Goal: Task Accomplishment & Management: Manage account settings

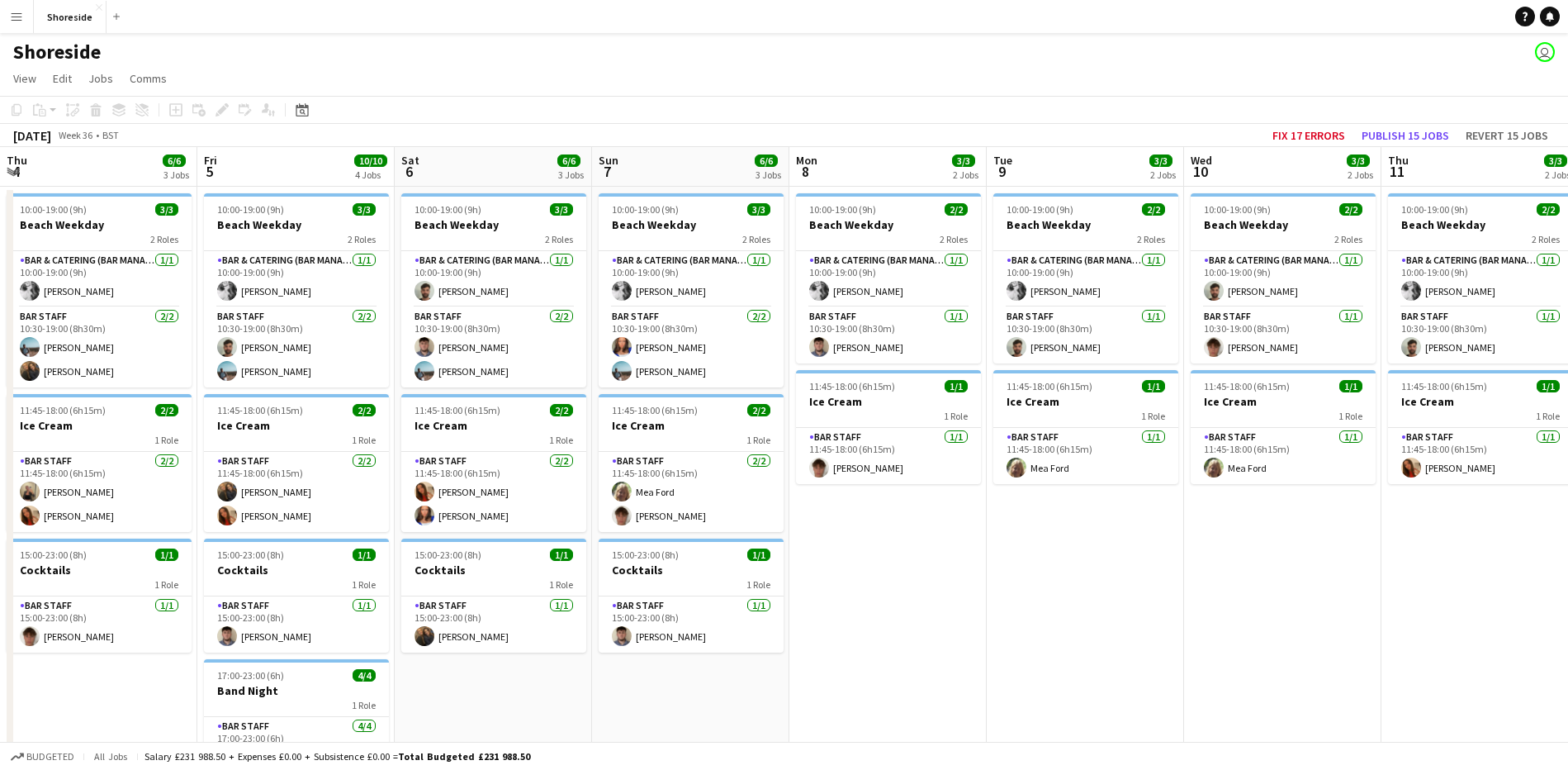
scroll to position [0, 650]
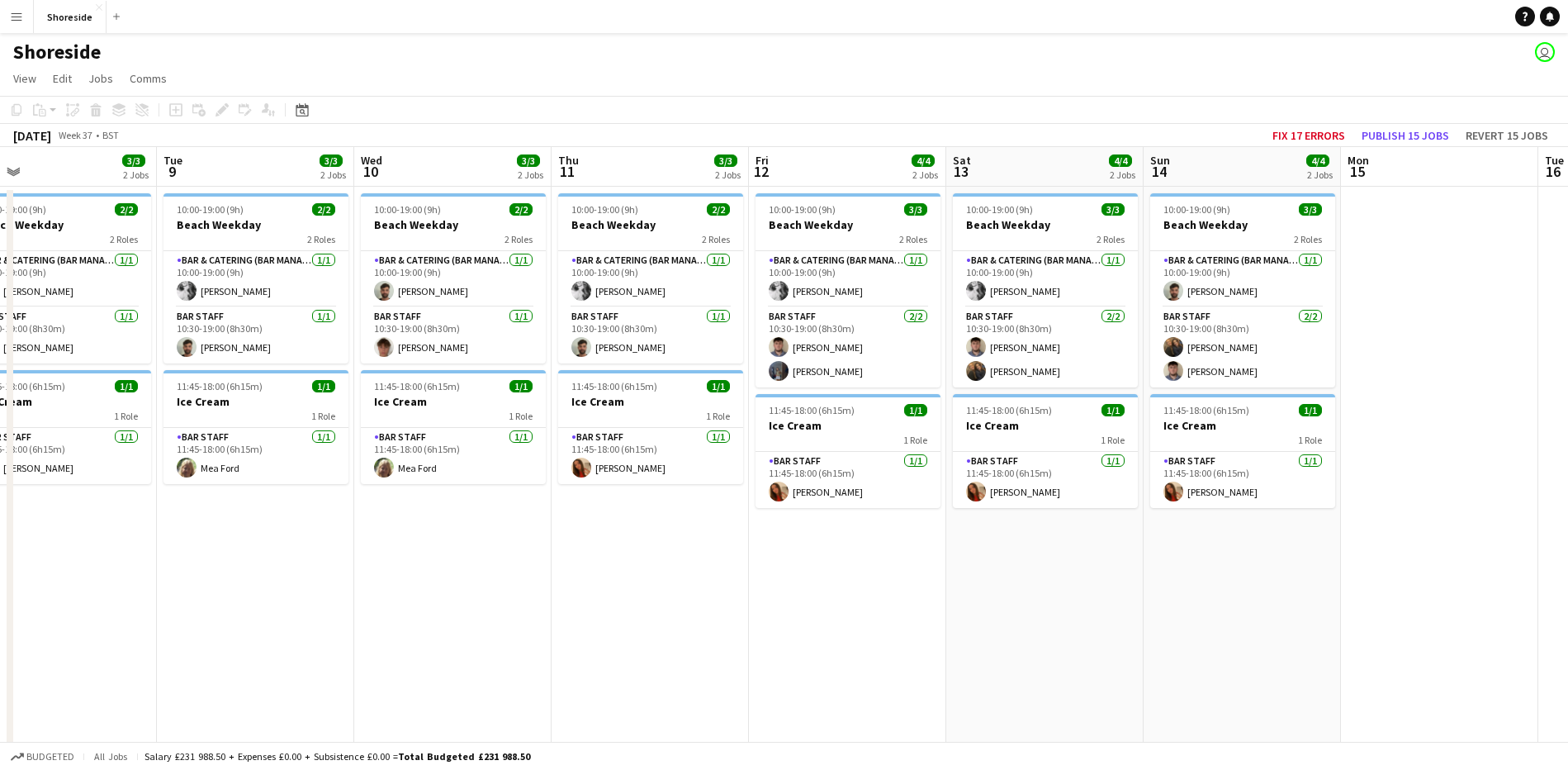
drag, startPoint x: 1350, startPoint y: 641, endPoint x: 1170, endPoint y: 596, distance: 185.5
click at [1170, 596] on app-calendar-viewport "Sat 6 6/6 3 Jobs Sun 7 6/6 3 Jobs Mon 8 3/3 2 Jobs Tue 9 3/3 2 Jobs Wed 10 3/3 …" at bounding box center [784, 590] width 1568 height 888
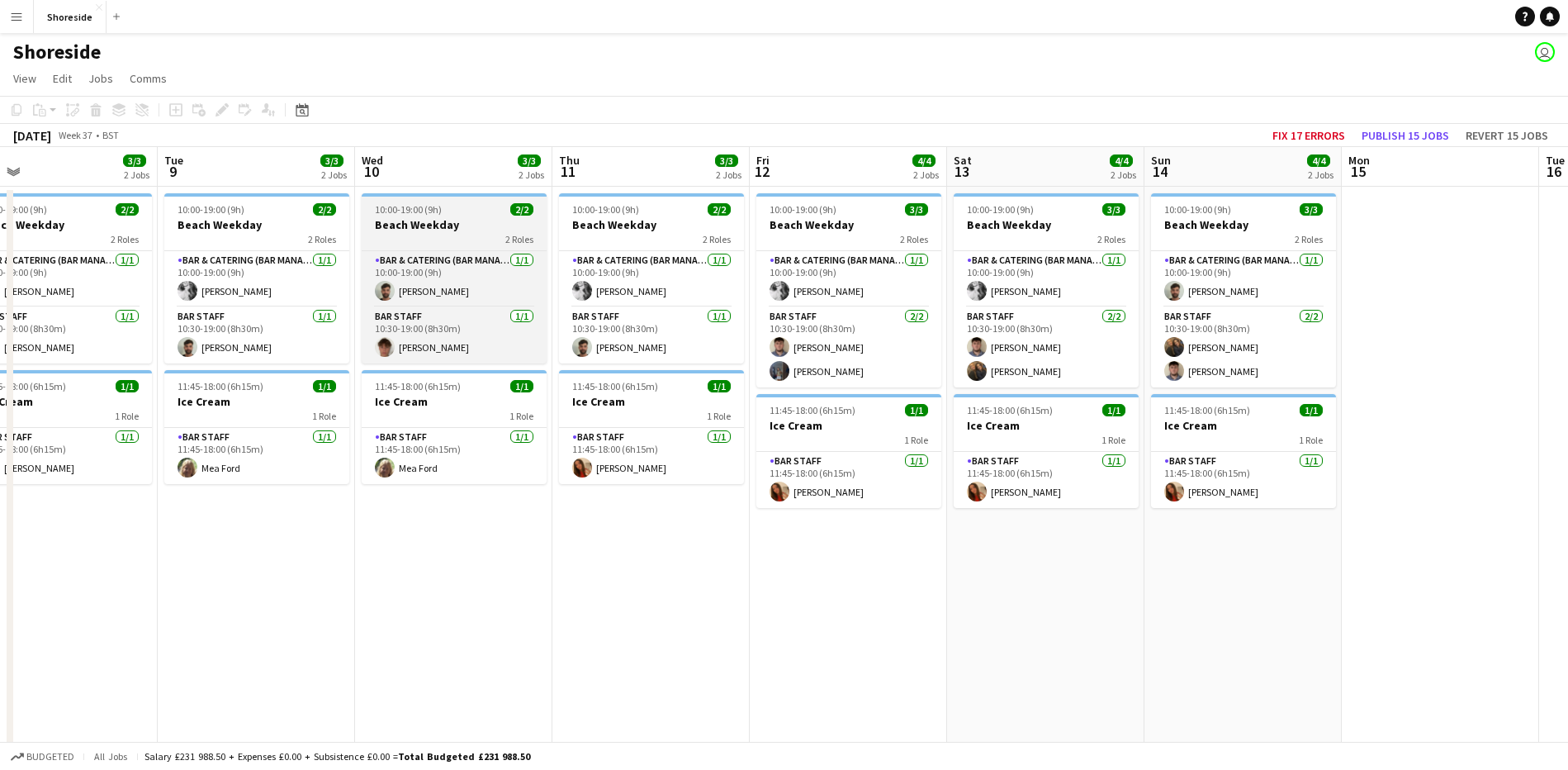
click at [430, 232] on div "2 Roles" at bounding box center [454, 239] width 185 height 13
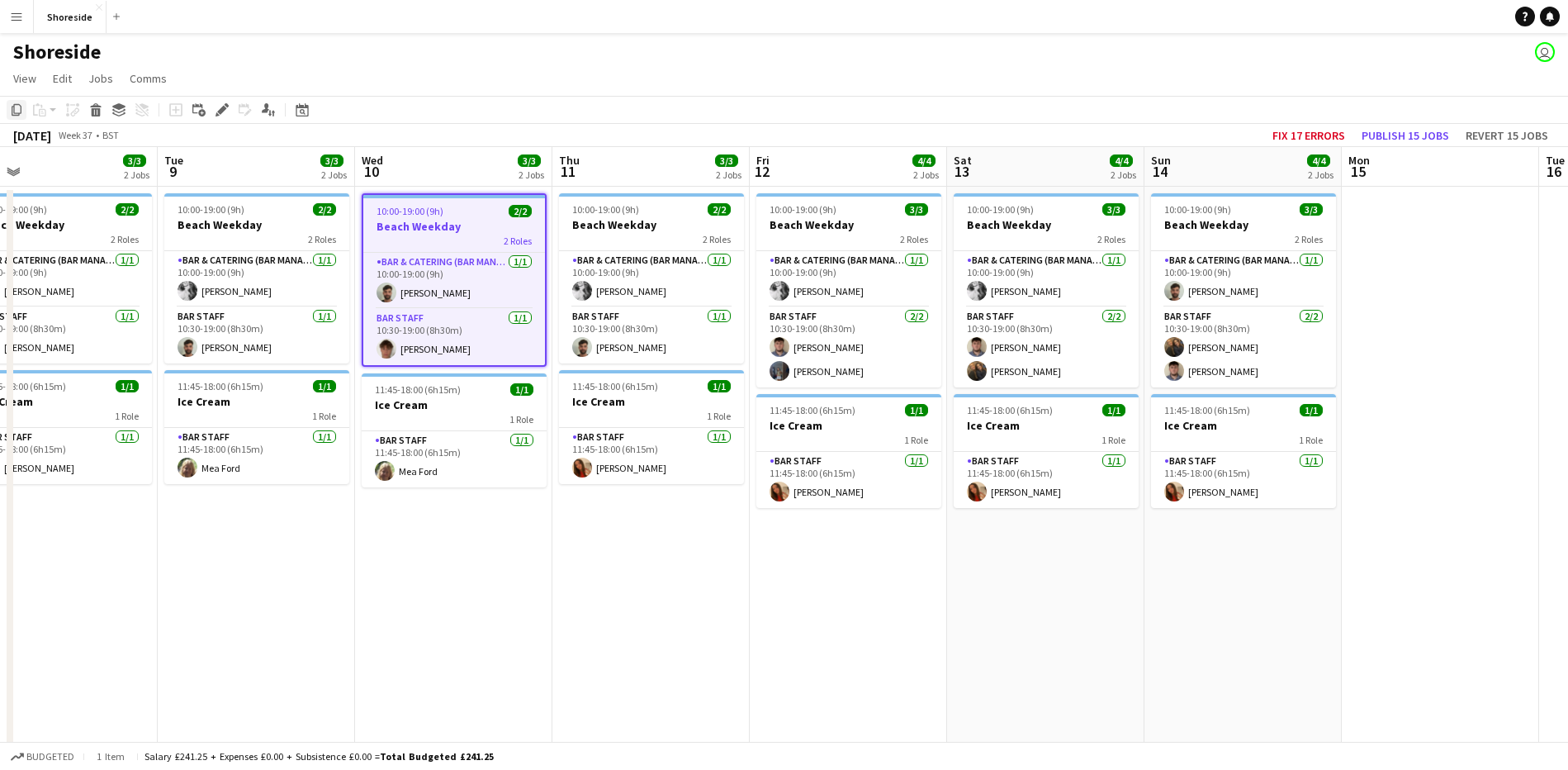
click at [15, 103] on icon "Copy" at bounding box center [16, 109] width 13 height 13
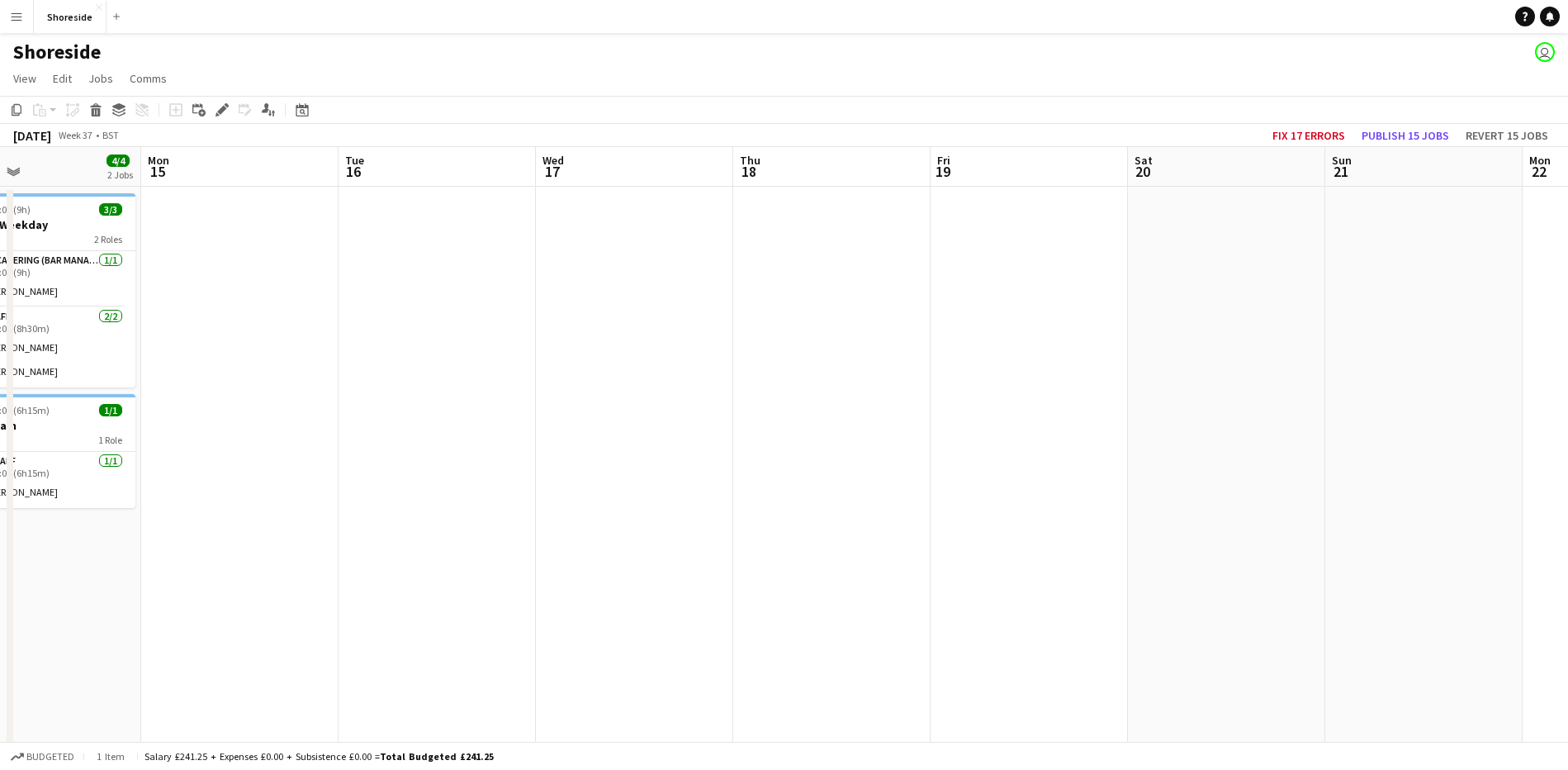
drag, startPoint x: 1233, startPoint y: 582, endPoint x: 37, endPoint y: 546, distance: 1196.5
click at [37, 546] on app-calendar-viewport "Thu 11 3/3 2 Jobs Fri 12 4/4 2 Jobs Sat 13 4/4 2 Jobs Sun 14 4/4 2 Jobs Mon 15 …" at bounding box center [784, 590] width 1568 height 888
click at [198, 383] on app-date-cell at bounding box center [241, 535] width 197 height 697
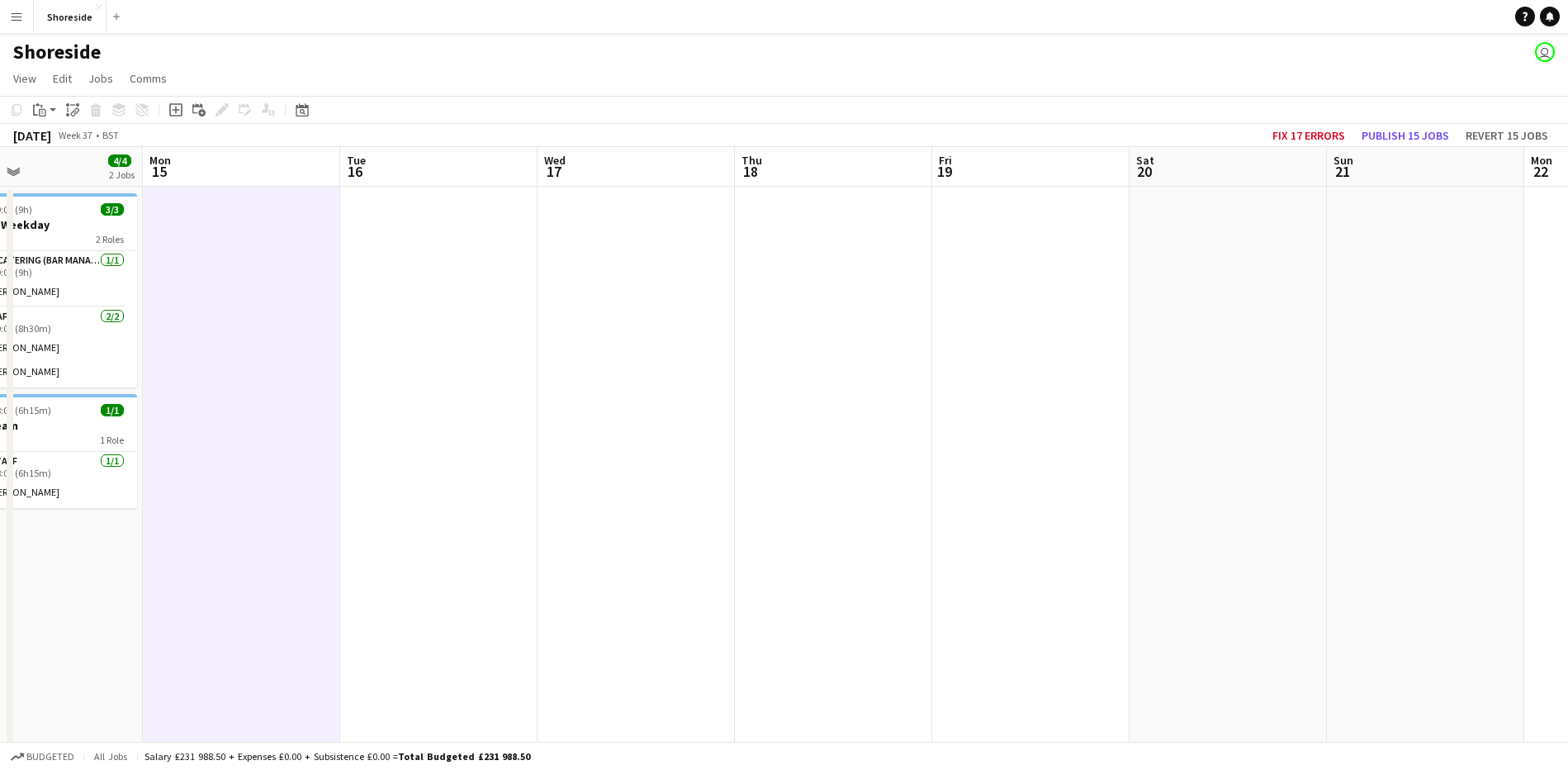
click at [1425, 297] on app-date-cell at bounding box center [1424, 535] width 197 height 697
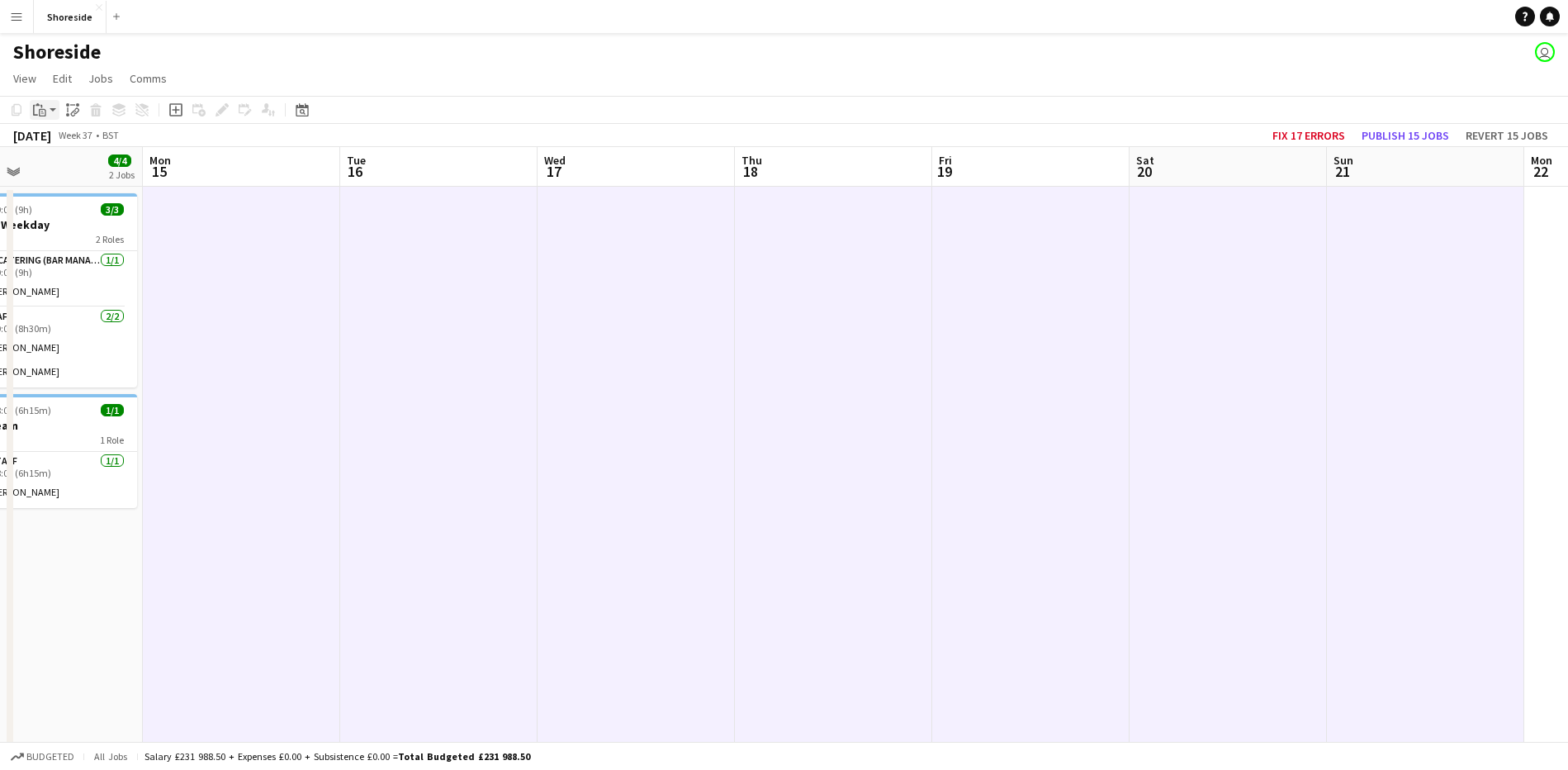
click at [49, 109] on app-action-btn "Paste" at bounding box center [44, 109] width 29 height 20
click at [49, 148] on link "Paste Ctrl+V" at bounding box center [121, 142] width 155 height 15
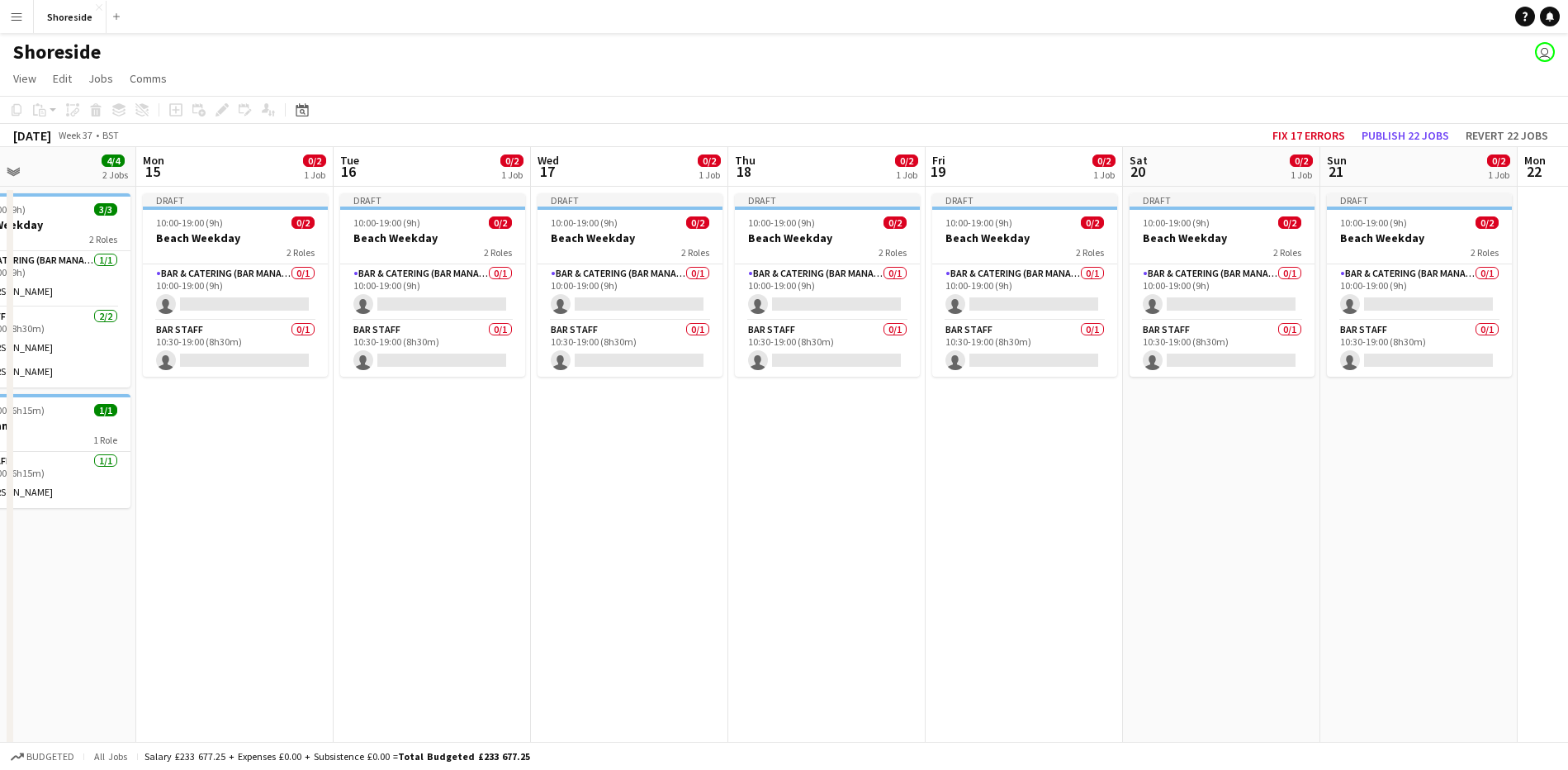
scroll to position [0, 488]
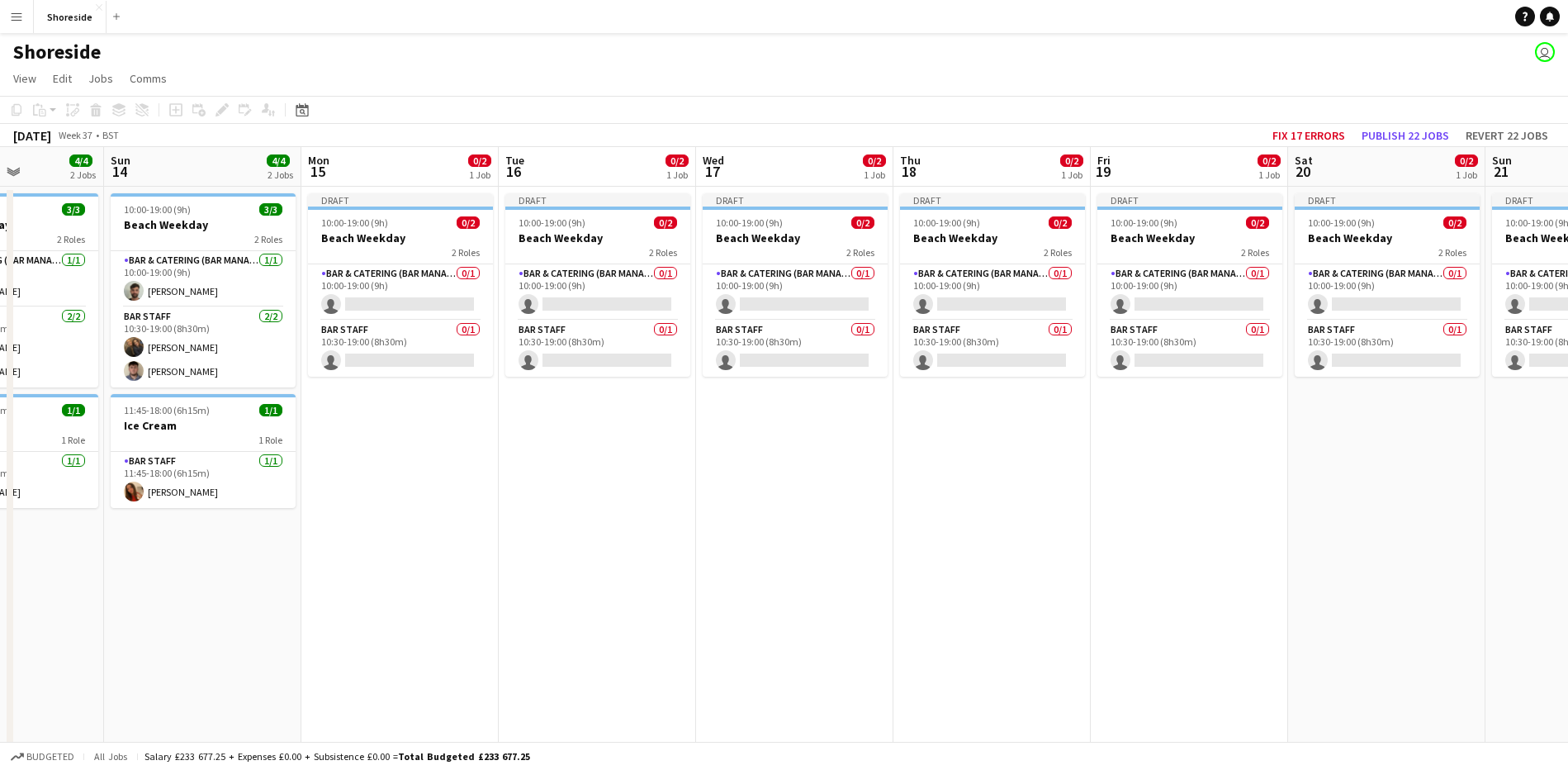
drag, startPoint x: 259, startPoint y: 588, endPoint x: 205, endPoint y: 595, distance: 54.5
click at [205, 595] on app-calendar-viewport "Thu 11 3/3 2 Jobs Fri 12 4/4 2 Jobs Sat 13 4/4 2 Jobs Sun 14 4/4 2 Jobs Mon 15 …" at bounding box center [784, 590] width 1568 height 888
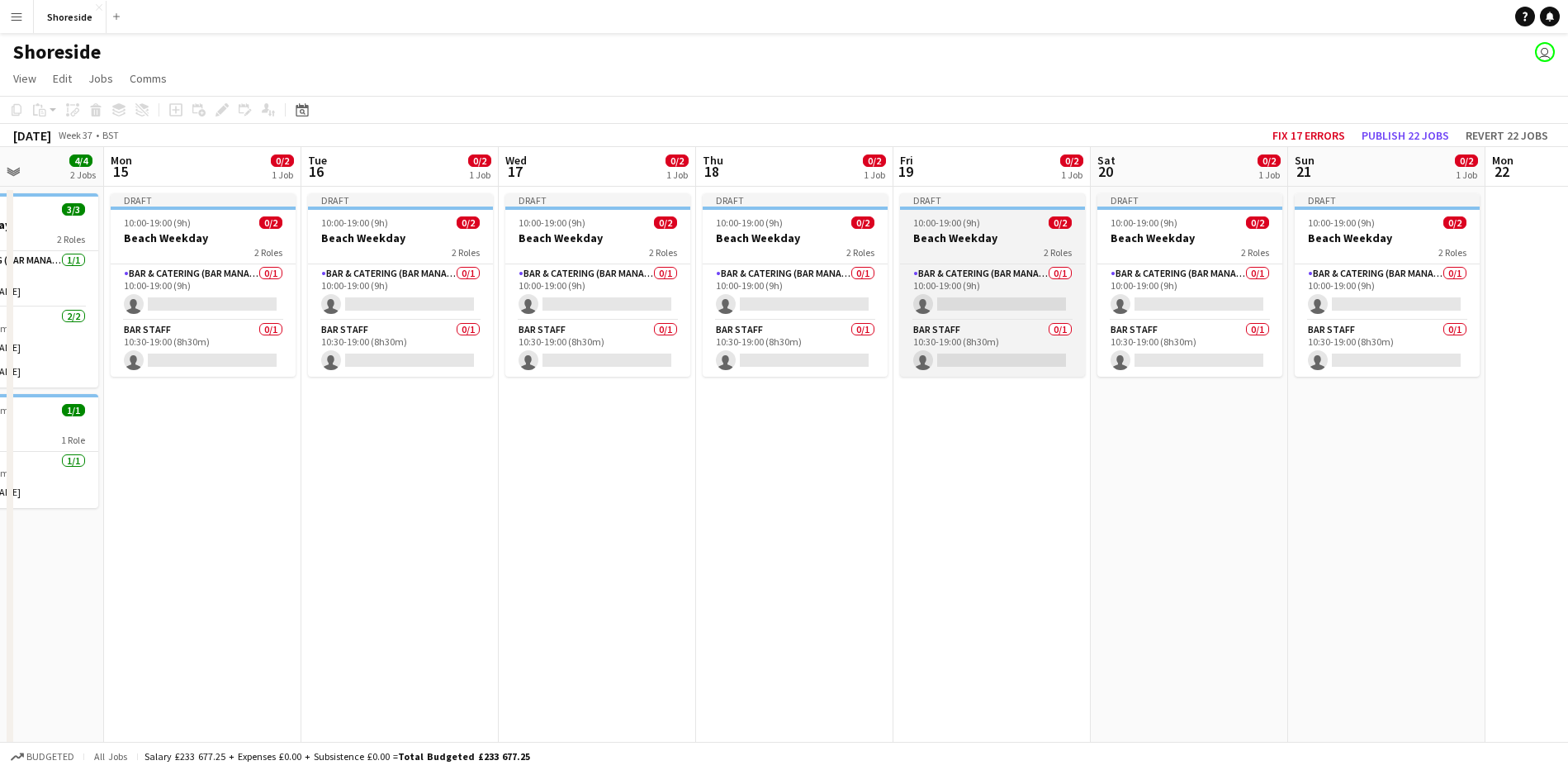
click at [986, 247] on div "2 Roles" at bounding box center [992, 252] width 185 height 13
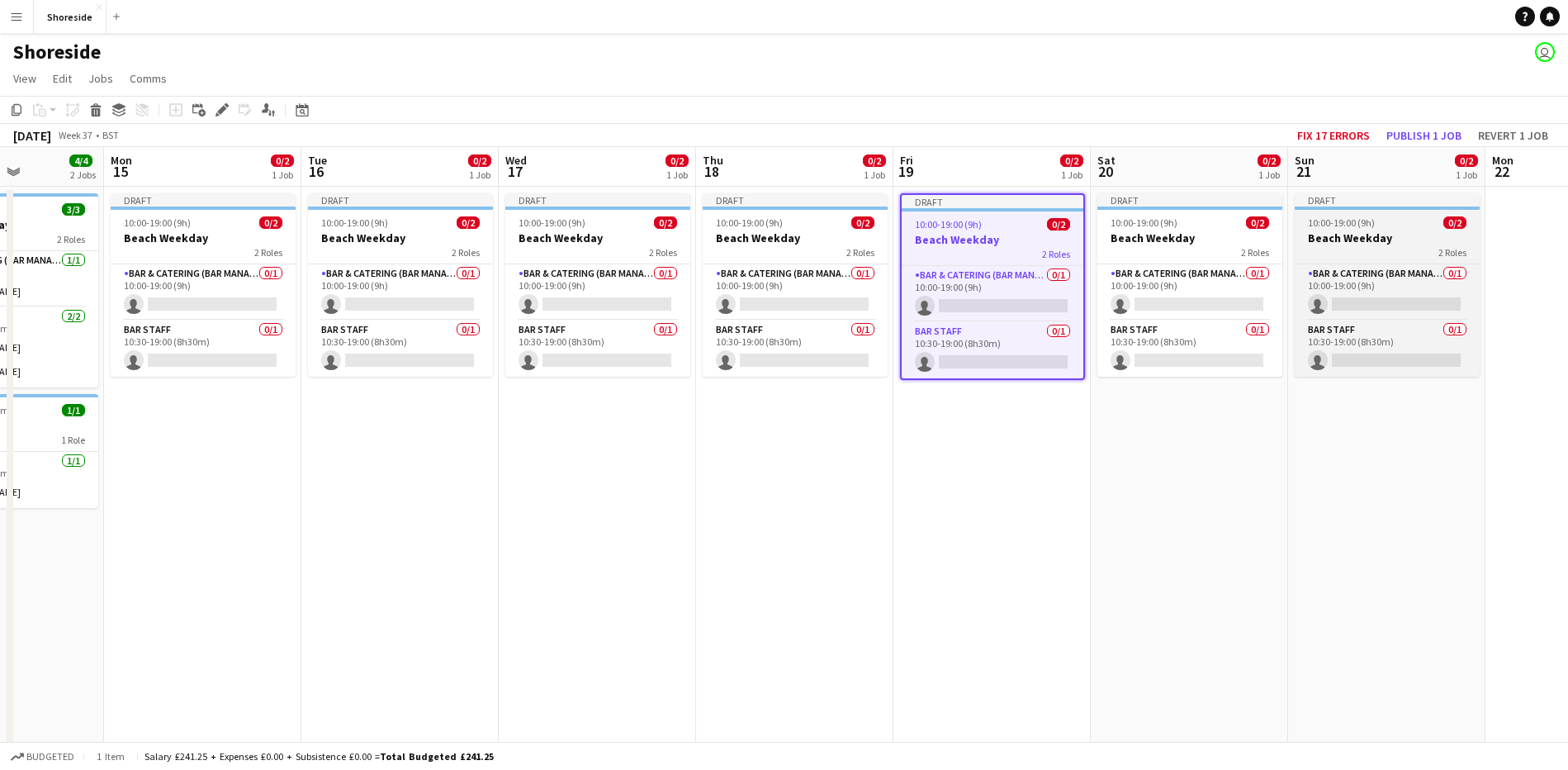
click at [1421, 244] on h3 "Beach Weekday" at bounding box center [1387, 238] width 185 height 15
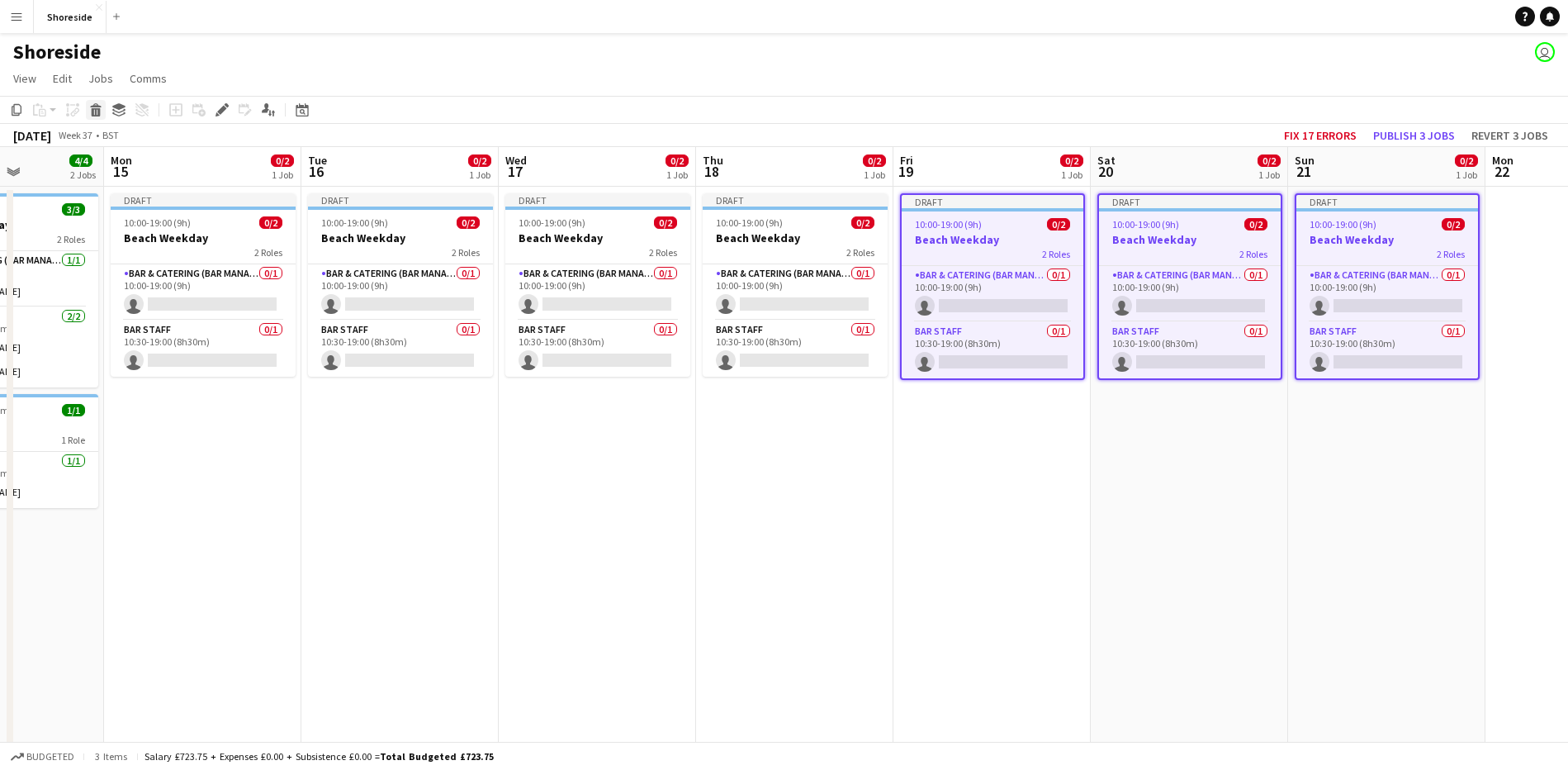
click at [88, 108] on div "Delete" at bounding box center [95, 109] width 20 height 20
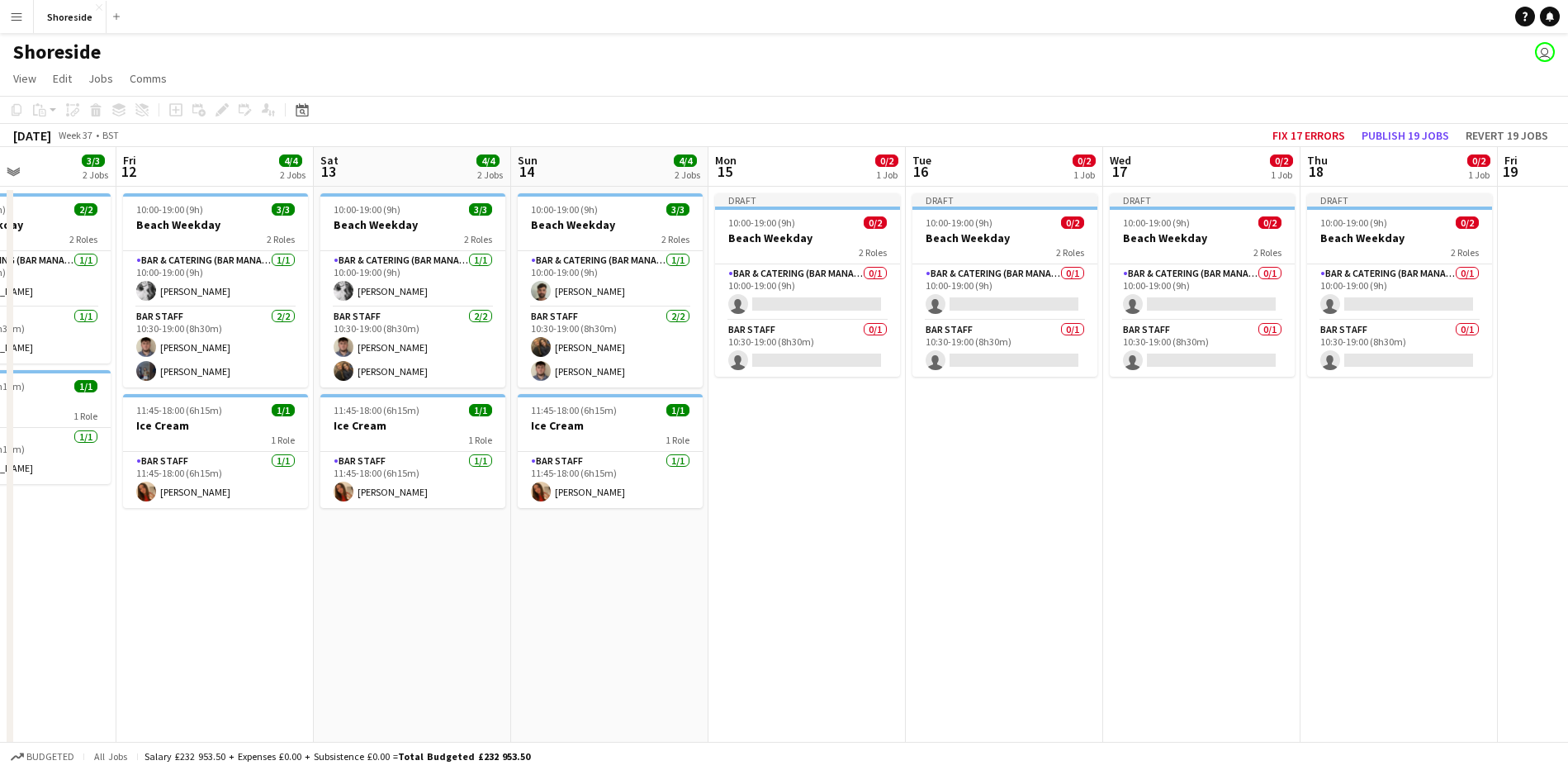
scroll to position [0, 474]
drag, startPoint x: 321, startPoint y: 431, endPoint x: 920, endPoint y: 452, distance: 599.4
click at [920, 452] on app-calendar-viewport "Tue 9 3/3 2 Jobs Wed 10 3/3 2 Jobs Thu 11 3/3 2 Jobs Fri 12 4/4 2 Jobs Sat 13 4…" at bounding box center [784, 590] width 1568 height 888
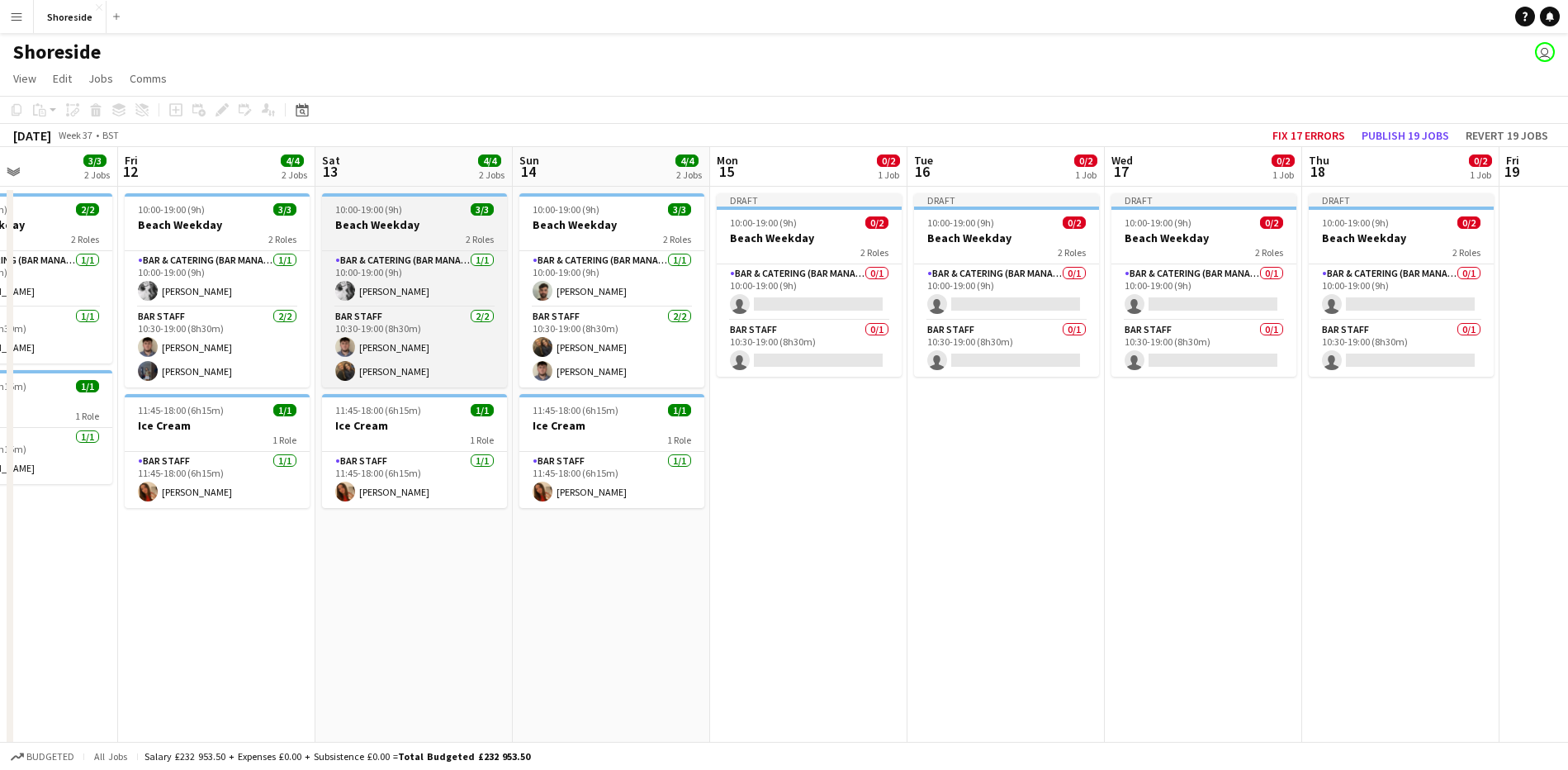
click at [394, 227] on h3 "Beach Weekday" at bounding box center [414, 225] width 185 height 15
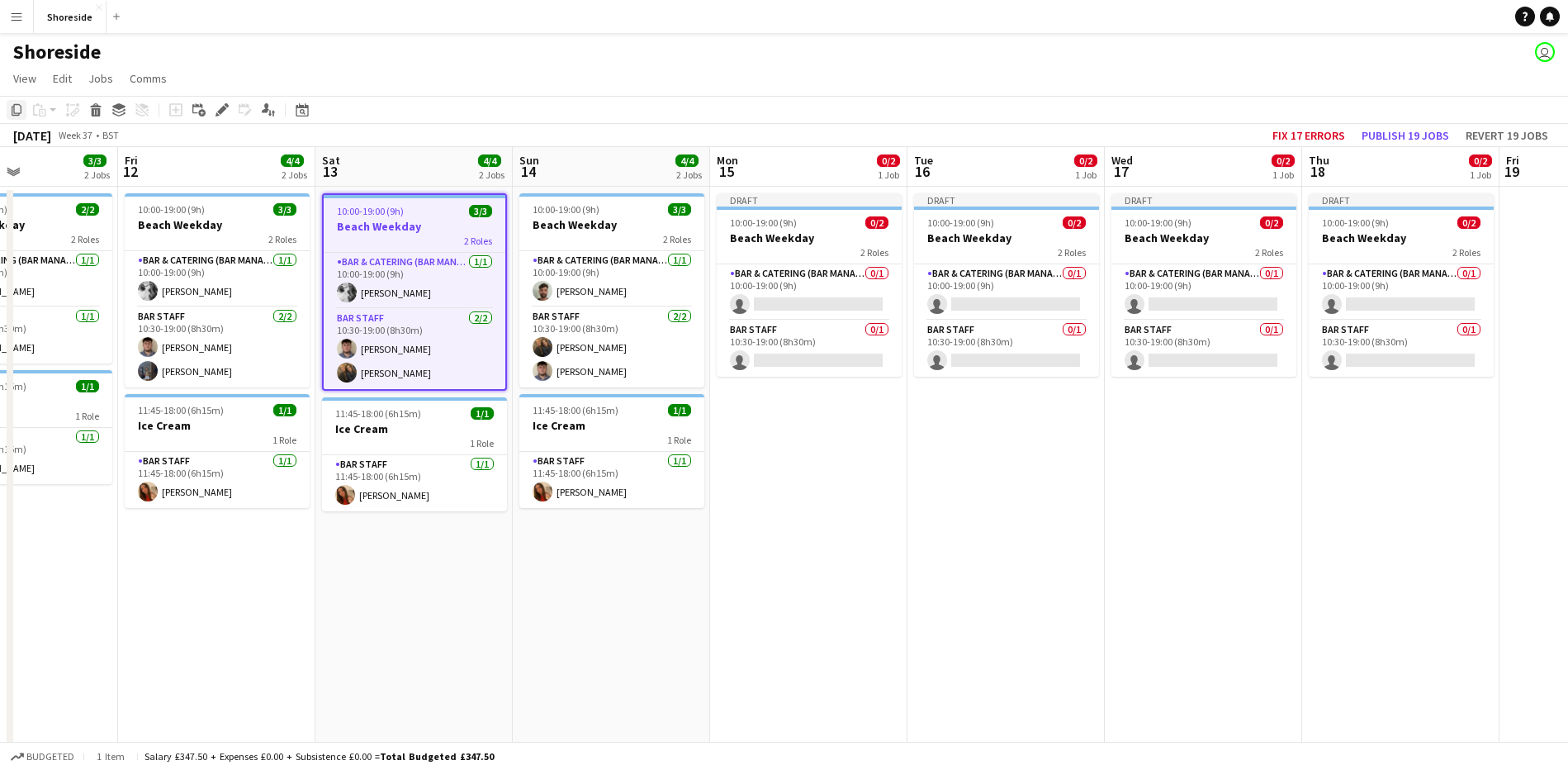
click at [19, 103] on icon "Copy" at bounding box center [16, 109] width 13 height 13
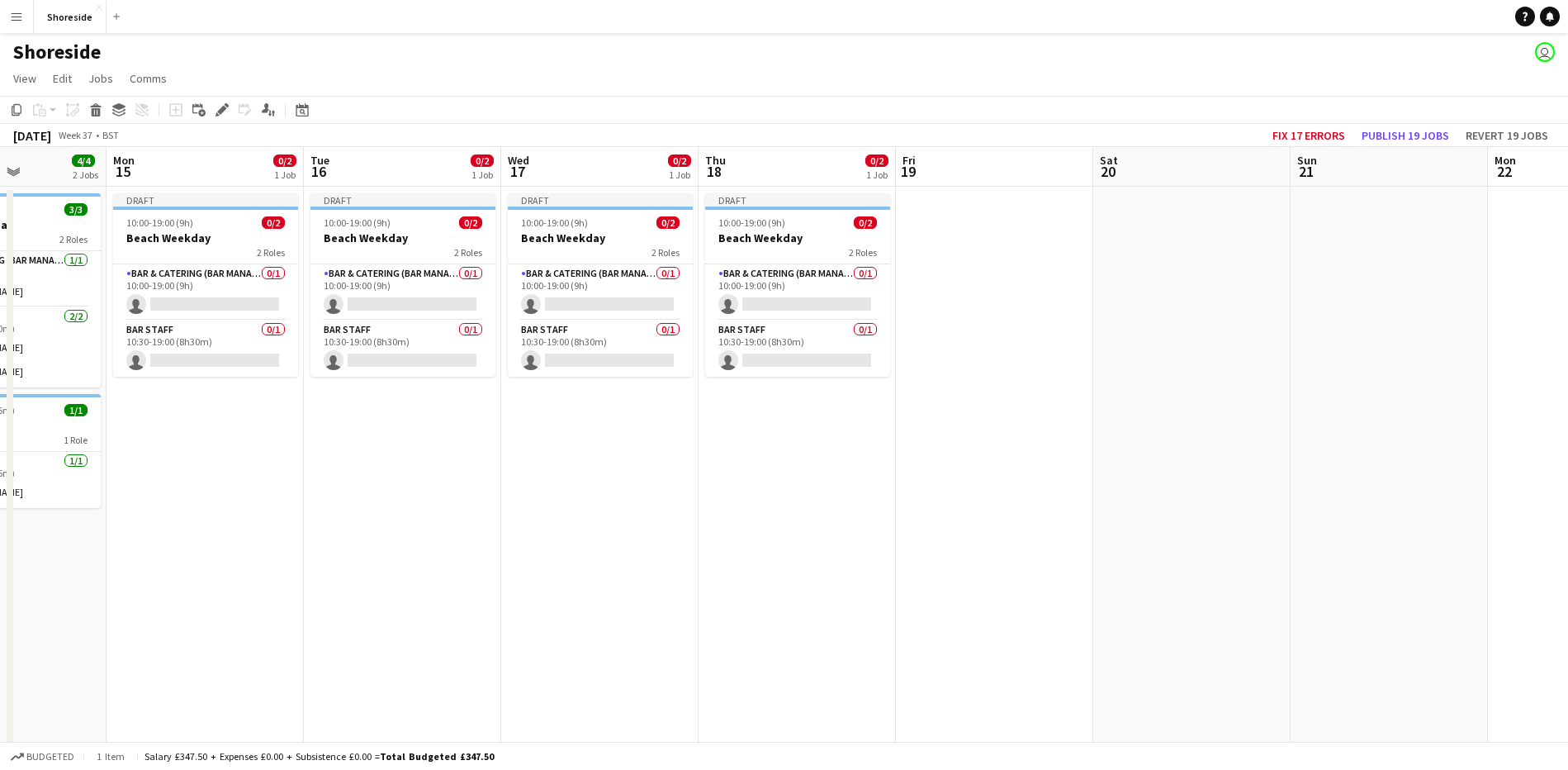
drag, startPoint x: 971, startPoint y: 579, endPoint x: 594, endPoint y: 475, distance: 391.1
click at [367, 546] on app-calendar-viewport "Fri 12 4/4 2 Jobs Sat 13 4/4 2 Jobs Sun 14 4/4 2 Jobs Mon 15 0/2 1 Job Tue 16 0…" at bounding box center [784, 590] width 1568 height 888
click at [999, 282] on app-date-cell at bounding box center [993, 535] width 197 height 697
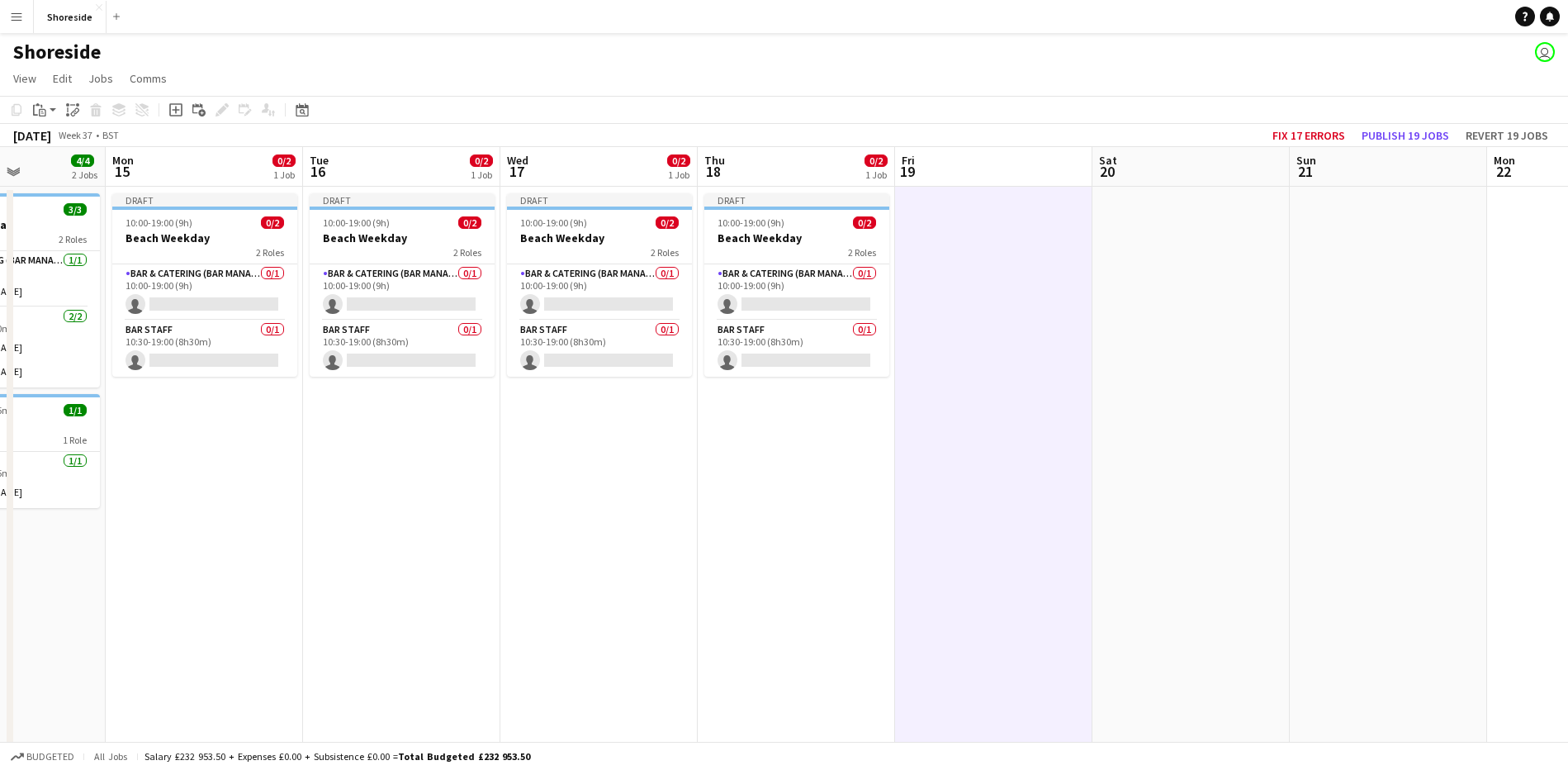
click at [1399, 287] on app-date-cell at bounding box center [1387, 535] width 197 height 697
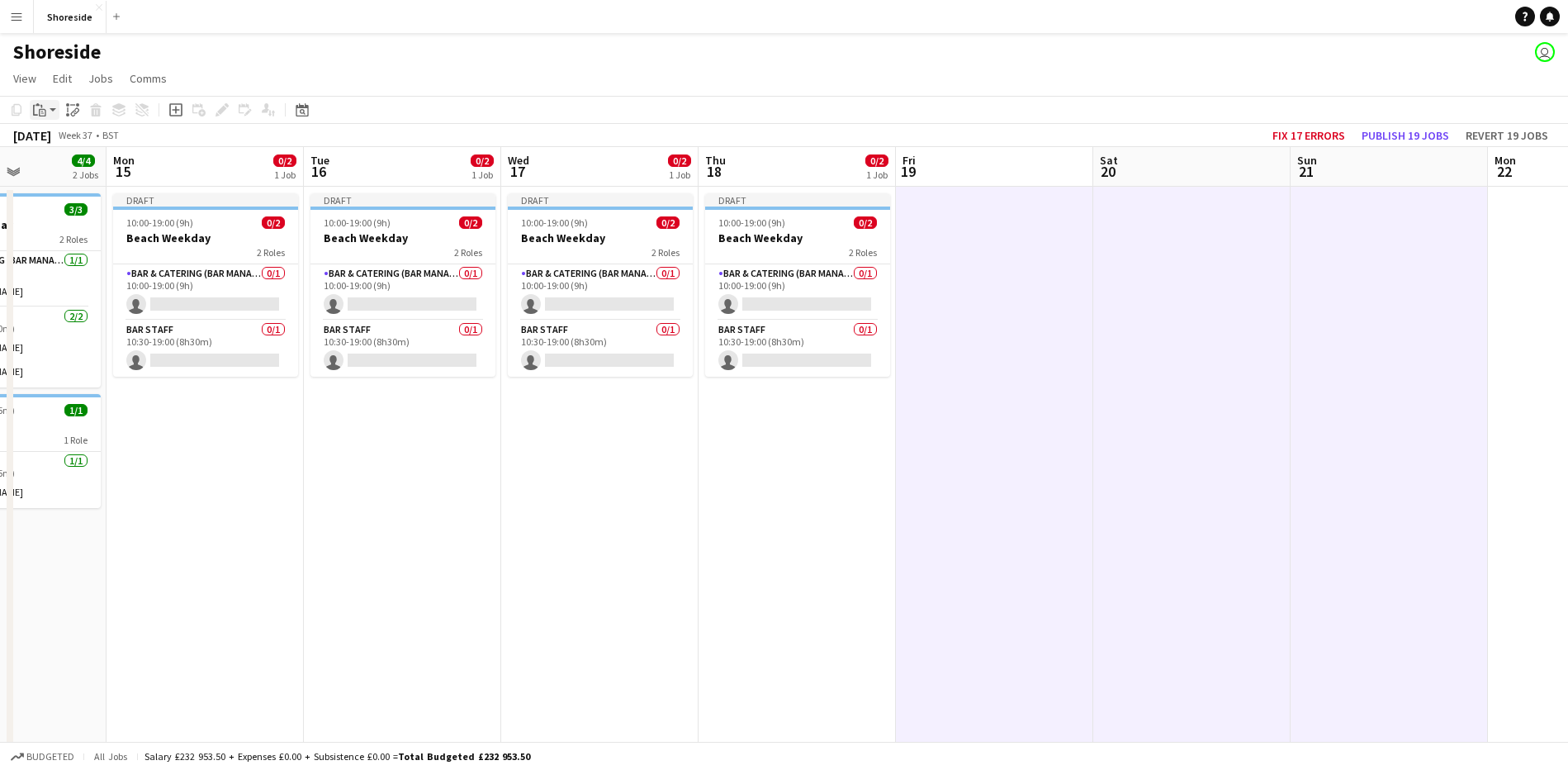
click at [38, 114] on icon "Paste" at bounding box center [40, 109] width 13 height 13
click at [50, 140] on link "Paste Ctrl+V" at bounding box center [121, 142] width 155 height 15
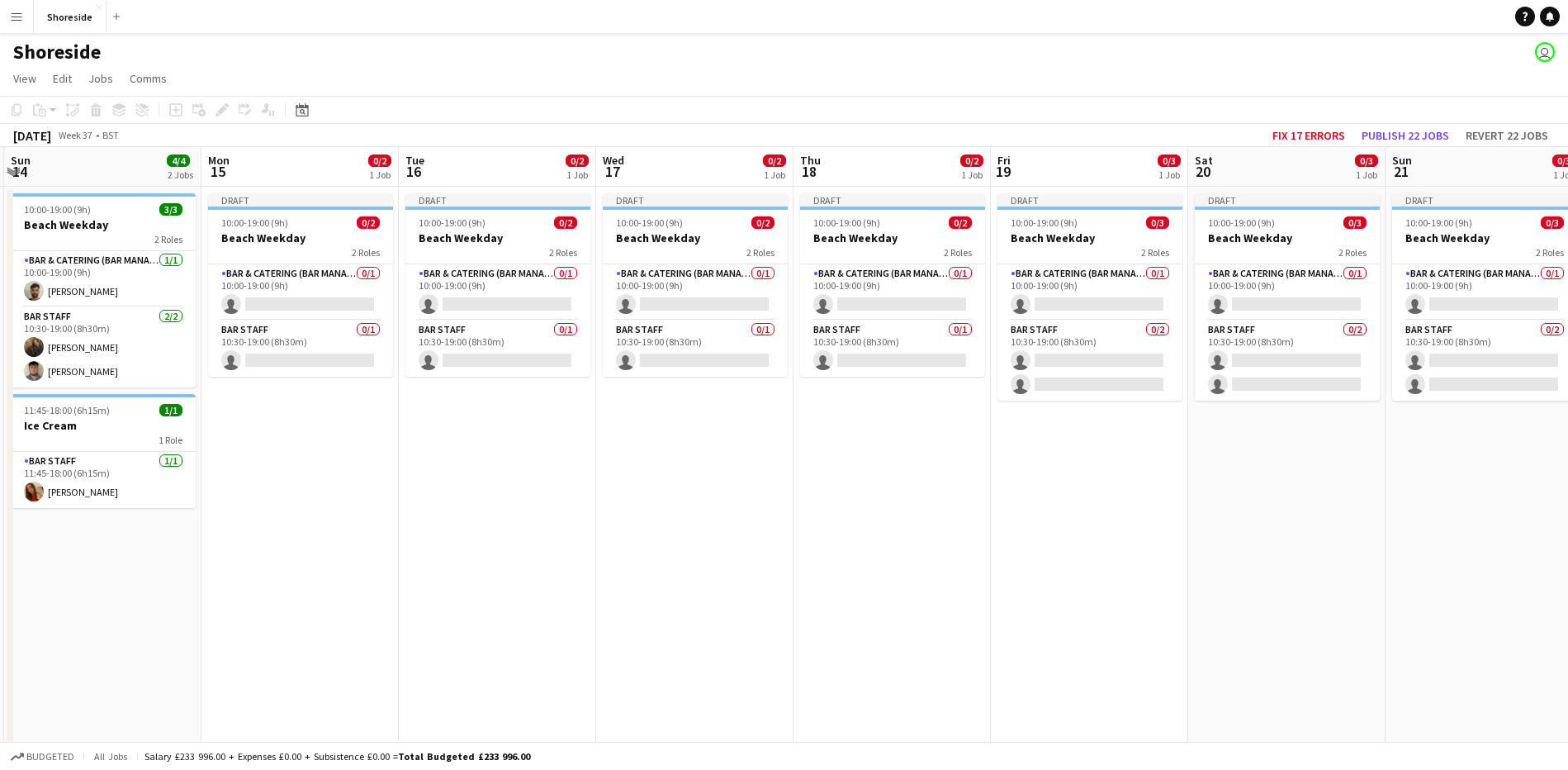
drag, startPoint x: 185, startPoint y: 418, endPoint x: 280, endPoint y: 421, distance: 95.0
click at [280, 421] on app-calendar-viewport "Fri 12 4/4 2 Jobs Sat 13 4/4 2 Jobs Sun 14 4/4 2 Jobs Mon 15 0/2 1 Job Tue 16 0…" at bounding box center [784, 590] width 1568 height 888
click at [122, 431] on h3 "Ice Cream" at bounding box center [104, 425] width 185 height 15
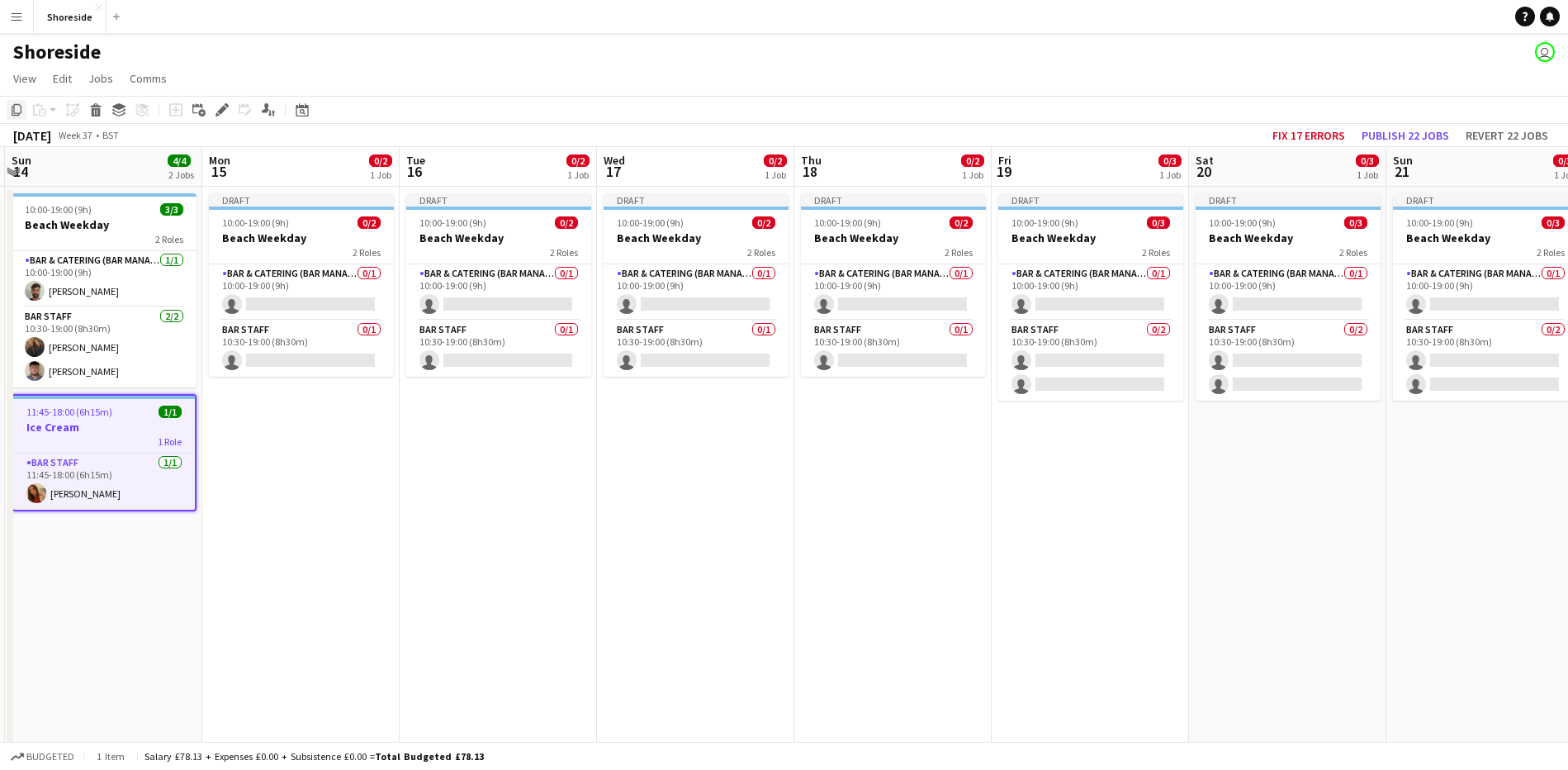
click at [15, 112] on icon "Copy" at bounding box center [16, 109] width 13 height 13
click at [281, 475] on app-date-cell "Draft 10:00-19:00 (9h) 0/2 Beach Weekday 2 Roles Bar & Catering (Bar Manager) 0…" at bounding box center [301, 535] width 197 height 697
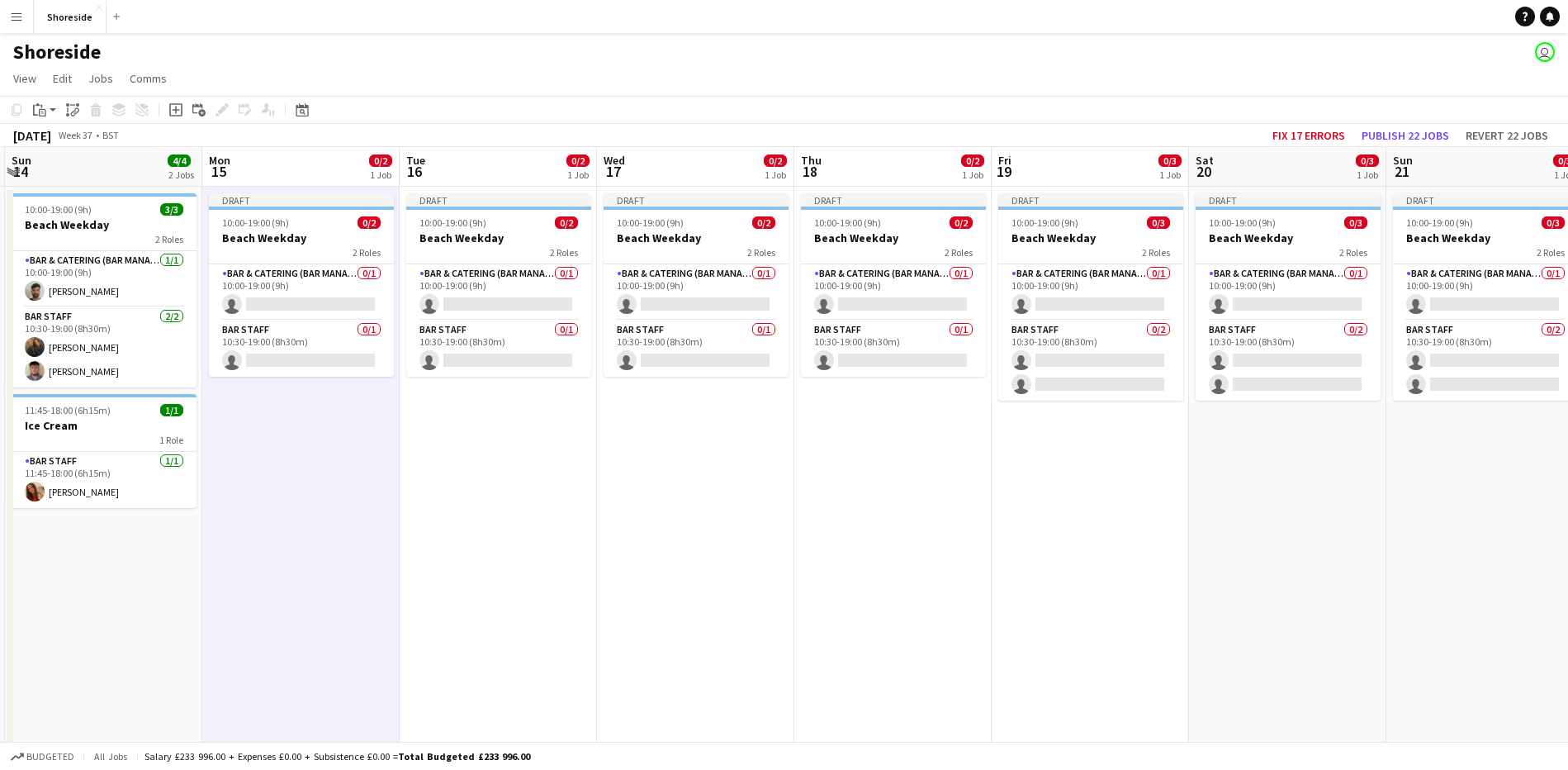
click at [1477, 473] on app-date-cell "Draft 10:00-19:00 (9h) 0/3 Beach Weekday 2 Roles Bar & Catering (Bar Manager) 0…" at bounding box center [1484, 535] width 197 height 697
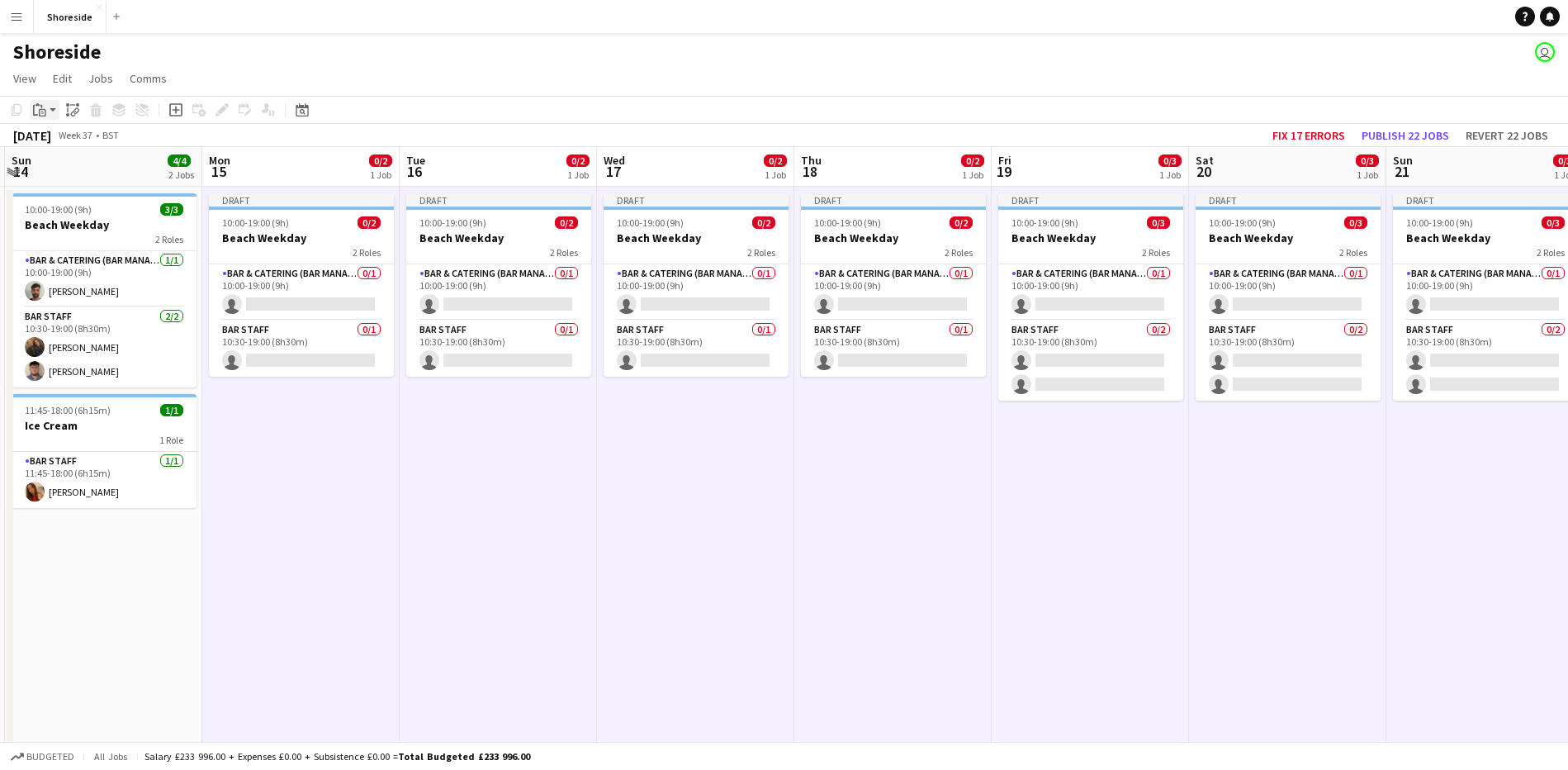
click at [46, 109] on icon "Paste" at bounding box center [40, 109] width 13 height 13
click at [53, 136] on link "Paste Ctrl+V" at bounding box center [121, 142] width 155 height 15
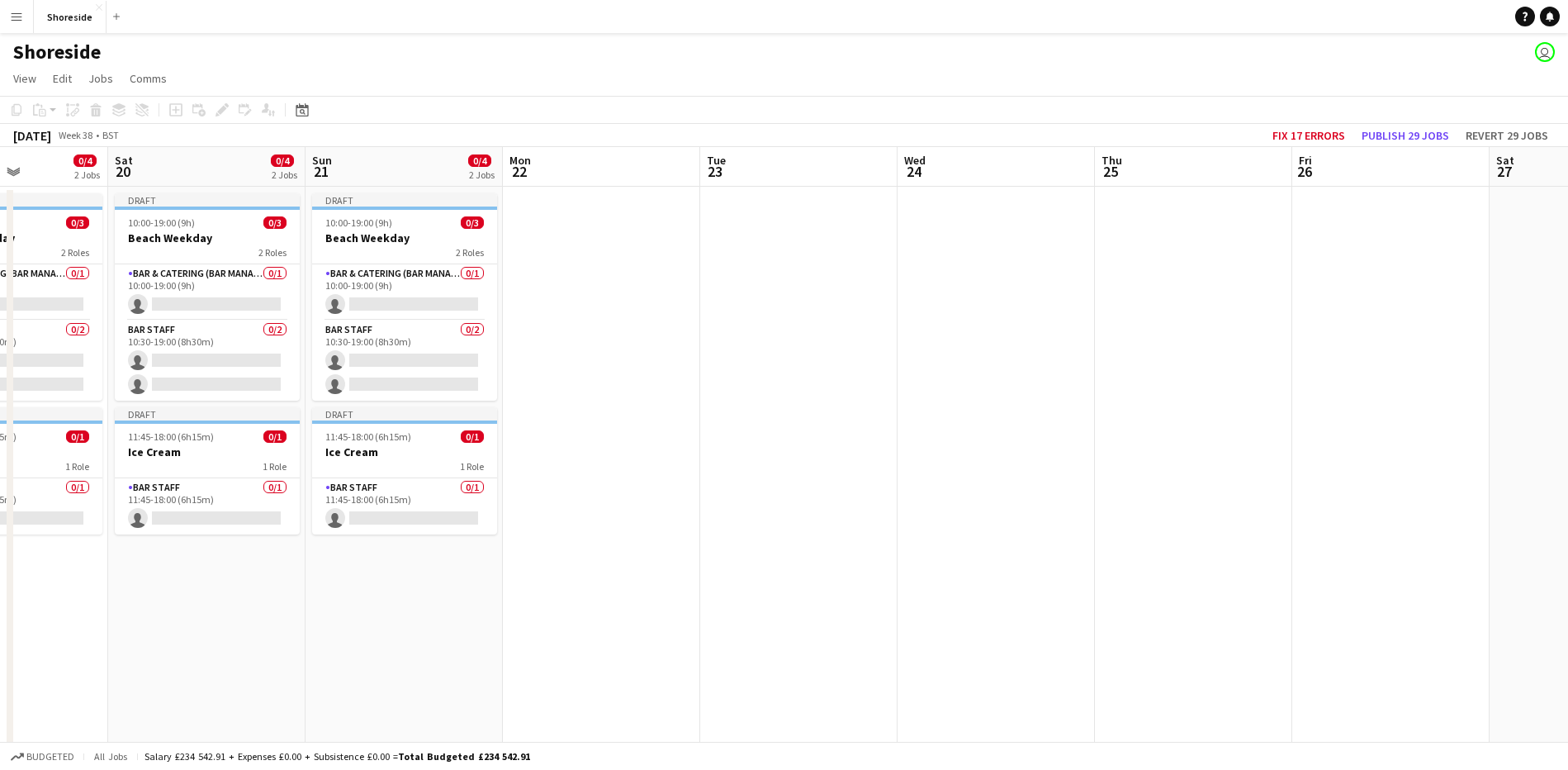
drag, startPoint x: 1304, startPoint y: 666, endPoint x: 223, endPoint y: 641, distance: 1081.3
click at [223, 641] on app-calendar-viewport "Wed 17 0/3 2 Jobs Thu 18 0/3 2 Jobs Fri 19 0/4 2 Jobs Sat 20 0/4 2 Jobs Sun 21 …" at bounding box center [784, 590] width 1568 height 888
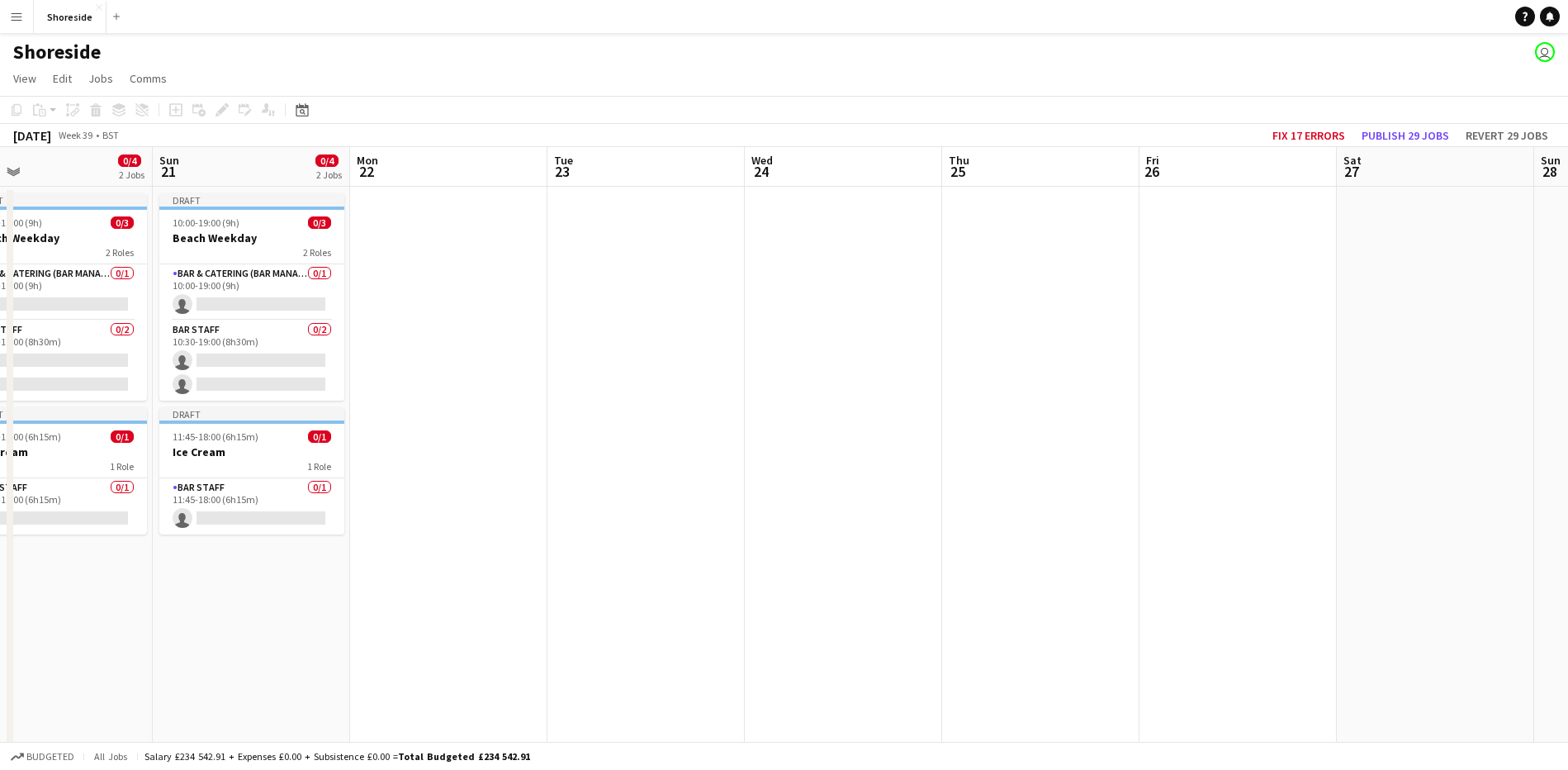
drag, startPoint x: 1130, startPoint y: 523, endPoint x: 1118, endPoint y: 498, distance: 27.7
click at [1170, 500] on app-calendar-viewport "Thu 18 0/3 2 Jobs Fri 19 0/4 2 Jobs Sat 20 0/4 2 Jobs Sun 21 0/4 2 Jobs Mon 22 …" at bounding box center [784, 590] width 1568 height 888
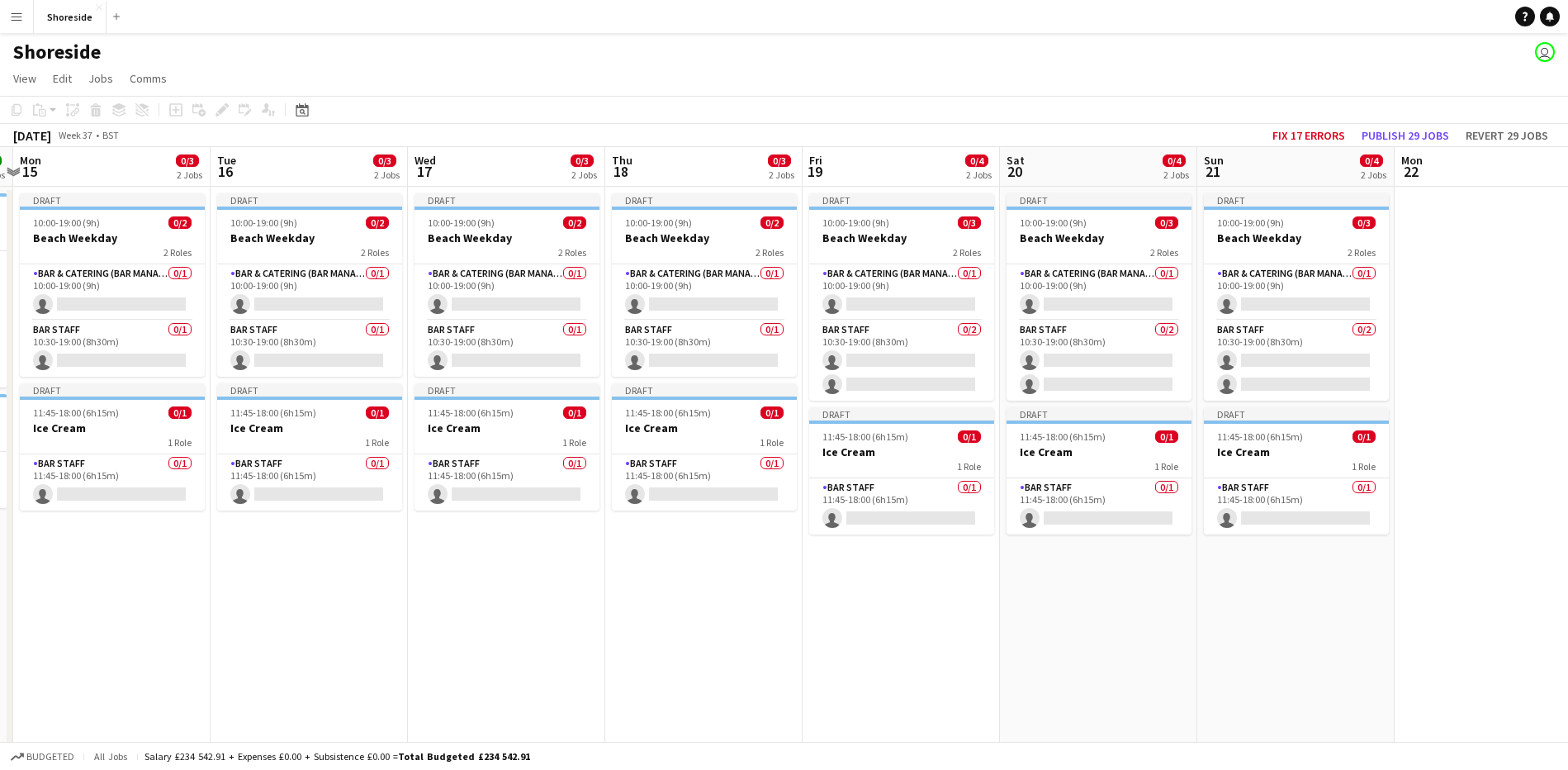
drag, startPoint x: 0, startPoint y: 532, endPoint x: 847, endPoint y: 643, distance: 854.2
click at [850, 643] on app-calendar-viewport "Sat 13 4/4 2 Jobs Sun 14 4/4 2 Jobs Mon 15 0/3 2 Jobs Tue 16 0/3 2 Jobs Wed 17 …" at bounding box center [784, 590] width 1568 height 888
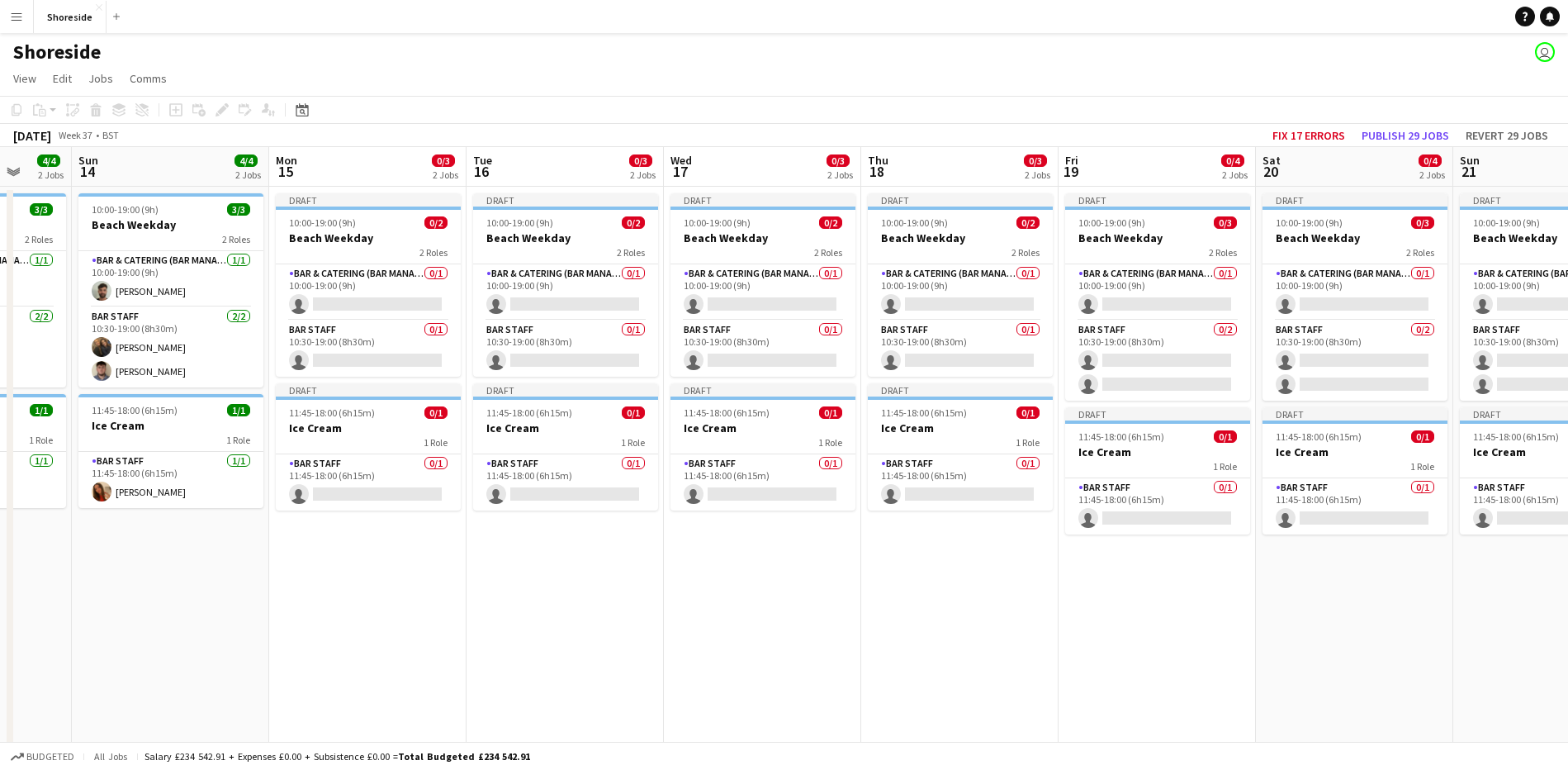
scroll to position [0, 522]
drag, startPoint x: 100, startPoint y: 631, endPoint x: 354, endPoint y: 559, distance: 264.0
click at [354, 559] on app-calendar-viewport "Thu 11 3/3 2 Jobs Fri 12 4/4 2 Jobs Sat 13 4/4 2 Jobs Sun 14 4/4 2 Jobs Mon 15 …" at bounding box center [784, 590] width 1568 height 888
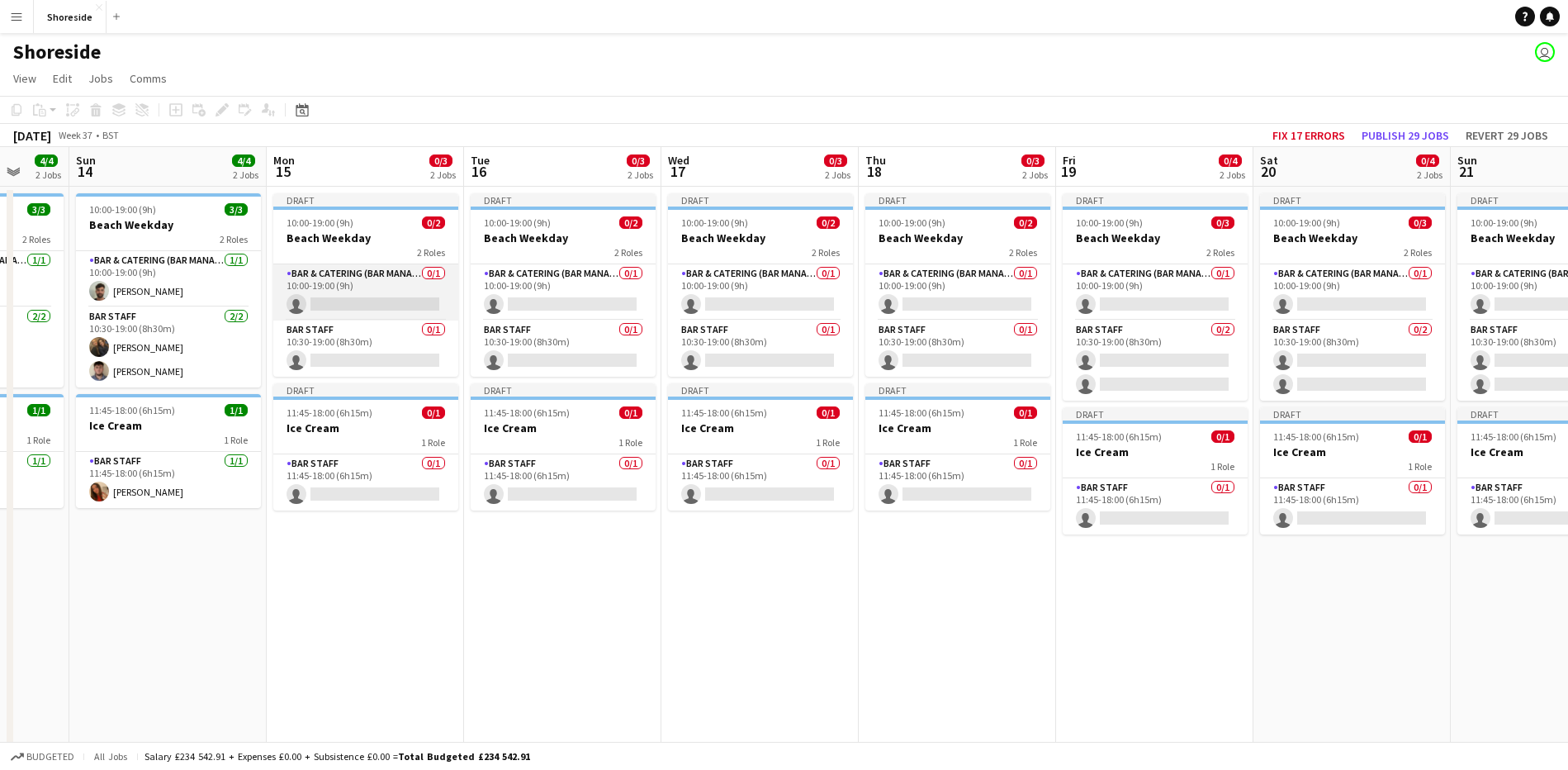
click at [365, 301] on app-card-role "Bar & Catering (Bar Manager) 0/1 10:00-19:00 (9h) single-neutral-actions" at bounding box center [365, 292] width 185 height 56
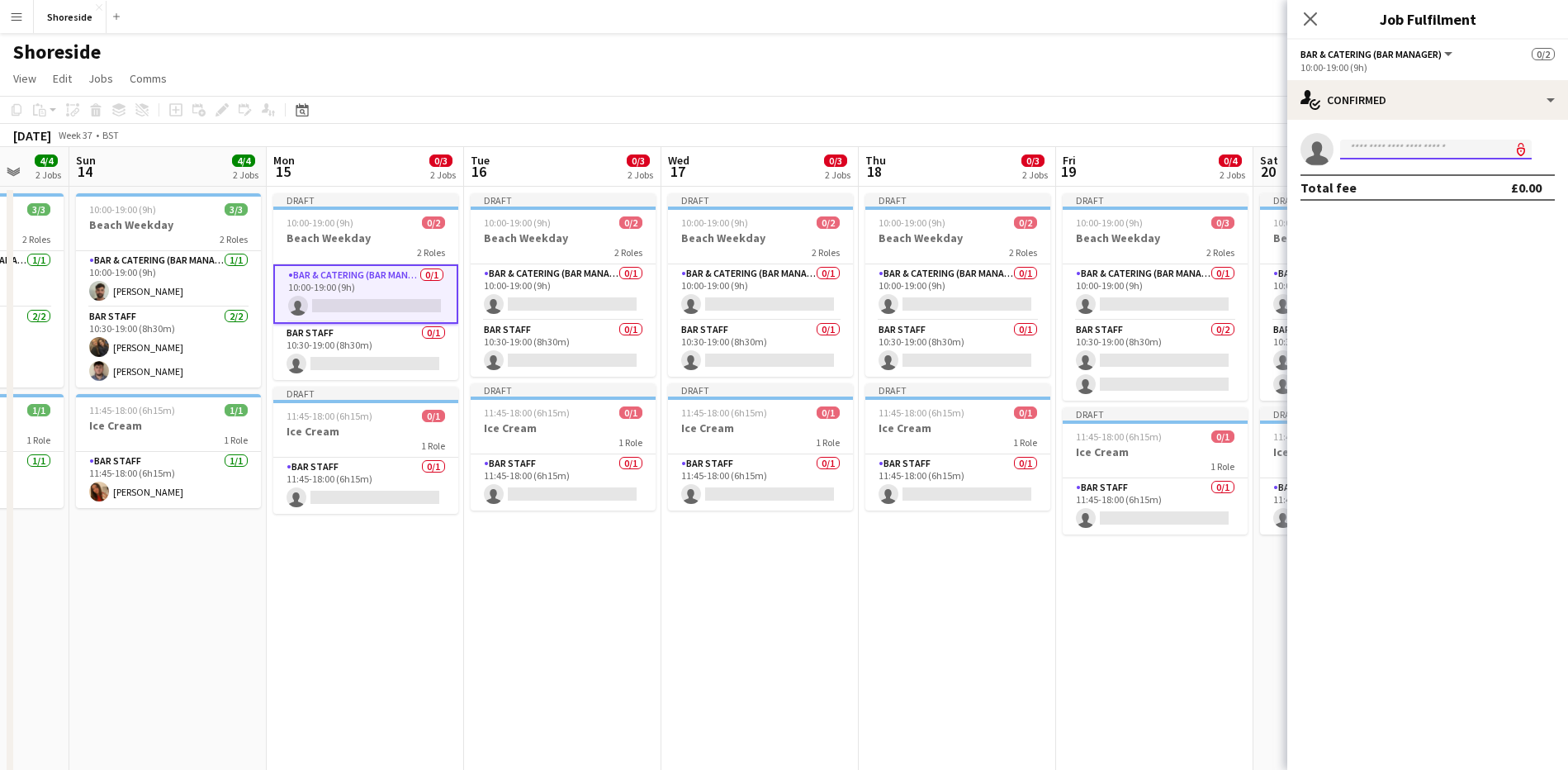
click at [1370, 151] on input at bounding box center [1435, 149] width 191 height 20
type input "******"
click at [1370, 211] on div "[PERSON_NAME] Active [EMAIL_ADDRESS][DOMAIN_NAME] [PHONE_NUMBER]" at bounding box center [1435, 186] width 191 height 53
click at [1382, 190] on span "[EMAIL_ADDRESS][DOMAIN_NAME]" at bounding box center [1436, 187] width 166 height 13
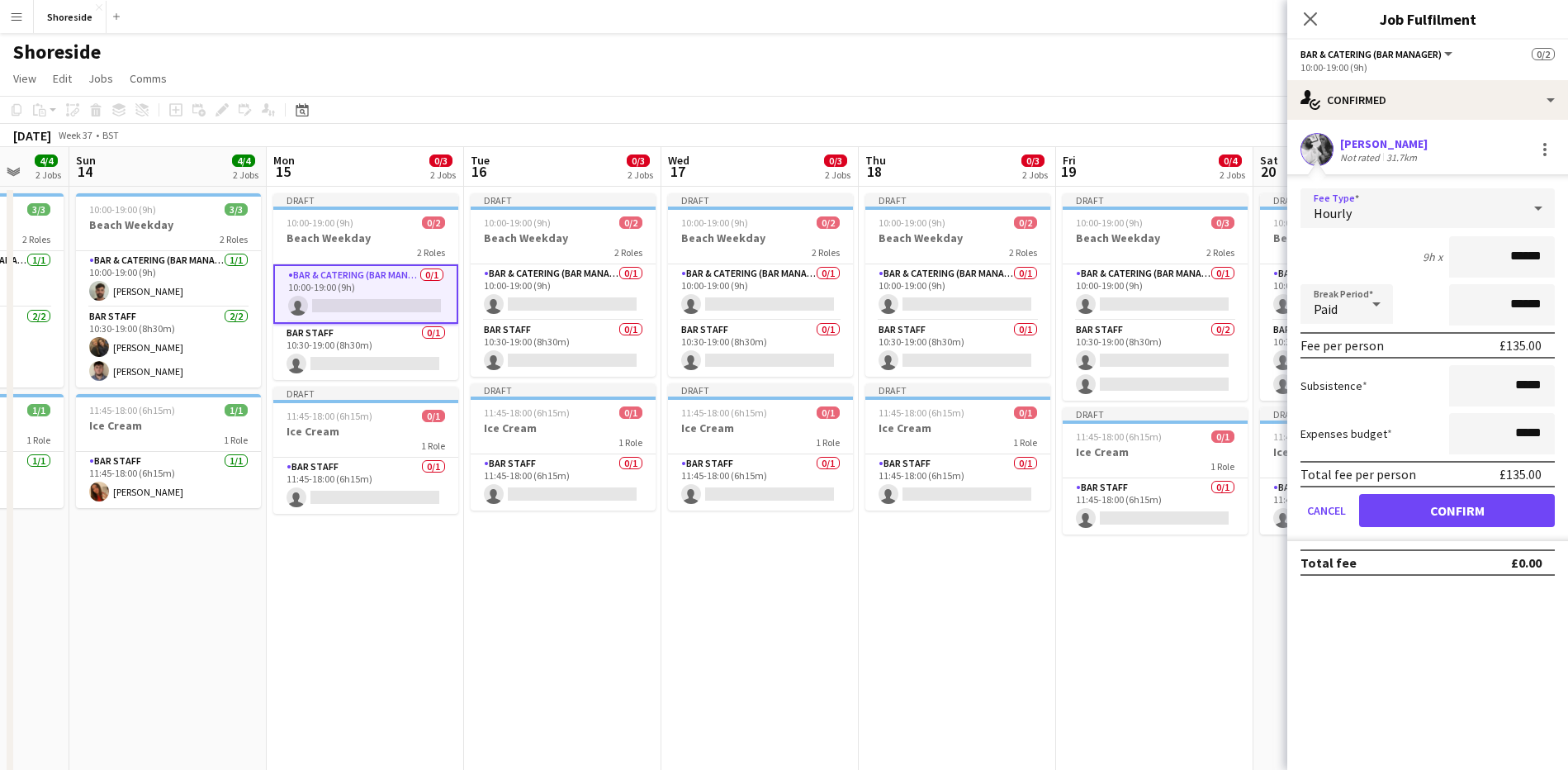
click at [1536, 209] on icon at bounding box center [1538, 207] width 20 height 33
click at [1373, 346] on span "No fee" at bounding box center [1428, 338] width 228 height 15
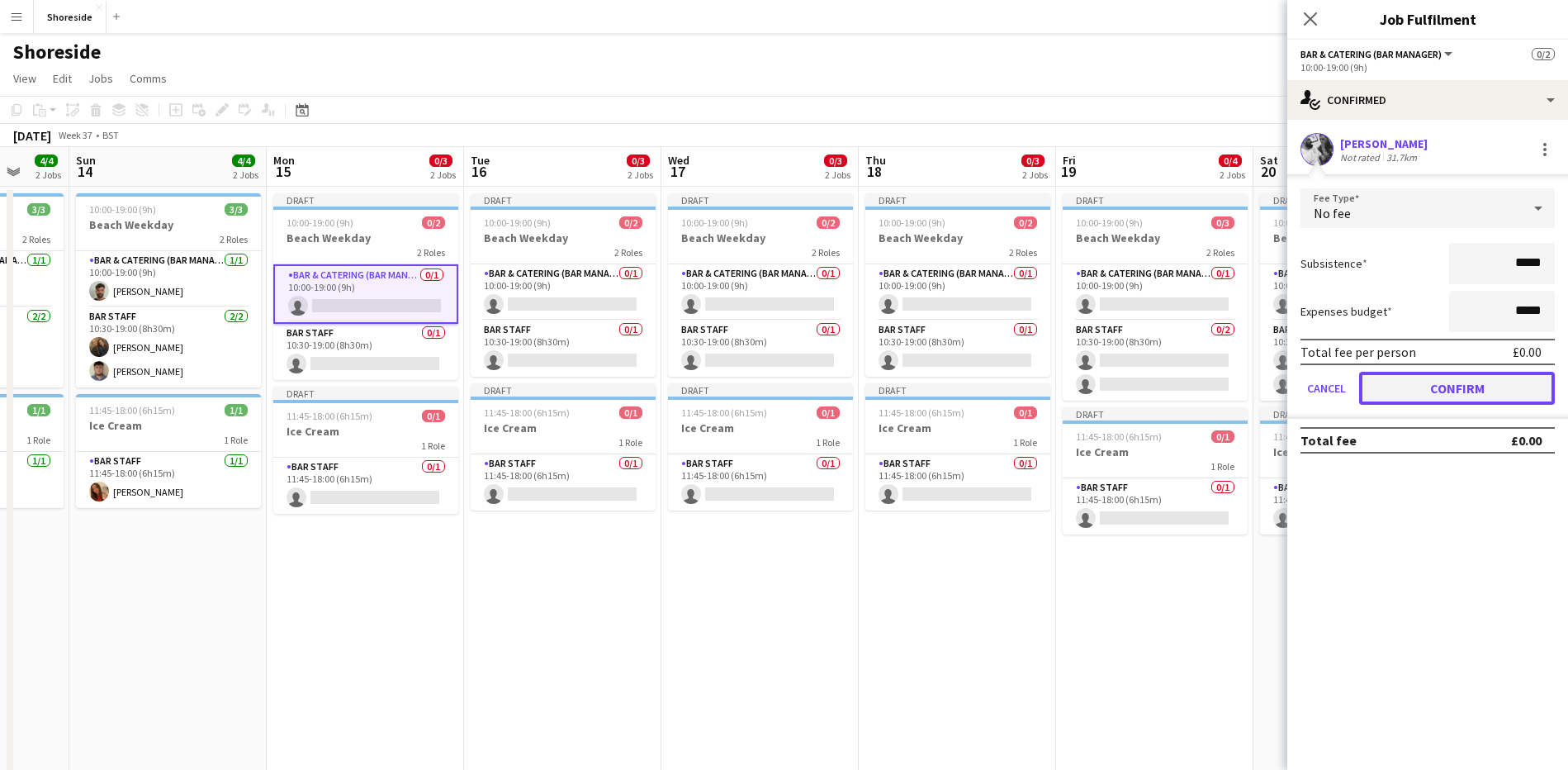
click at [1460, 388] on button "Confirm" at bounding box center [1457, 387] width 196 height 33
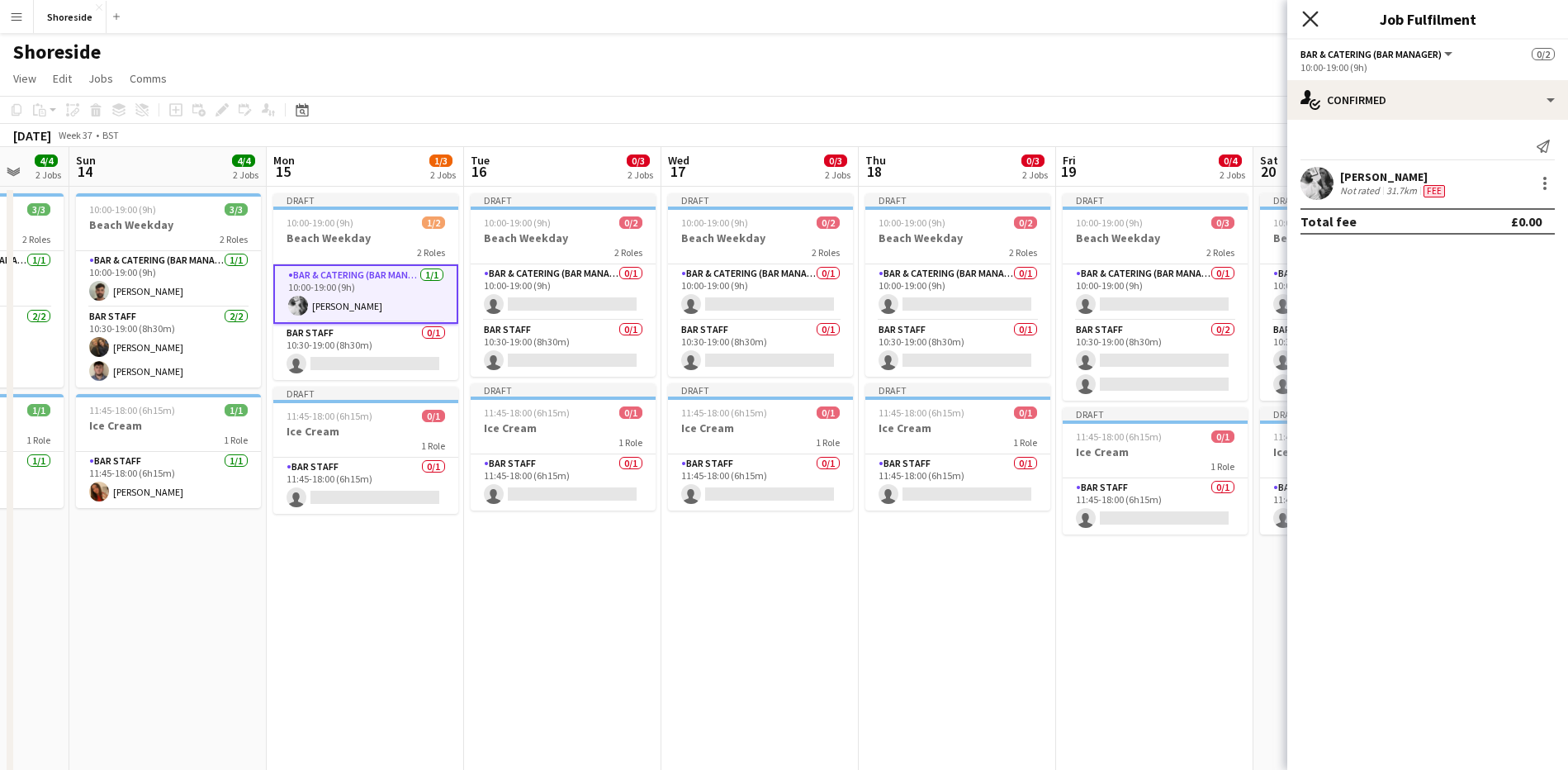
click at [1314, 20] on icon "Close pop-in" at bounding box center [1309, 18] width 15 height 15
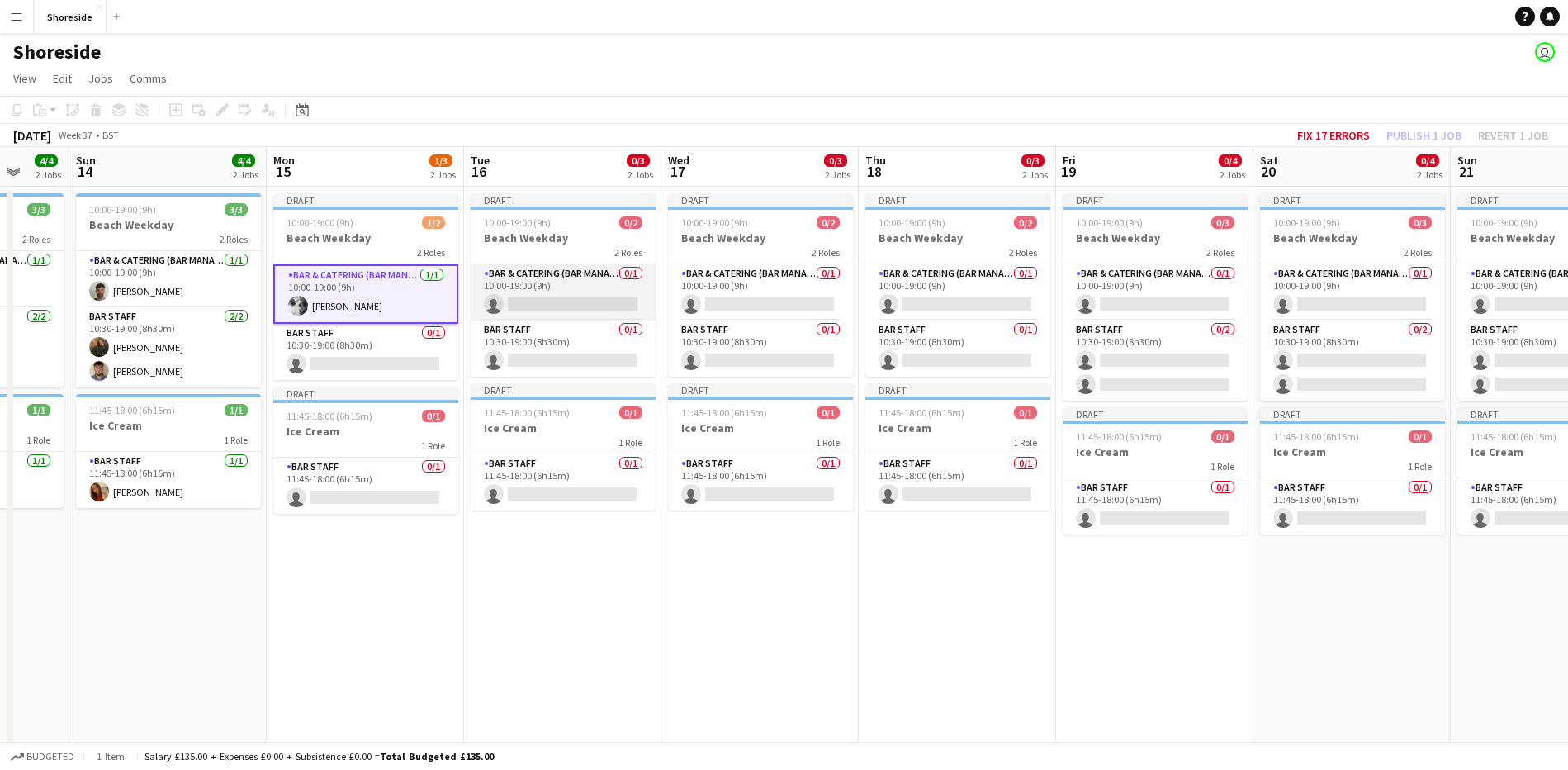
click at [599, 287] on app-card-role "Bar & Catering (Bar Manager) 0/1 10:00-19:00 (9h) single-neutral-actions" at bounding box center [563, 292] width 185 height 56
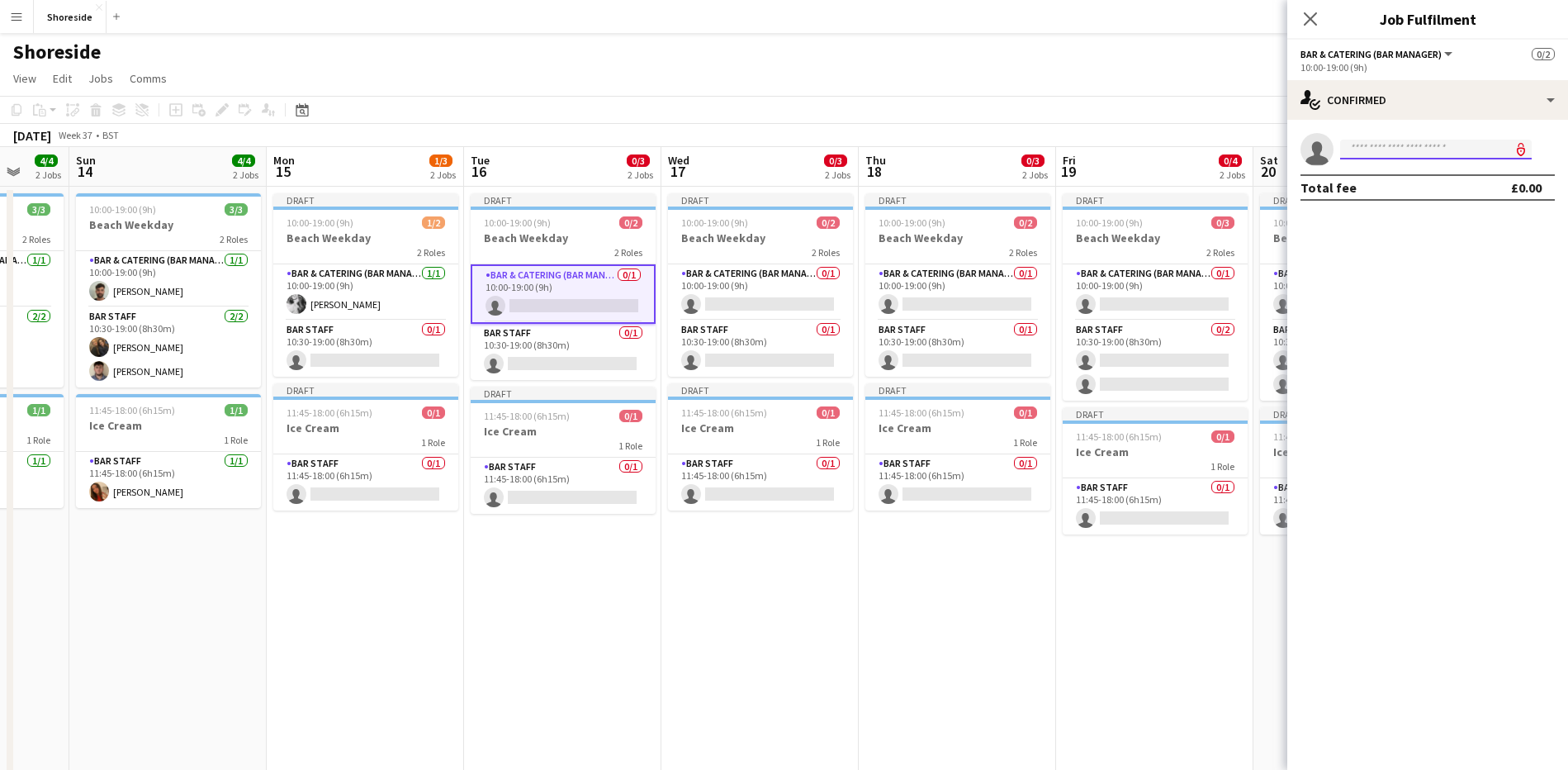
click at [1409, 148] on input at bounding box center [1435, 149] width 191 height 20
type input "*"
type input "******"
click at [1412, 173] on span "[PERSON_NAME]" at bounding box center [1401, 172] width 95 height 14
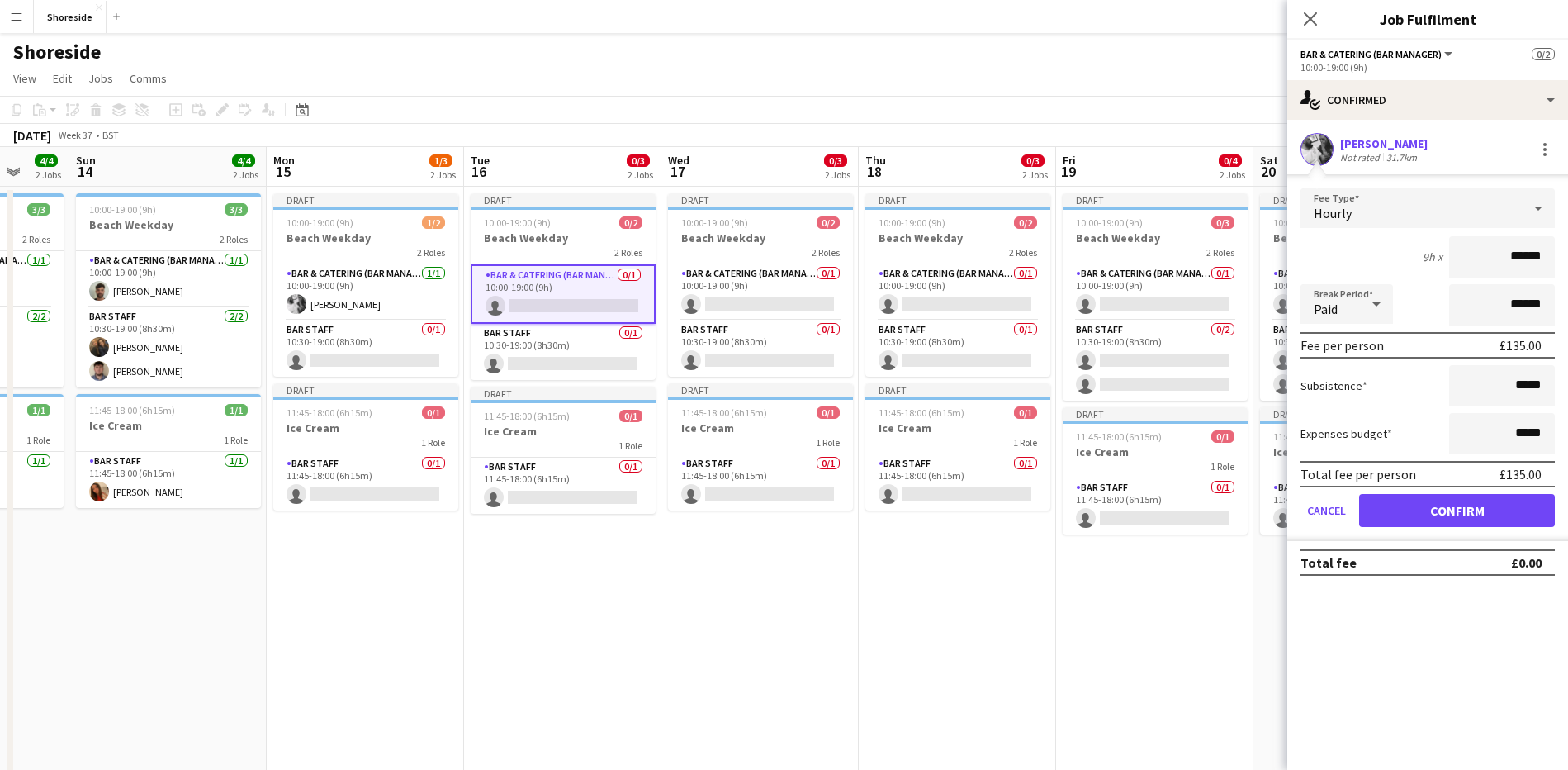
click at [1426, 186] on app-edit-fee "Fee Type Hourly 9h x ****** Break Period Paid ****** Fee per person £135.00 Sub…" at bounding box center [1427, 357] width 281 height 366
click at [1430, 196] on div "Hourly" at bounding box center [1411, 208] width 222 height 40
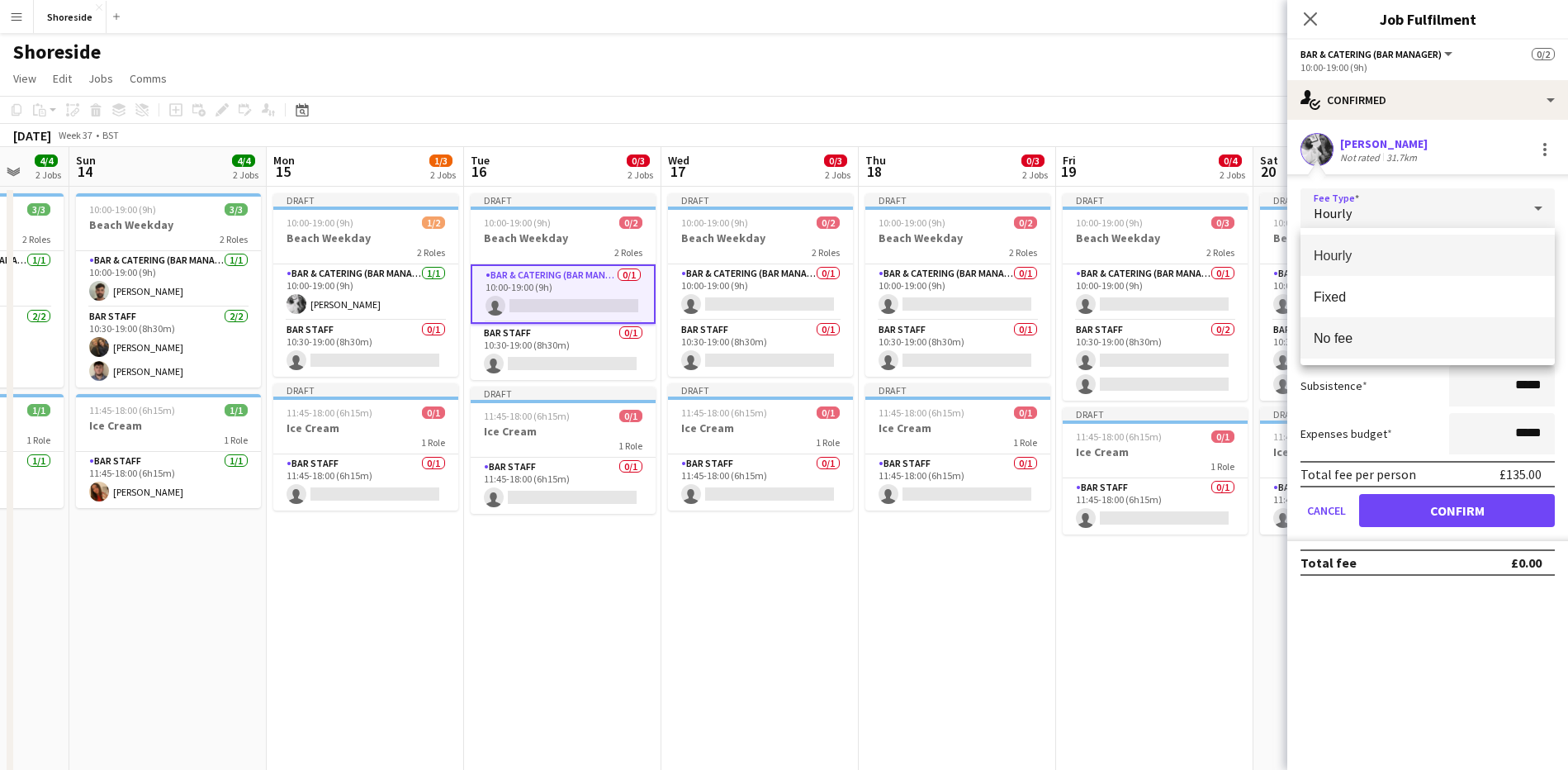
click at [1400, 319] on mat-option "No fee" at bounding box center [1427, 337] width 254 height 41
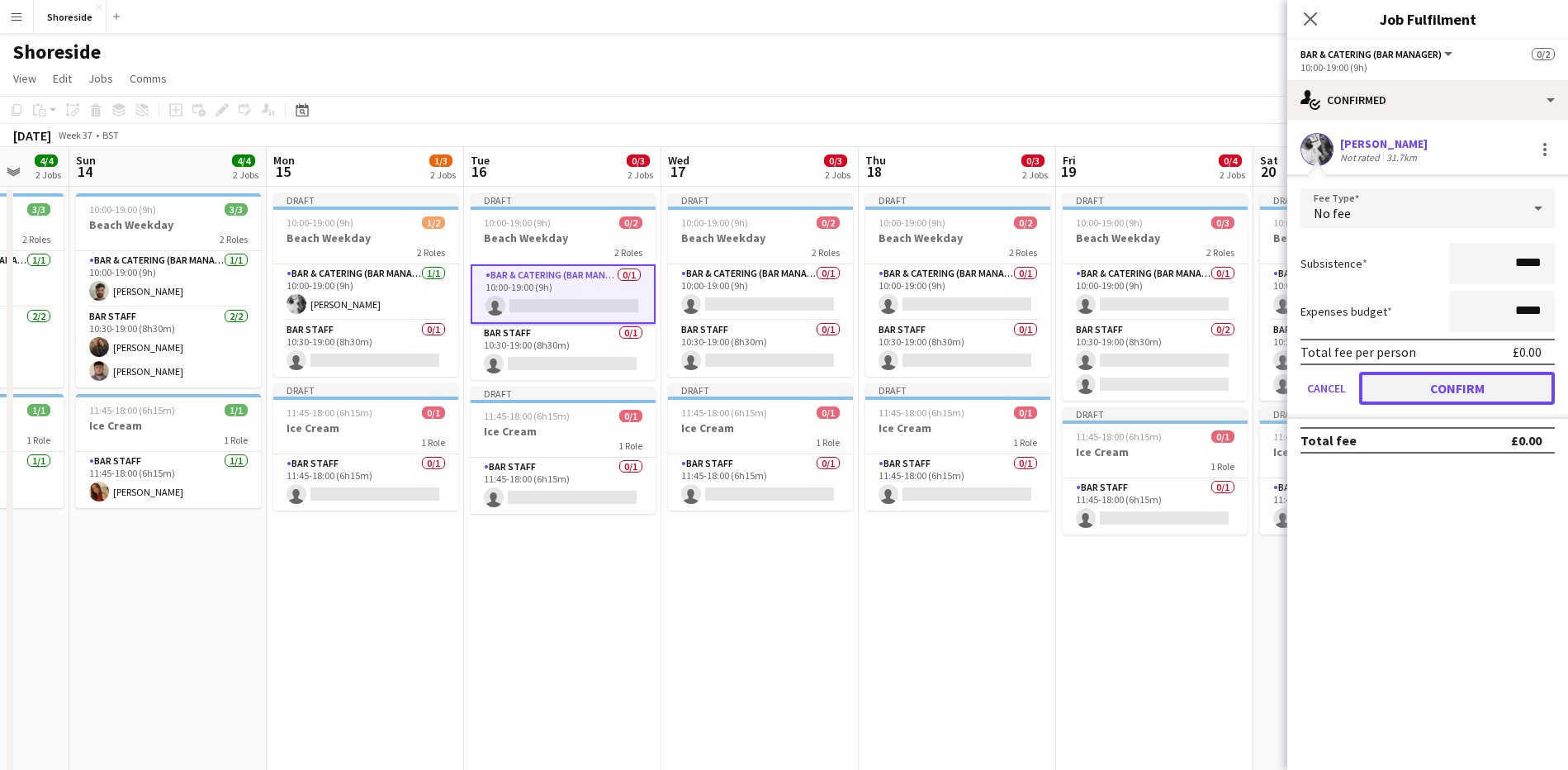
click at [1452, 390] on button "Confirm" at bounding box center [1457, 387] width 196 height 33
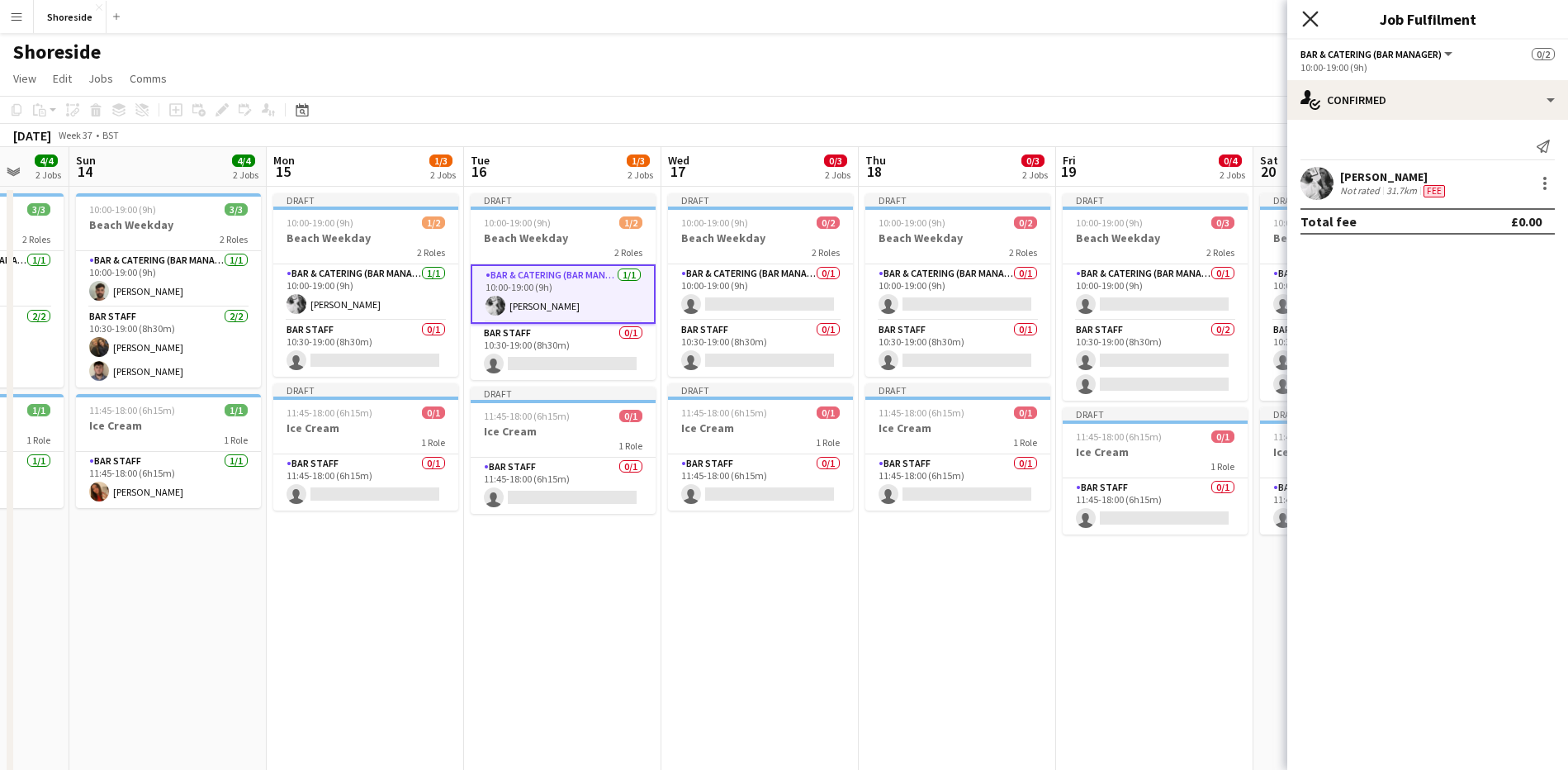
click at [1316, 10] on icon "Close pop-in" at bounding box center [1309, 18] width 15 height 15
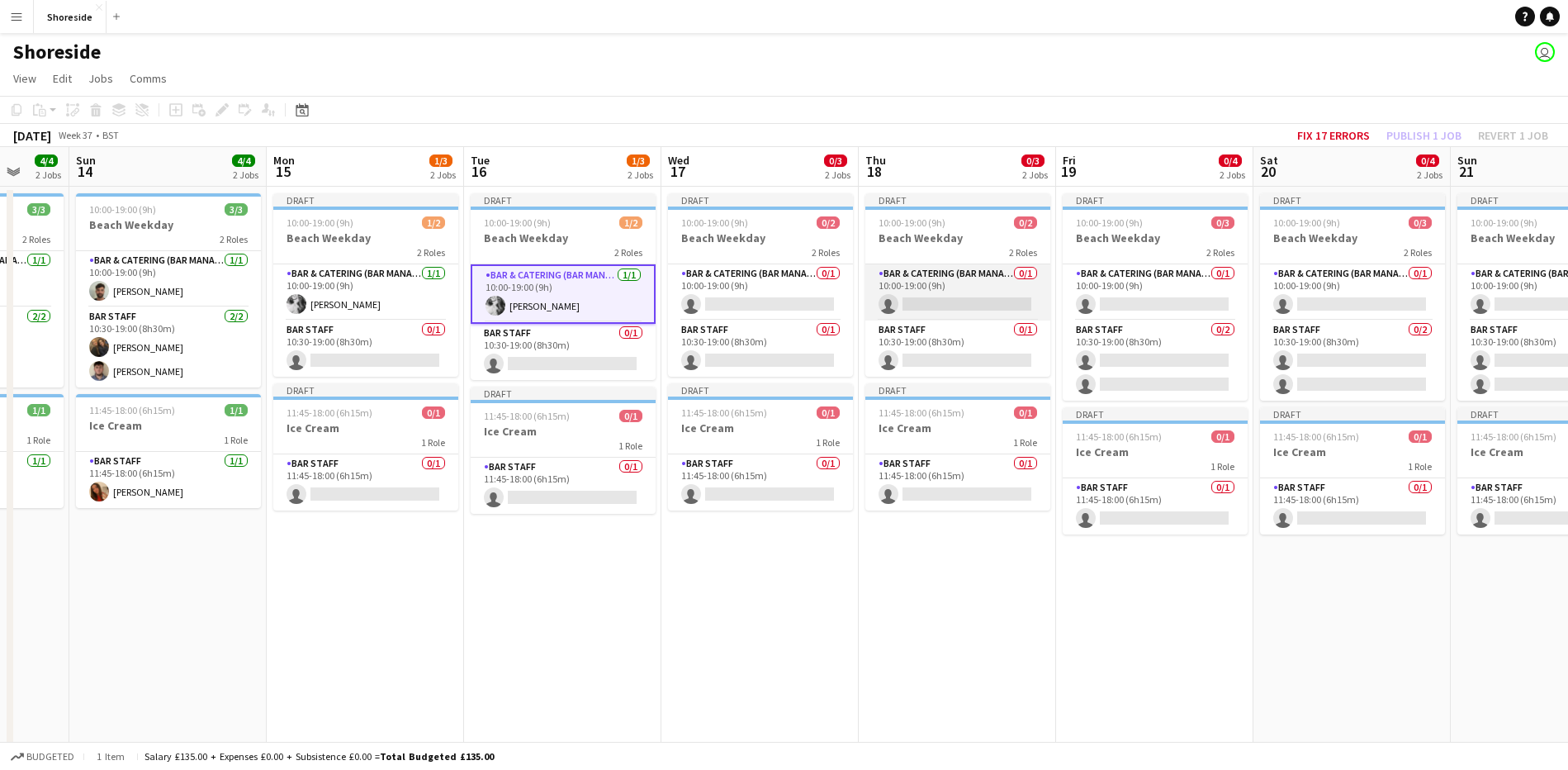
click at [953, 266] on app-card-role "Bar & Catering (Bar Manager) 0/1 10:00-19:00 (9h) single-neutral-actions" at bounding box center [957, 292] width 185 height 56
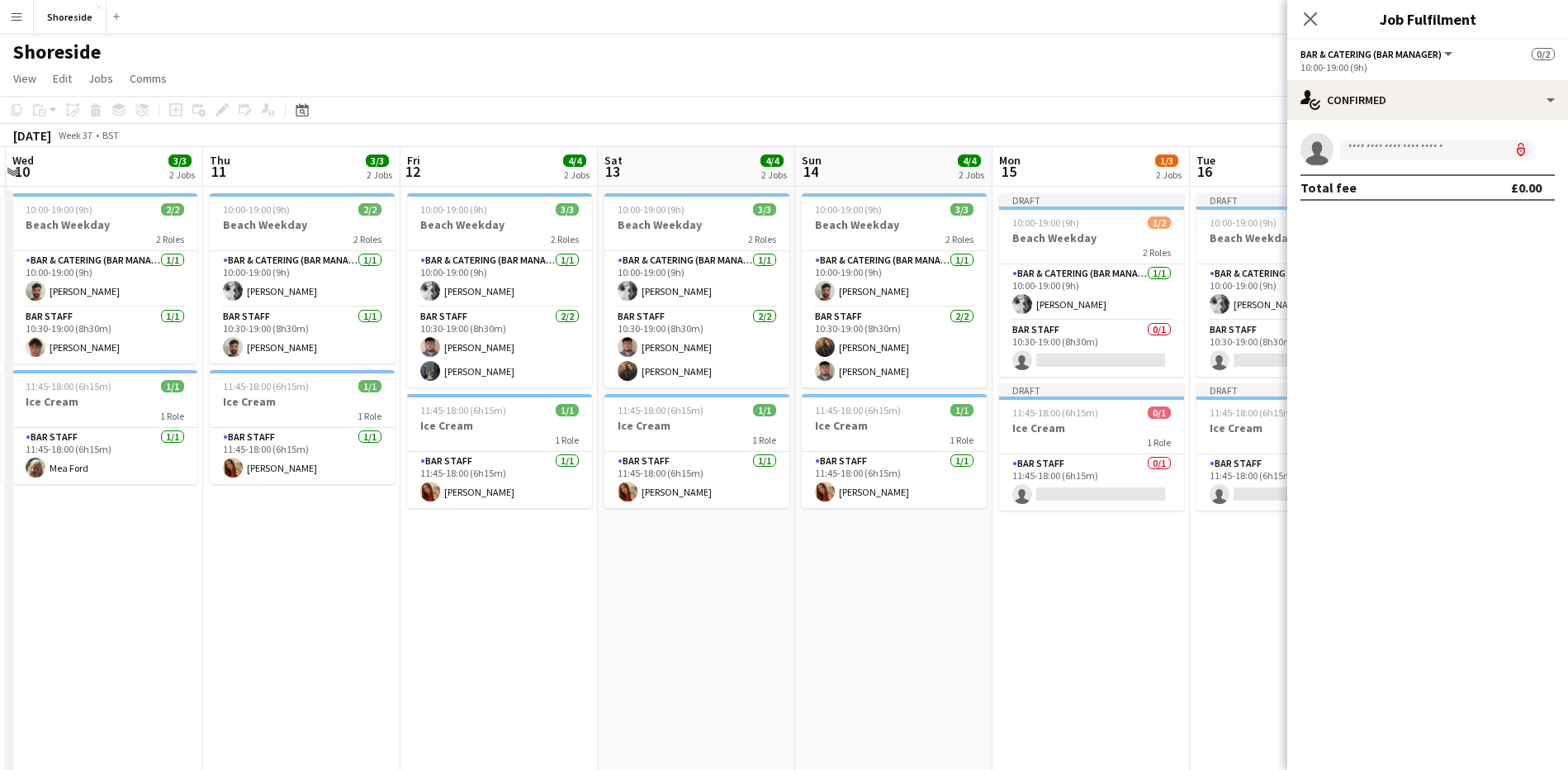
scroll to position [0, 387]
drag, startPoint x: 377, startPoint y: 609, endPoint x: 1104, endPoint y: 634, distance: 727.4
click at [1104, 634] on app-calendar-viewport "Mon 8 3/3 2 Jobs Tue 9 3/3 2 Jobs Wed 10 3/3 2 Jobs Thu 11 3/3 2 Jobs Fri 12 4/…" at bounding box center [784, 590] width 1568 height 888
click at [1398, 149] on input at bounding box center [1435, 149] width 191 height 20
type input "****"
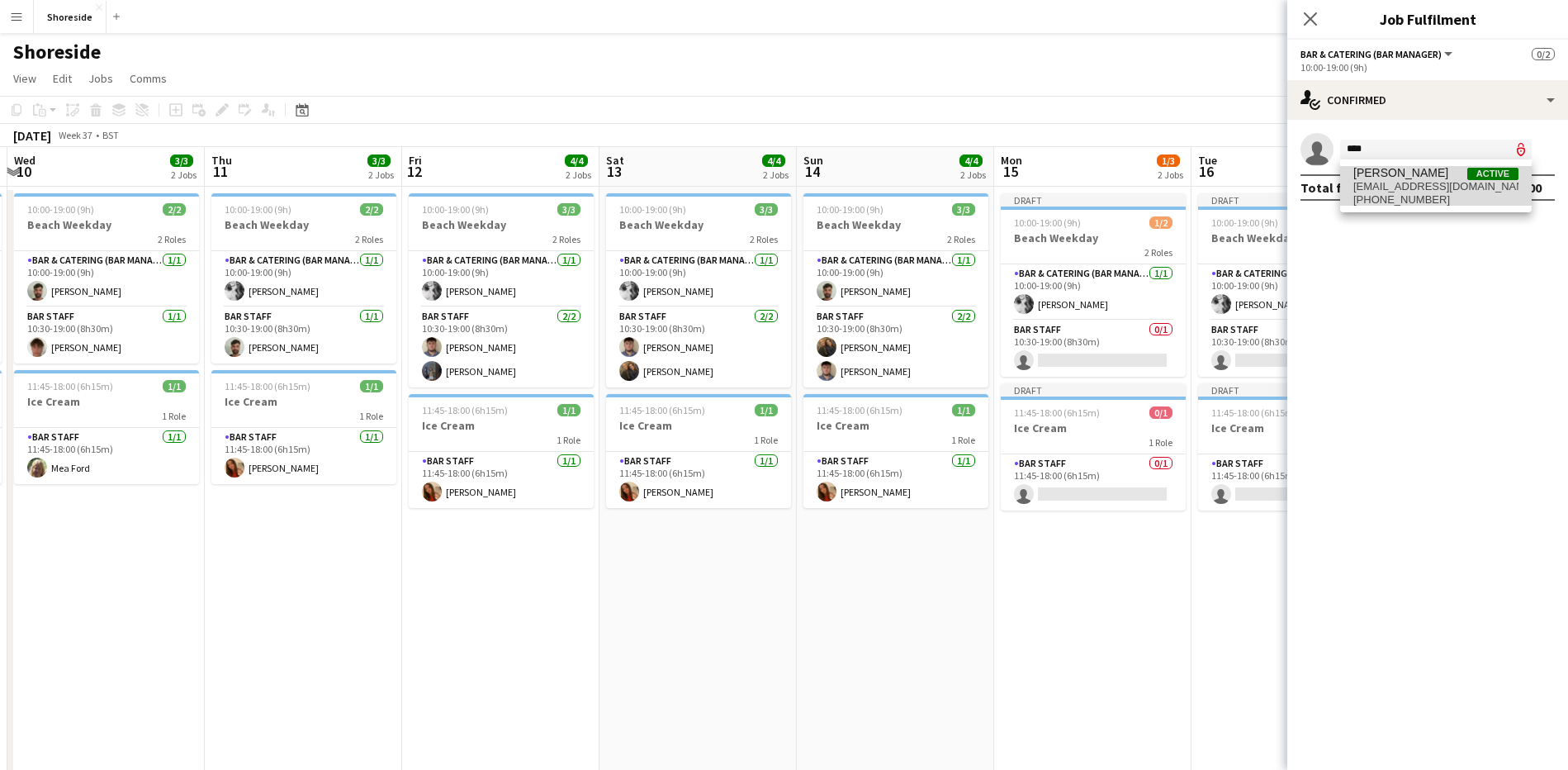
click at [1403, 180] on span "[EMAIL_ADDRESS][DOMAIN_NAME]" at bounding box center [1436, 187] width 166 height 13
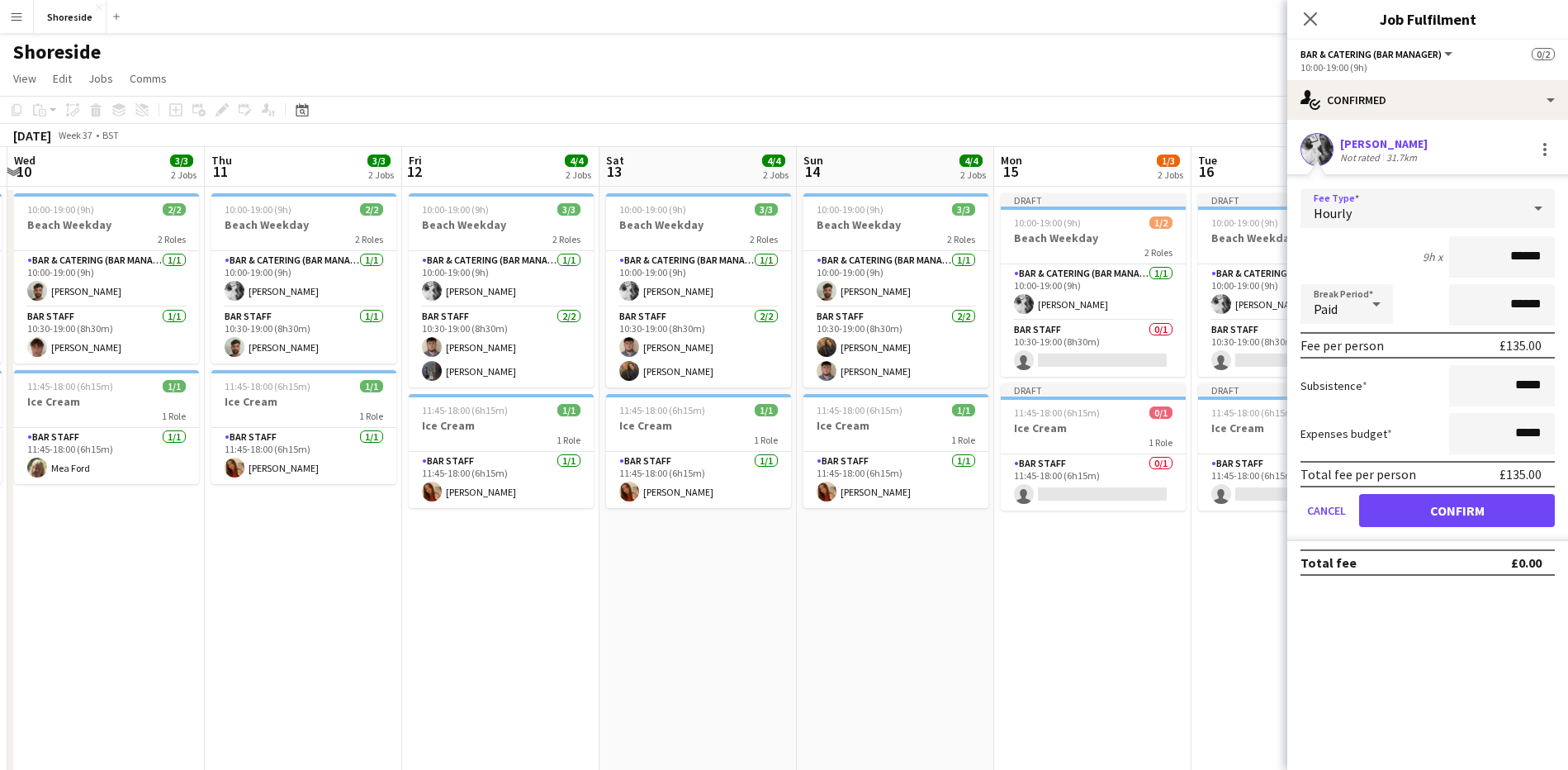
click at [1550, 213] on div at bounding box center [1538, 207] width 33 height 33
click at [1370, 327] on mat-option "No fee" at bounding box center [1427, 337] width 254 height 41
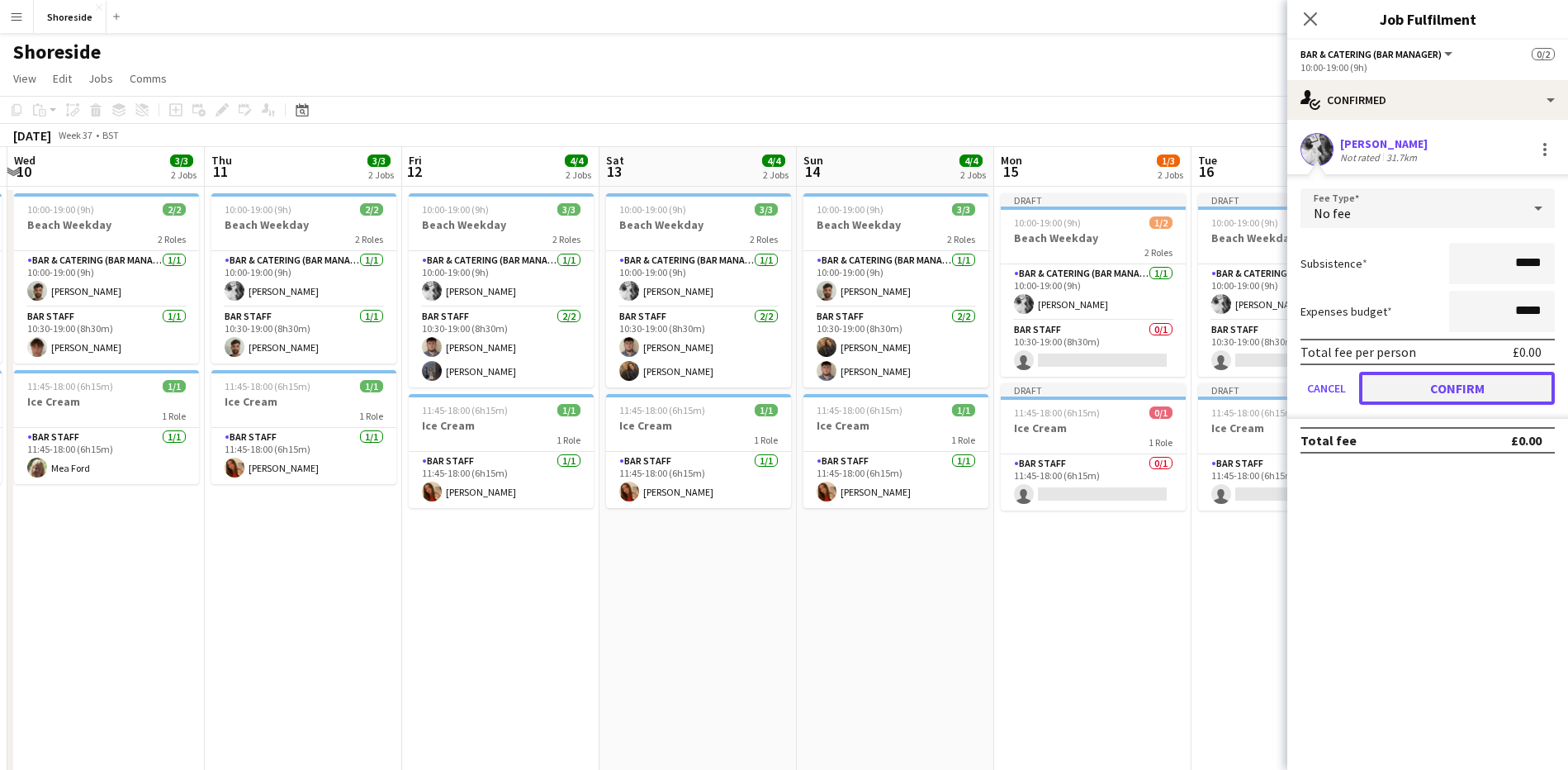
click at [1422, 381] on button "Confirm" at bounding box center [1457, 387] width 196 height 33
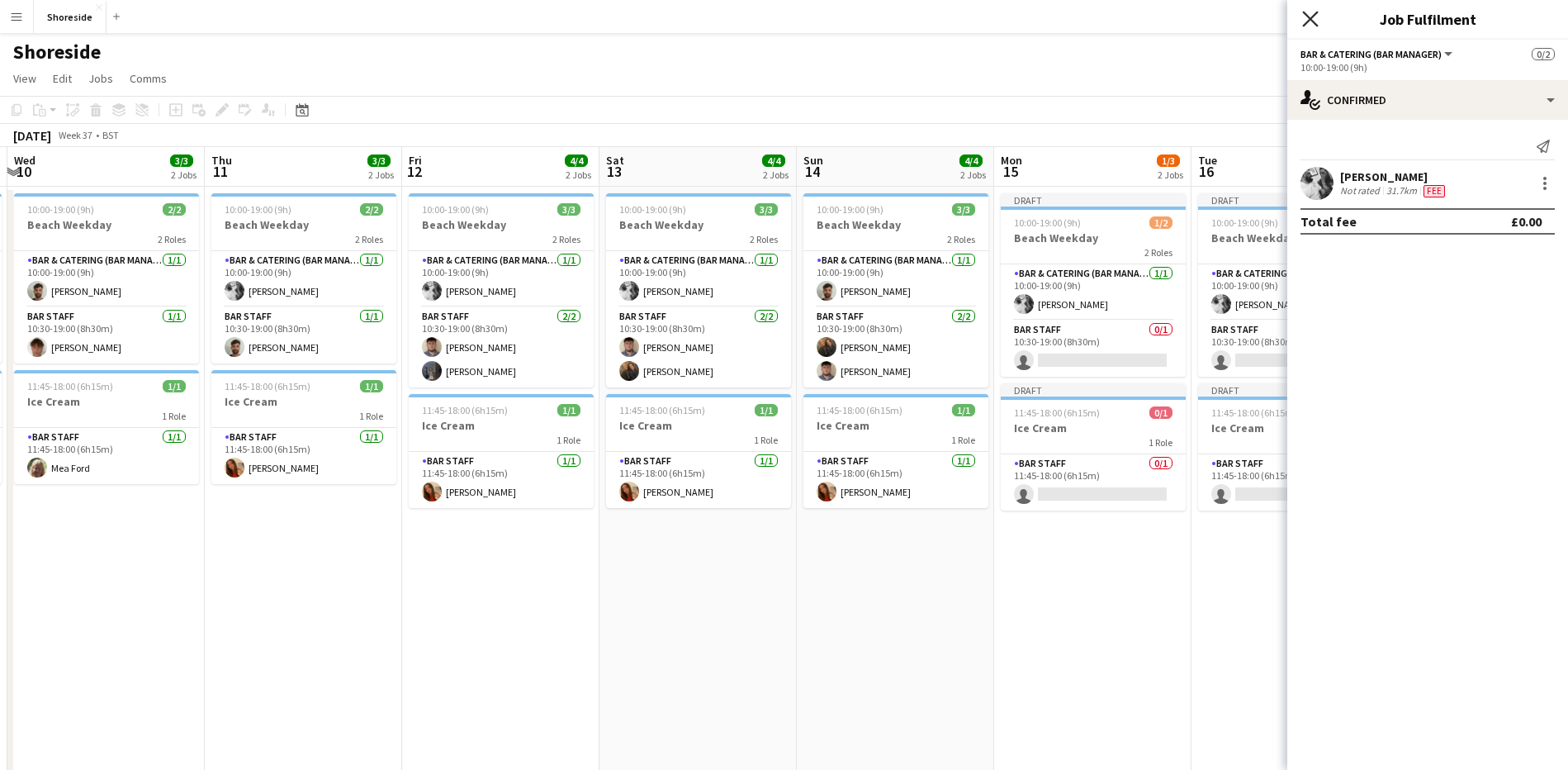
click at [1308, 15] on icon "Close pop-in" at bounding box center [1309, 18] width 15 height 15
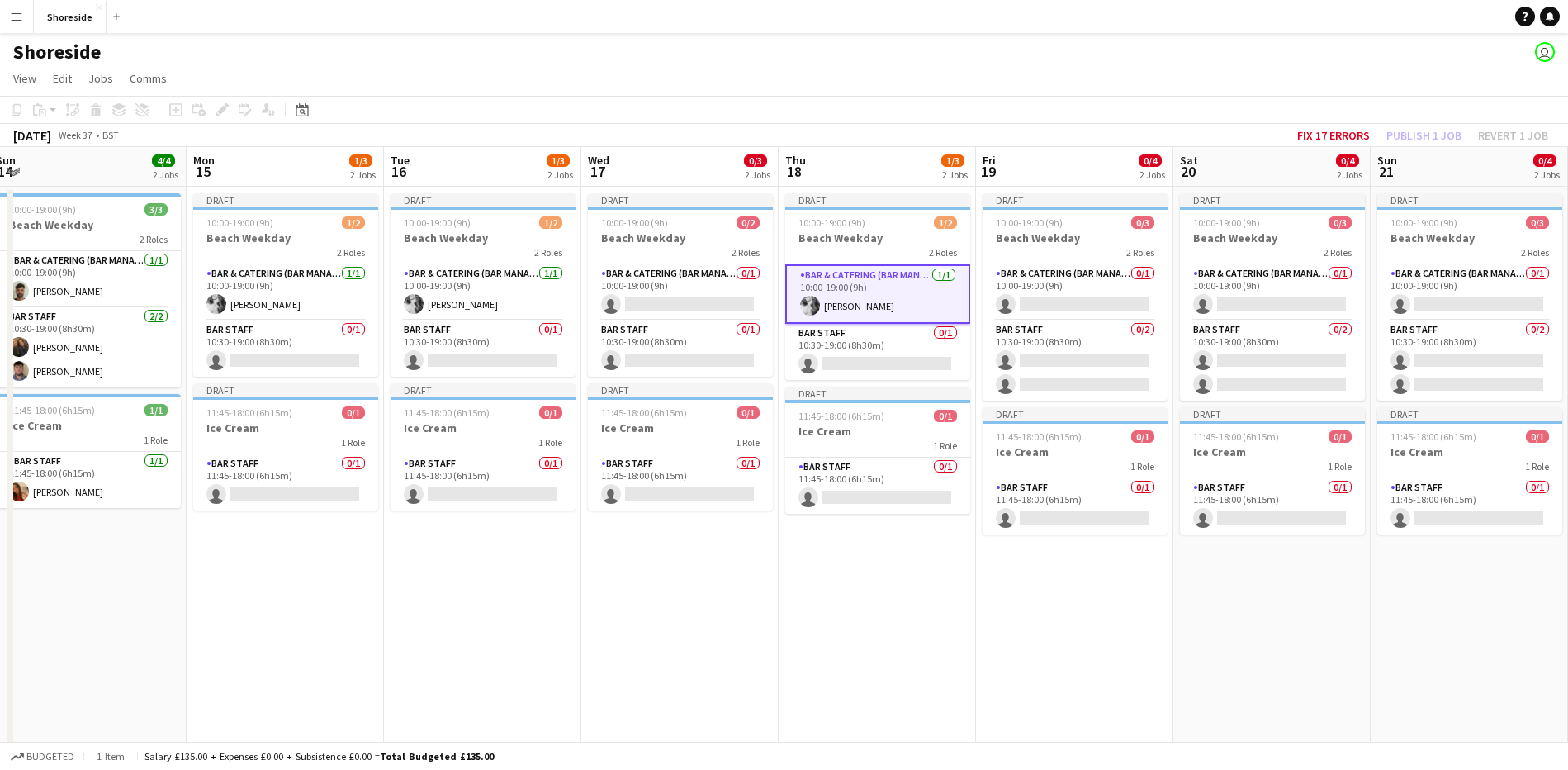
drag, startPoint x: 1345, startPoint y: 551, endPoint x: 539, endPoint y: 608, distance: 808.0
click at [533, 604] on app-calendar-viewport "Thu 11 3/3 2 Jobs Fri 12 4/4 2 Jobs Sat 13 4/4 2 Jobs Sun 14 4/4 2 Jobs Mon 15 …" at bounding box center [784, 590] width 1568 height 888
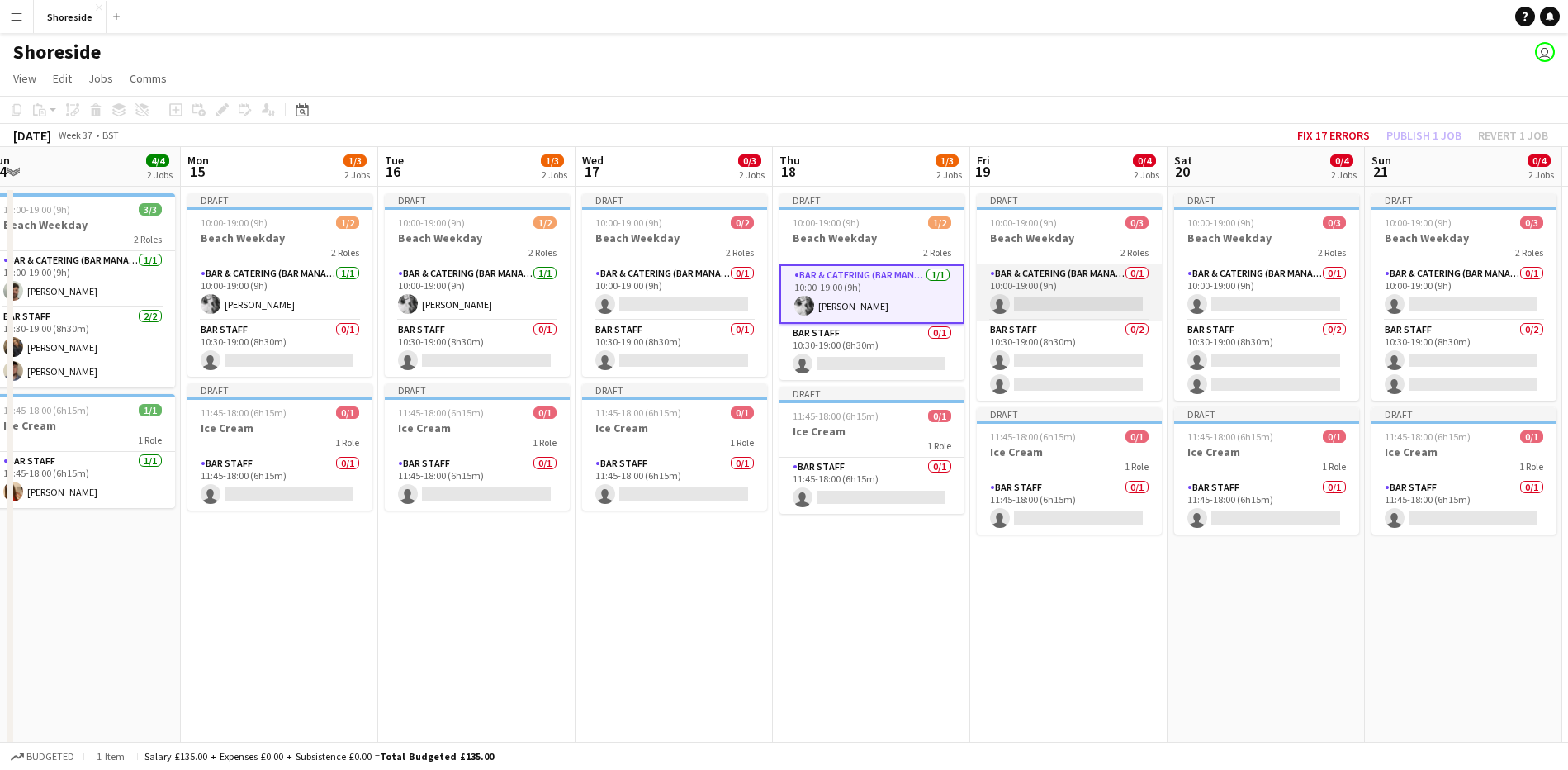
click at [1089, 283] on app-card-role "Bar & Catering (Bar Manager) 0/1 10:00-19:00 (9h) single-neutral-actions" at bounding box center [1069, 292] width 185 height 56
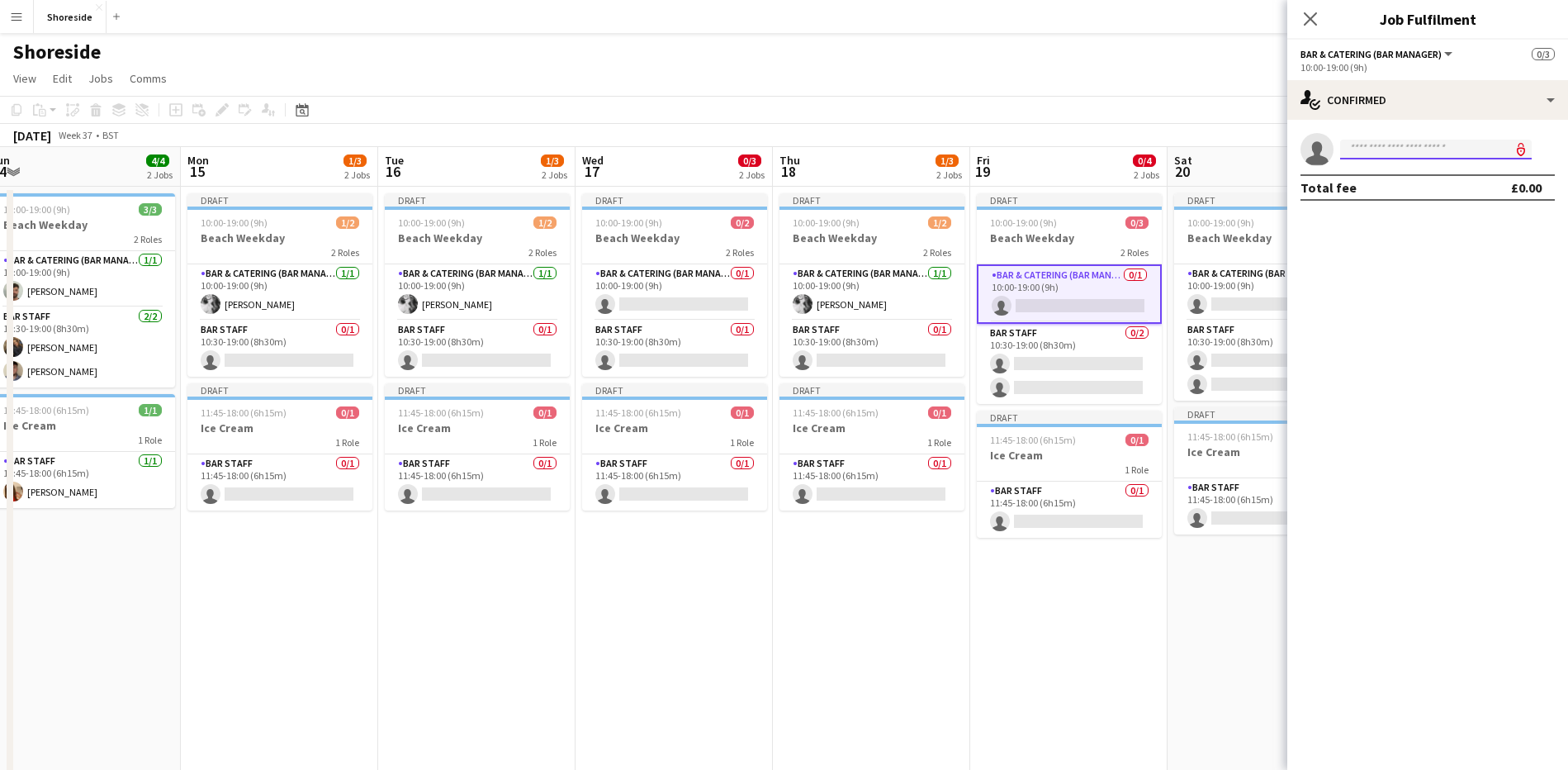
click at [1422, 155] on input at bounding box center [1435, 149] width 191 height 20
type input "*****"
click at [1421, 190] on span "[EMAIL_ADDRESS][DOMAIN_NAME]" at bounding box center [1436, 187] width 166 height 13
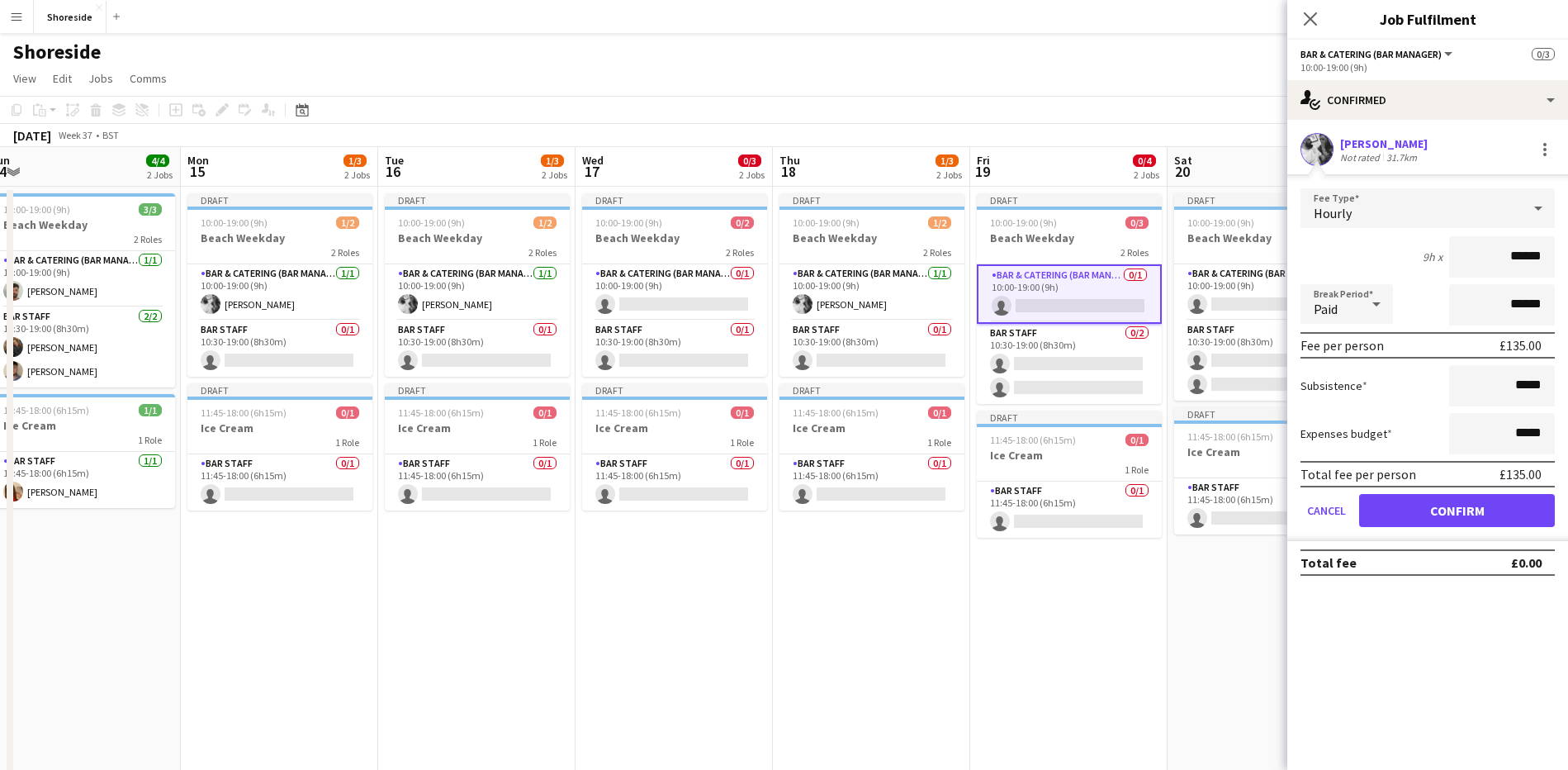
click at [1557, 211] on form "Fee Type Hourly 9h x ****** Break Period Paid ****** Fee per person £135.00 Sub…" at bounding box center [1427, 365] width 281 height 353
click at [1537, 201] on icon at bounding box center [1538, 207] width 20 height 33
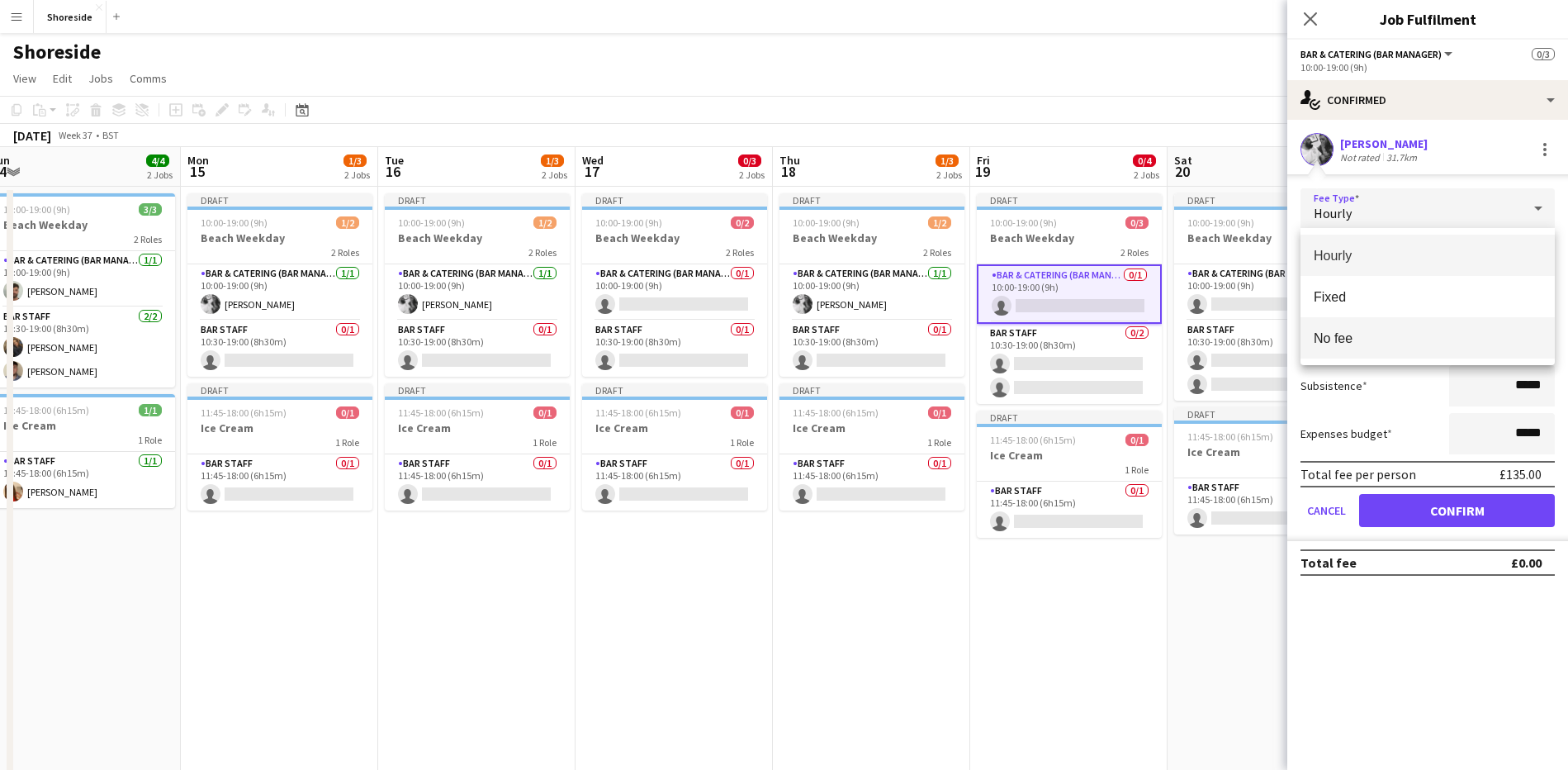
click at [1386, 341] on span "No fee" at bounding box center [1428, 338] width 228 height 15
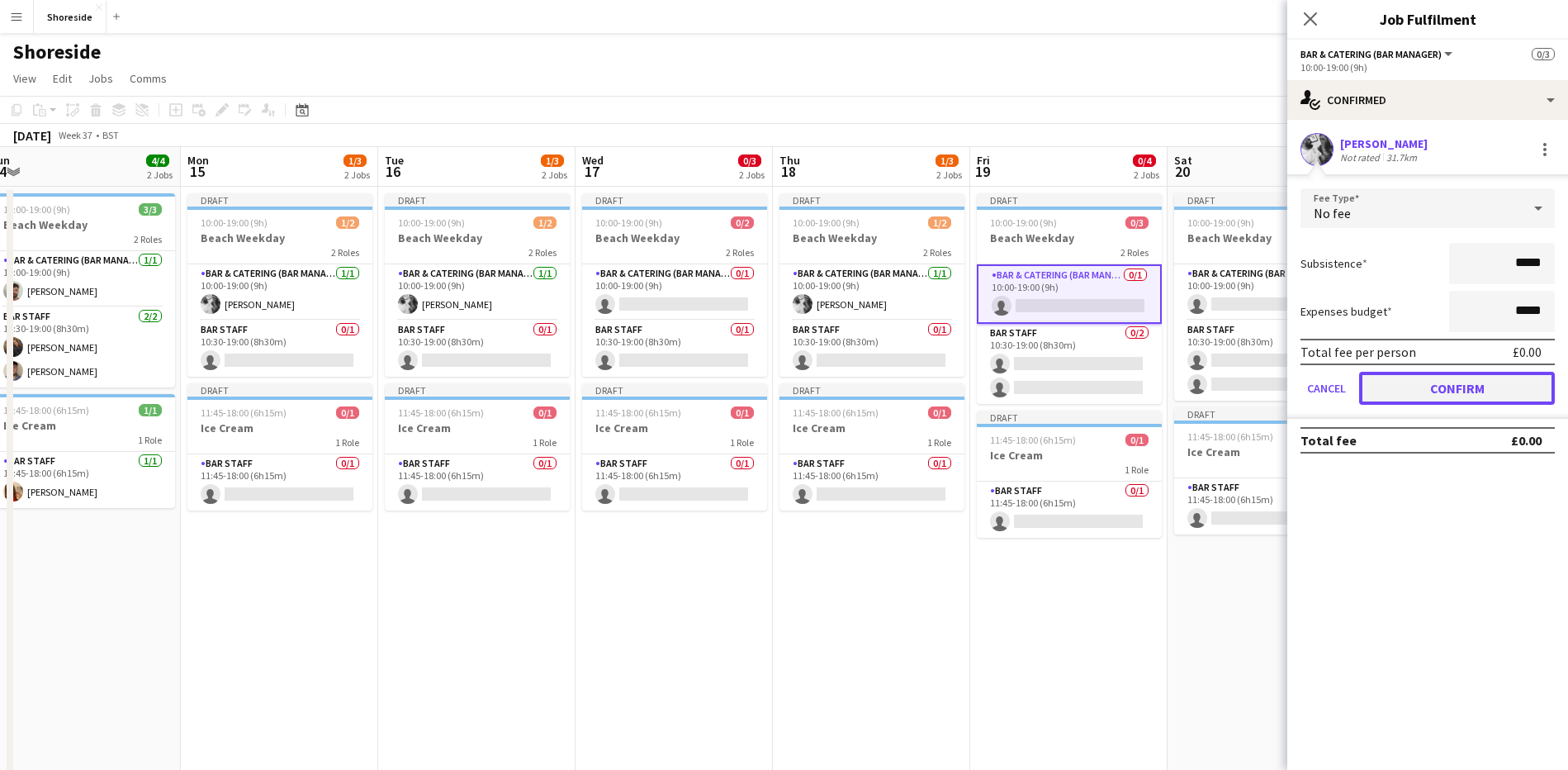
click at [1441, 378] on button "Confirm" at bounding box center [1457, 387] width 196 height 33
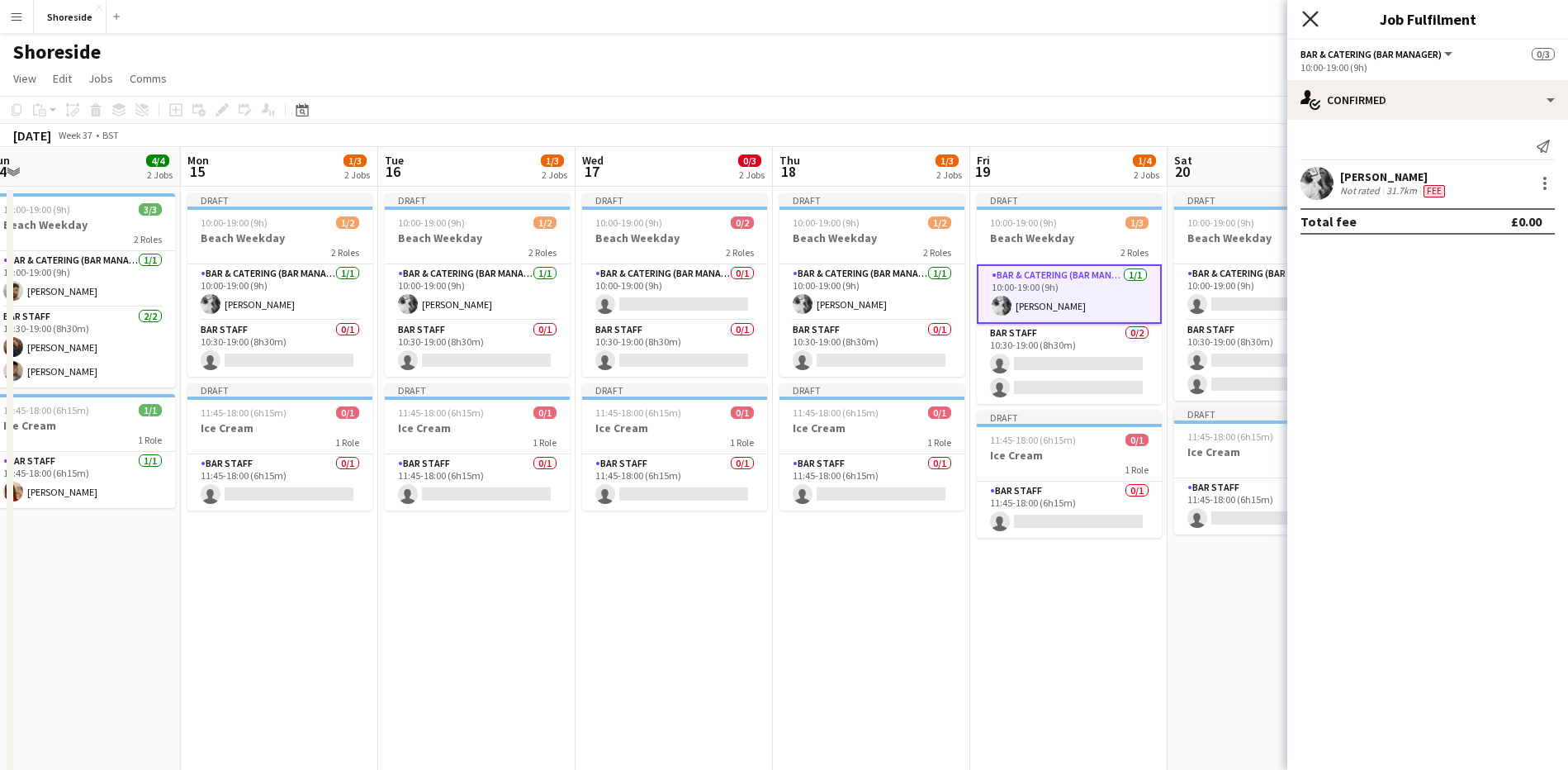
click at [1314, 20] on icon "Close pop-in" at bounding box center [1309, 18] width 15 height 15
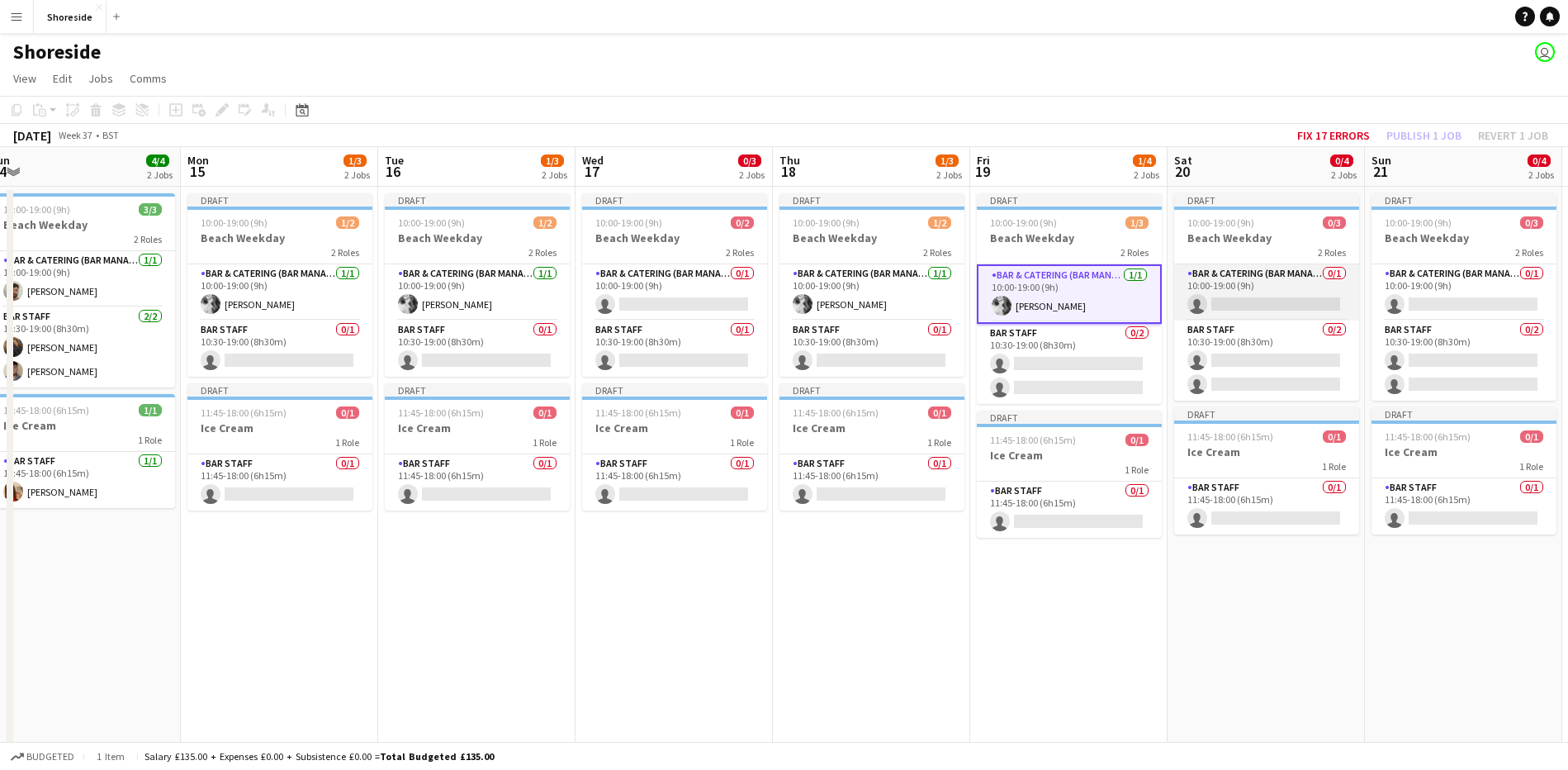
click at [1285, 268] on app-card-role "Bar & Catering (Bar Manager) 0/1 10:00-19:00 (9h) single-neutral-actions" at bounding box center [1266, 292] width 185 height 56
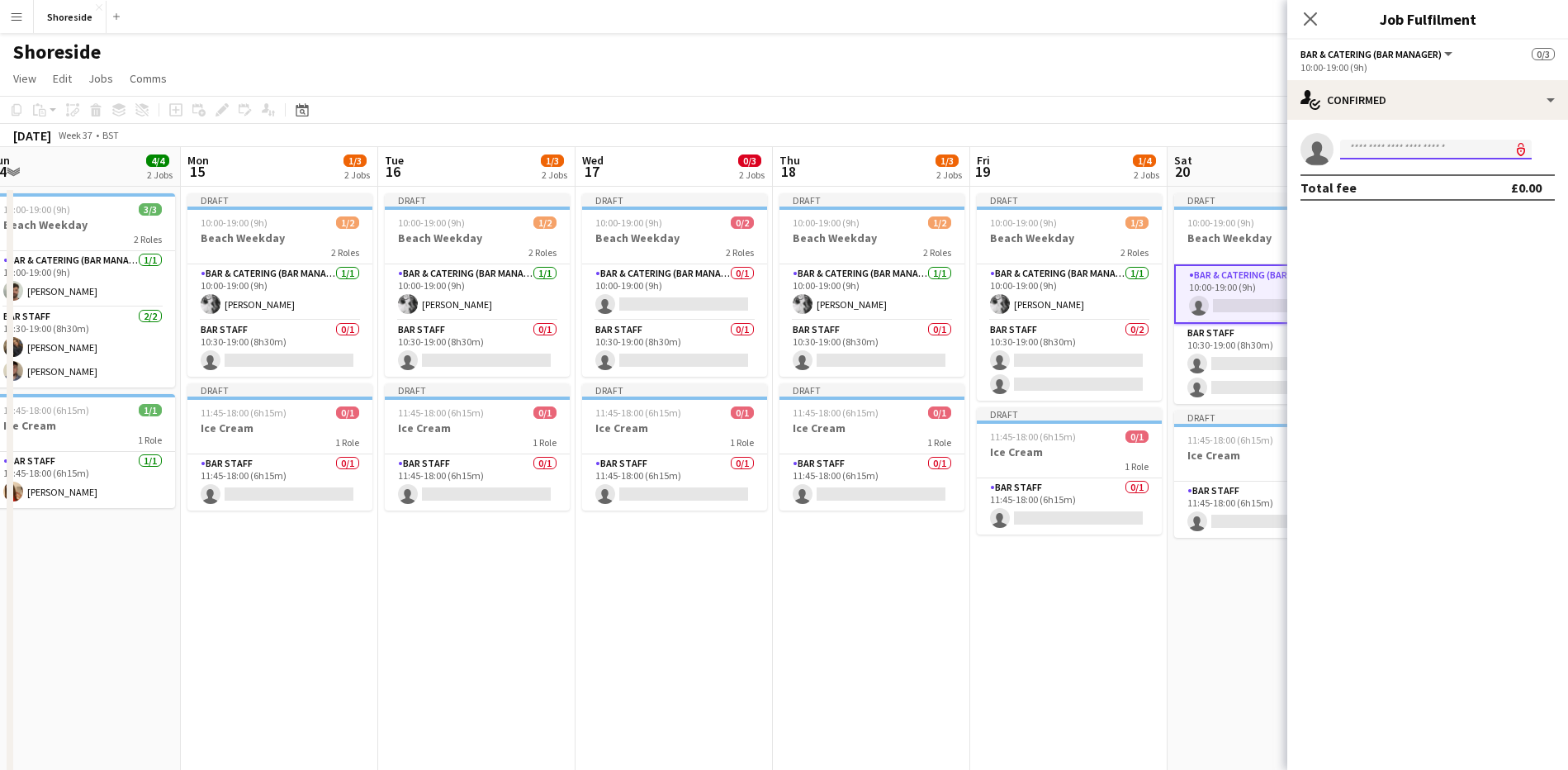
click at [1408, 152] on input at bounding box center [1435, 149] width 191 height 20
type input "*****"
click at [1421, 180] on span "[EMAIL_ADDRESS][DOMAIN_NAME]" at bounding box center [1436, 187] width 166 height 13
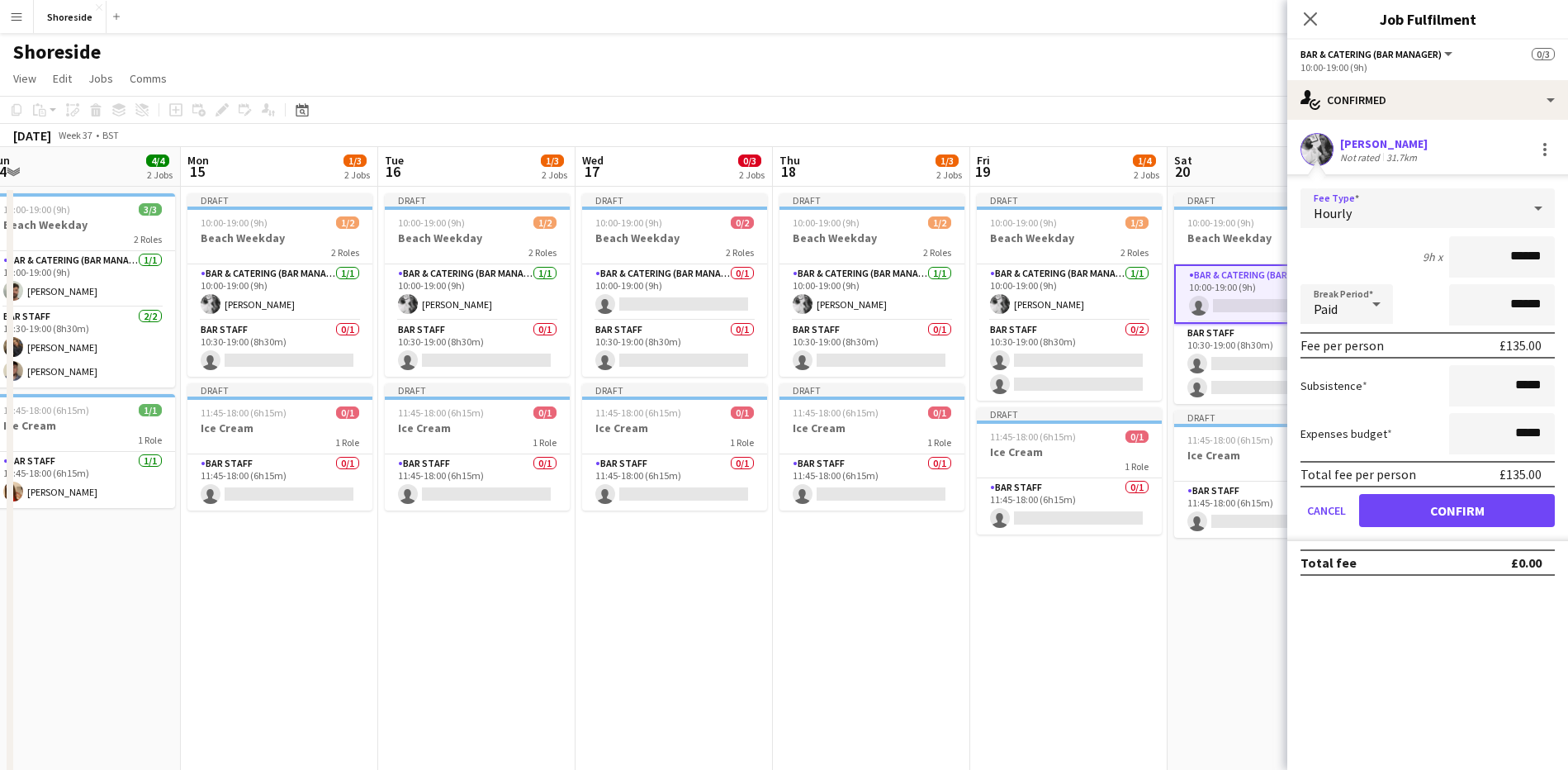
click at [1541, 206] on icon at bounding box center [1538, 207] width 20 height 33
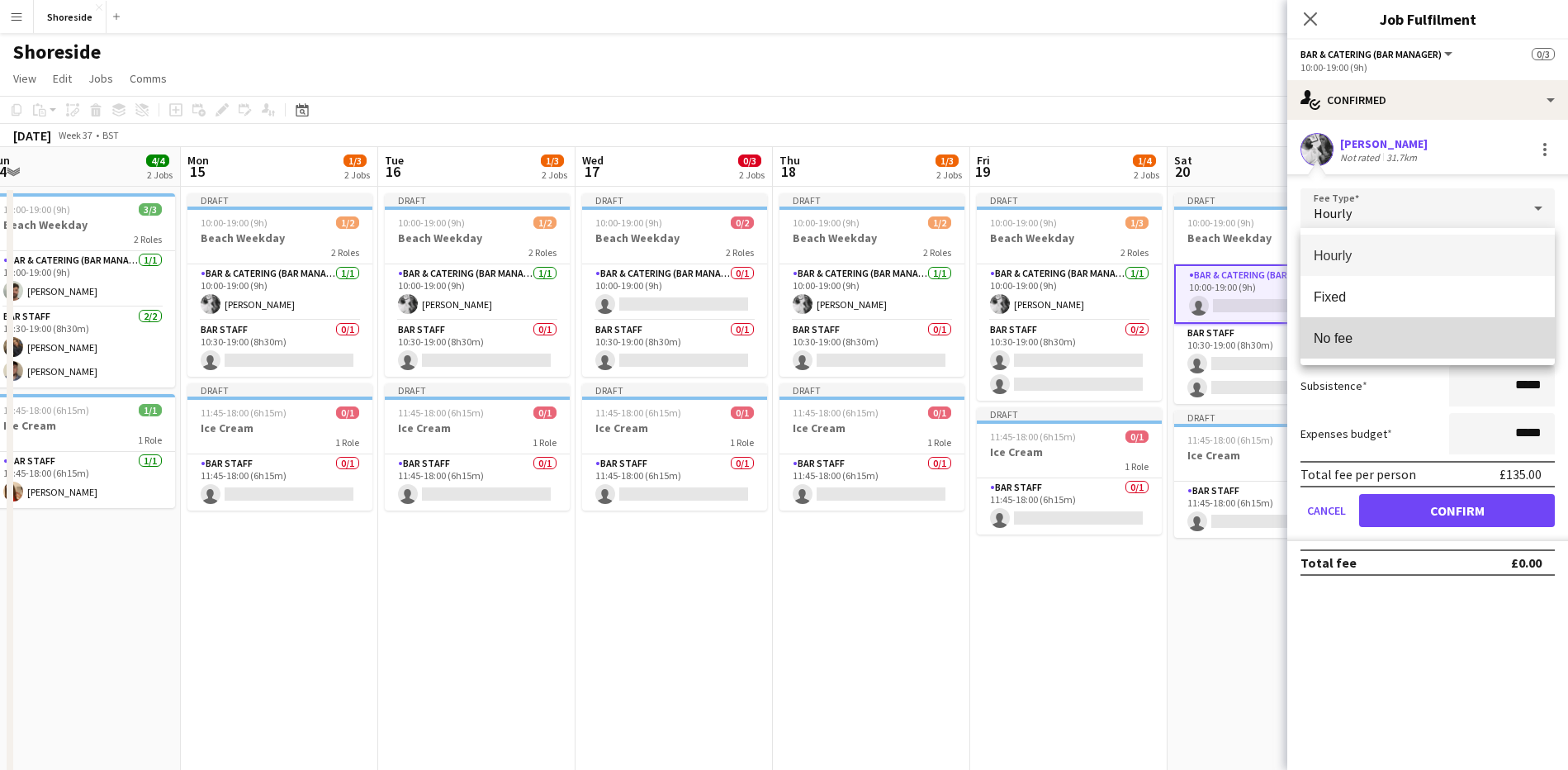
click at [1395, 330] on span "No fee" at bounding box center [1428, 338] width 228 height 15
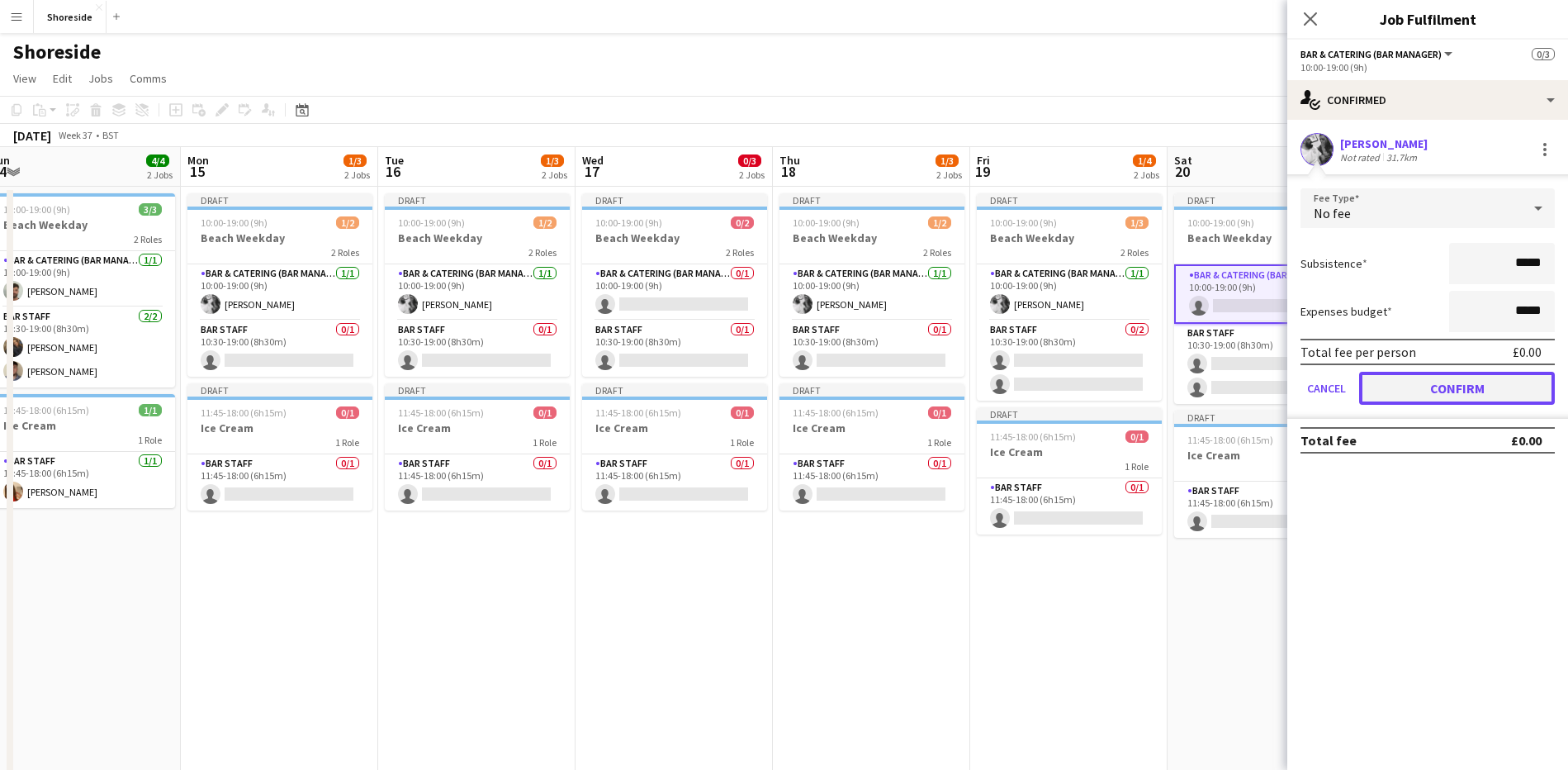
click at [1466, 384] on button "Confirm" at bounding box center [1457, 387] width 196 height 33
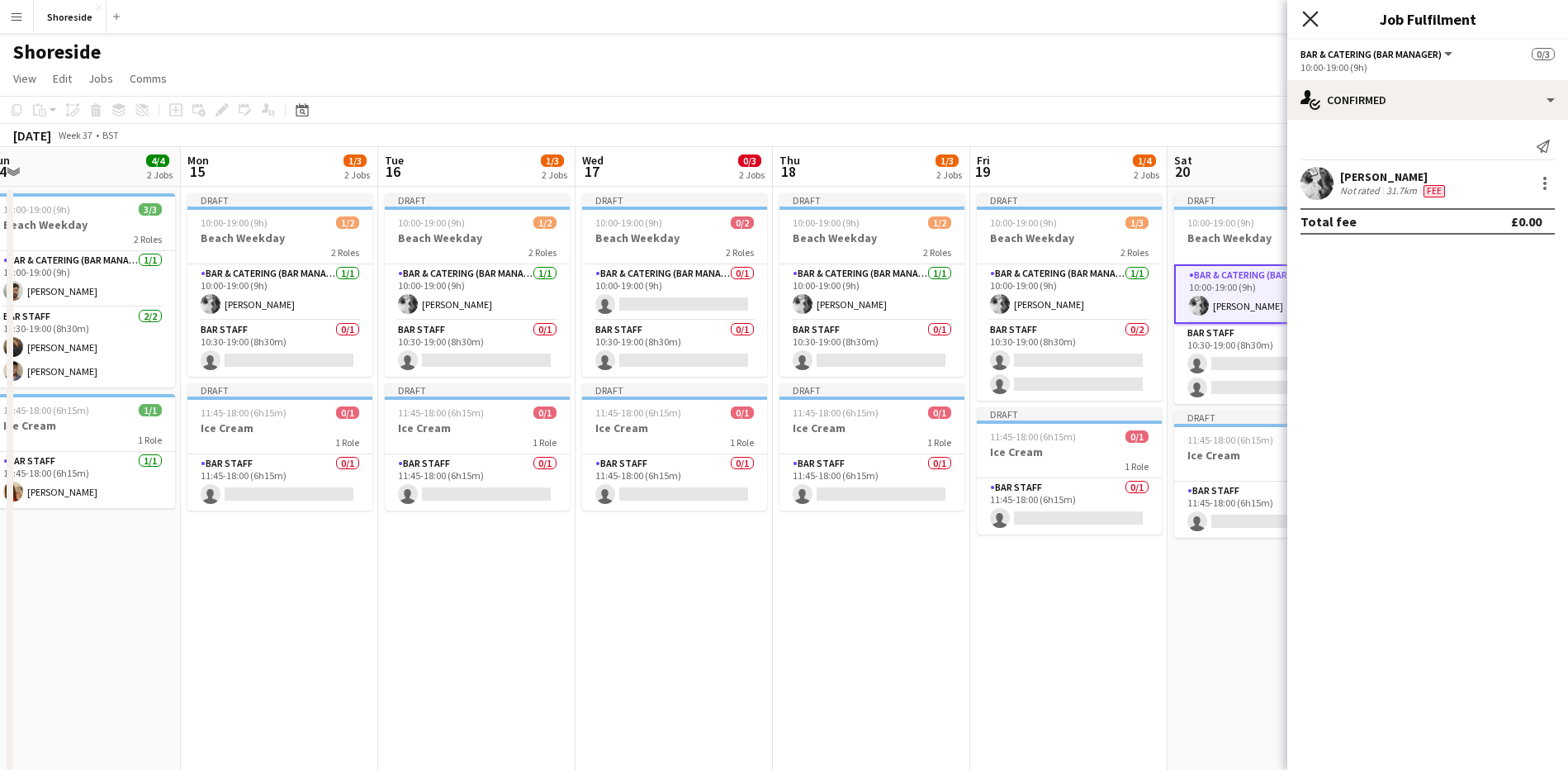
click at [1307, 24] on icon "Close pop-in" at bounding box center [1309, 18] width 15 height 15
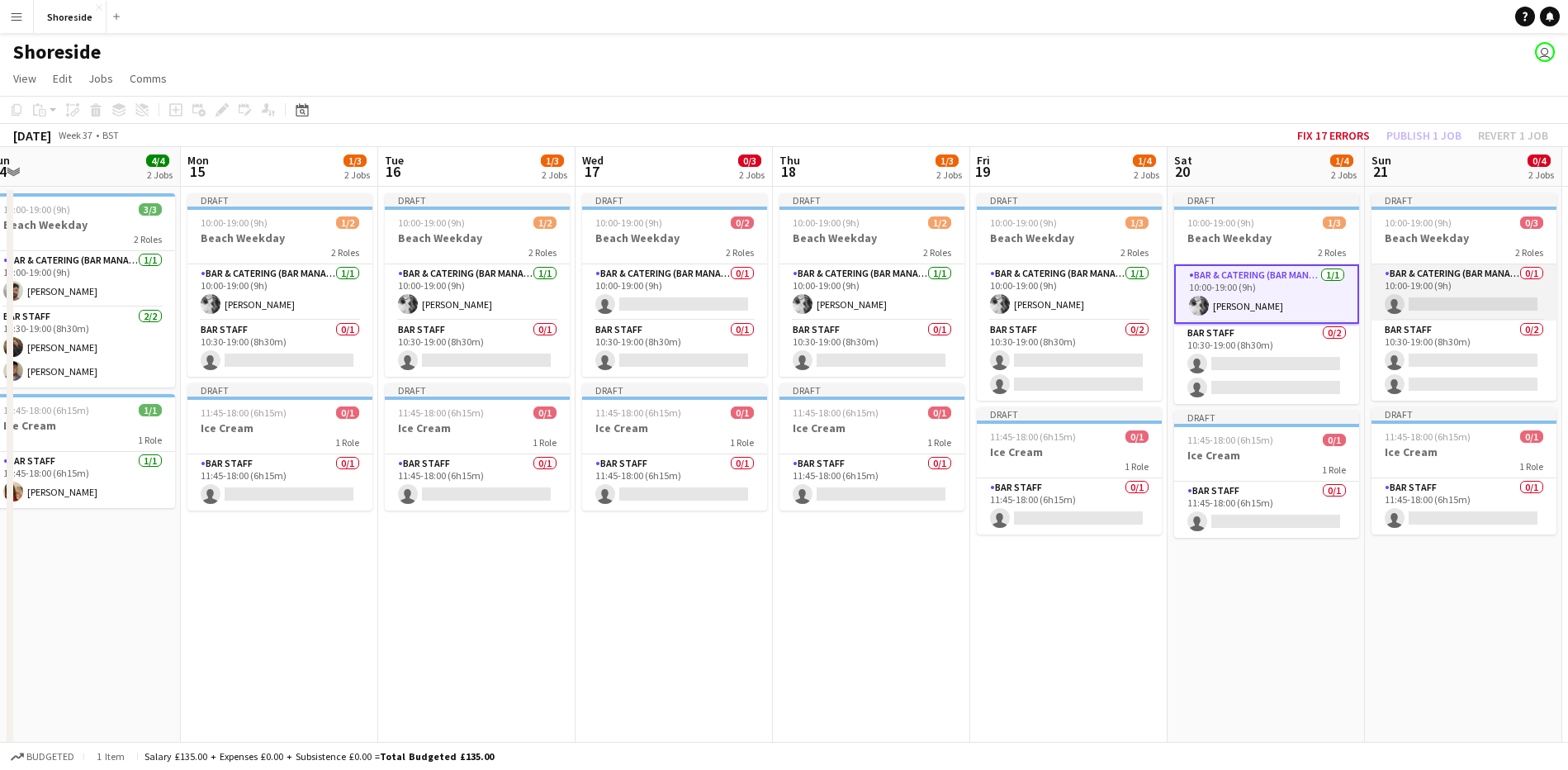
click at [1458, 299] on app-card-role "Bar & Catering (Bar Manager) 0/1 10:00-19:00 (9h) single-neutral-actions" at bounding box center [1463, 292] width 185 height 56
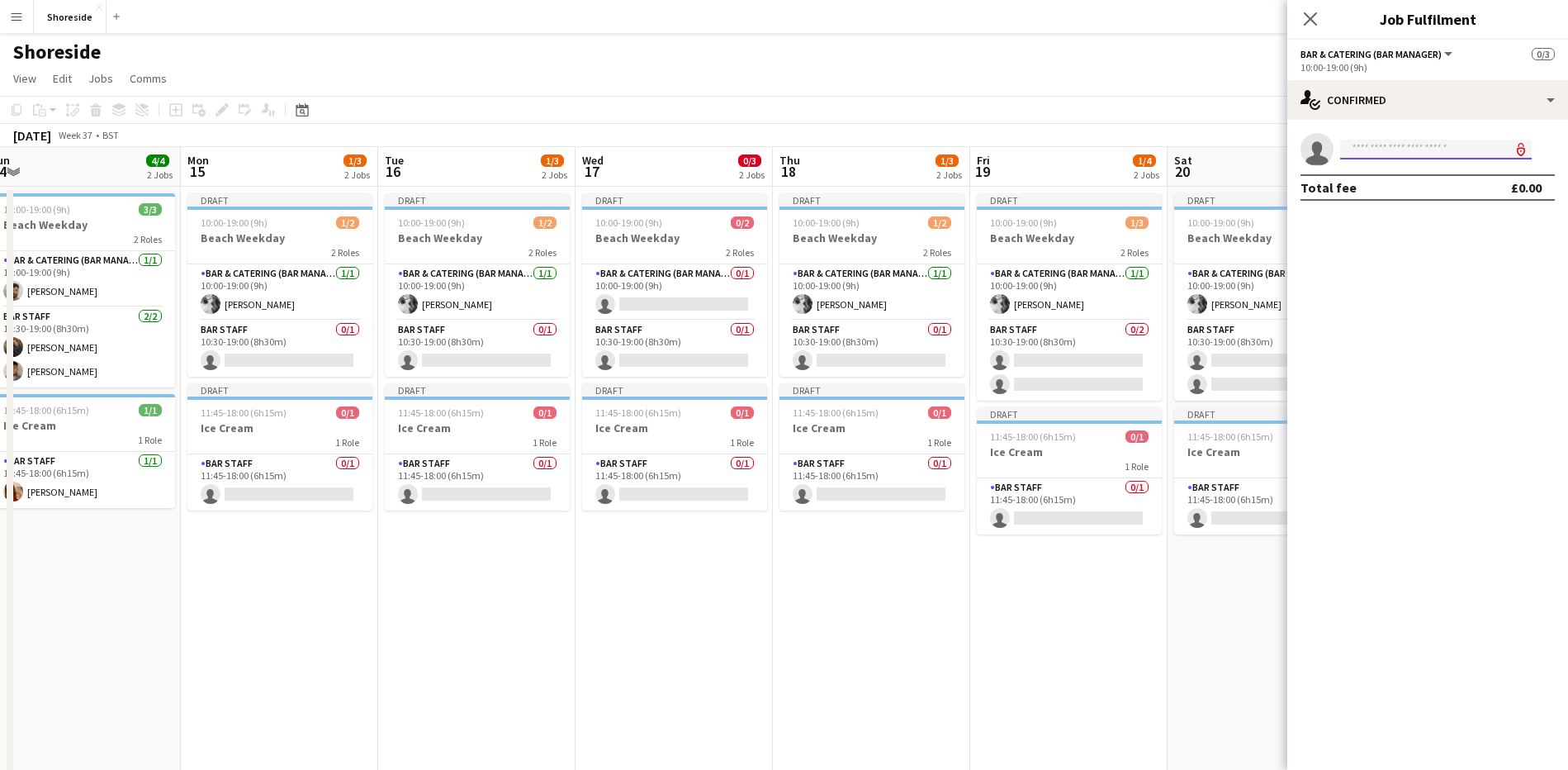
click at [1401, 153] on input at bounding box center [1435, 149] width 191 height 20
type input "*"
type input "***"
click at [1398, 185] on span "[EMAIL_ADDRESS][DOMAIN_NAME]" at bounding box center [1436, 187] width 166 height 13
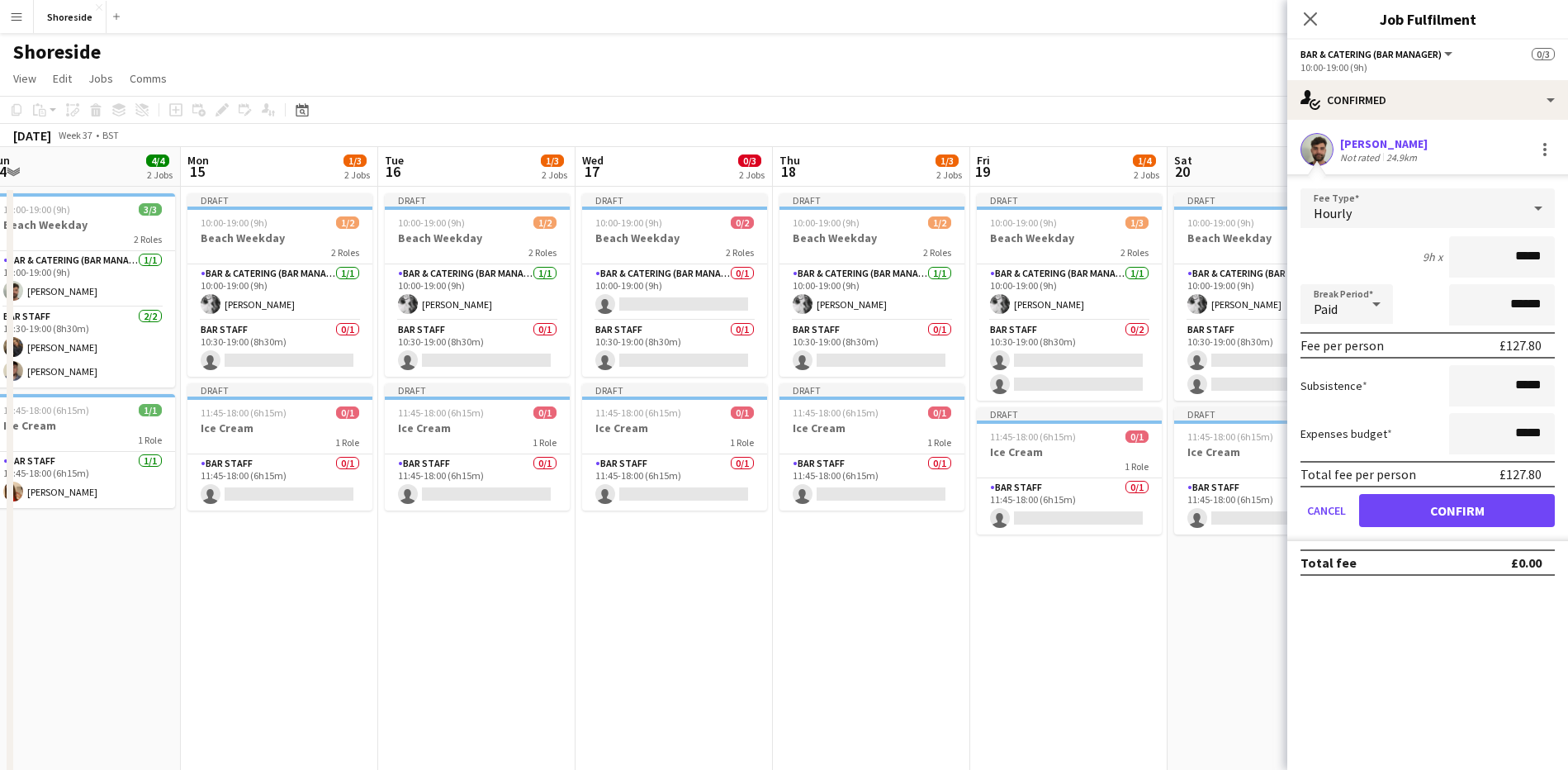
type input "******"
click button "Confirm" at bounding box center [1457, 510] width 196 height 33
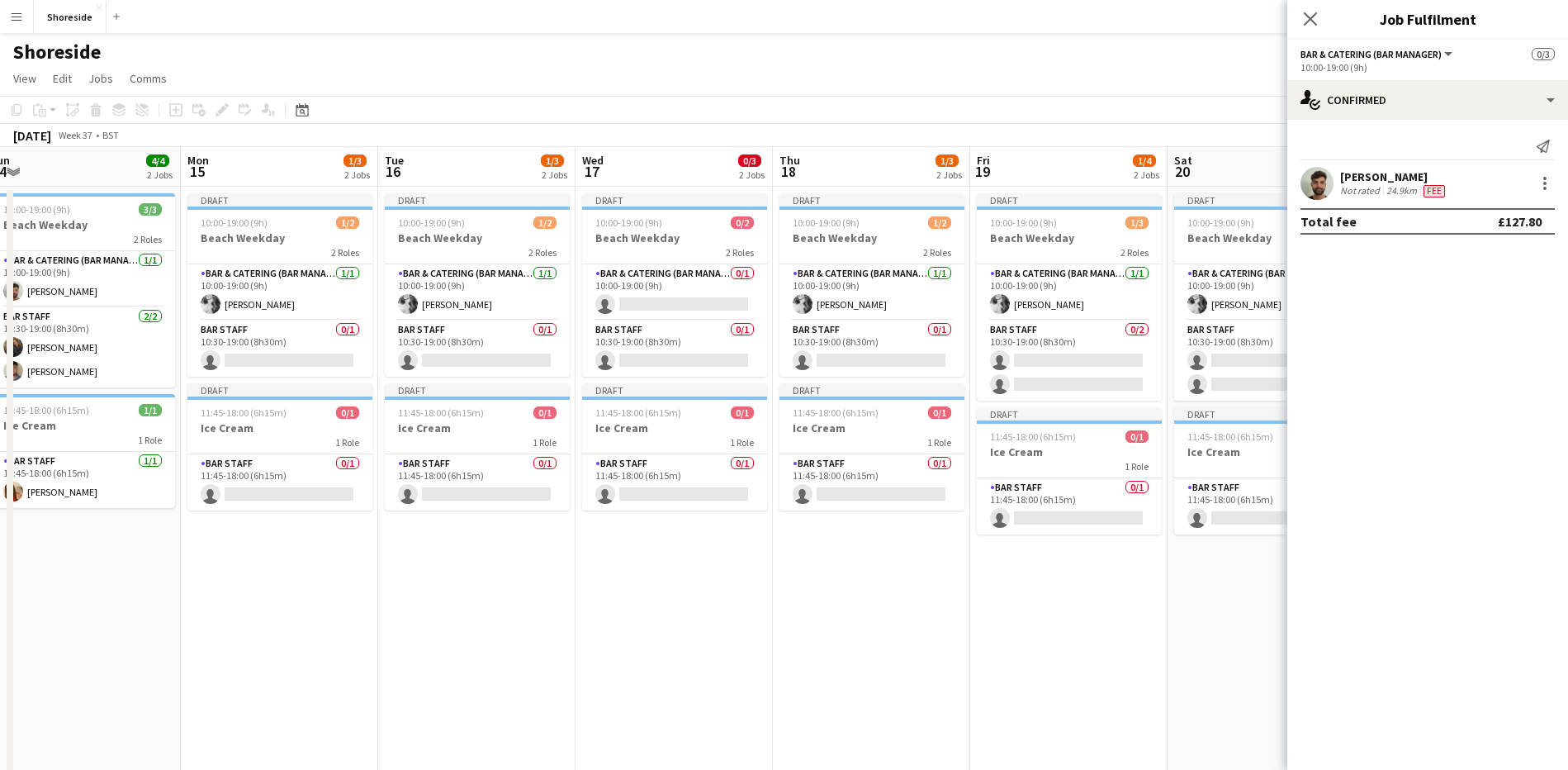
click at [1312, 24] on icon "Close pop-in" at bounding box center [1310, 19] width 13 height 13
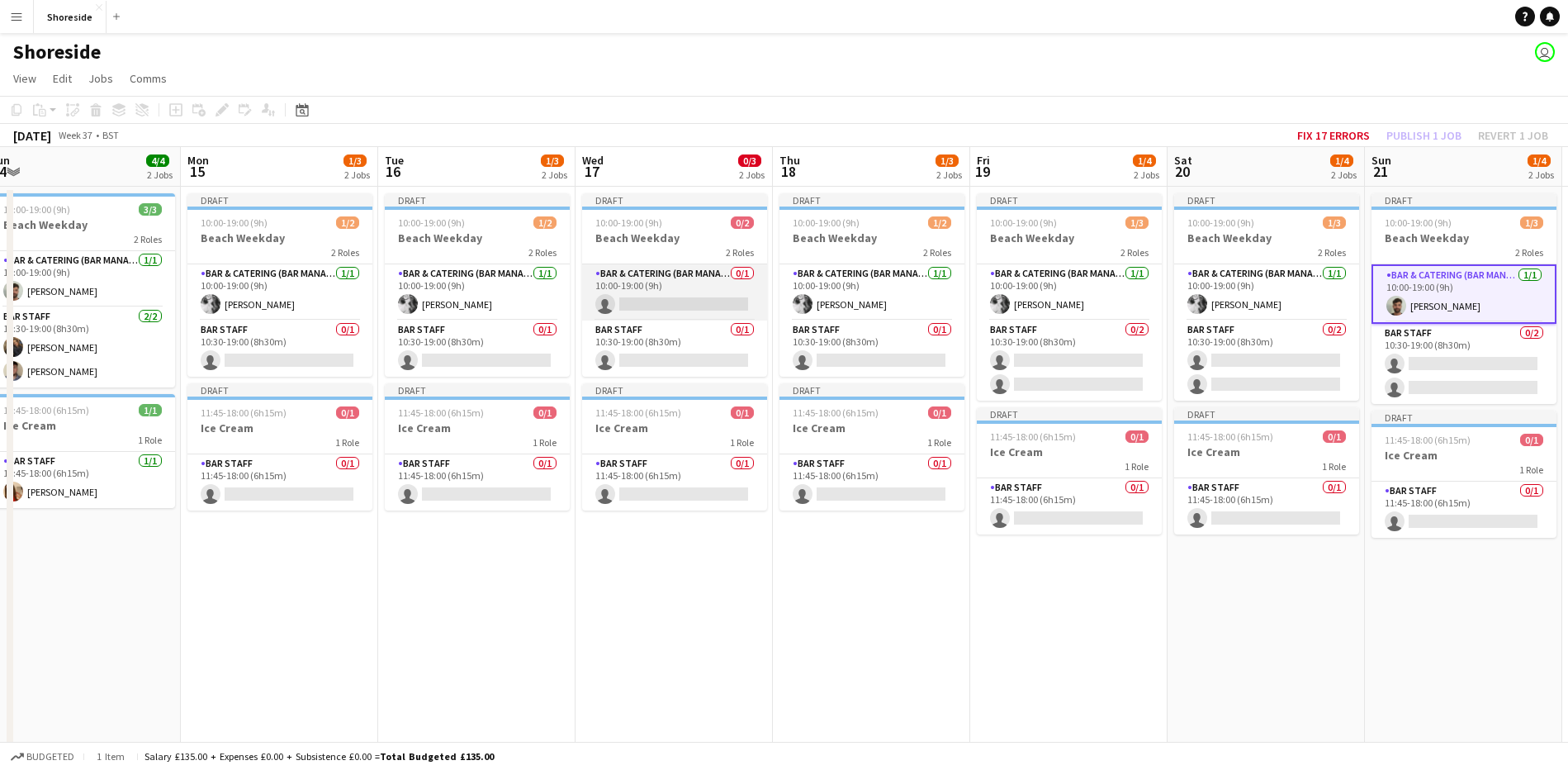
click at [634, 287] on app-card-role "Bar & Catering (Bar Manager) 0/1 10:00-19:00 (9h) single-neutral-actions" at bounding box center [675, 292] width 185 height 56
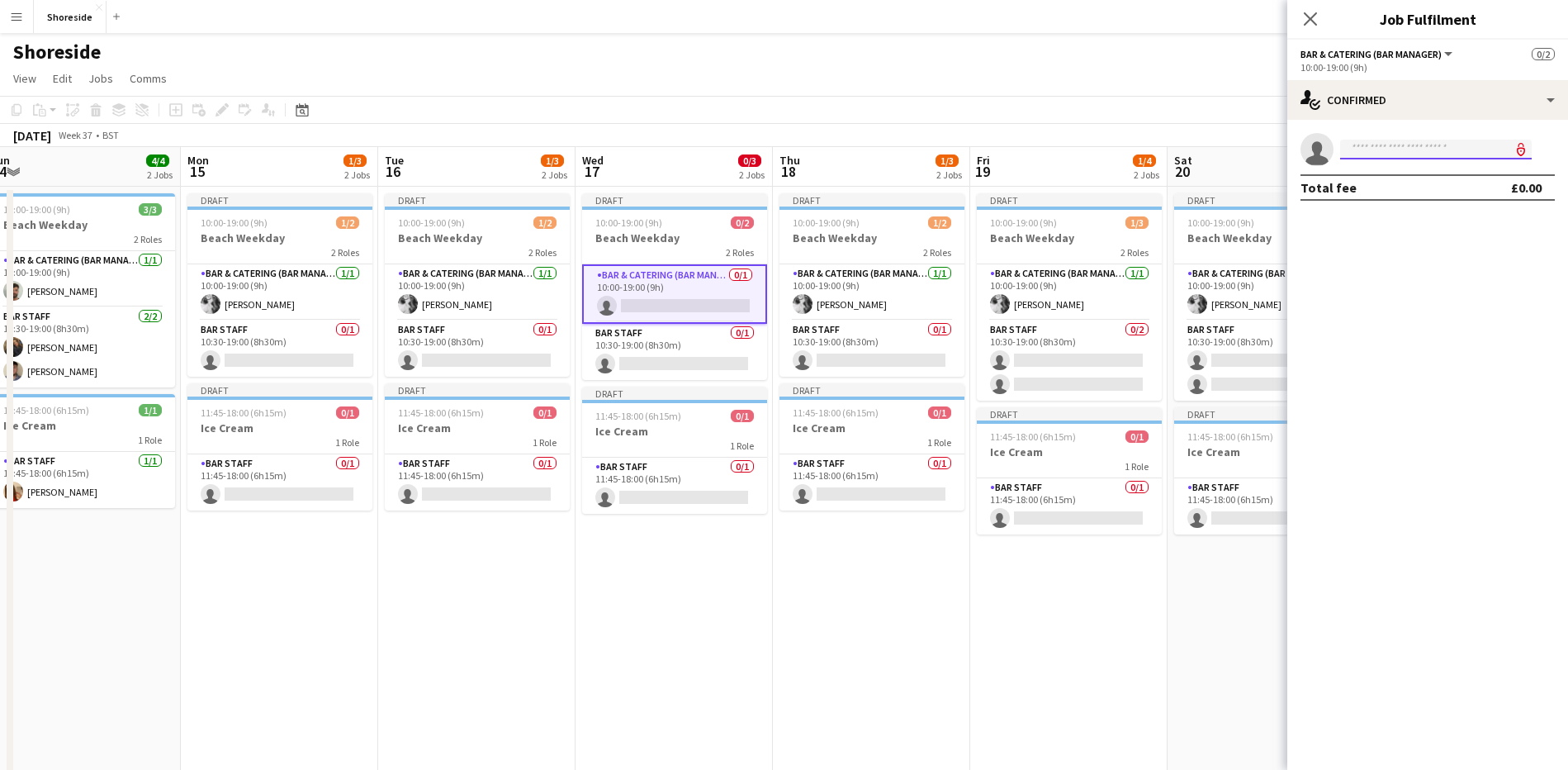
click at [1406, 151] on input at bounding box center [1435, 149] width 191 height 20
type input "****"
click at [1407, 180] on span "[EMAIL_ADDRESS][DOMAIN_NAME]" at bounding box center [1436, 187] width 166 height 13
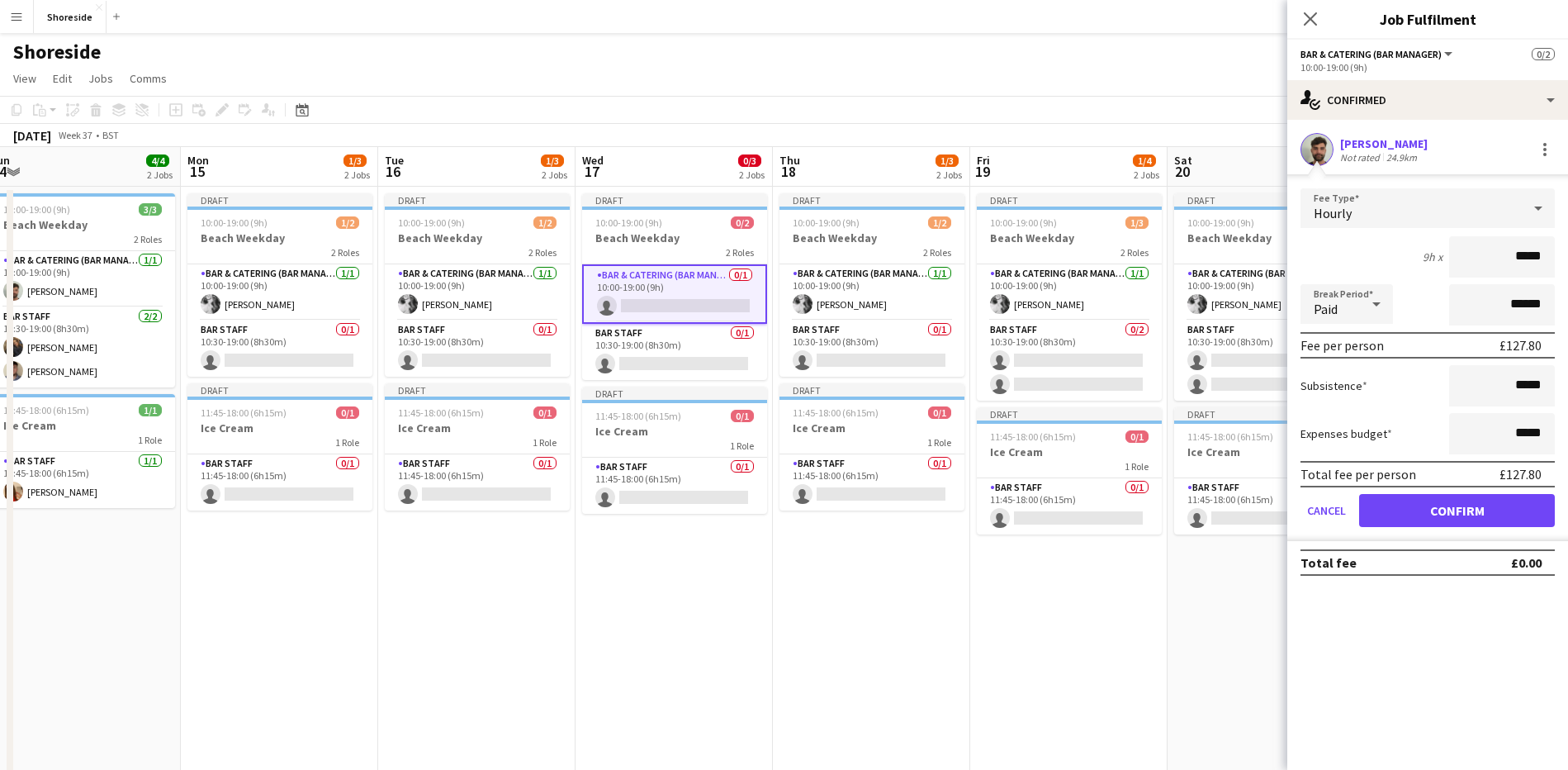
type input "******"
click button "Confirm" at bounding box center [1457, 510] width 196 height 33
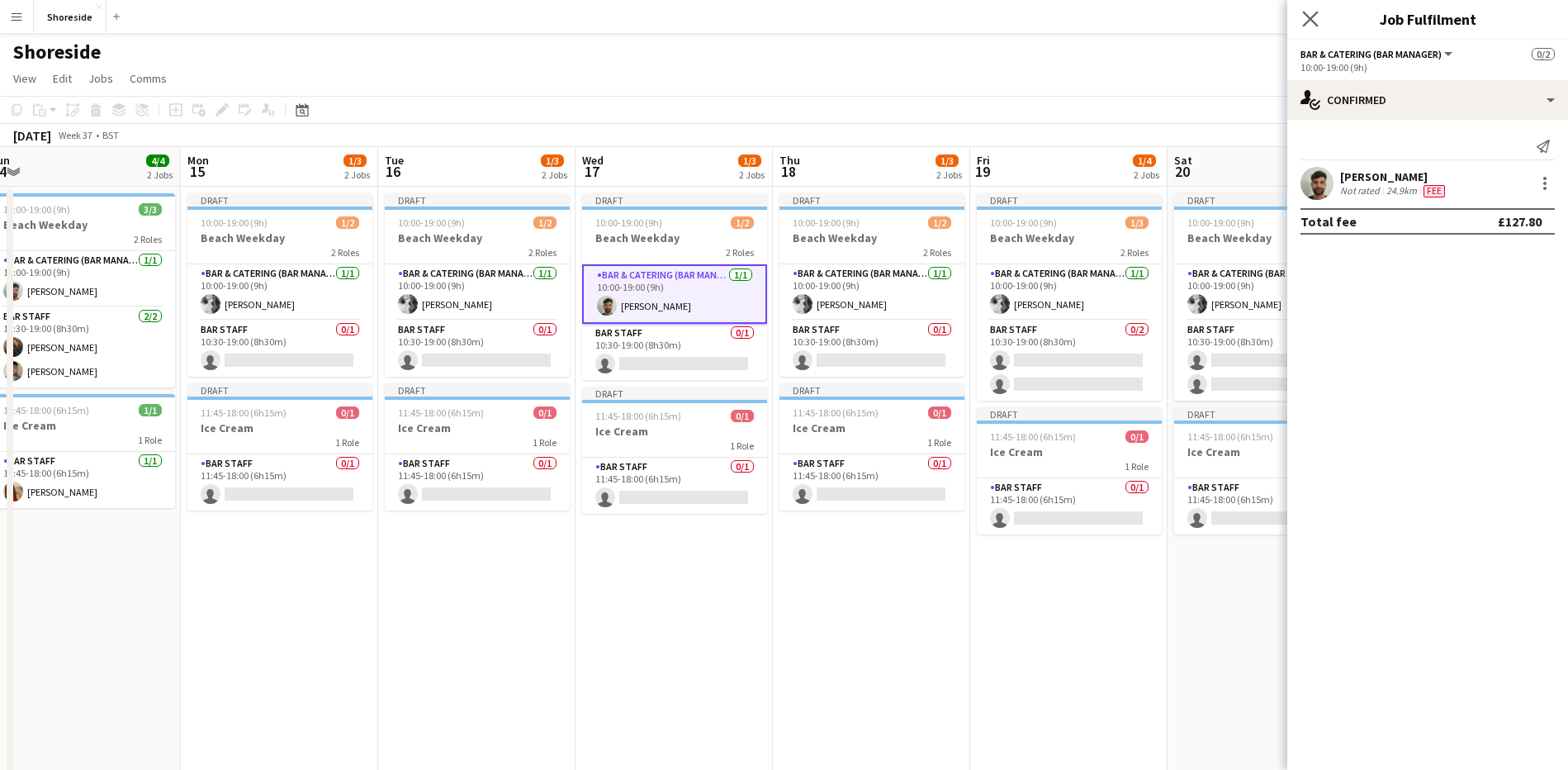
click at [1318, 15] on icon "Close pop-in" at bounding box center [1309, 18] width 15 height 15
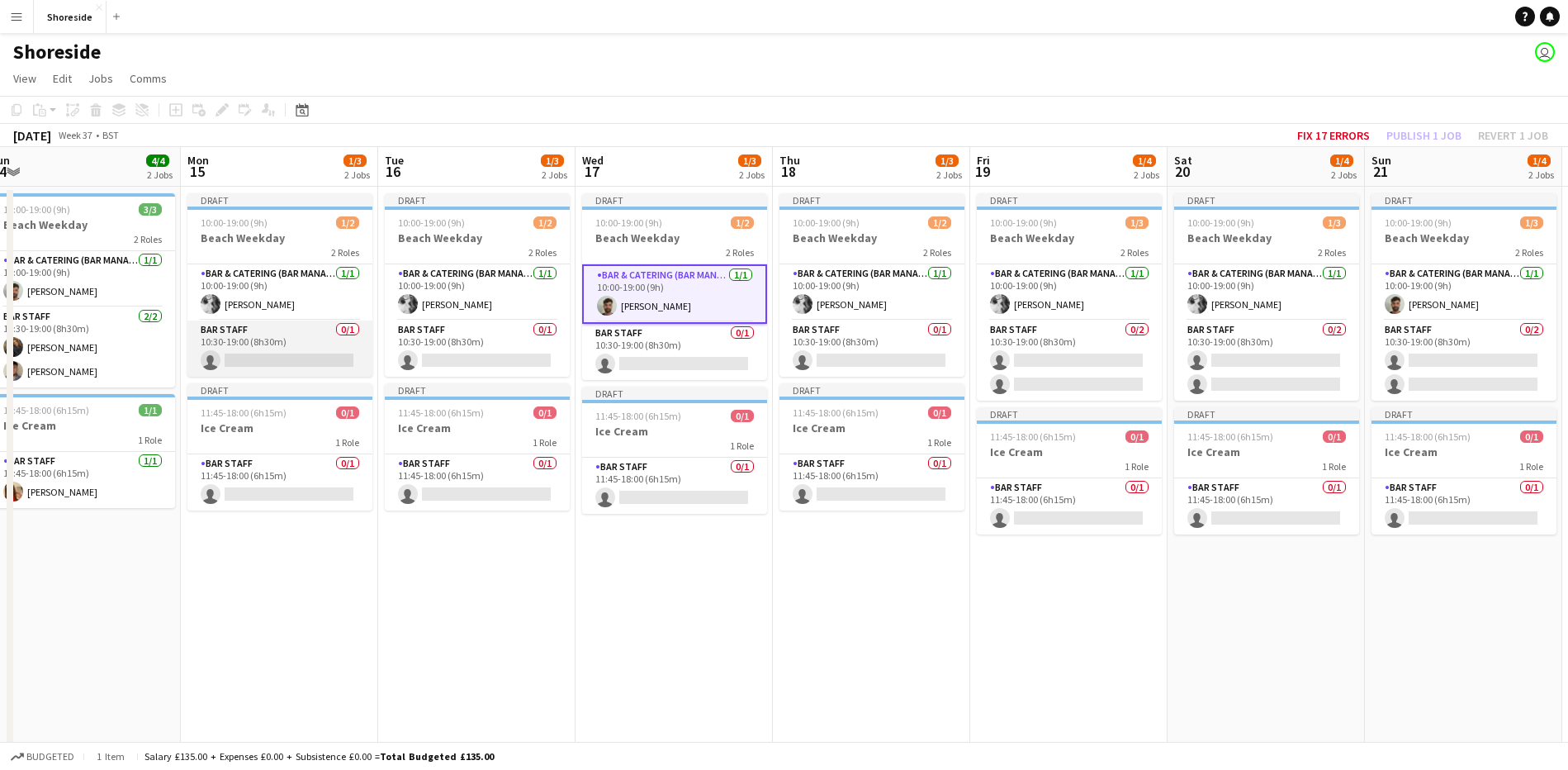
click at [318, 345] on app-card-role "Bar Staff 0/1 10:30-19:00 (8h30m) single-neutral-actions" at bounding box center [280, 348] width 185 height 56
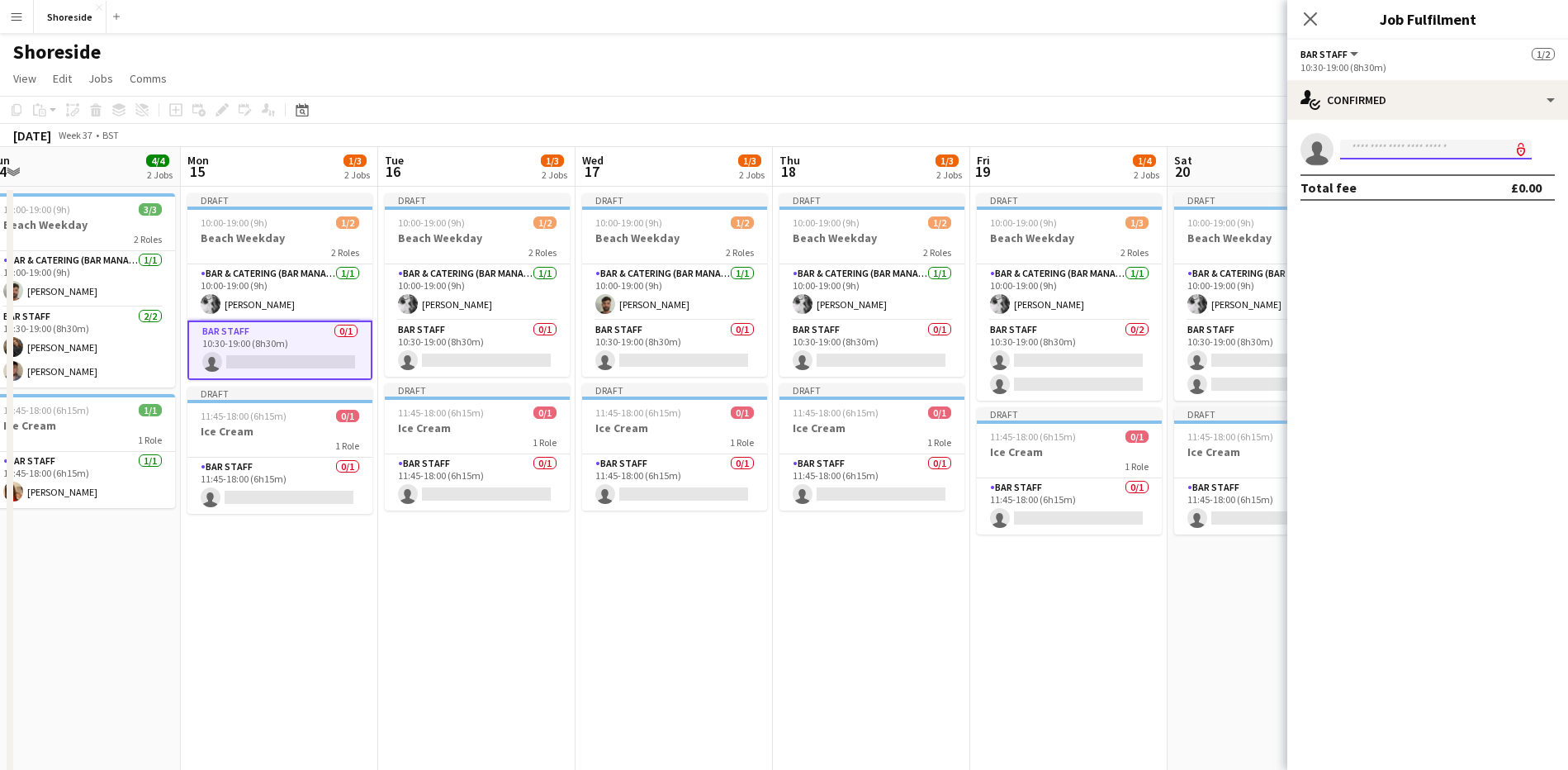
click at [1401, 148] on input at bounding box center [1435, 149] width 191 height 20
type input "****"
click at [1410, 171] on span "[PERSON_NAME]" at bounding box center [1401, 172] width 95 height 14
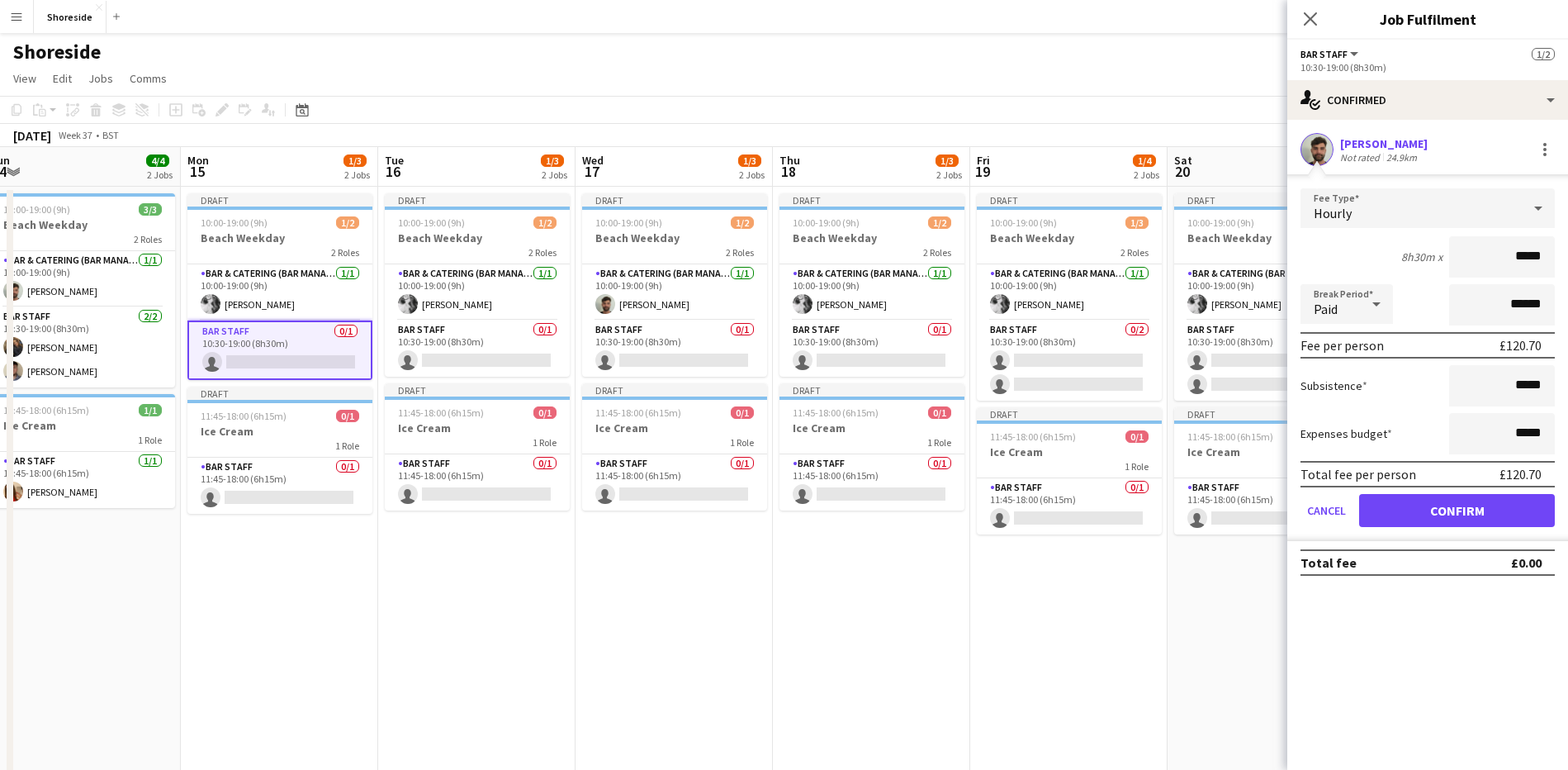
type input "******"
click button "Confirm" at bounding box center [1457, 510] width 196 height 33
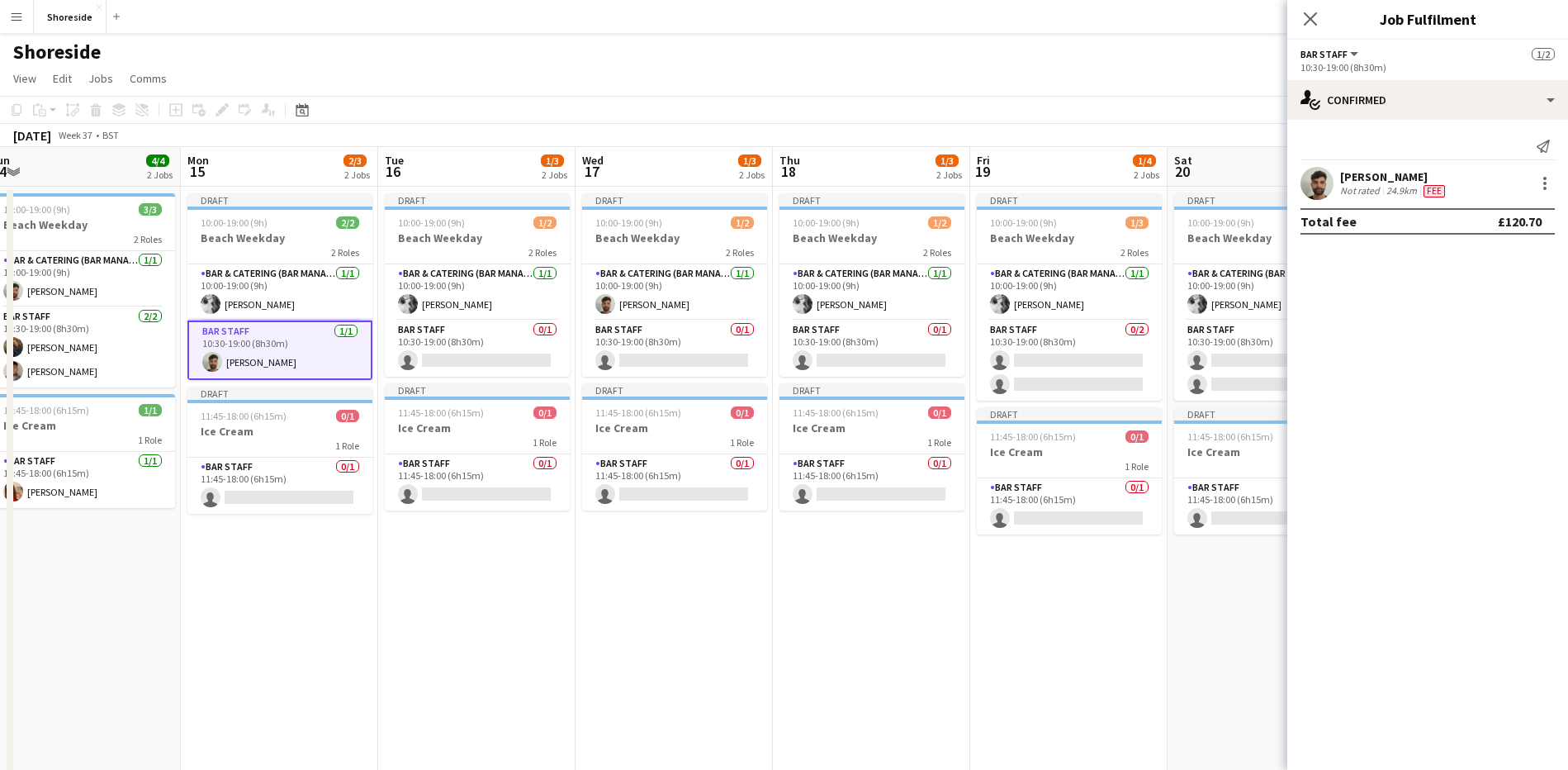
click at [1321, 18] on div "Close pop-in" at bounding box center [1310, 19] width 47 height 38
click at [1310, 19] on icon at bounding box center [1309, 18] width 15 height 15
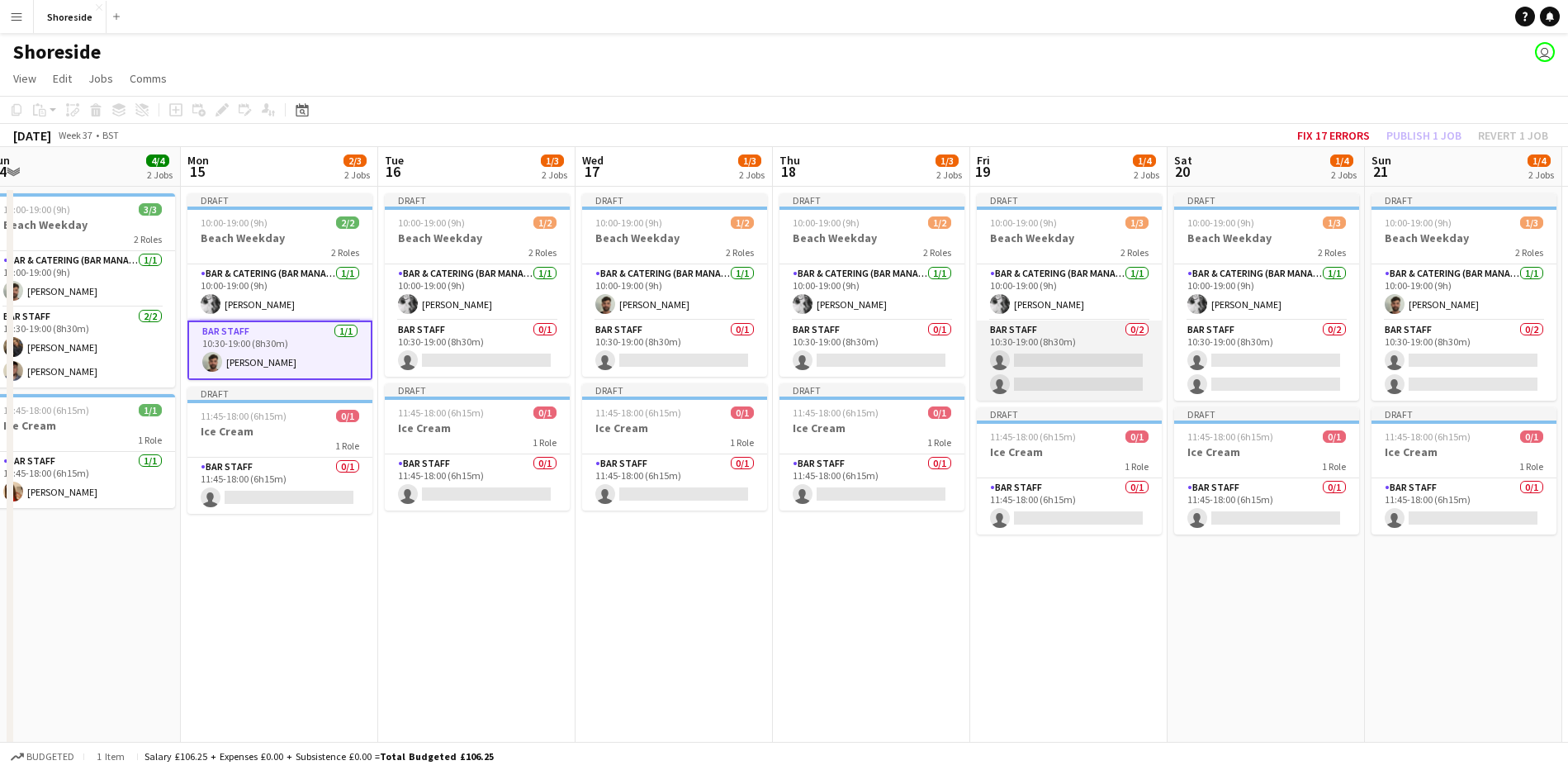
click at [1128, 365] on app-card-role "Bar Staff 0/2 10:30-19:00 (8h30m) single-neutral-actions single-neutral-actions" at bounding box center [1069, 361] width 185 height 80
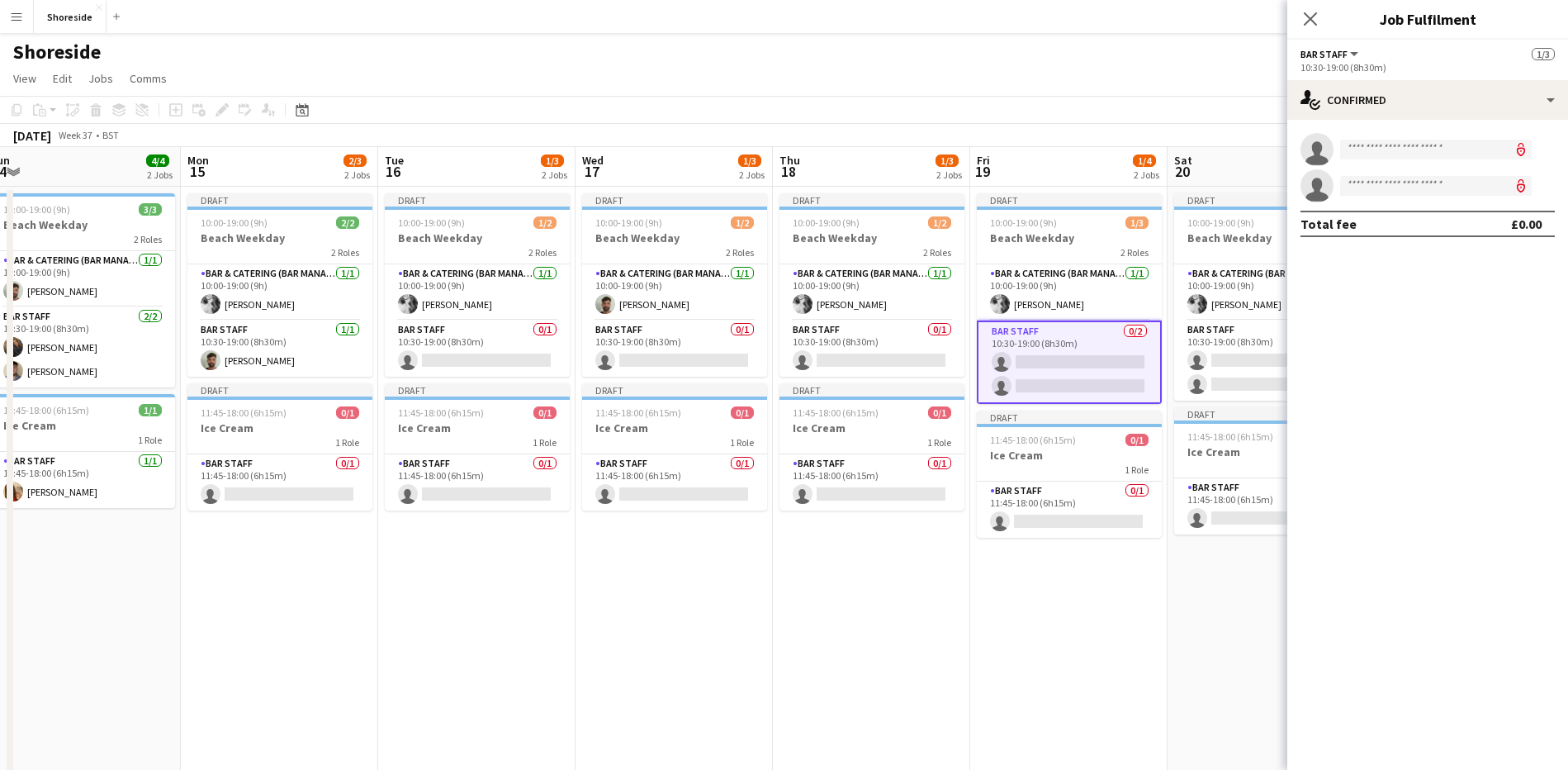
click at [1426, 163] on app-invite-slot "single-neutral-actions" at bounding box center [1427, 149] width 281 height 33
click at [1421, 154] on input at bounding box center [1435, 149] width 191 height 20
type input "****"
click at [1421, 181] on span "[EMAIL_ADDRESS][DOMAIN_NAME]" at bounding box center [1436, 187] width 166 height 13
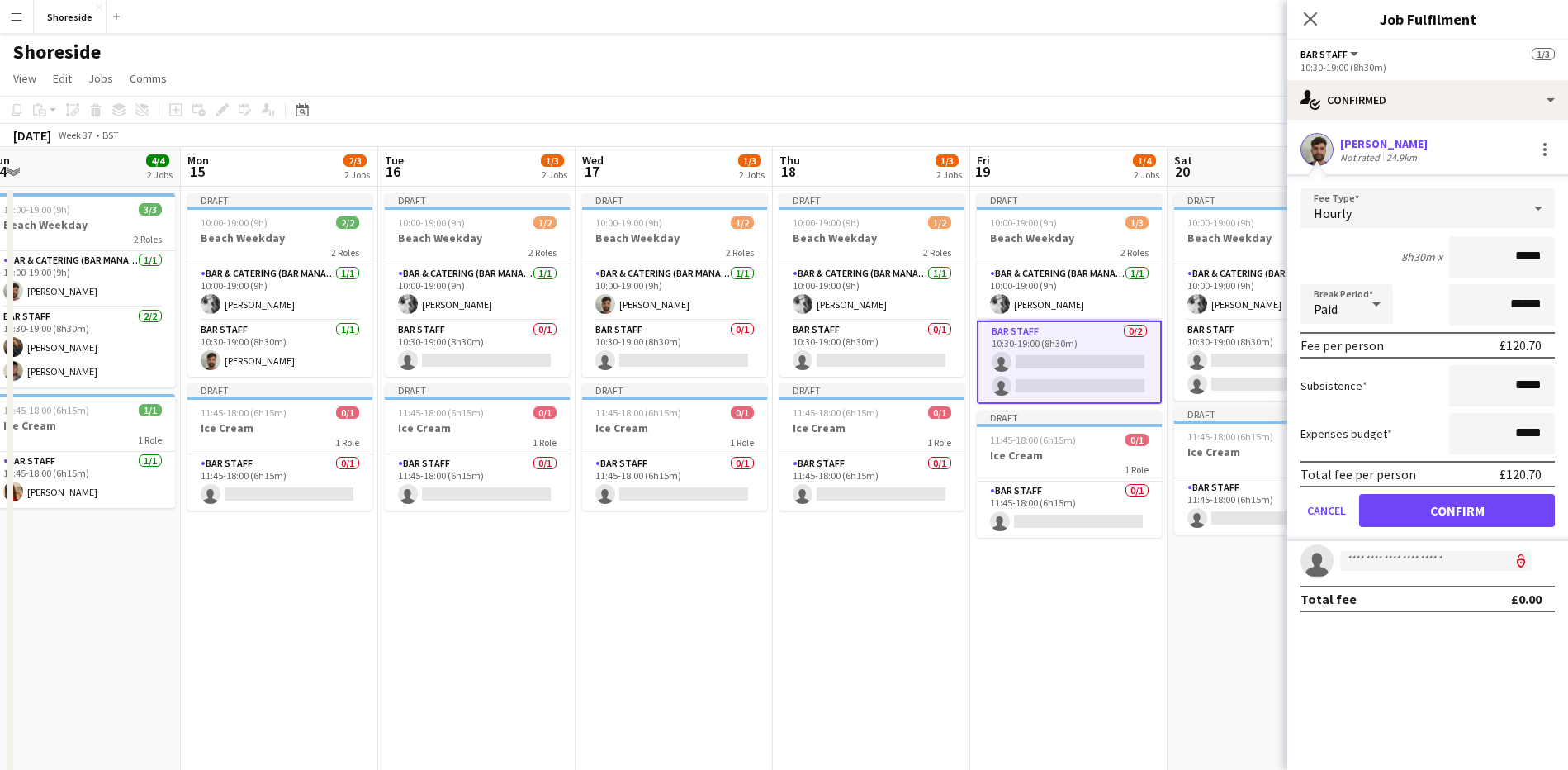
type input "******"
click button "Confirm" at bounding box center [1457, 510] width 196 height 33
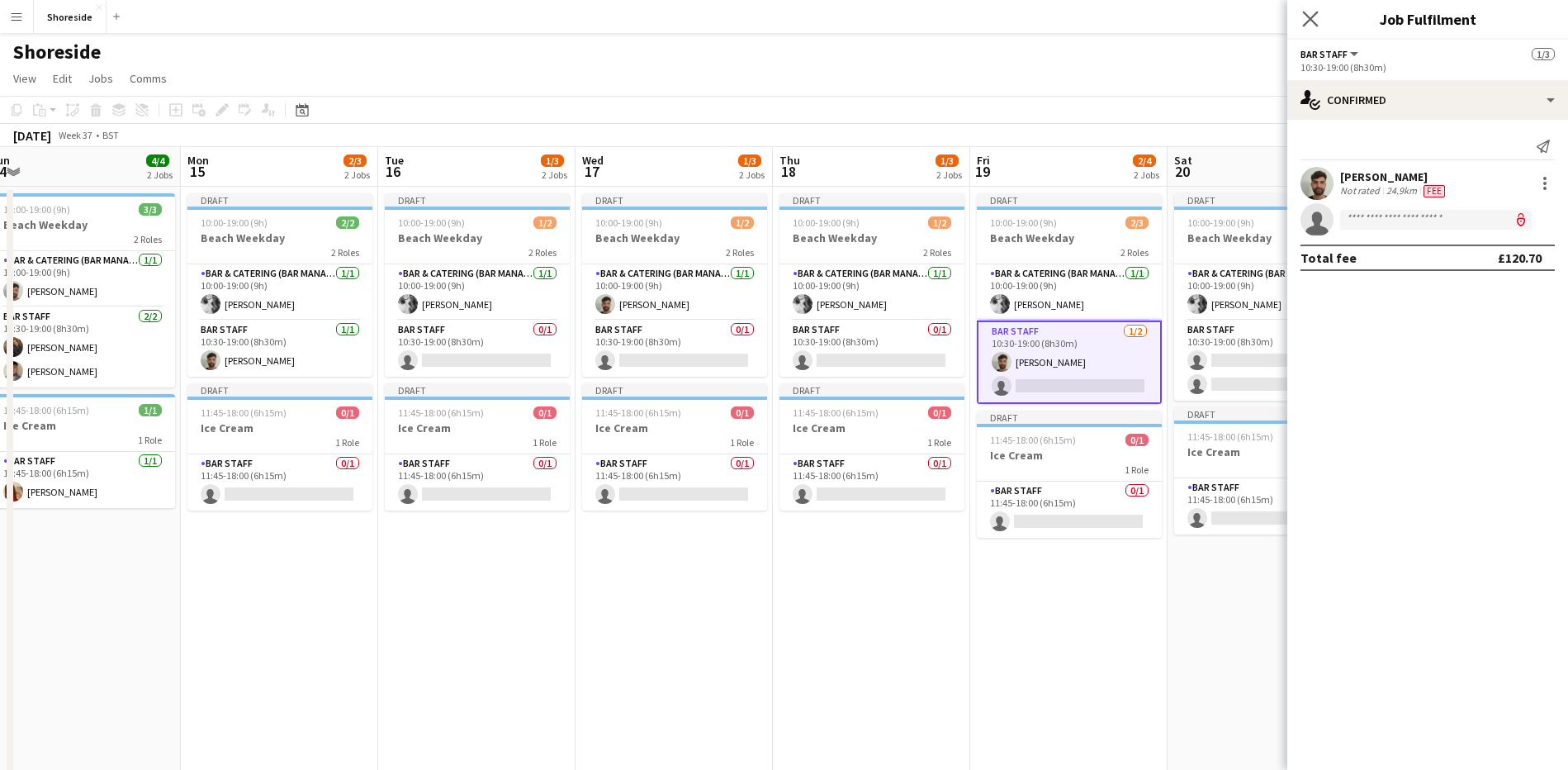
click at [1308, 8] on app-icon "Close pop-in" at bounding box center [1310, 19] width 24 height 24
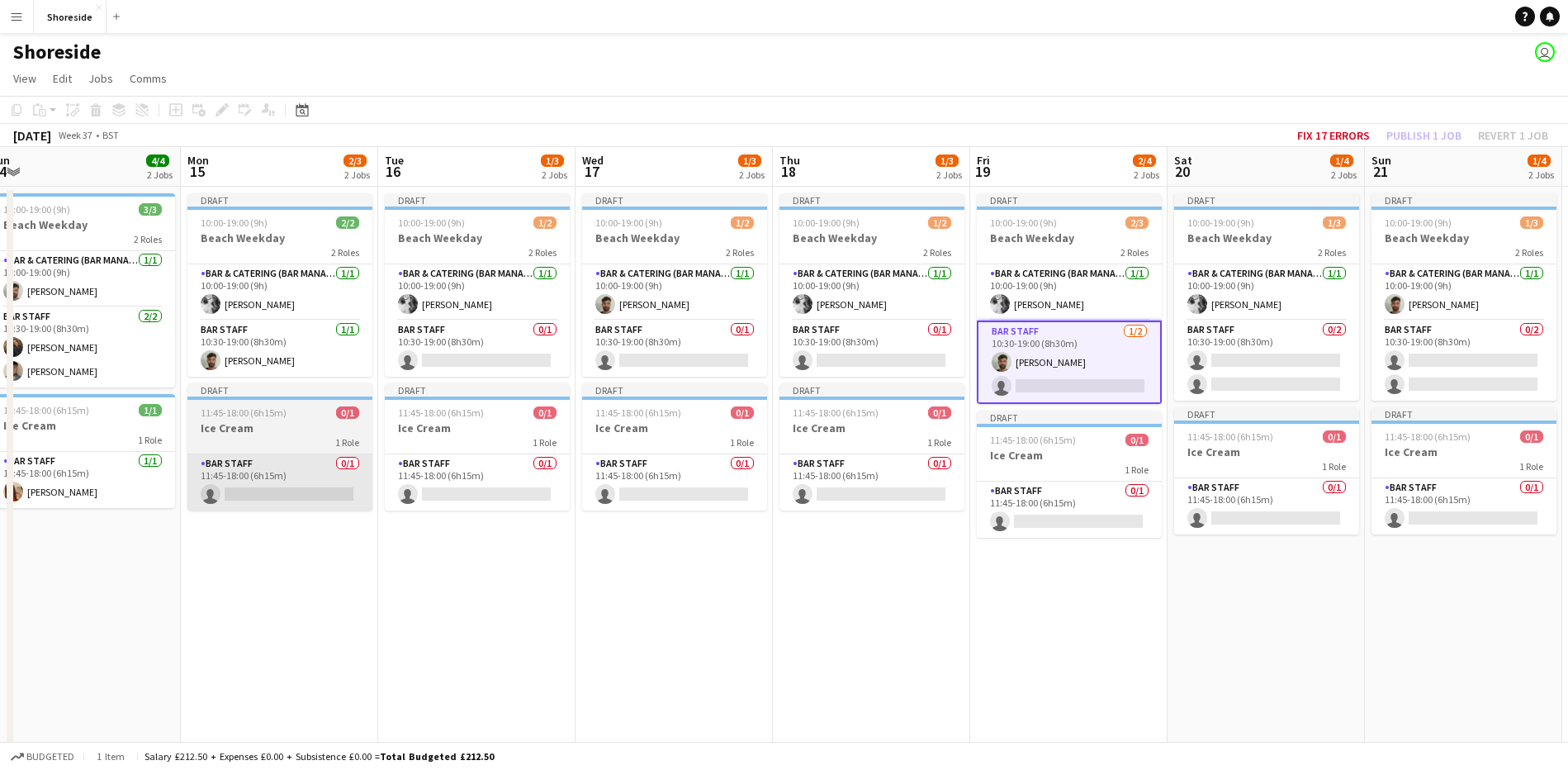
click at [292, 478] on app-card-role "Bar Staff 0/1 11:45-18:00 (6h15m) single-neutral-actions" at bounding box center [280, 482] width 185 height 56
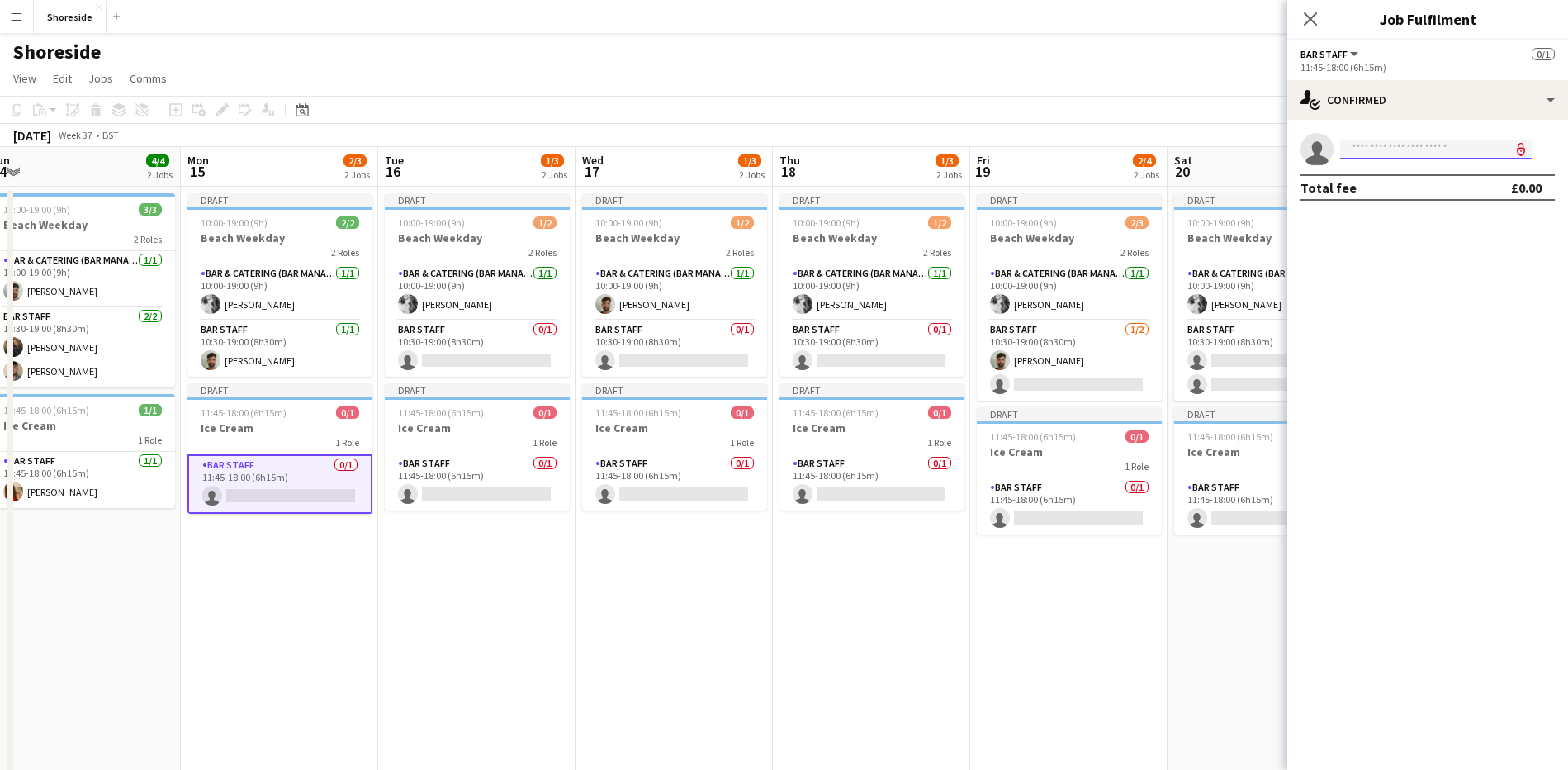
click at [1399, 151] on input at bounding box center [1435, 149] width 191 height 20
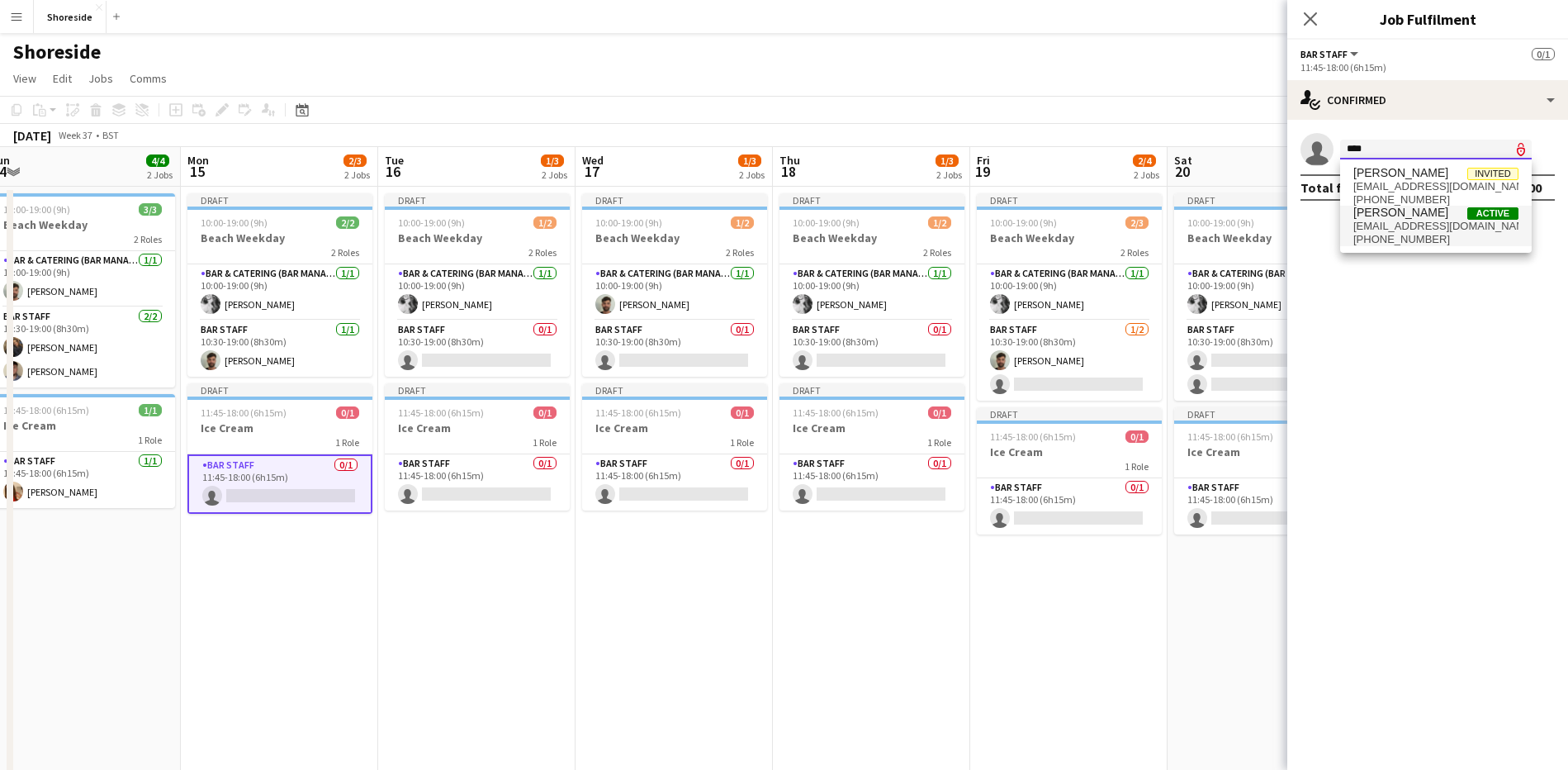
type input "****"
click at [1452, 220] on span "[PERSON_NAME] Active [EMAIL_ADDRESS][DOMAIN_NAME] [PHONE_NUMBER]" at bounding box center [1436, 226] width 166 height 40
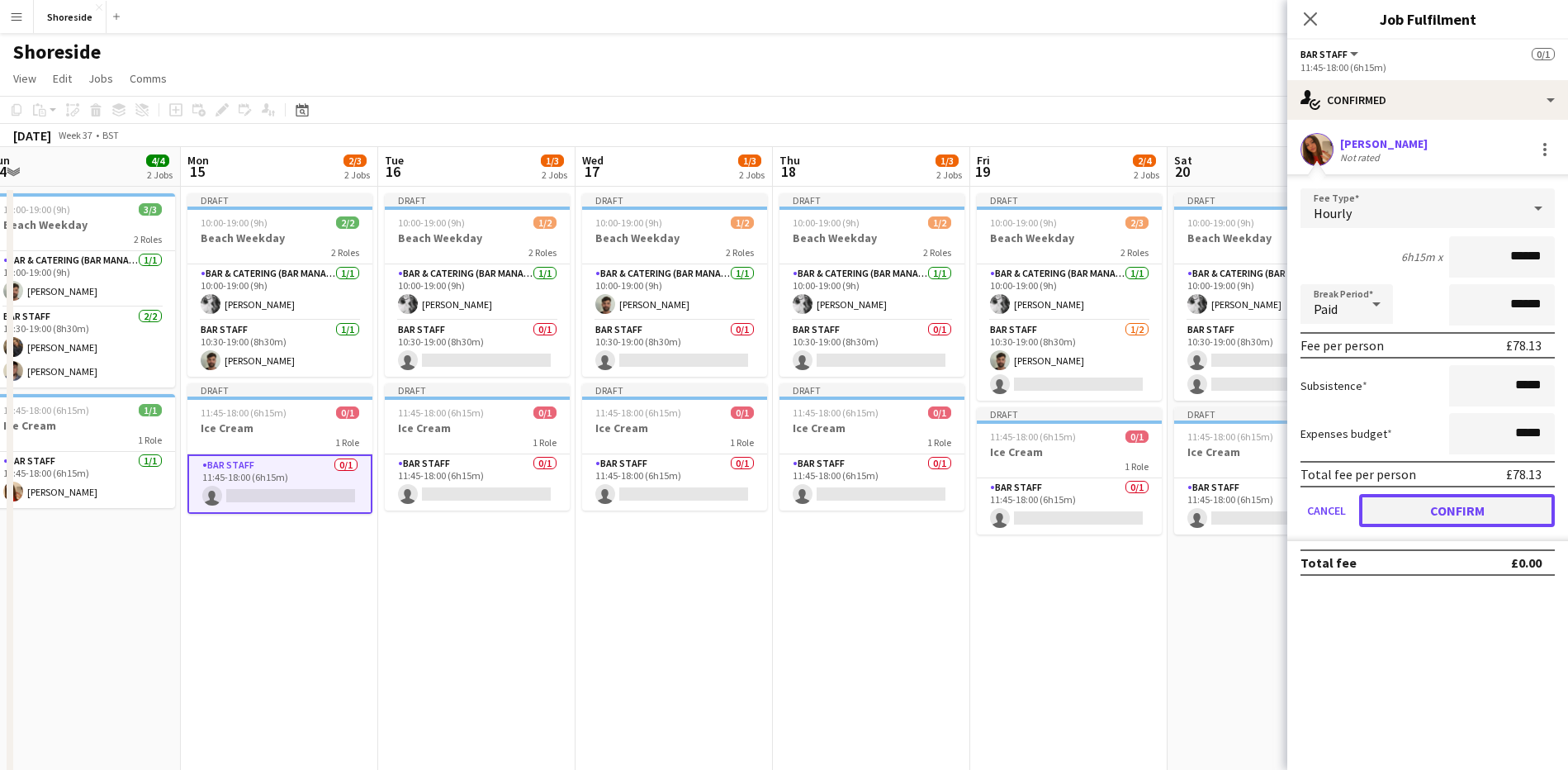
click at [1481, 504] on button "Confirm" at bounding box center [1457, 510] width 196 height 33
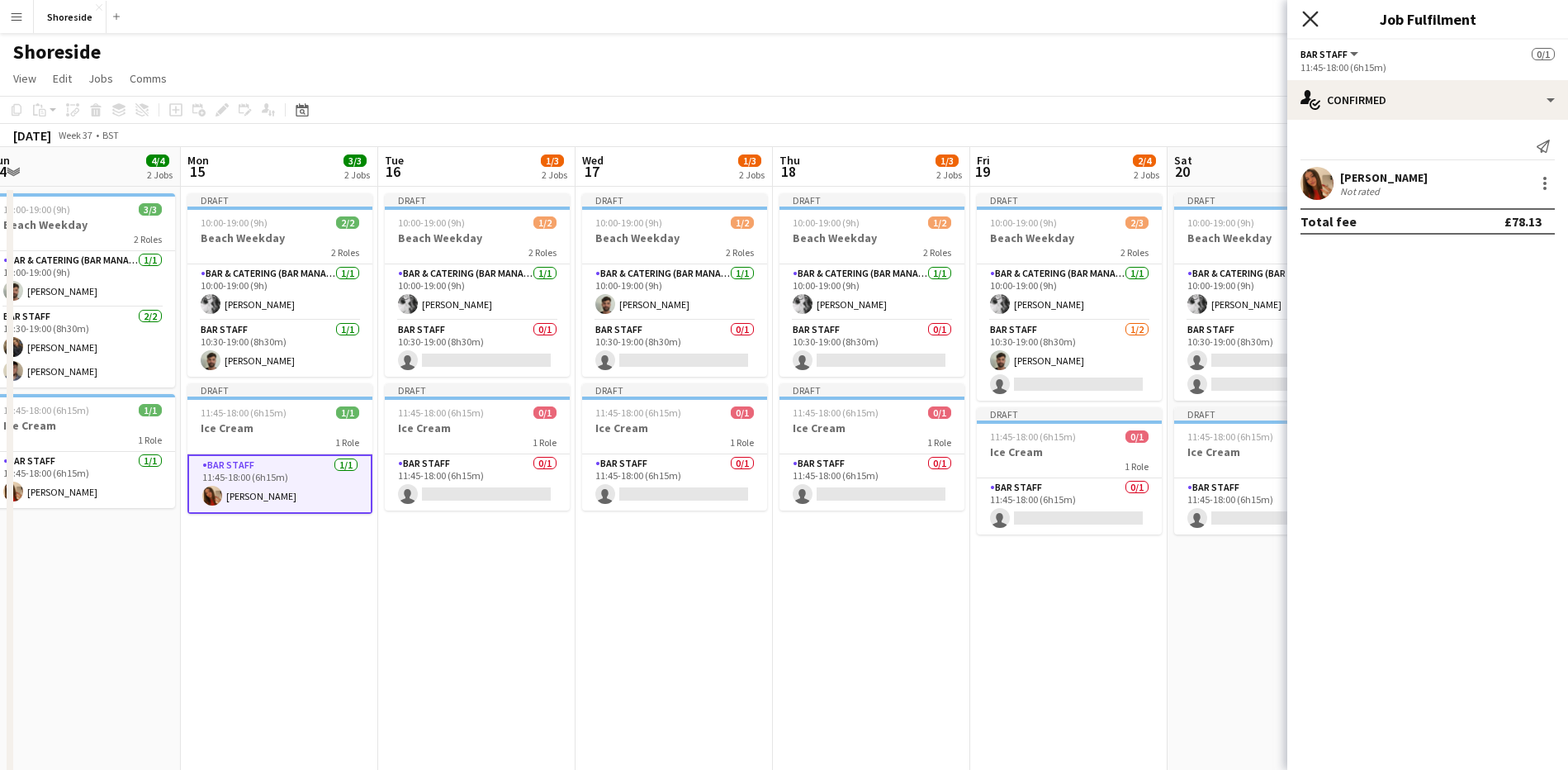
click at [1310, 14] on icon "Close pop-in" at bounding box center [1309, 18] width 15 height 15
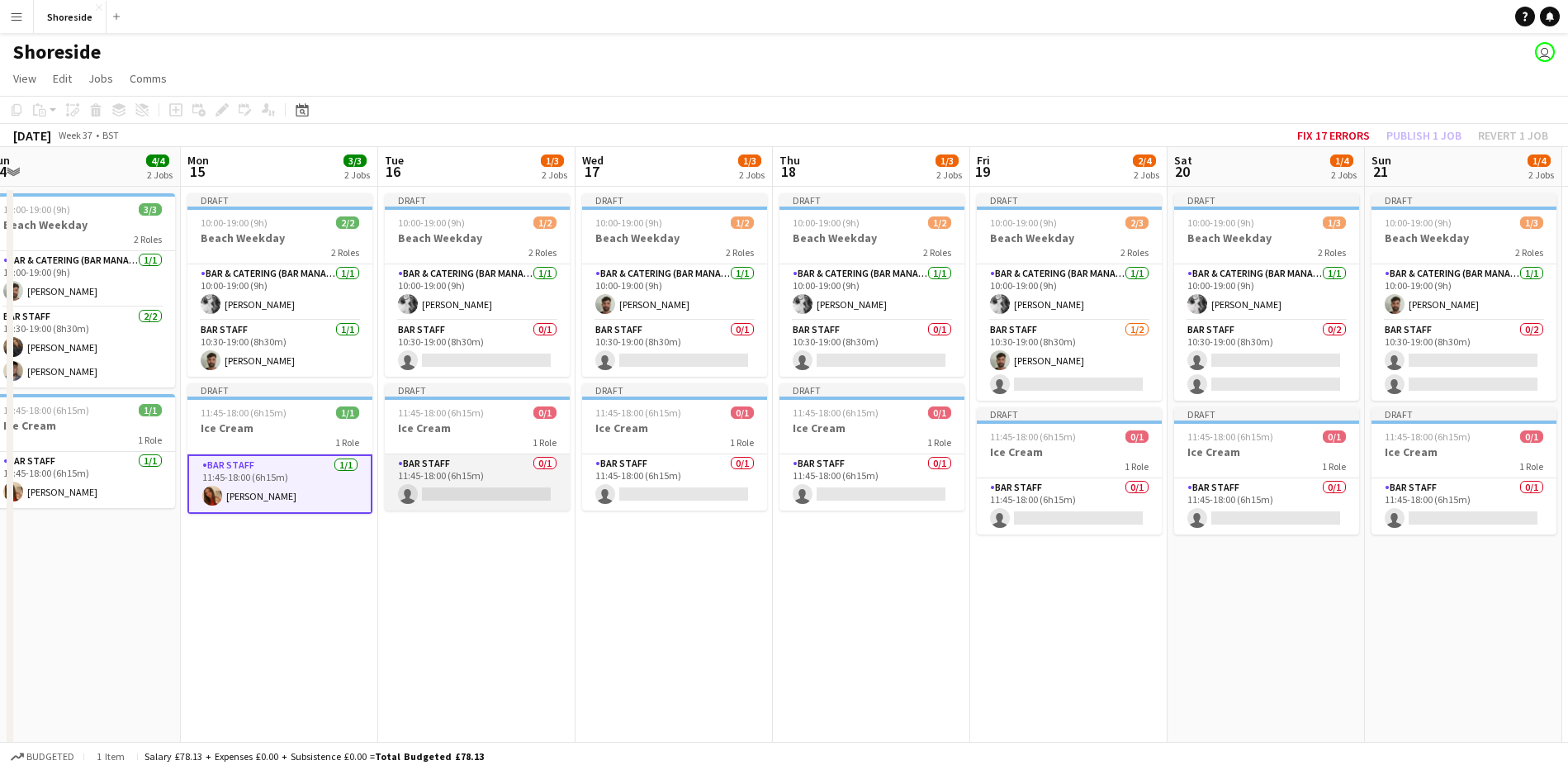
click at [421, 498] on app-card-role "Bar Staff 0/1 11:45-18:00 (6h15m) single-neutral-actions" at bounding box center [477, 482] width 185 height 56
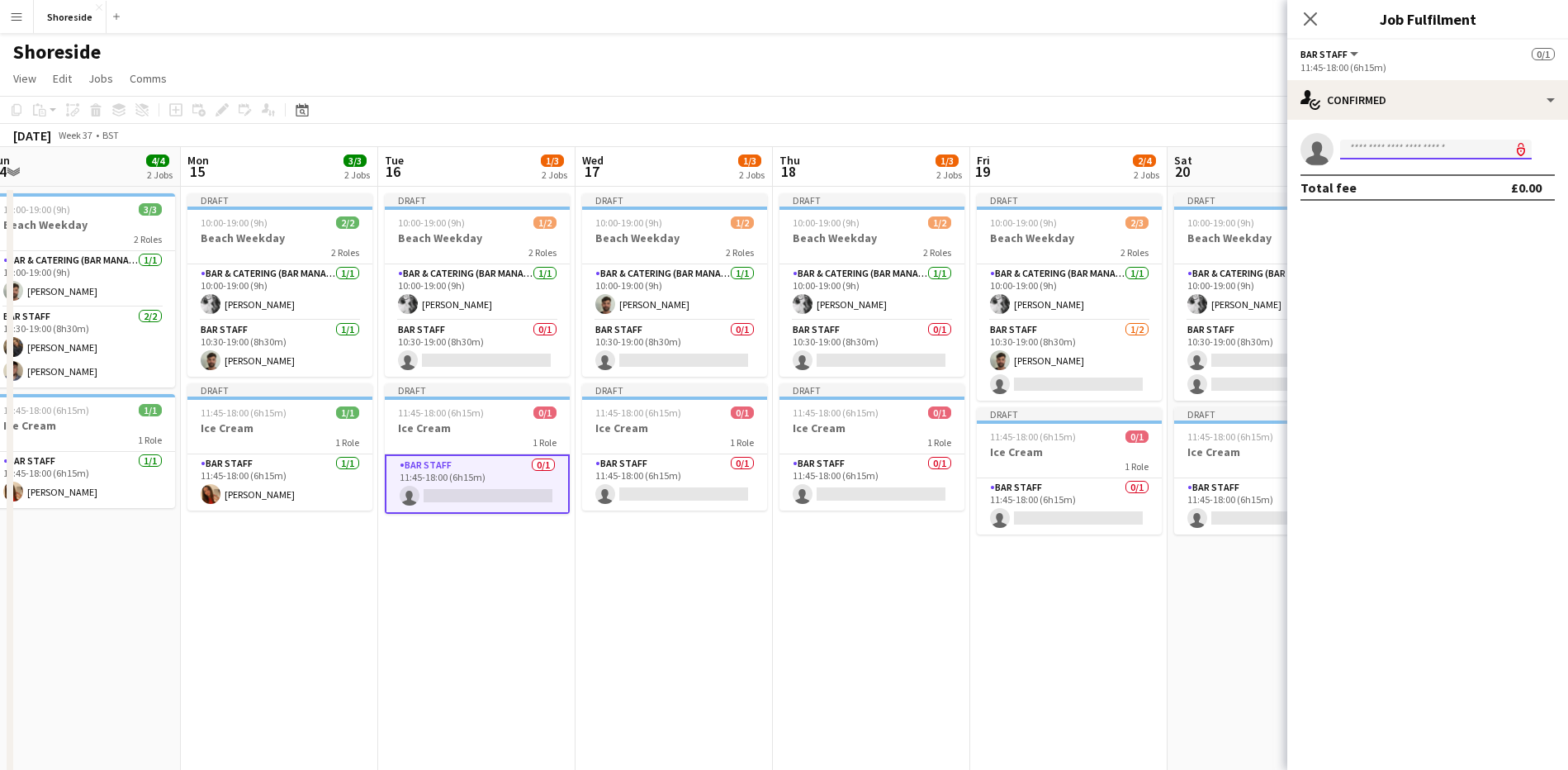
click at [1457, 157] on input at bounding box center [1435, 149] width 191 height 20
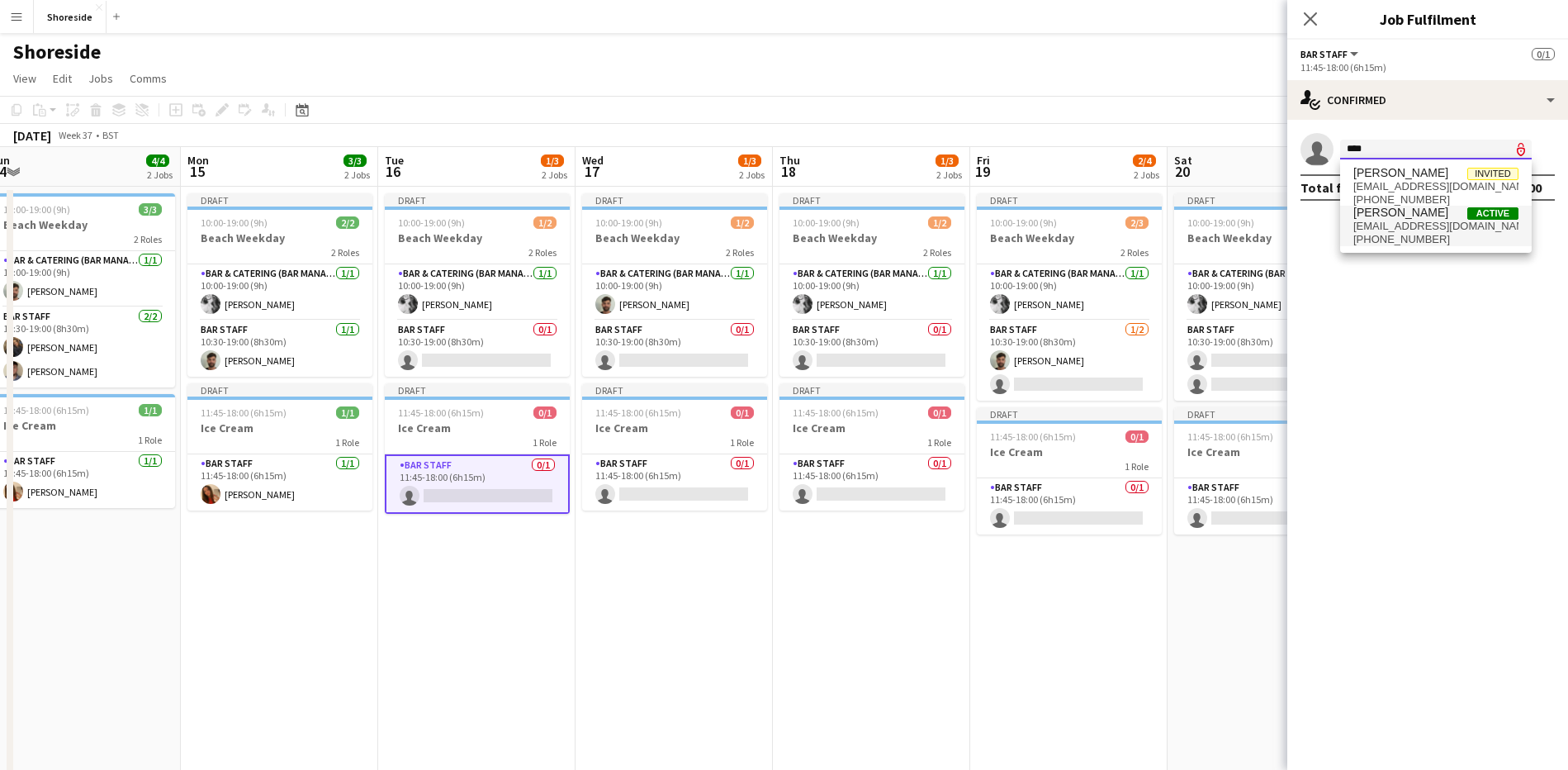
type input "****"
click at [1442, 243] on span "[PHONE_NUMBER]" at bounding box center [1436, 240] width 166 height 13
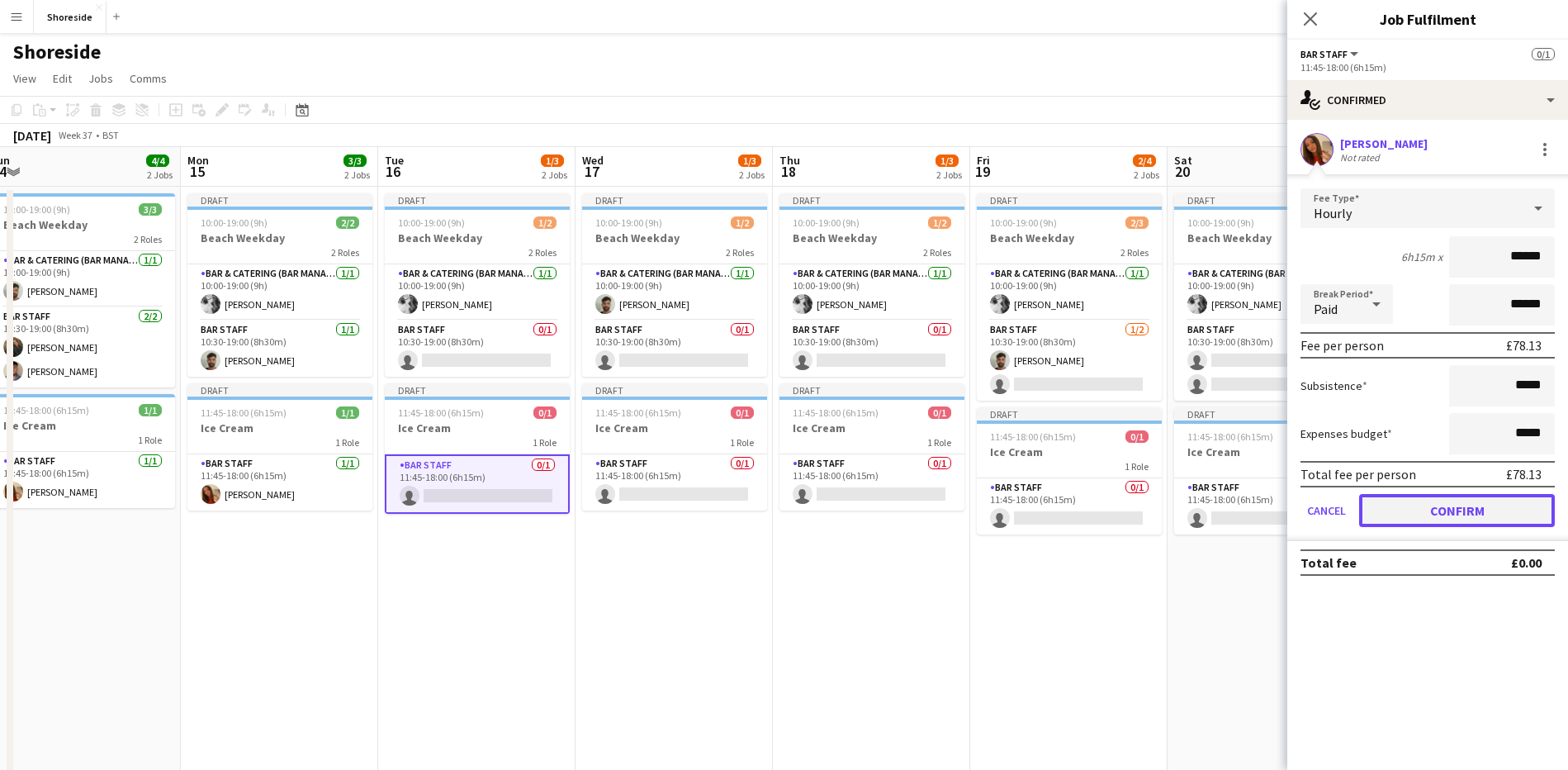
click at [1473, 510] on button "Confirm" at bounding box center [1457, 510] width 196 height 33
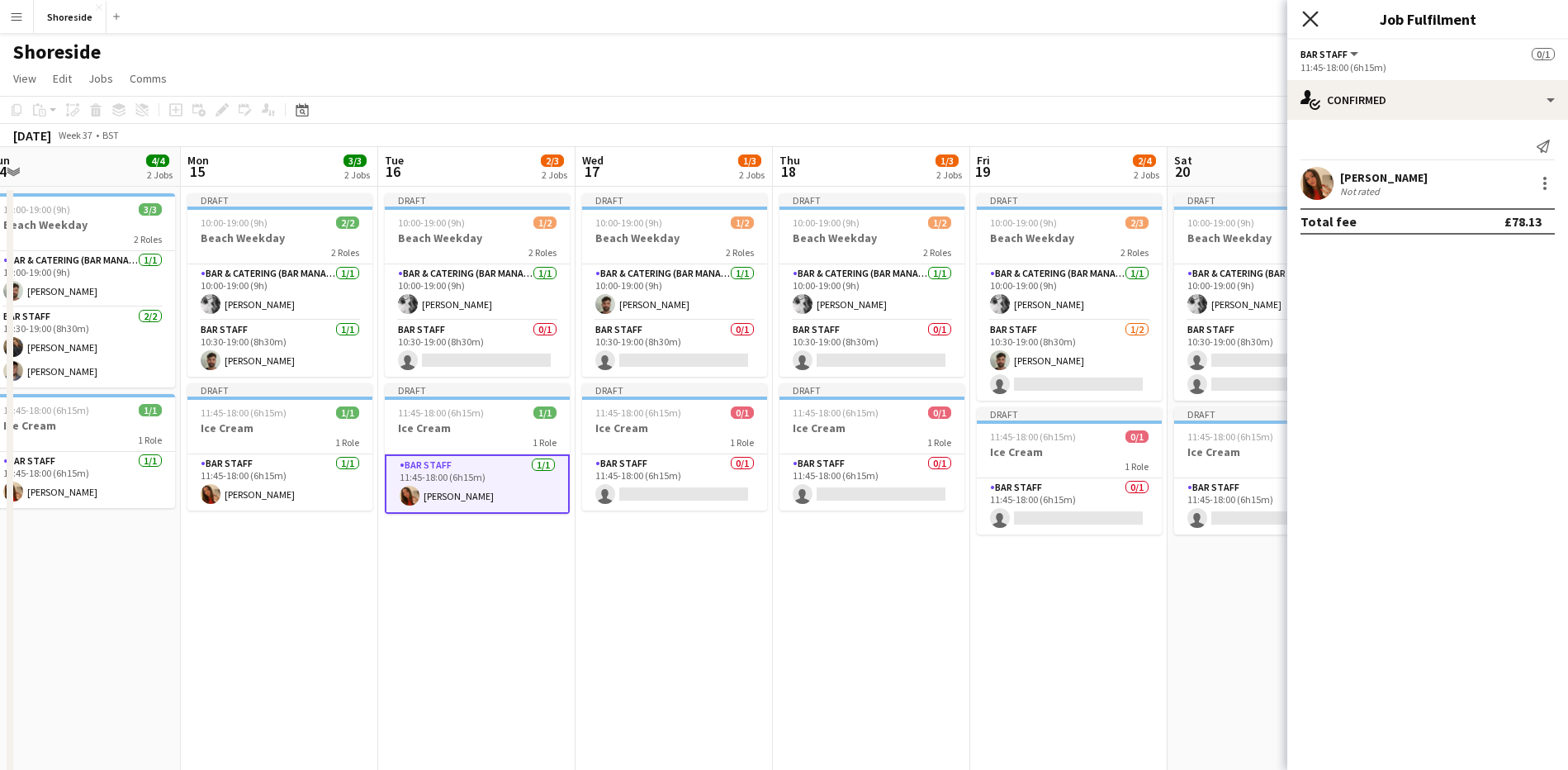
click at [1308, 17] on icon at bounding box center [1309, 18] width 15 height 15
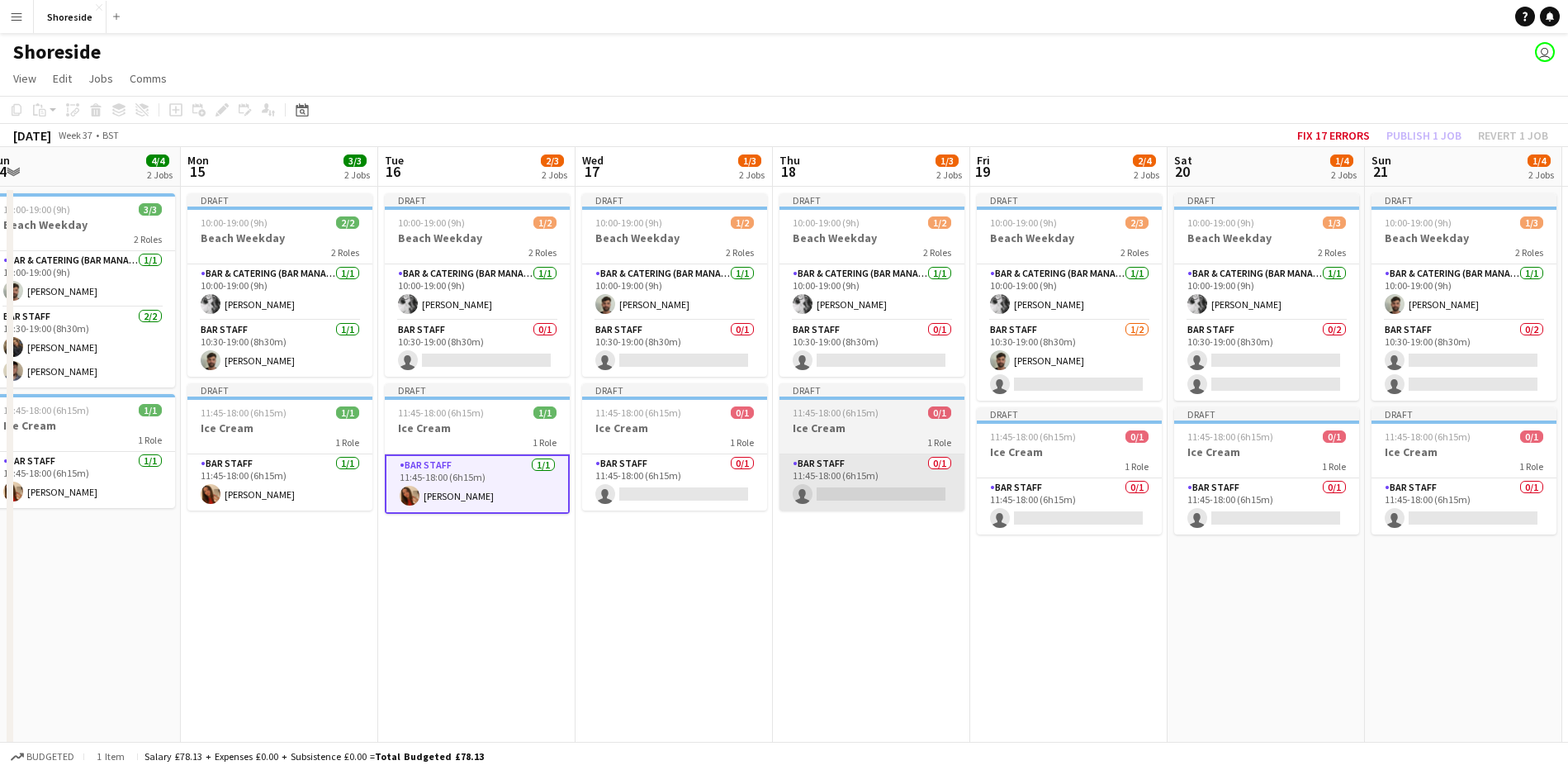
click at [840, 484] on app-card-role "Bar Staff 0/1 11:45-18:00 (6h15m) single-neutral-actions" at bounding box center [872, 482] width 185 height 56
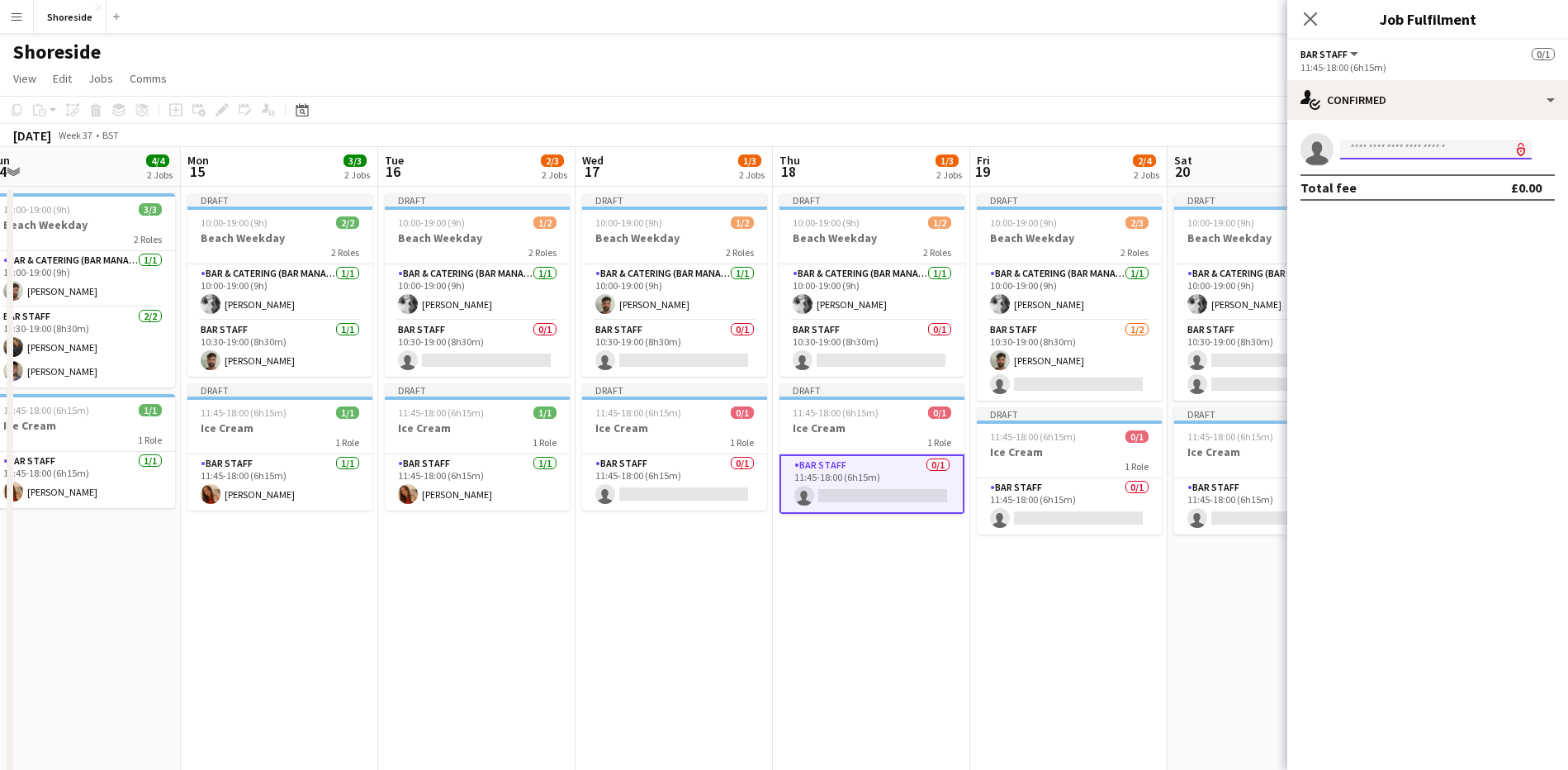
click at [1396, 153] on input at bounding box center [1435, 149] width 191 height 20
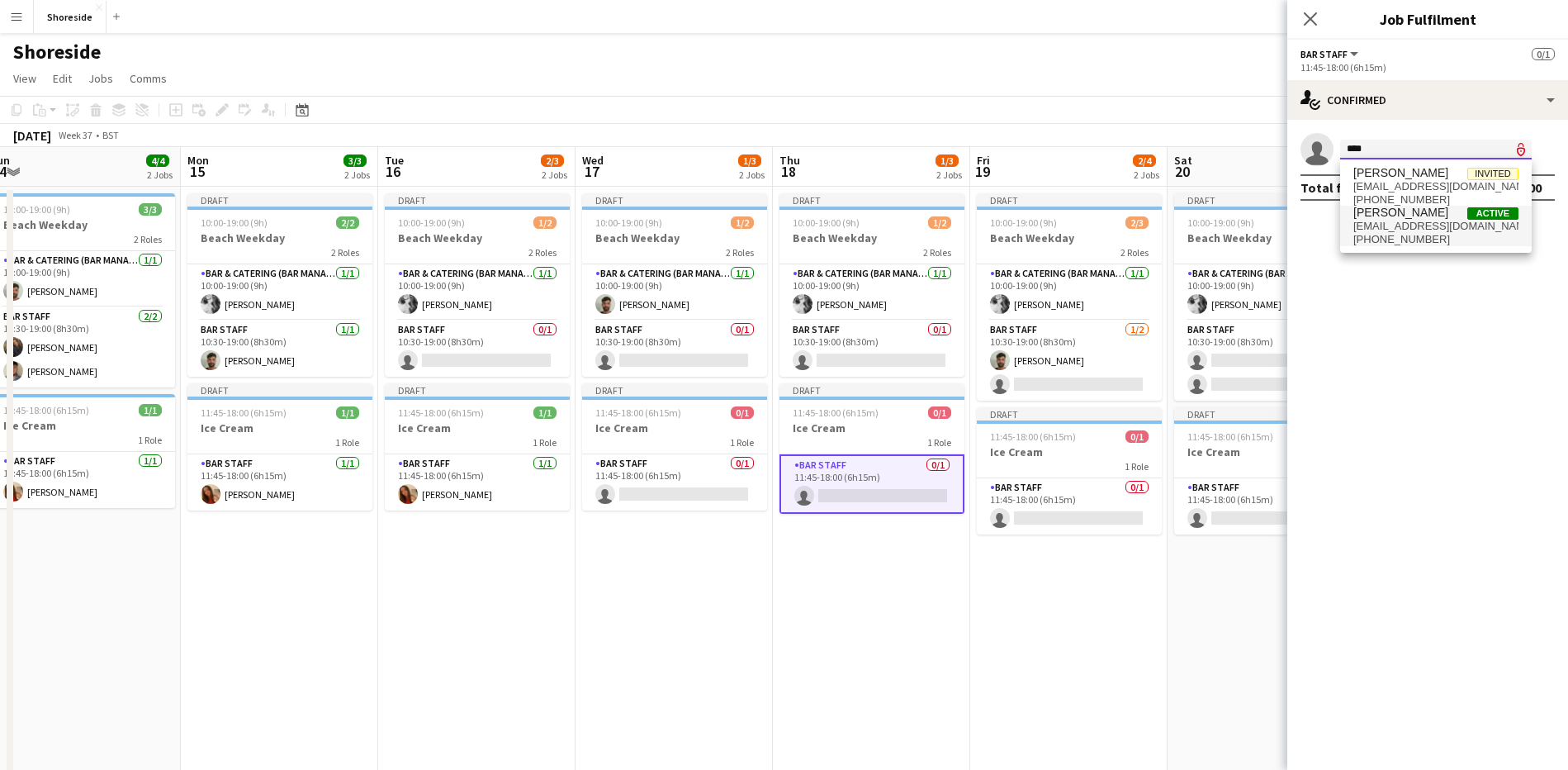
type input "****"
click at [1421, 213] on span "[PERSON_NAME] Active" at bounding box center [1436, 212] width 166 height 14
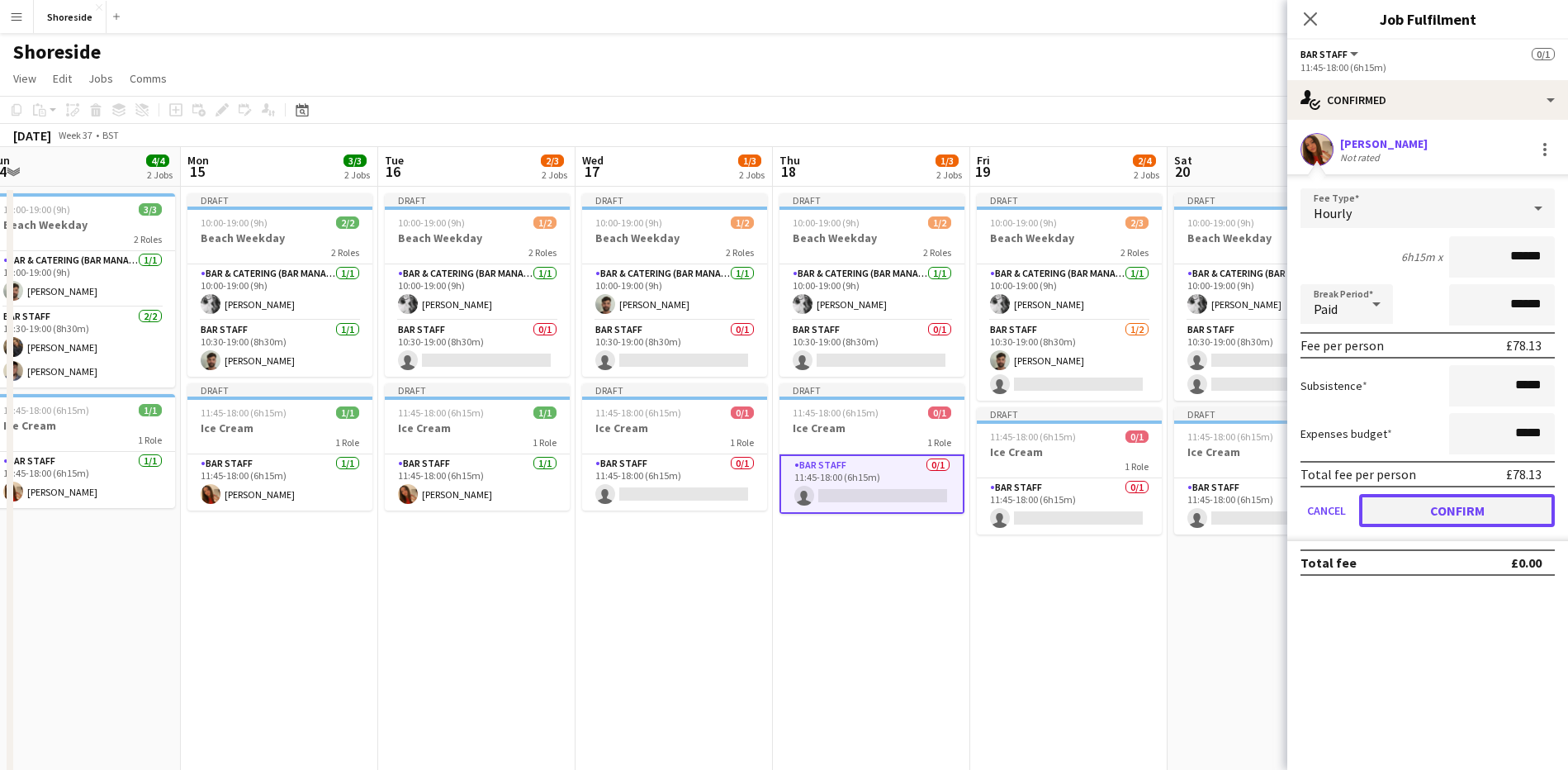
click at [1466, 503] on button "Confirm" at bounding box center [1457, 510] width 196 height 33
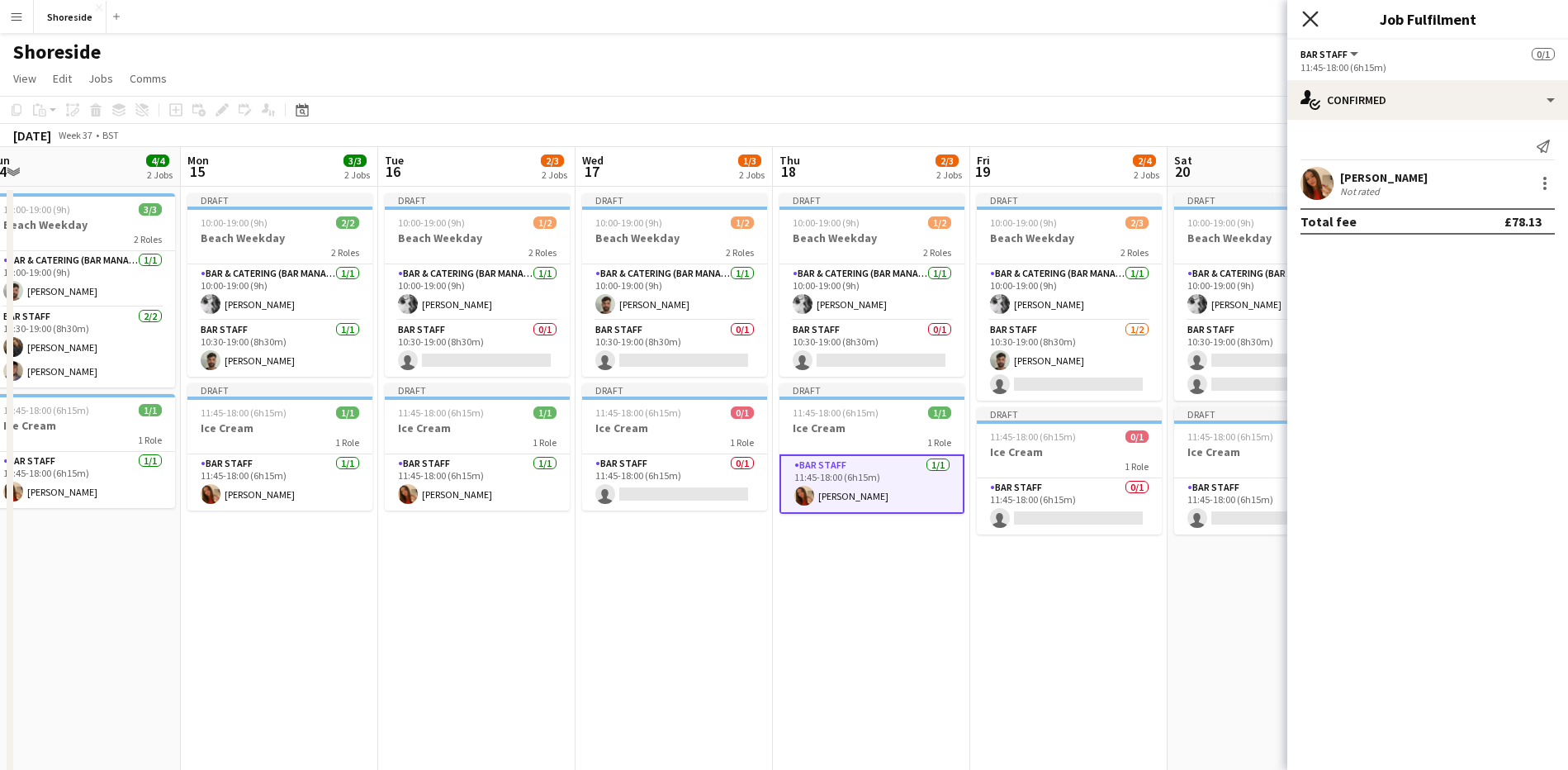
click at [1308, 25] on icon "Close pop-in" at bounding box center [1309, 18] width 15 height 15
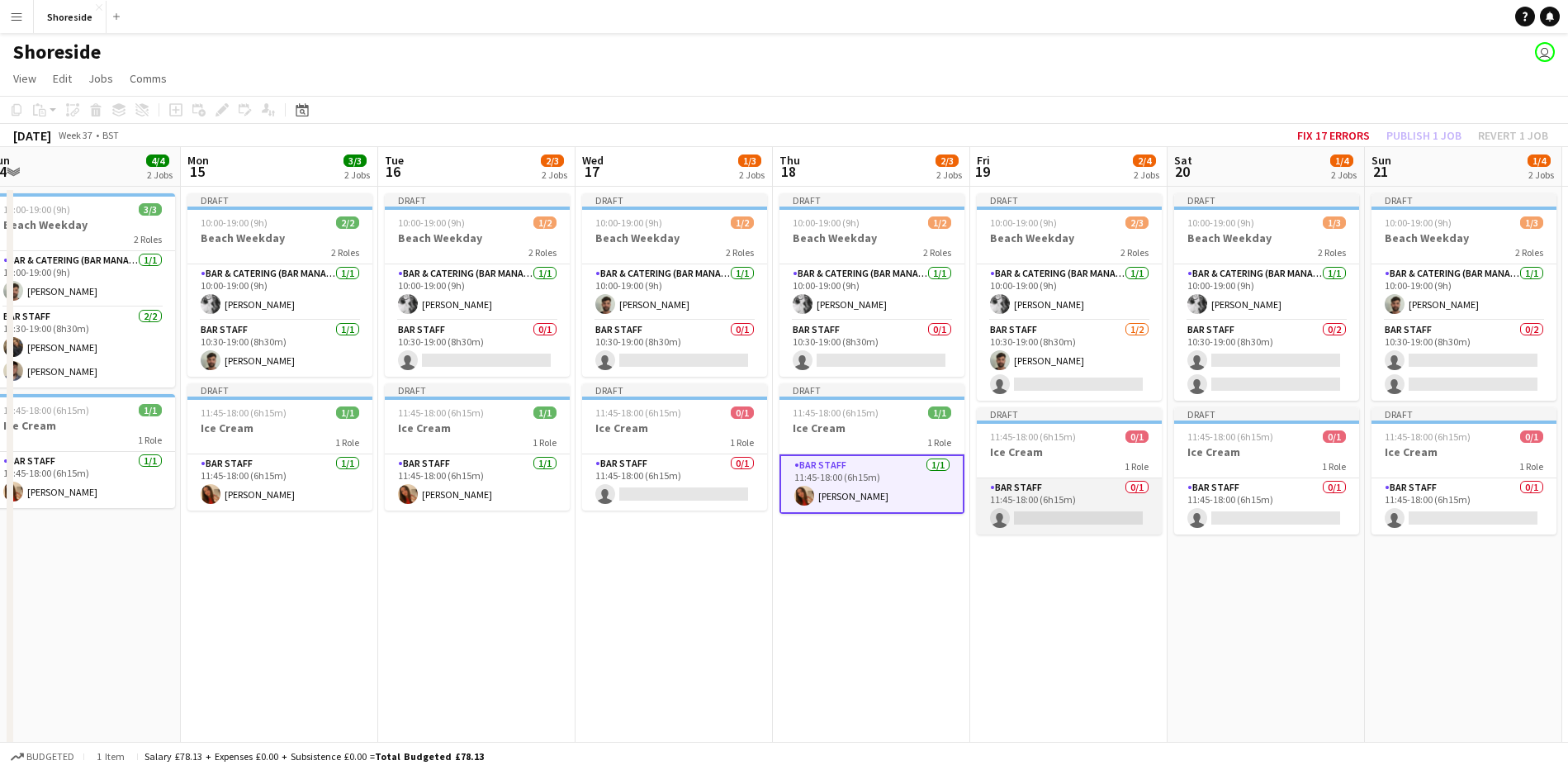
click at [1086, 484] on app-card-role "Bar Staff 0/1 11:45-18:00 (6h15m) single-neutral-actions" at bounding box center [1069, 505] width 185 height 56
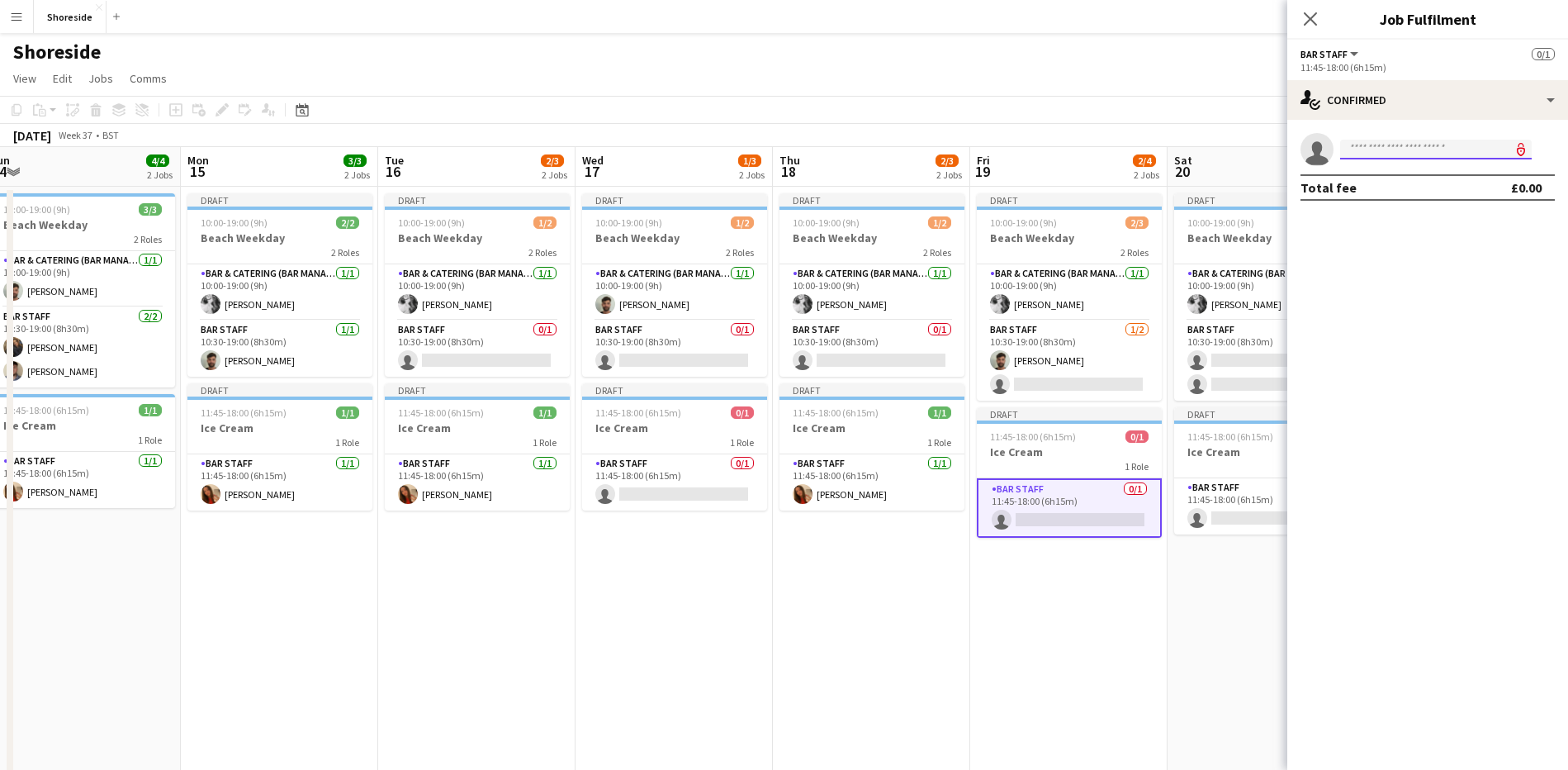
click at [1367, 149] on input at bounding box center [1435, 149] width 191 height 20
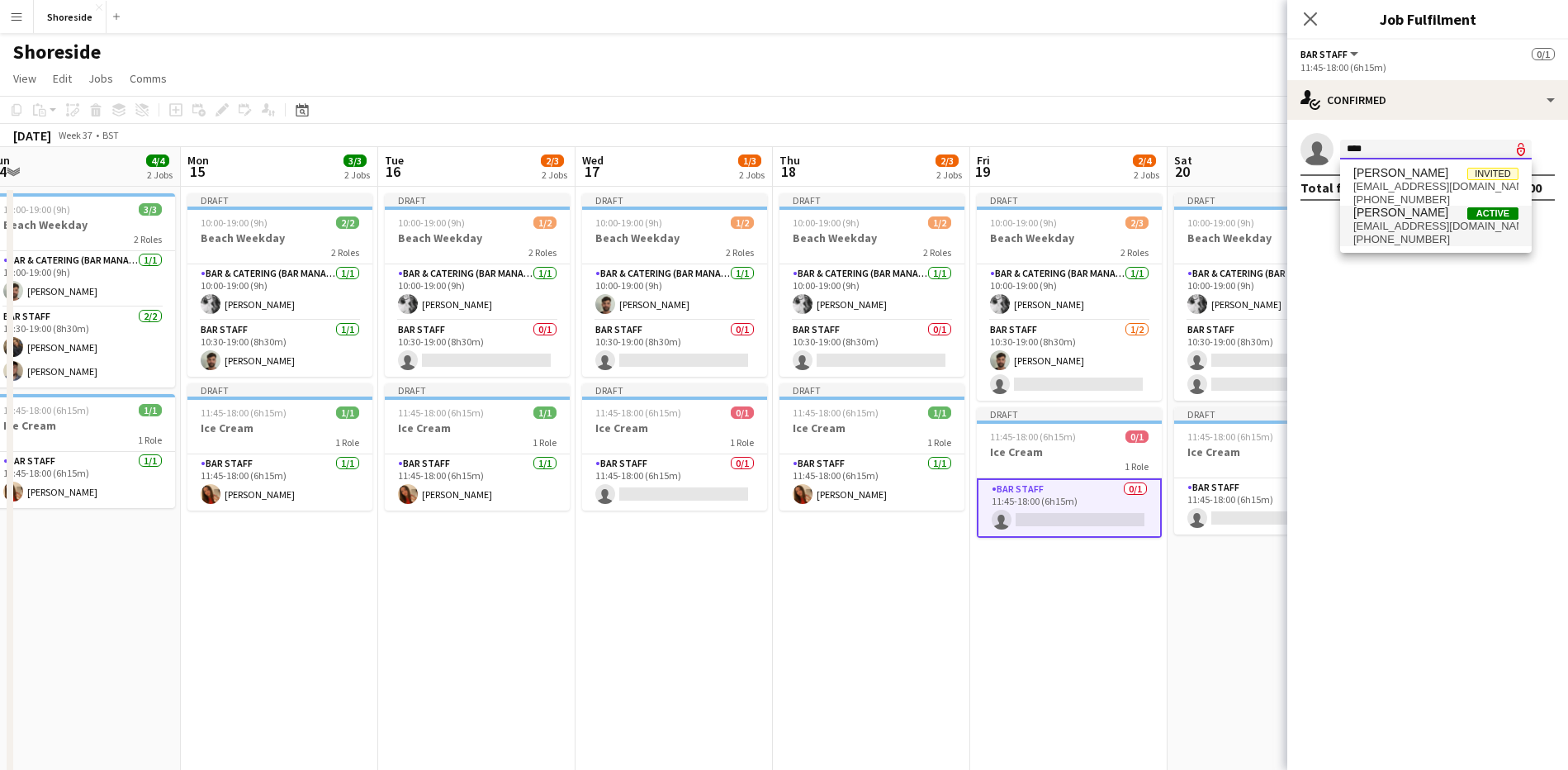
type input "****"
click at [1386, 215] on span "[PERSON_NAME]" at bounding box center [1401, 212] width 95 height 14
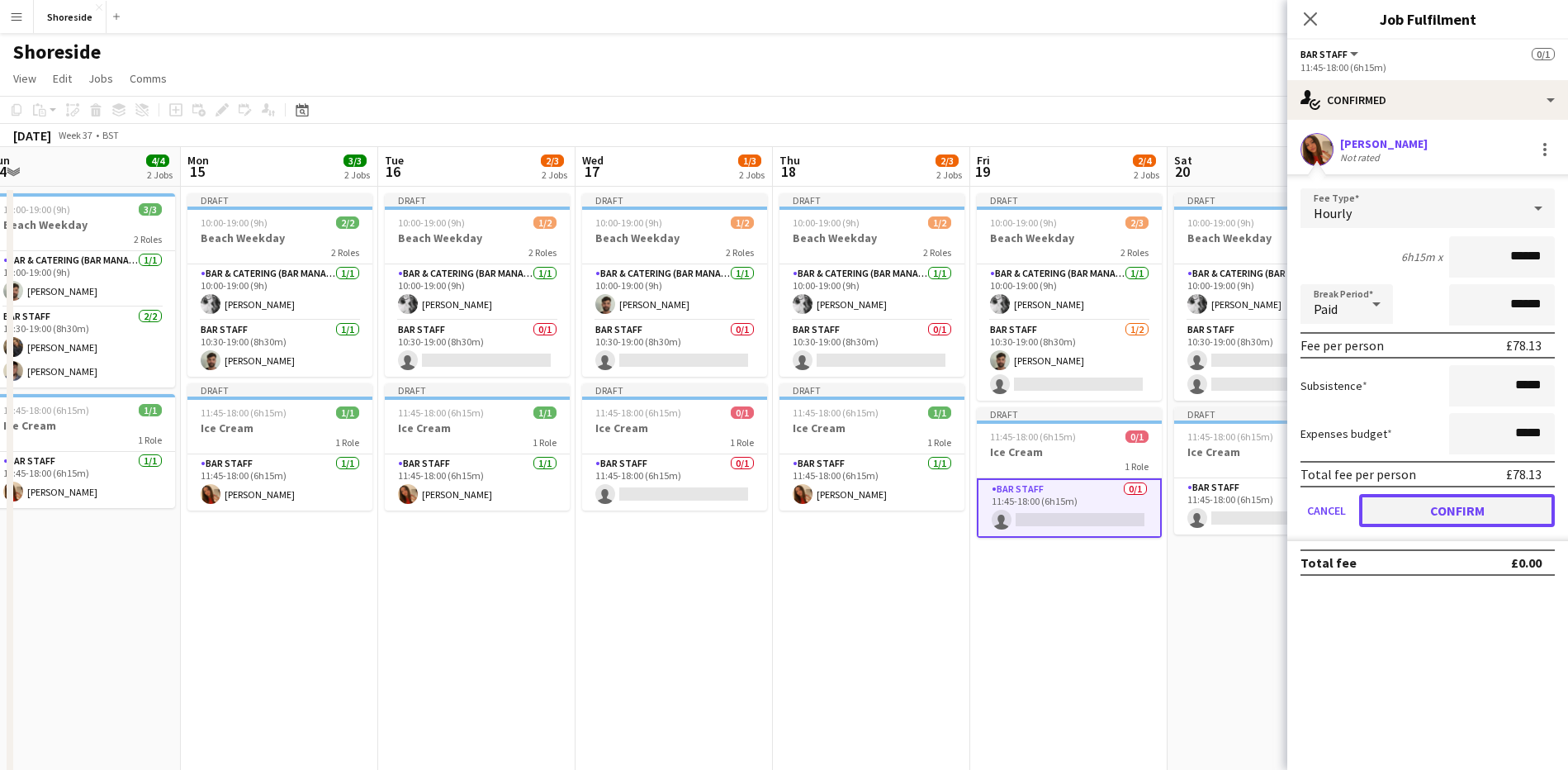
click at [1463, 515] on button "Confirm" at bounding box center [1457, 510] width 196 height 33
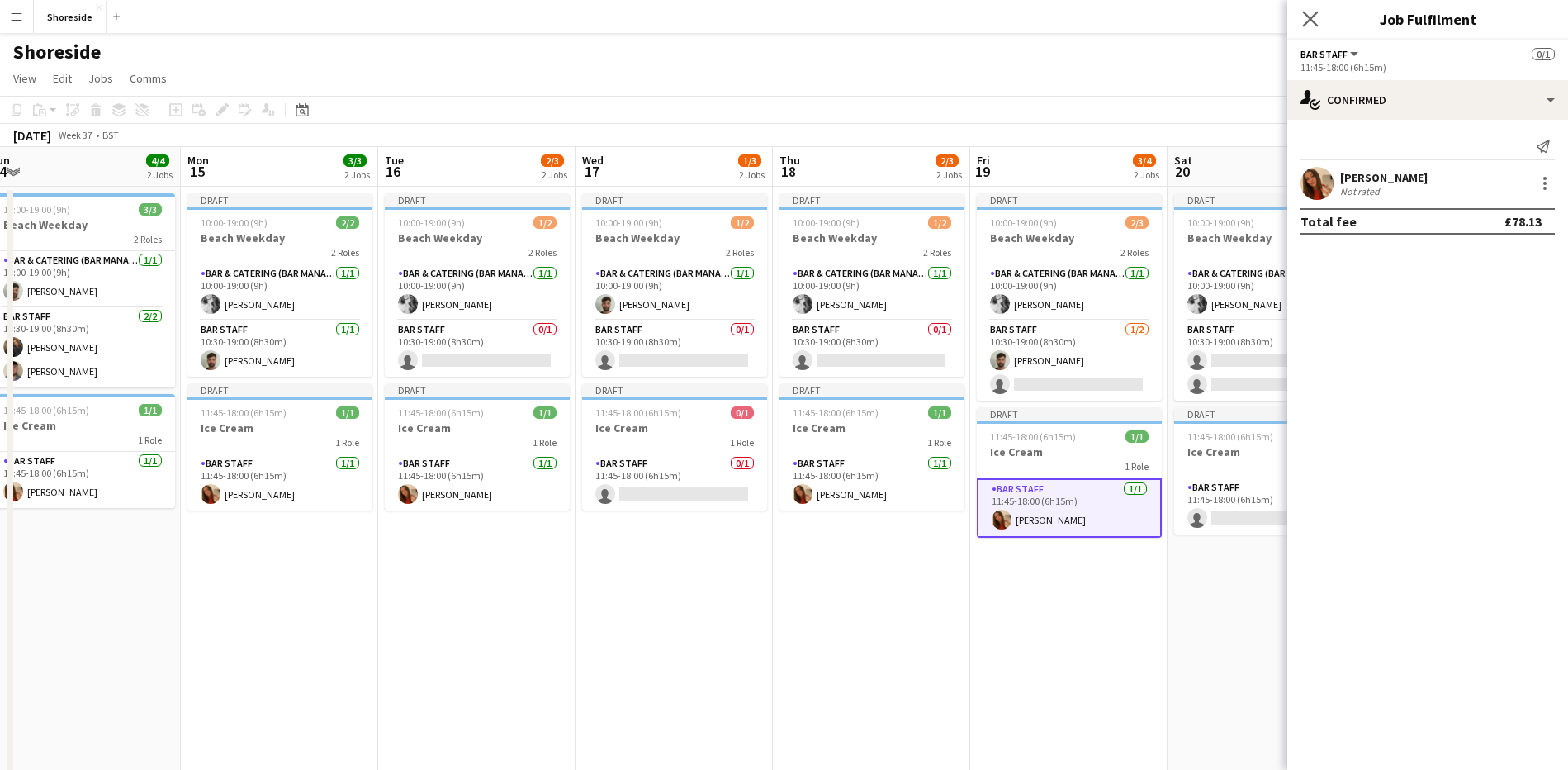
click at [1302, 19] on app-icon "Close pop-in" at bounding box center [1310, 19] width 24 height 24
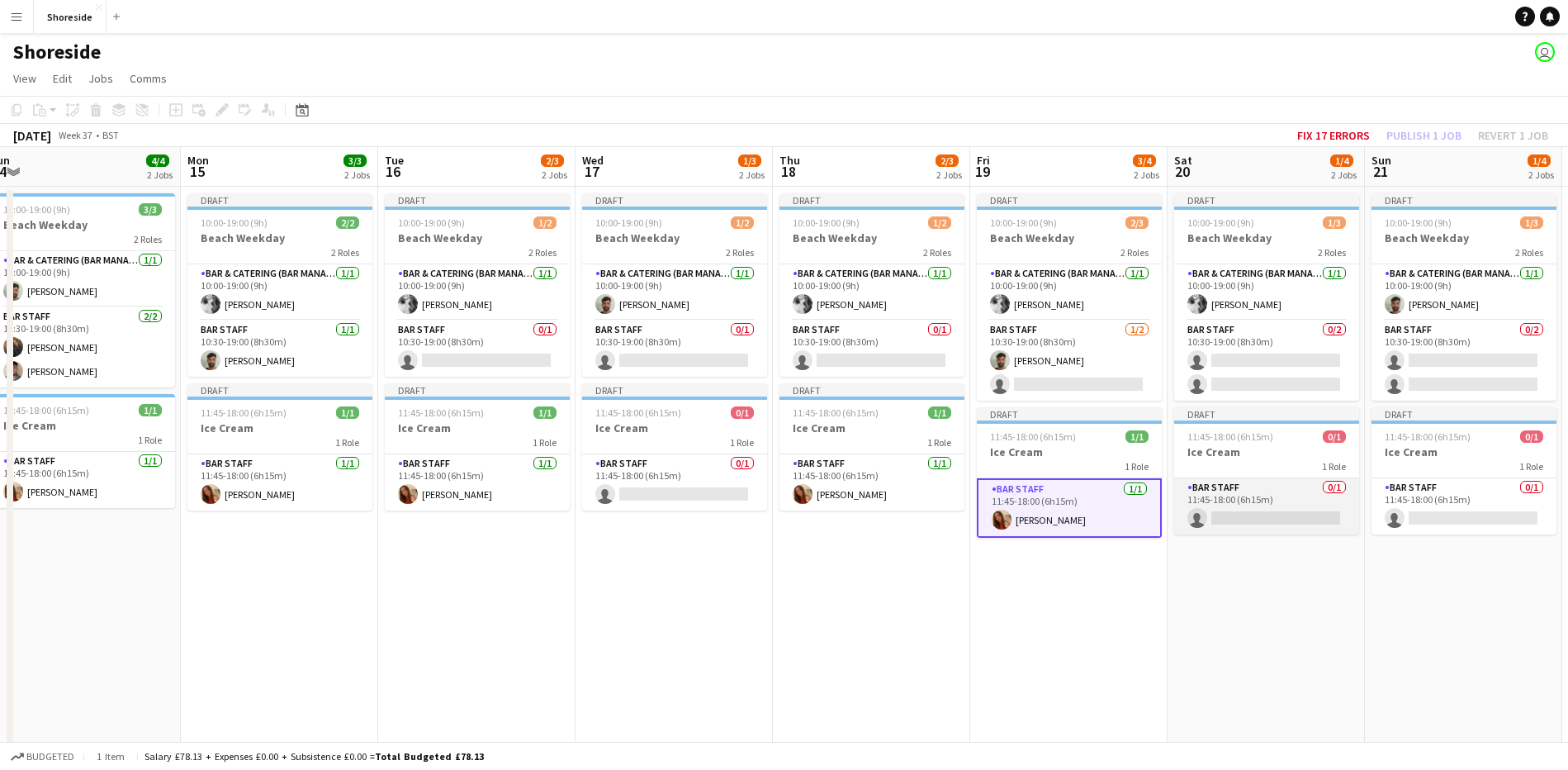
drag, startPoint x: 1262, startPoint y: 513, endPoint x: 1248, endPoint y: 503, distance: 17.2
click at [1262, 515] on app-card-role "Bar Staff 0/1 11:45-18:00 (6h15m) single-neutral-actions" at bounding box center [1266, 505] width 185 height 56
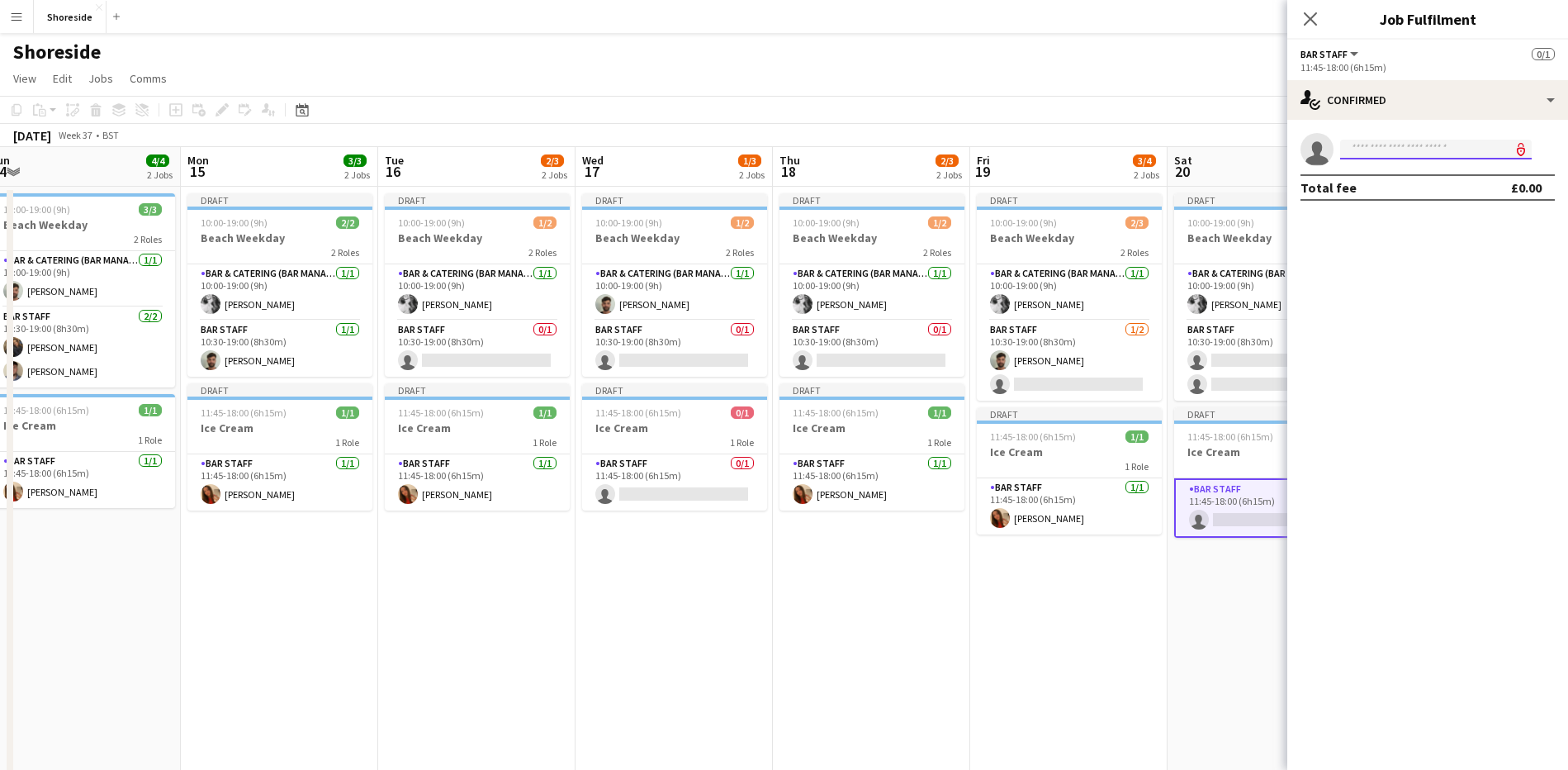
click at [1445, 158] on input at bounding box center [1435, 149] width 191 height 20
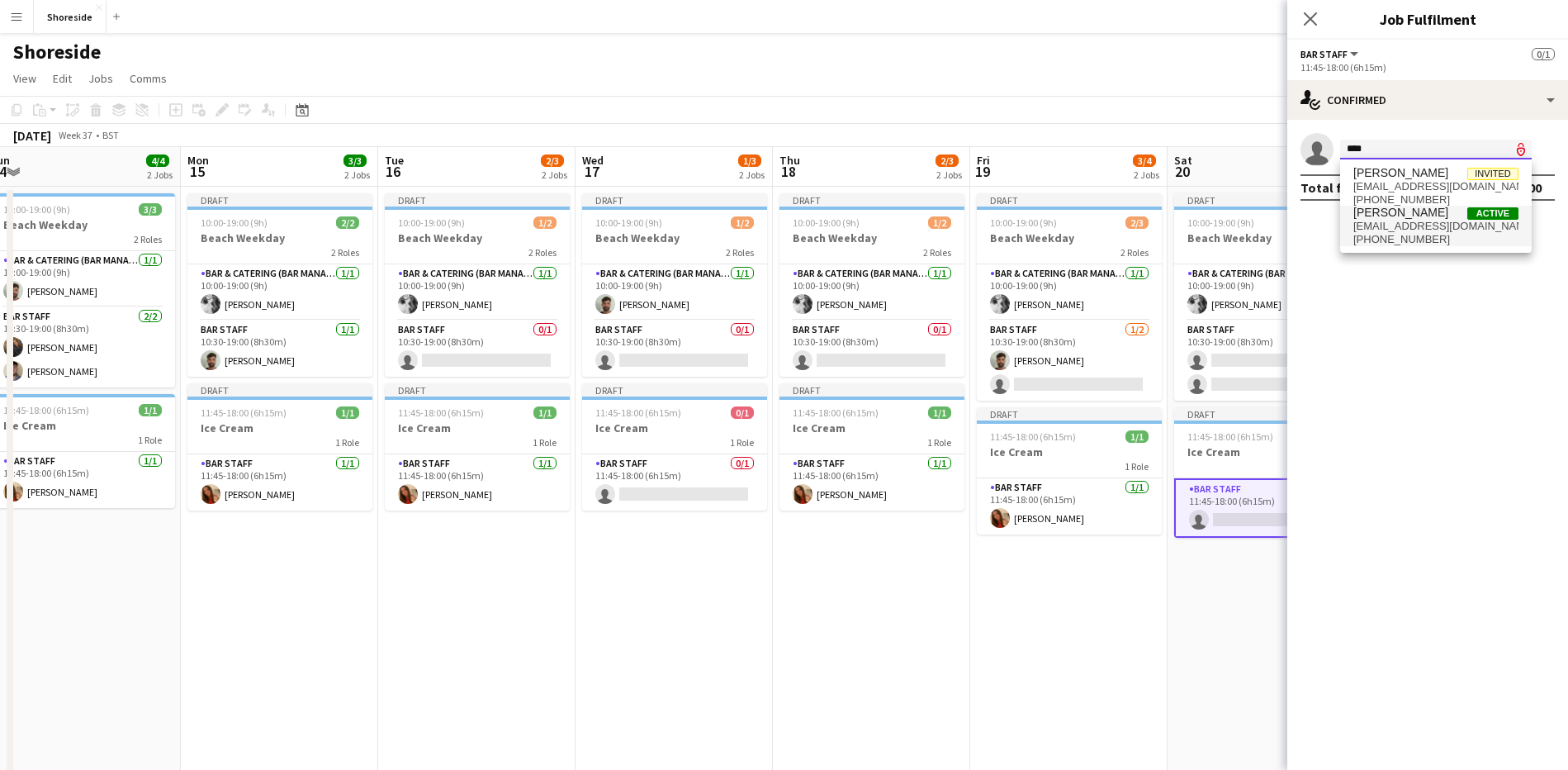
type input "****"
click at [1422, 215] on span "[PERSON_NAME] Active" at bounding box center [1436, 212] width 166 height 14
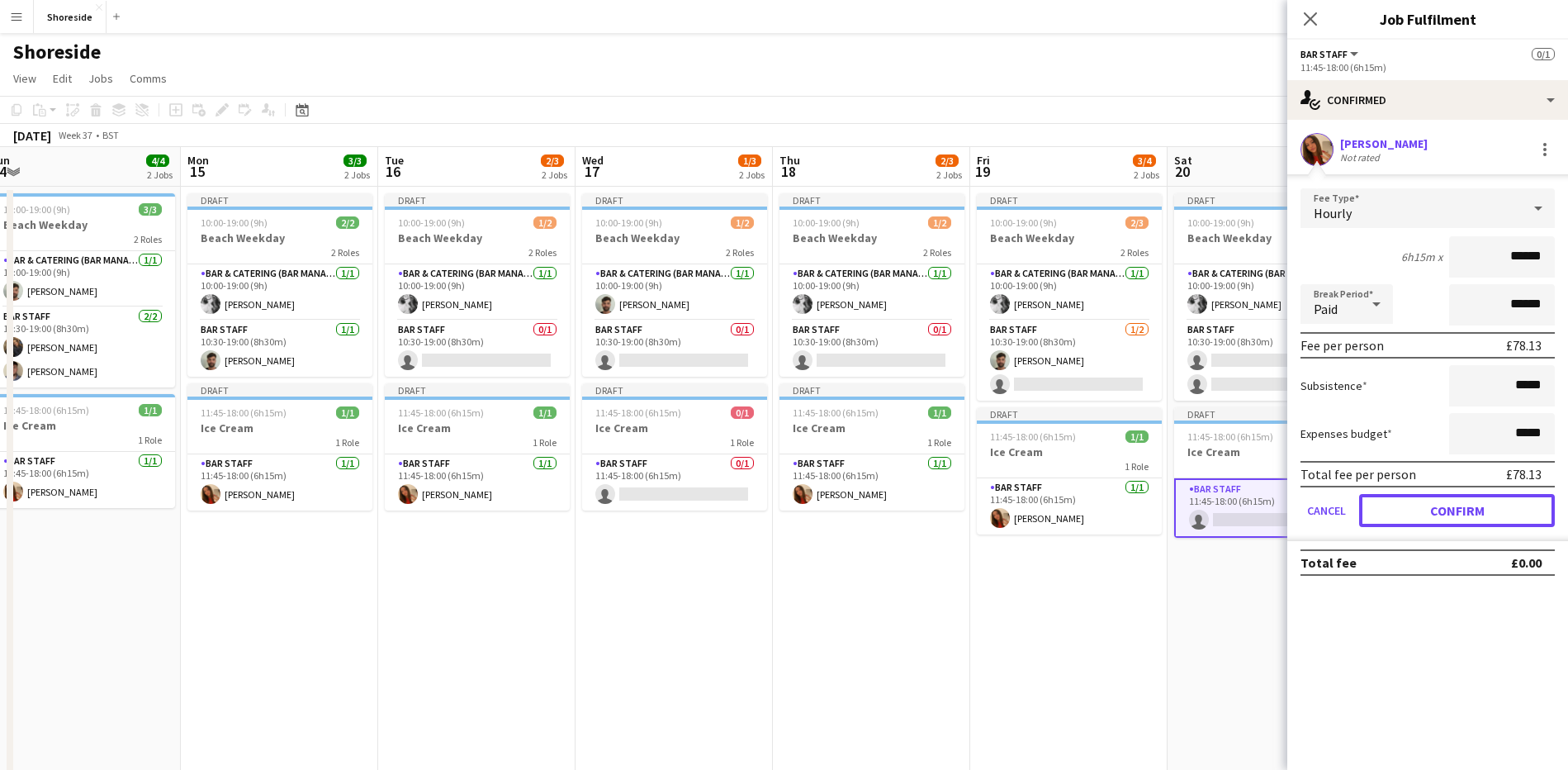
click at [1472, 515] on button "Confirm" at bounding box center [1457, 510] width 196 height 33
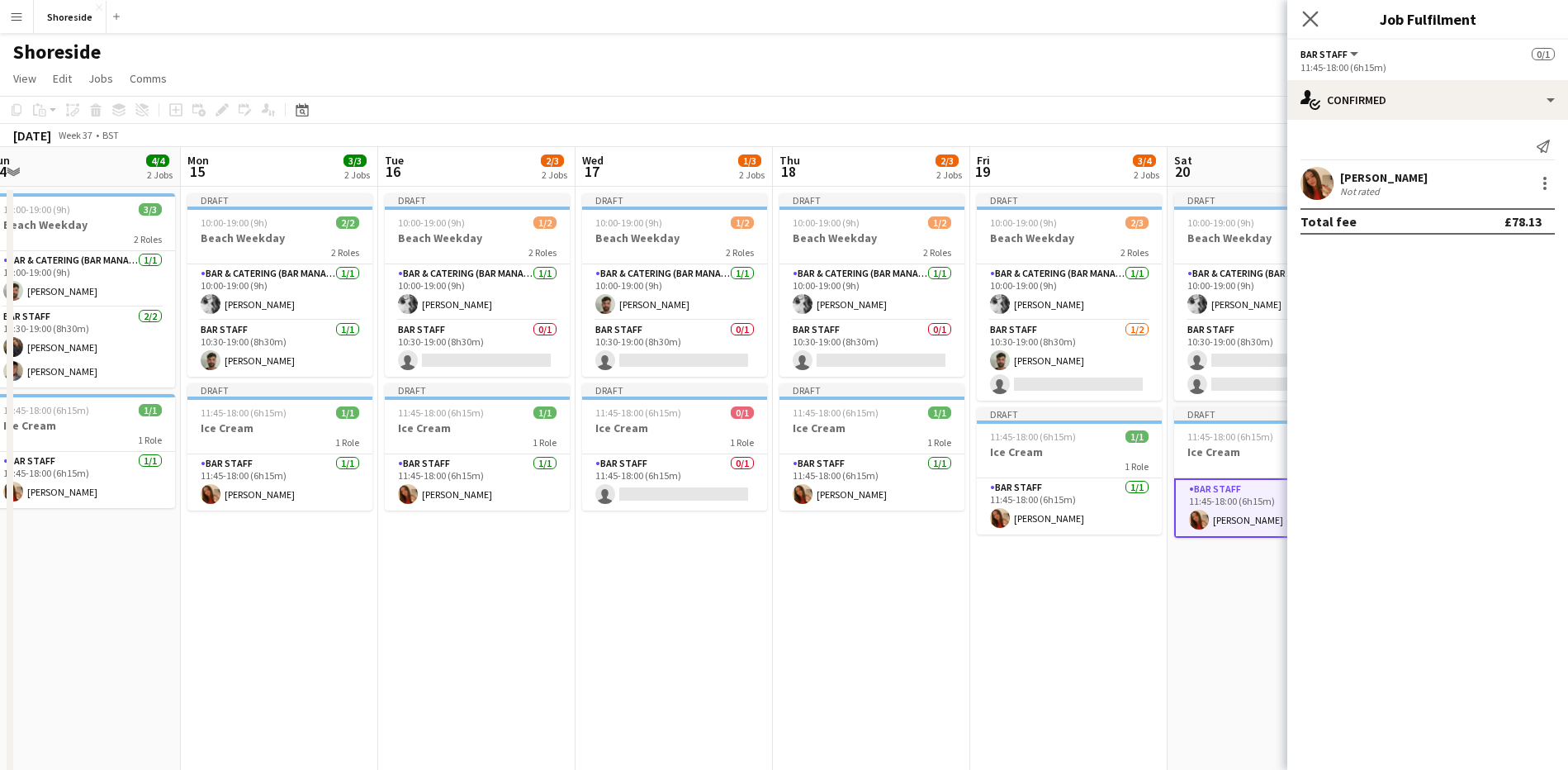
click at [1318, 29] on div "Close pop-in" at bounding box center [1310, 19] width 47 height 38
click at [1307, 19] on icon "Close pop-in" at bounding box center [1309, 18] width 15 height 15
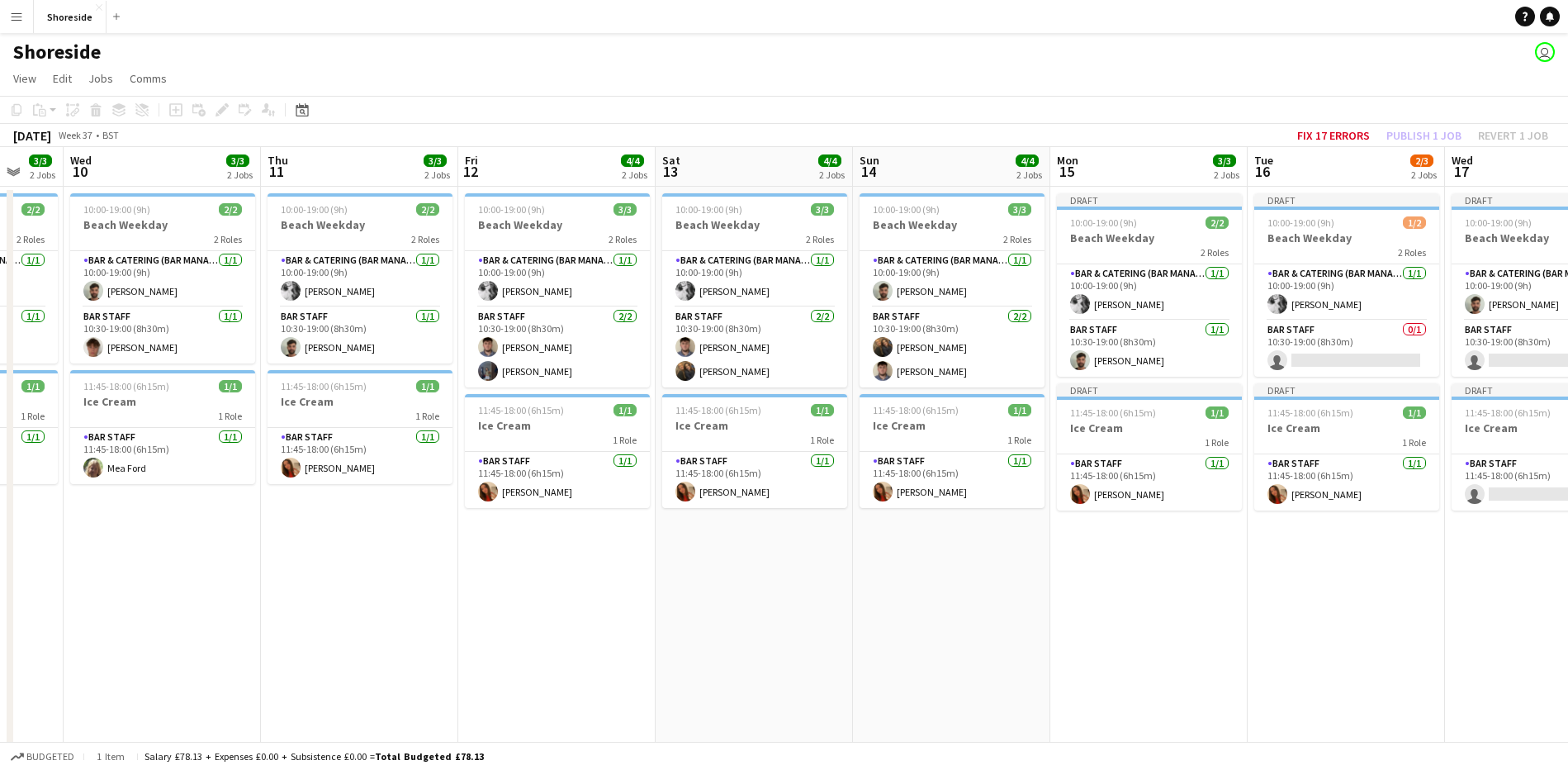
drag, startPoint x: 284, startPoint y: 583, endPoint x: 1148, endPoint y: 584, distance: 864.0
click at [1153, 590] on app-calendar-viewport "Mon 8 3/3 2 Jobs Tue 9 3/3 2 Jobs Wed 10 3/3 2 Jobs Thu 11 3/3 2 Jobs Fri 12 4/…" at bounding box center [784, 590] width 1568 height 888
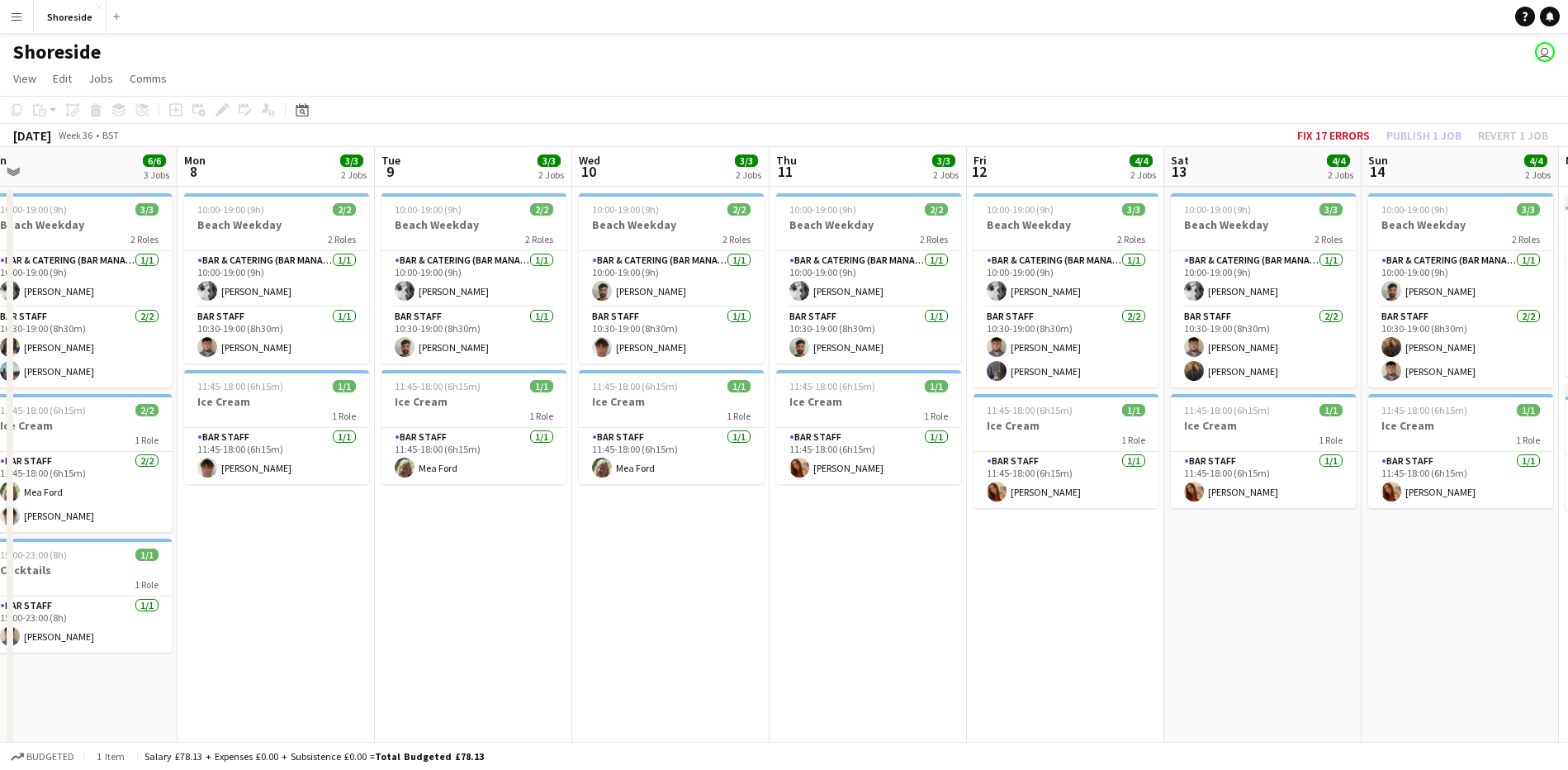
scroll to position [0, 520]
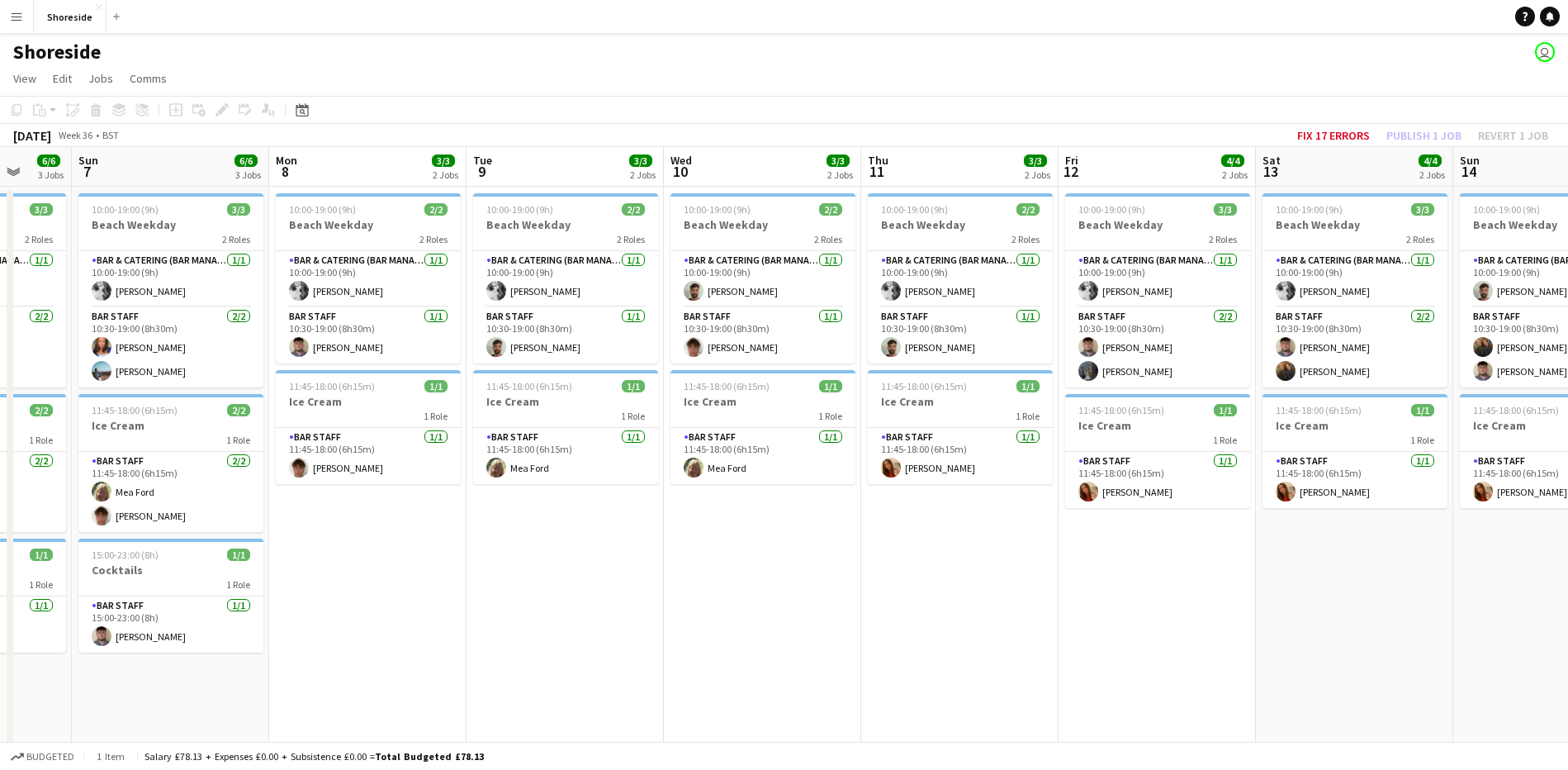
drag, startPoint x: 571, startPoint y: 590, endPoint x: 1057, endPoint y: 594, distance: 486.0
click at [1057, 594] on app-calendar-viewport "Thu 4 6/6 3 Jobs Fri 5 10/10 4 Jobs Sat 6 6/6 3 Jobs Sun 7 6/6 3 Jobs Mon 8 3/3…" at bounding box center [784, 590] width 1568 height 888
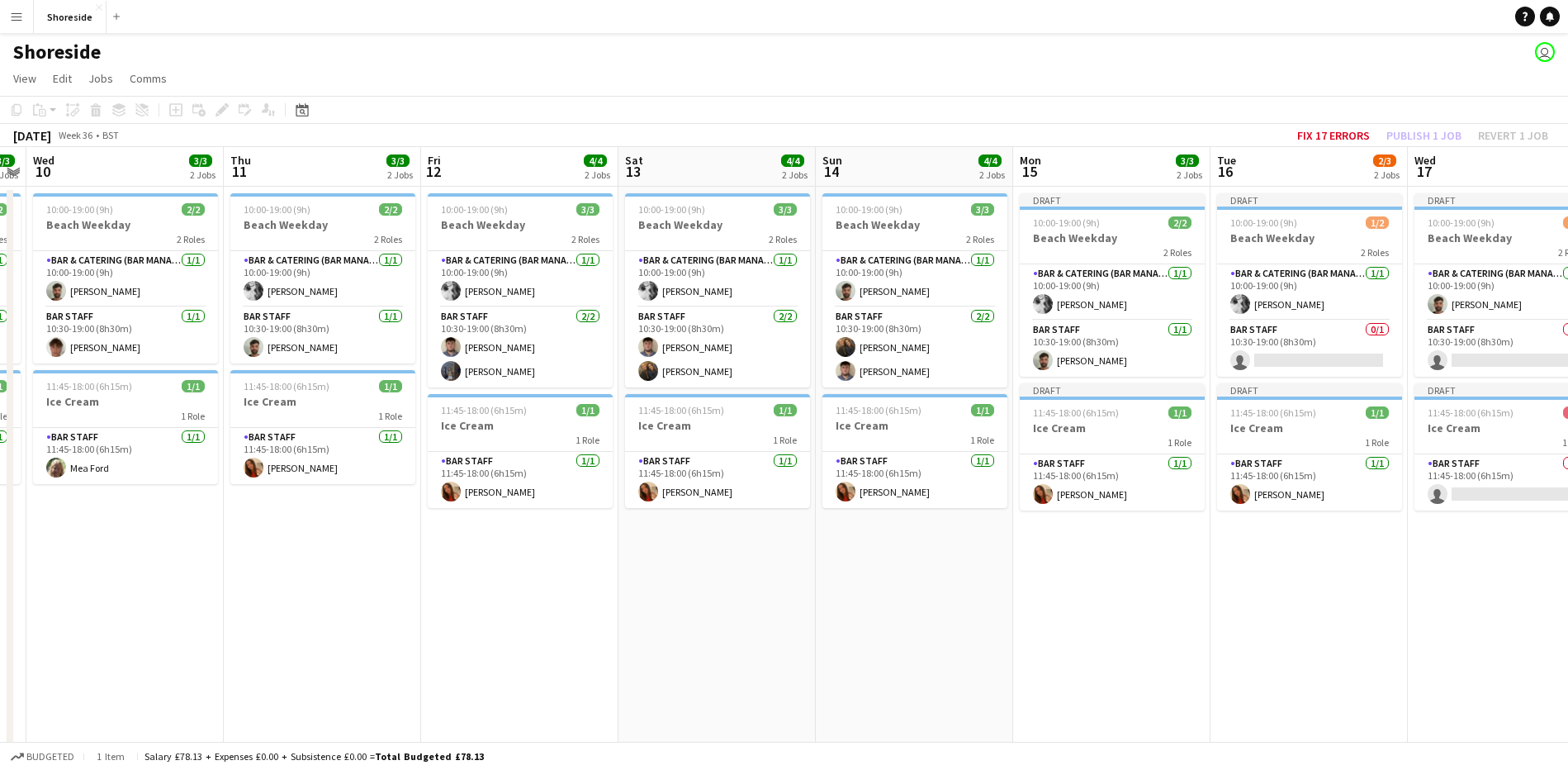
drag, startPoint x: 1189, startPoint y: 608, endPoint x: 555, endPoint y: 599, distance: 634.1
click at [552, 599] on app-calendar-viewport "Sun 7 6/6 3 Jobs Mon 8 3/3 2 Jobs Tue 9 3/3 2 Jobs Wed 10 3/3 2 Jobs Thu 11 3/3…" at bounding box center [784, 590] width 1568 height 888
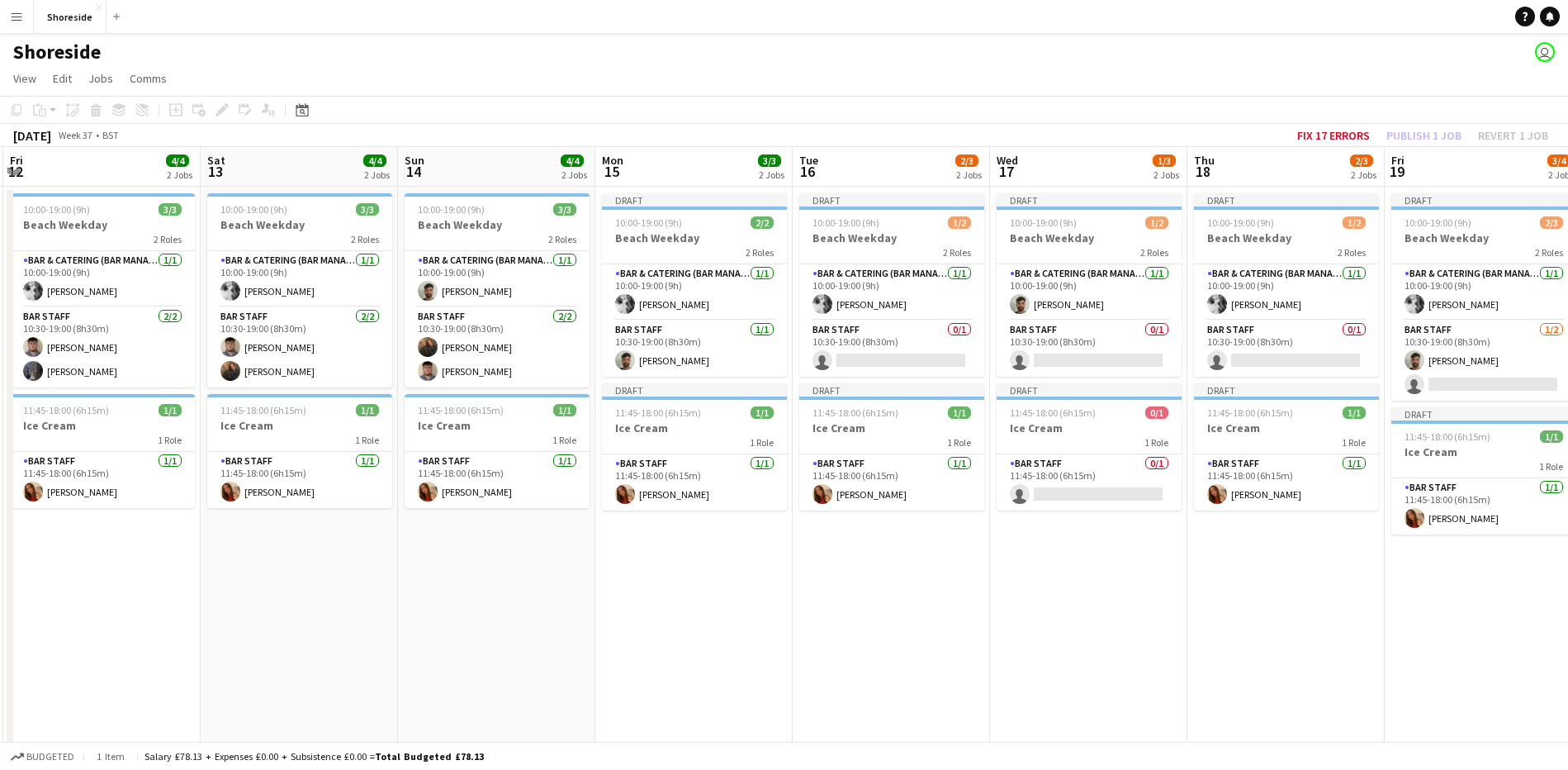
scroll to position [0, 625]
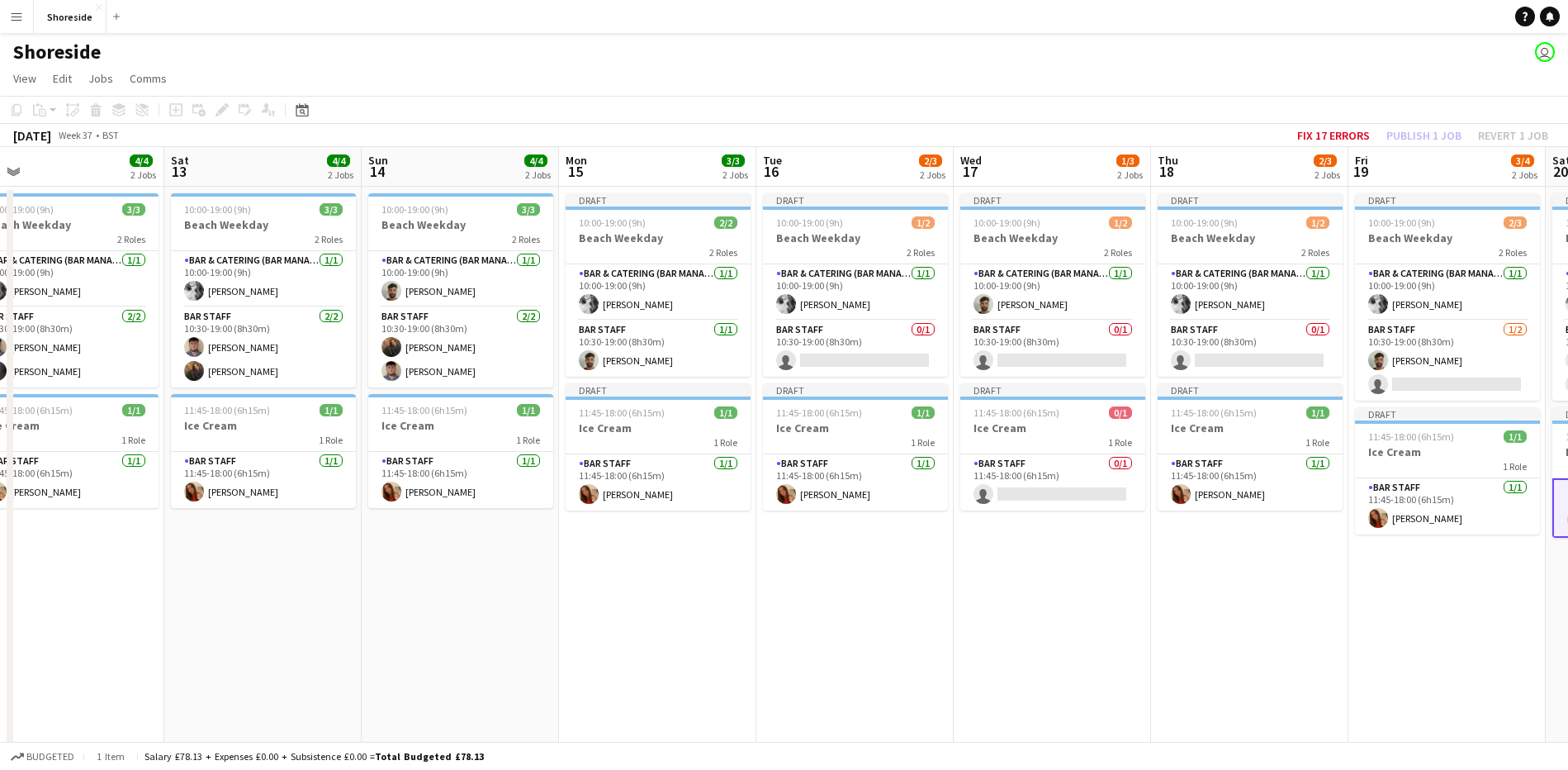
drag, startPoint x: 1176, startPoint y: 620, endPoint x: 722, endPoint y: 602, distance: 454.4
click at [722, 602] on app-calendar-viewport "Tue 9 3/3 2 Jobs Wed 10 3/3 2 Jobs Thu 11 3/3 2 Jobs Fri 12 4/4 2 Jobs Sat 13 4…" at bounding box center [784, 590] width 1568 height 888
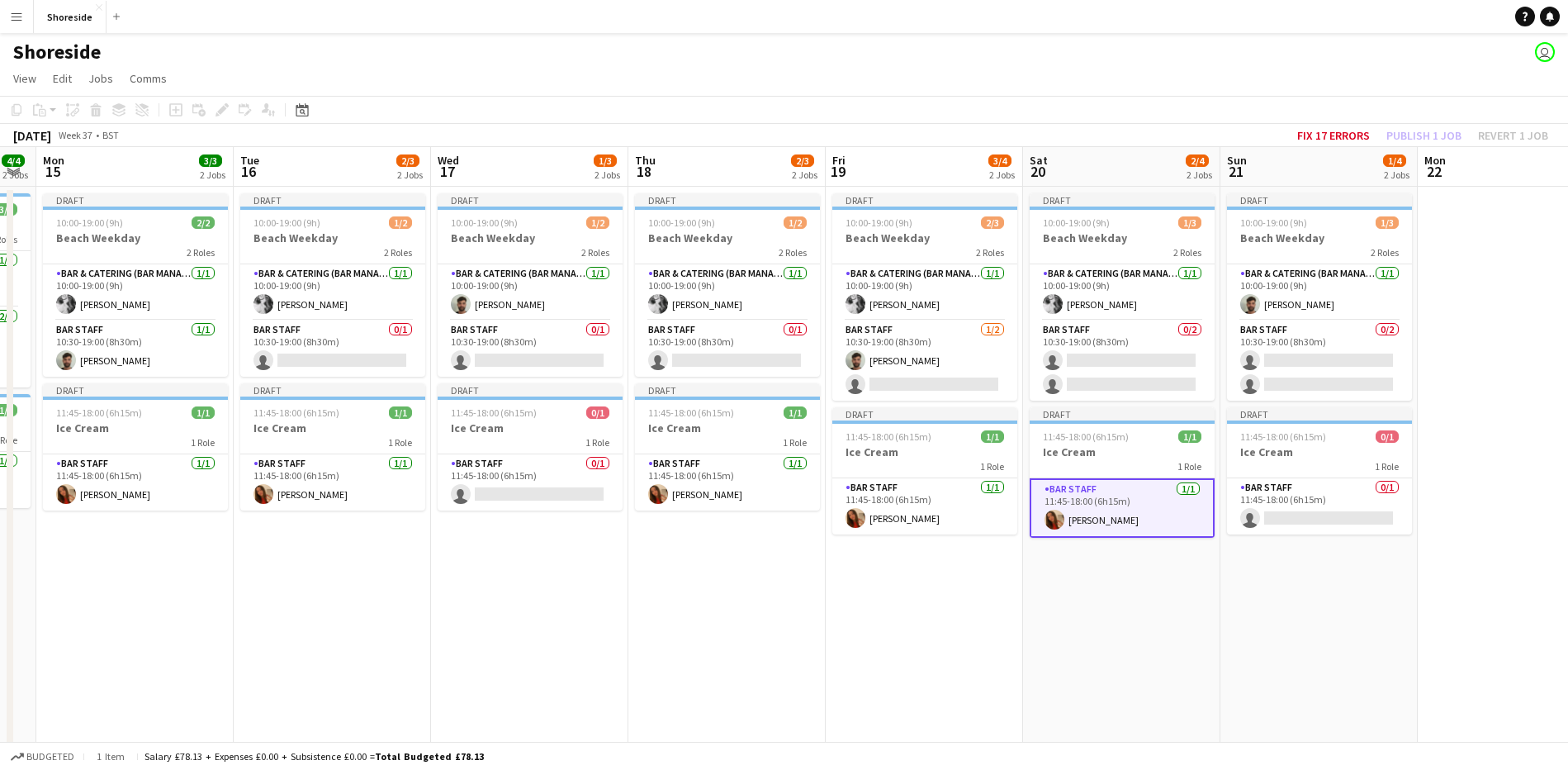
scroll to position [0, 560]
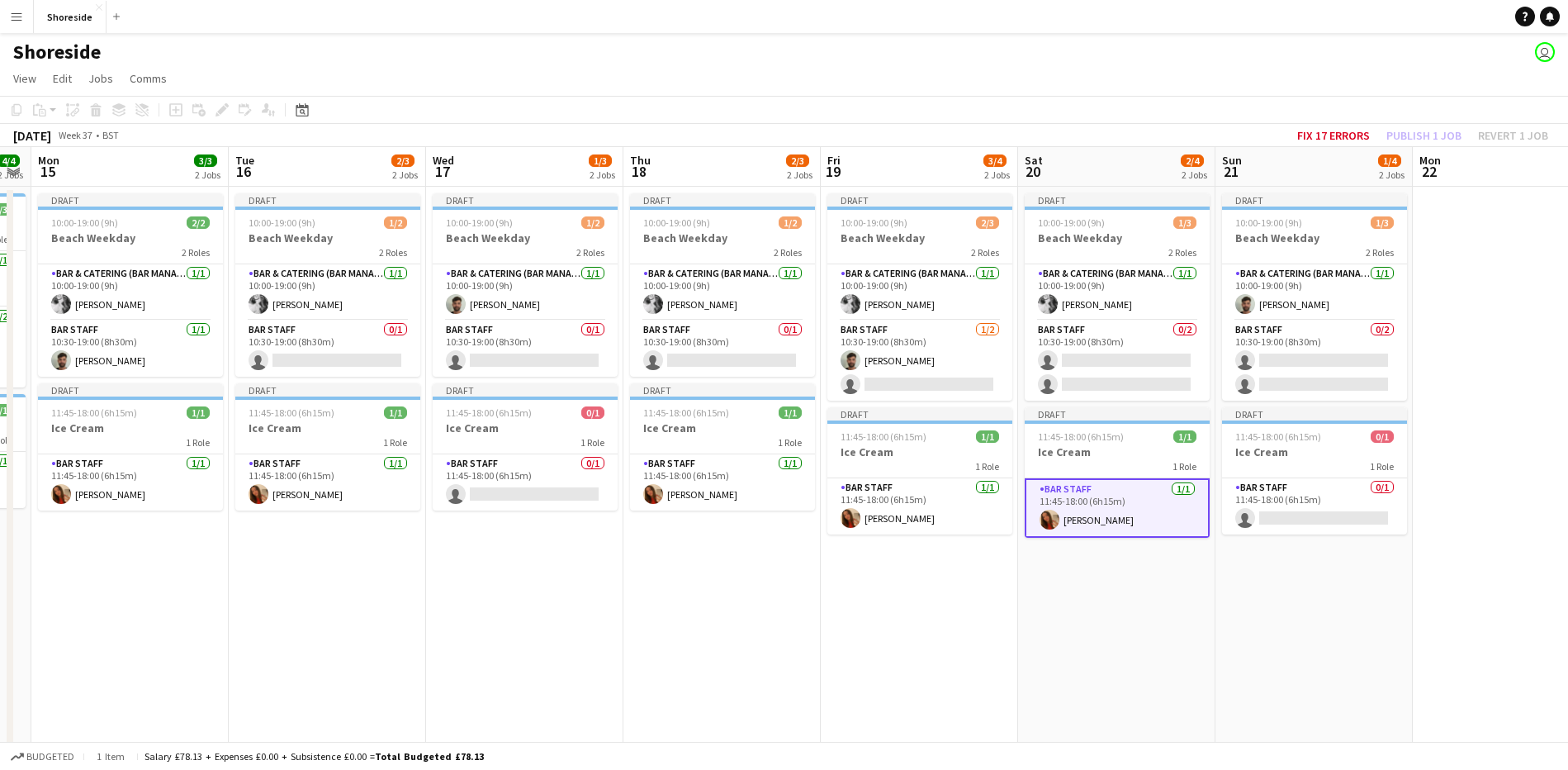
drag, startPoint x: 800, startPoint y: 602, endPoint x: 293, endPoint y: 597, distance: 507.0
click at [293, 597] on app-calendar-viewport "Fri 12 4/4 2 Jobs Sat 13 4/4 2 Jobs Sun 14 4/4 2 Jobs Mon 15 3/3 2 Jobs Tue 16 …" at bounding box center [784, 590] width 1568 height 888
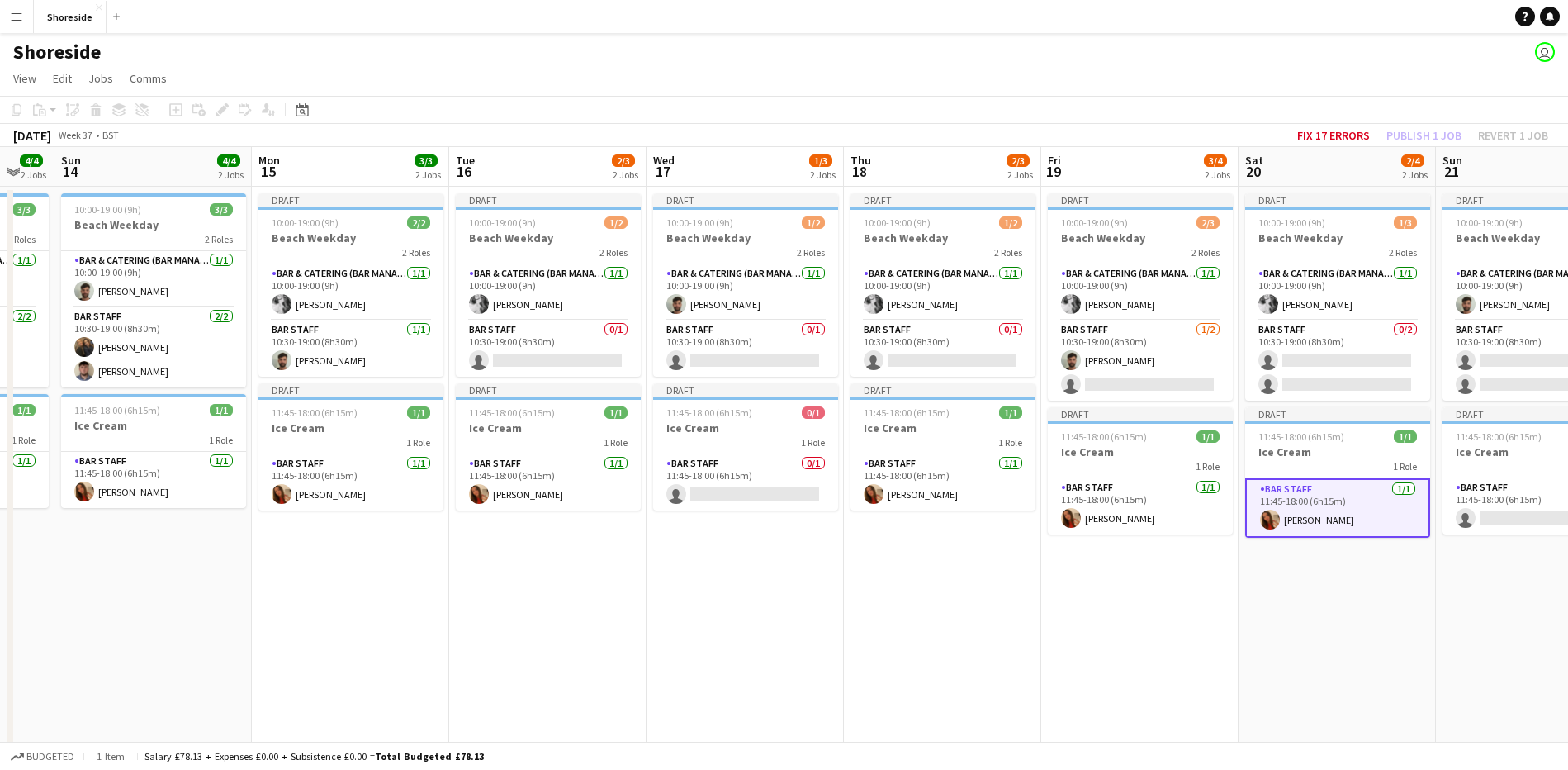
drag, startPoint x: 557, startPoint y: 608, endPoint x: 771, endPoint y: 609, distance: 214.0
click at [771, 609] on app-calendar-viewport "Thu 11 3/3 2 Jobs Fri 12 4/4 2 Jobs Sat 13 4/4 2 Jobs Sun 14 4/4 2 Jobs Mon 15 …" at bounding box center [784, 590] width 1568 height 888
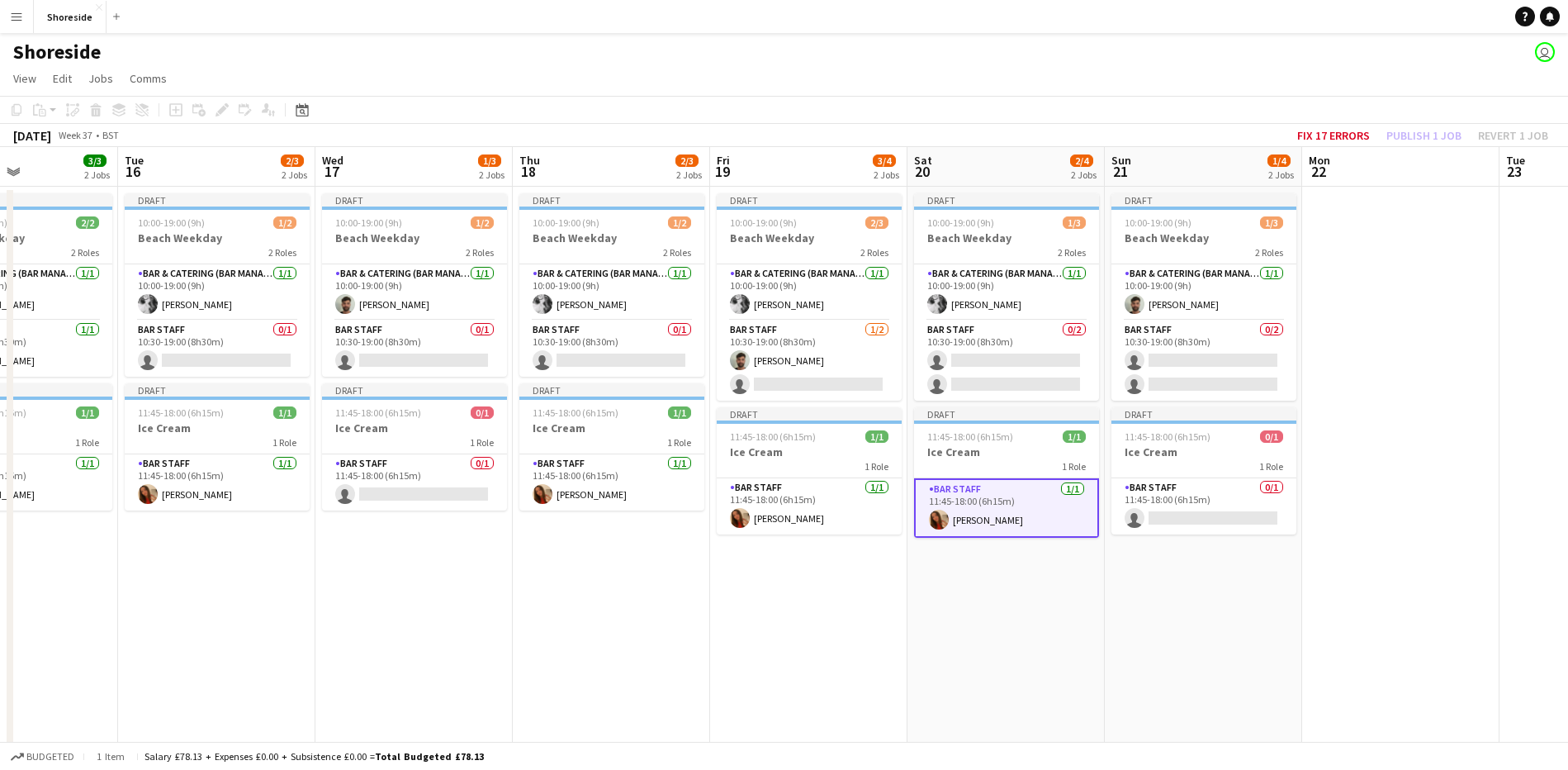
scroll to position [0, 497]
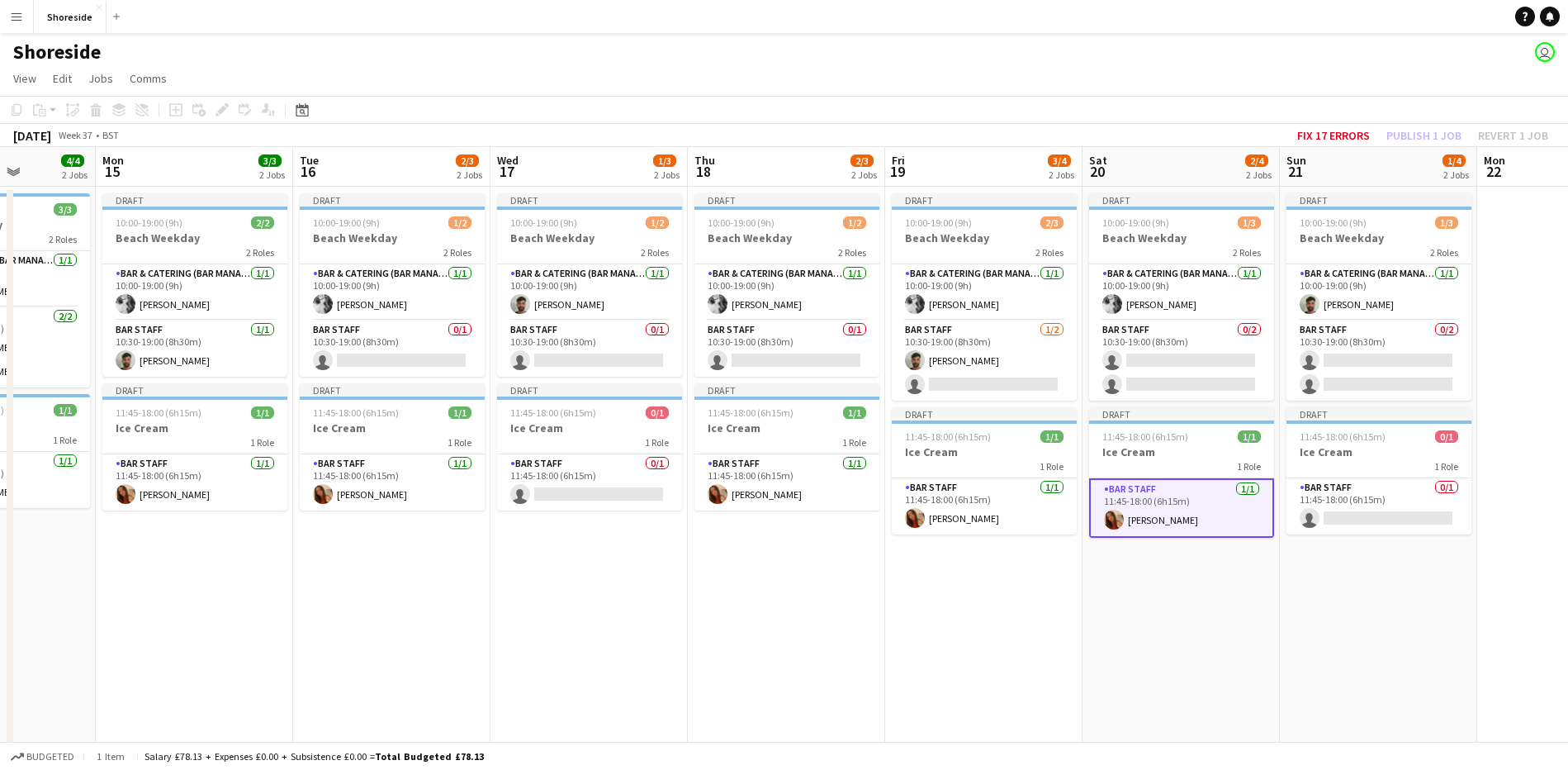
drag, startPoint x: 1353, startPoint y: 631, endPoint x: 1204, endPoint y: 625, distance: 149.1
click at [1204, 625] on app-calendar-viewport "Fri 12 4/4 2 Jobs Sat 13 4/4 2 Jobs Sun 14 4/4 2 Jobs Mon 15 3/3 2 Jobs Tue 16 …" at bounding box center [784, 590] width 1568 height 888
click at [426, 336] on app-card-role "Bar Staff 0/1 10:30-19:00 (8h30m) single-neutral-actions" at bounding box center [392, 348] width 185 height 56
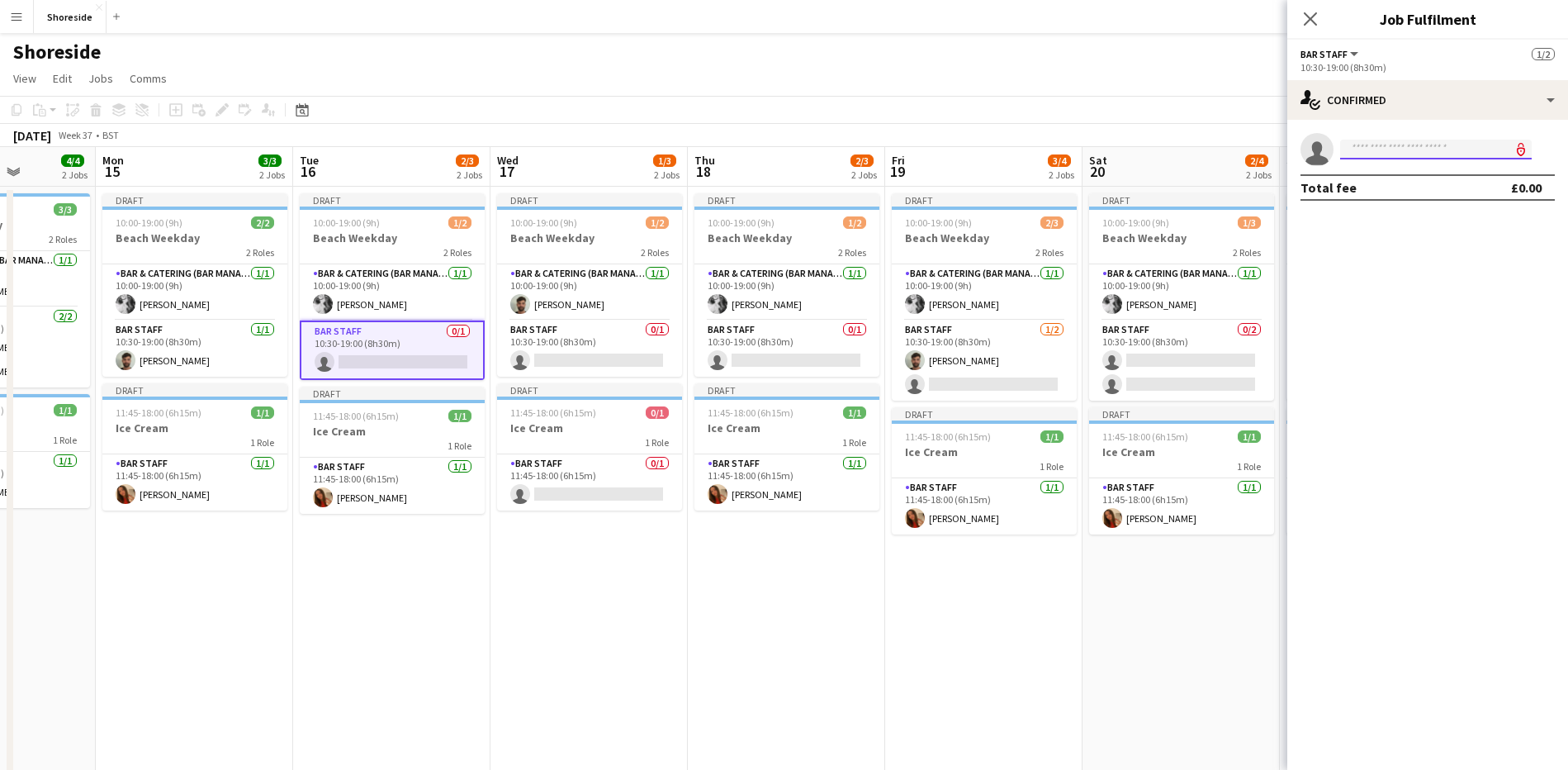
click at [1383, 148] on input at bounding box center [1435, 149] width 191 height 20
type input "*****"
click at [1396, 181] on span "[EMAIL_ADDRESS][DOMAIN_NAME]" at bounding box center [1436, 187] width 166 height 13
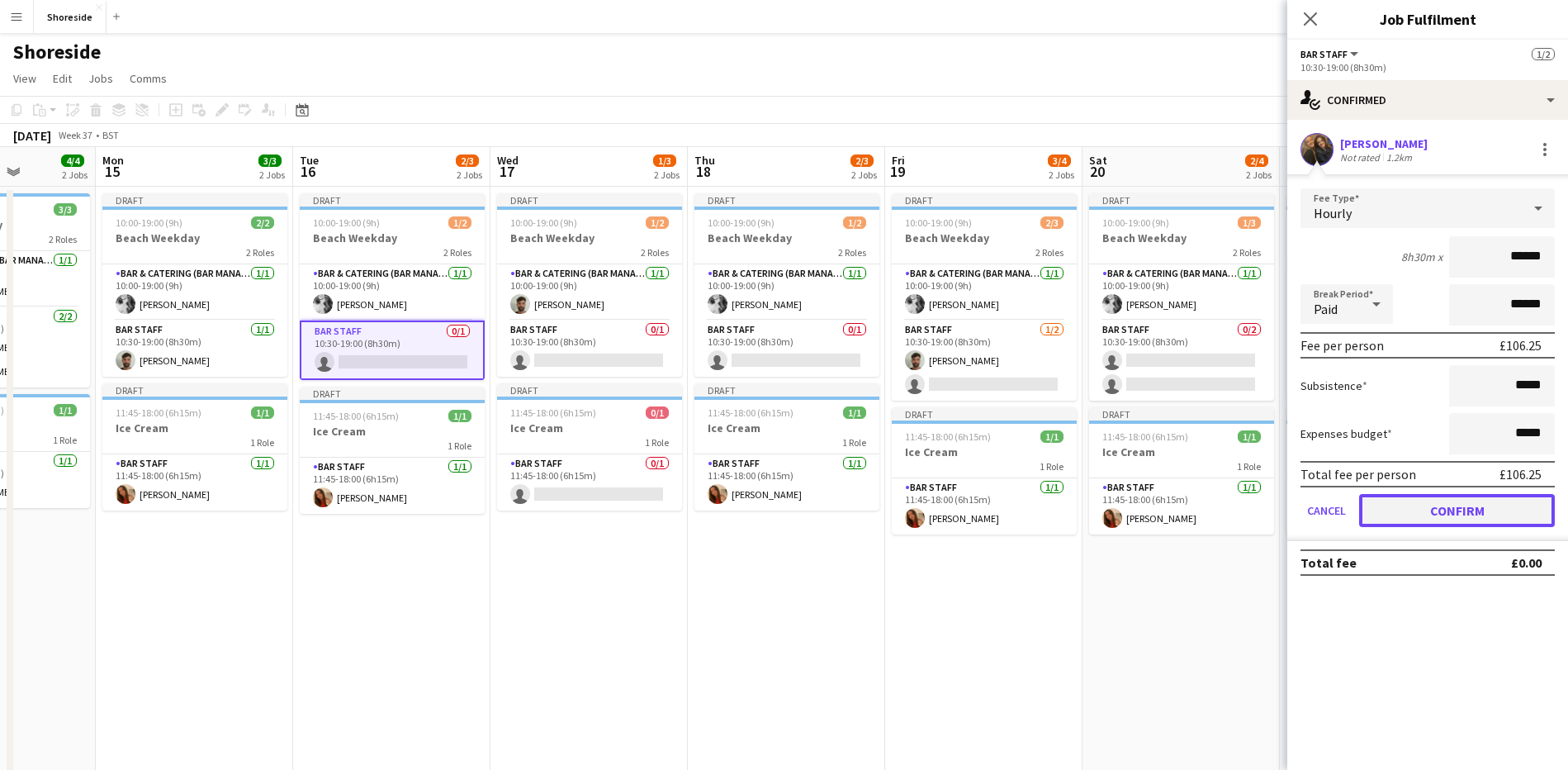
click at [1478, 497] on button "Confirm" at bounding box center [1457, 510] width 196 height 33
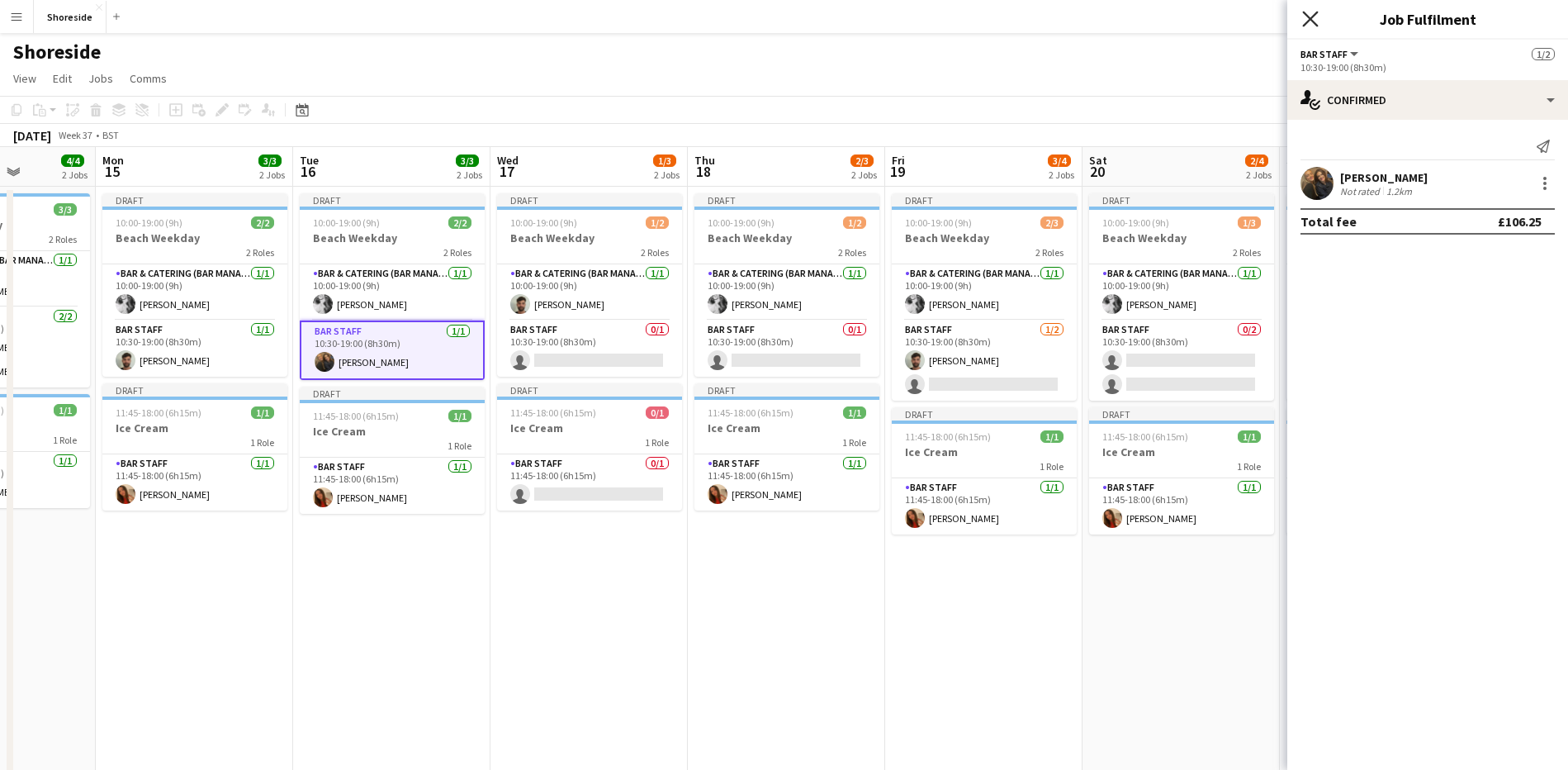
click at [1315, 12] on icon "Close pop-in" at bounding box center [1309, 18] width 15 height 15
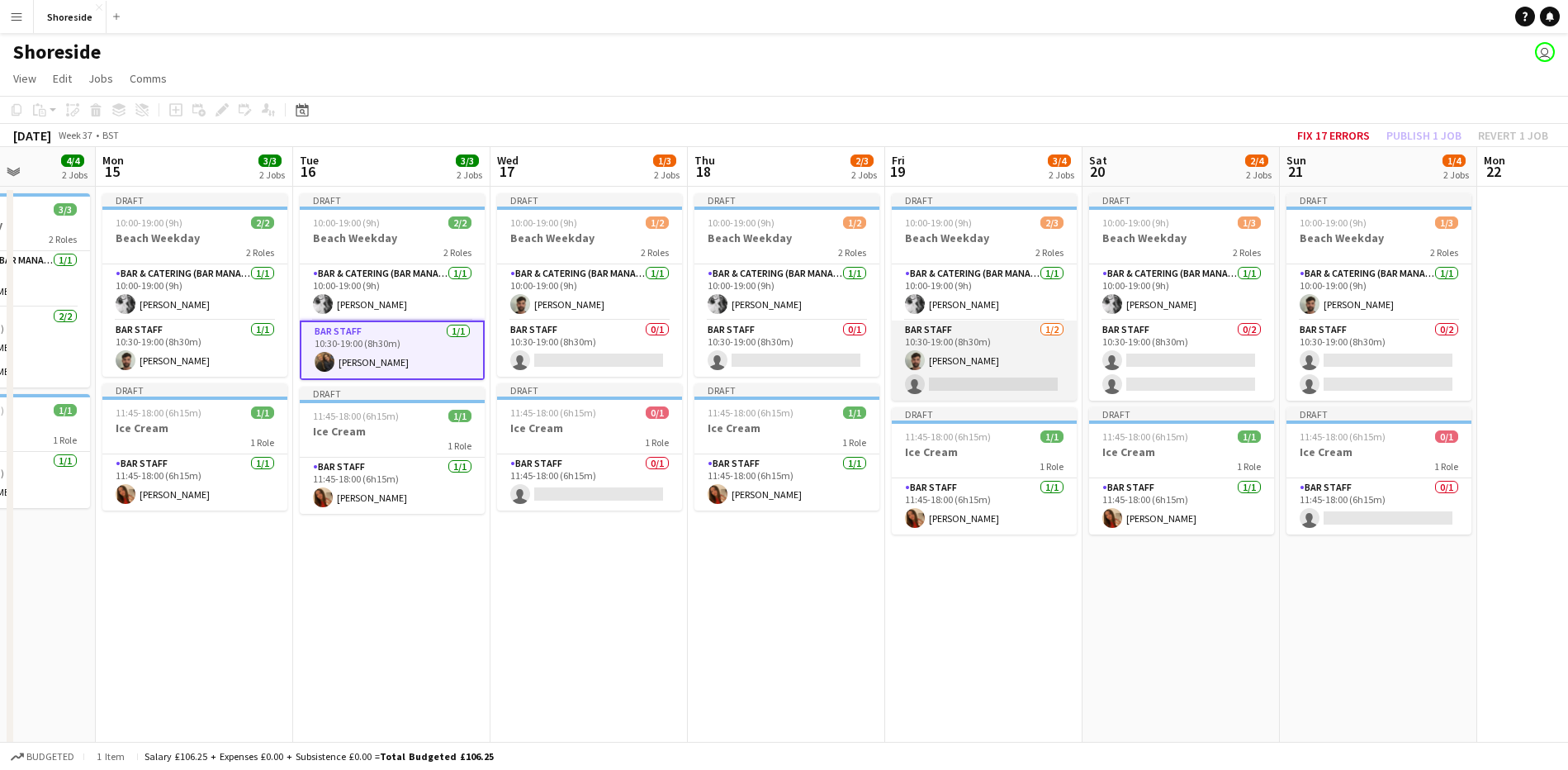
click at [1009, 366] on app-card-role "Bar Staff [DATE] 10:30-19:00 (8h30m) [PERSON_NAME] single-neutral-actions" at bounding box center [984, 361] width 185 height 80
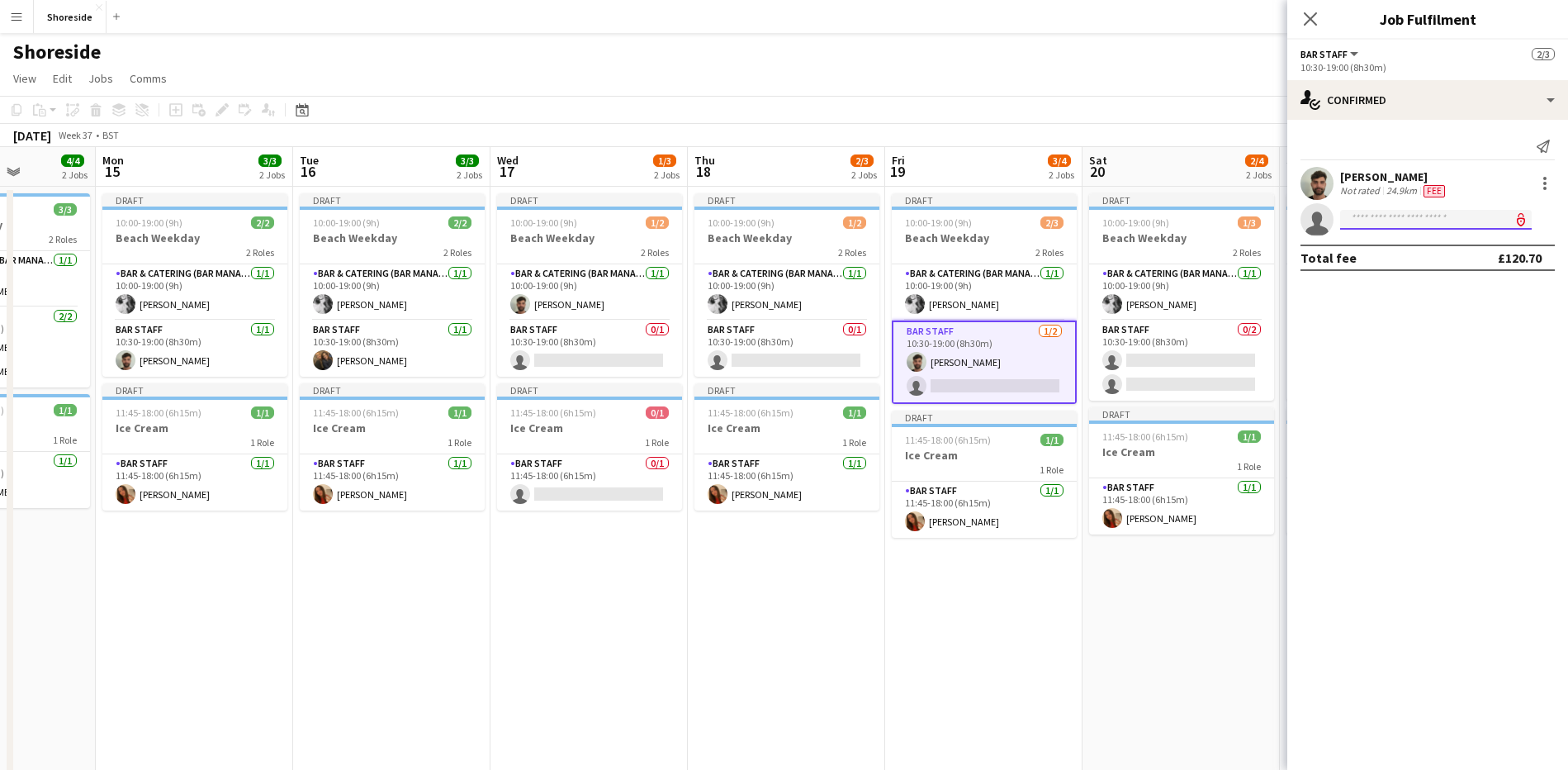
click at [1381, 216] on input at bounding box center [1435, 219] width 191 height 20
type input "*"
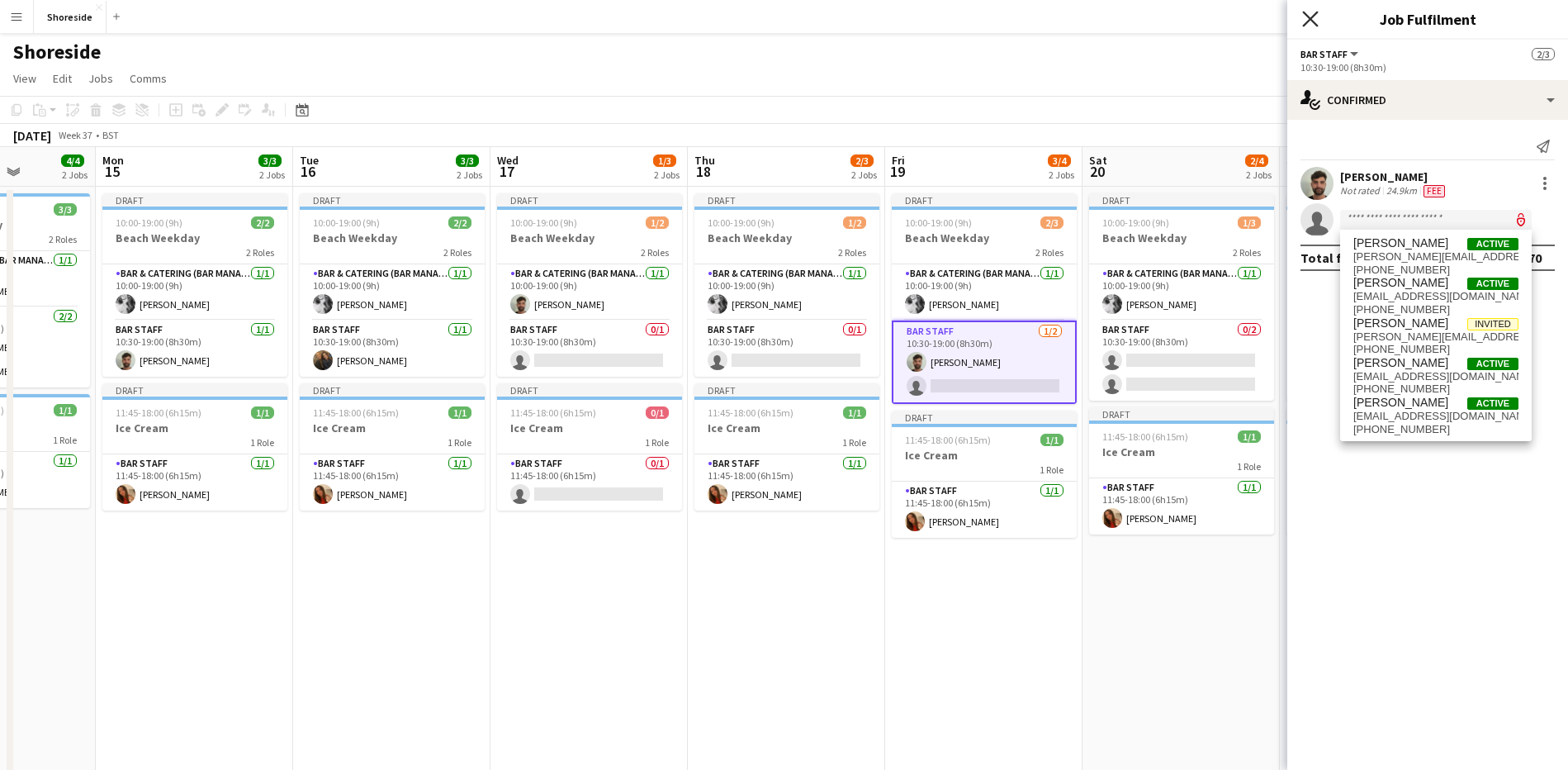
click at [1305, 10] on icon "Close pop-in" at bounding box center [1309, 18] width 15 height 15
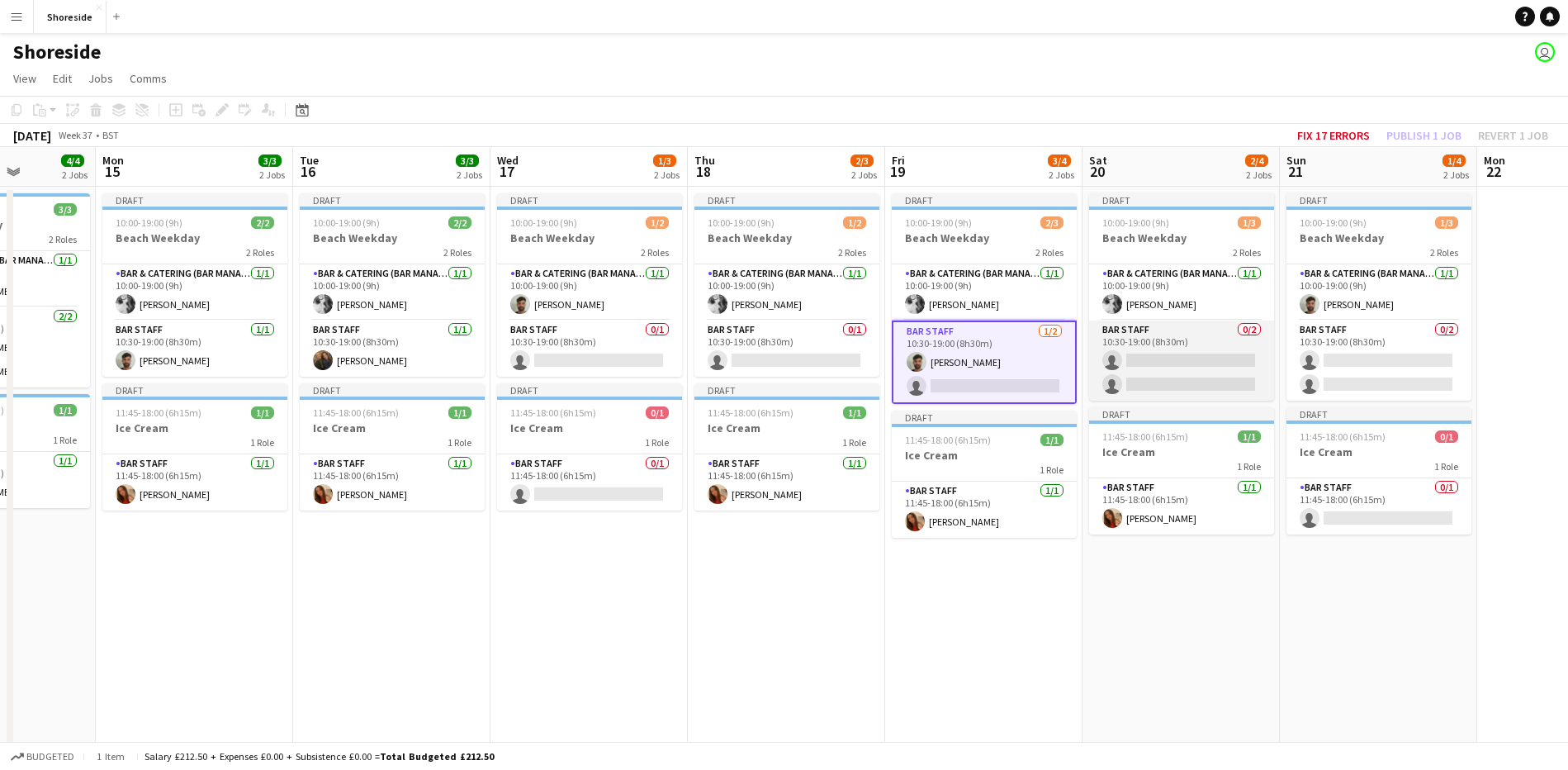
click at [1193, 350] on app-card-role "Bar Staff 0/2 10:30-19:00 (8h30m) single-neutral-actions single-neutral-actions" at bounding box center [1182, 361] width 185 height 80
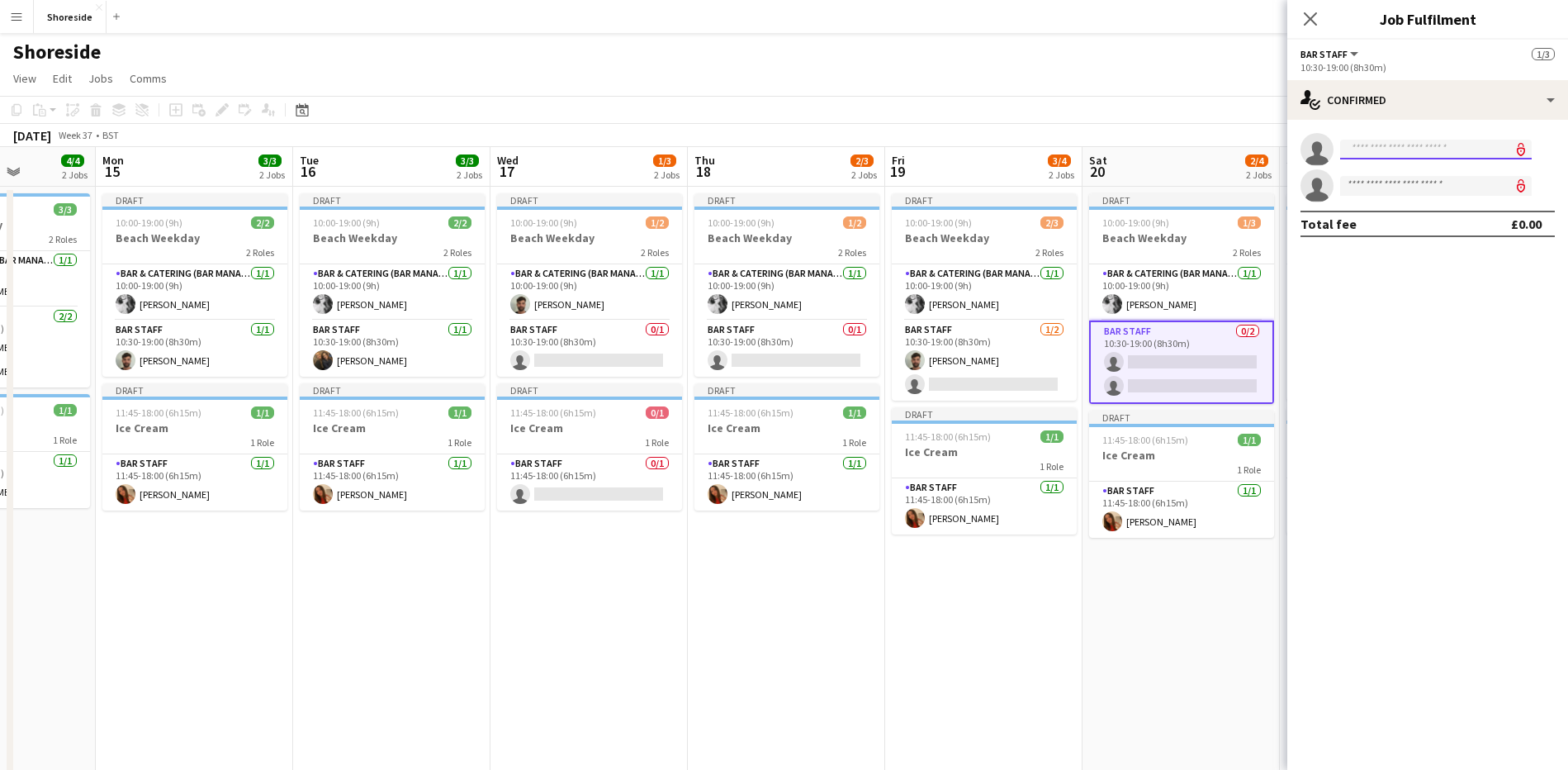
click at [1389, 154] on input at bounding box center [1435, 149] width 191 height 20
type input "*****"
click at [1400, 181] on span "[EMAIL_ADDRESS][DOMAIN_NAME]" at bounding box center [1436, 187] width 166 height 13
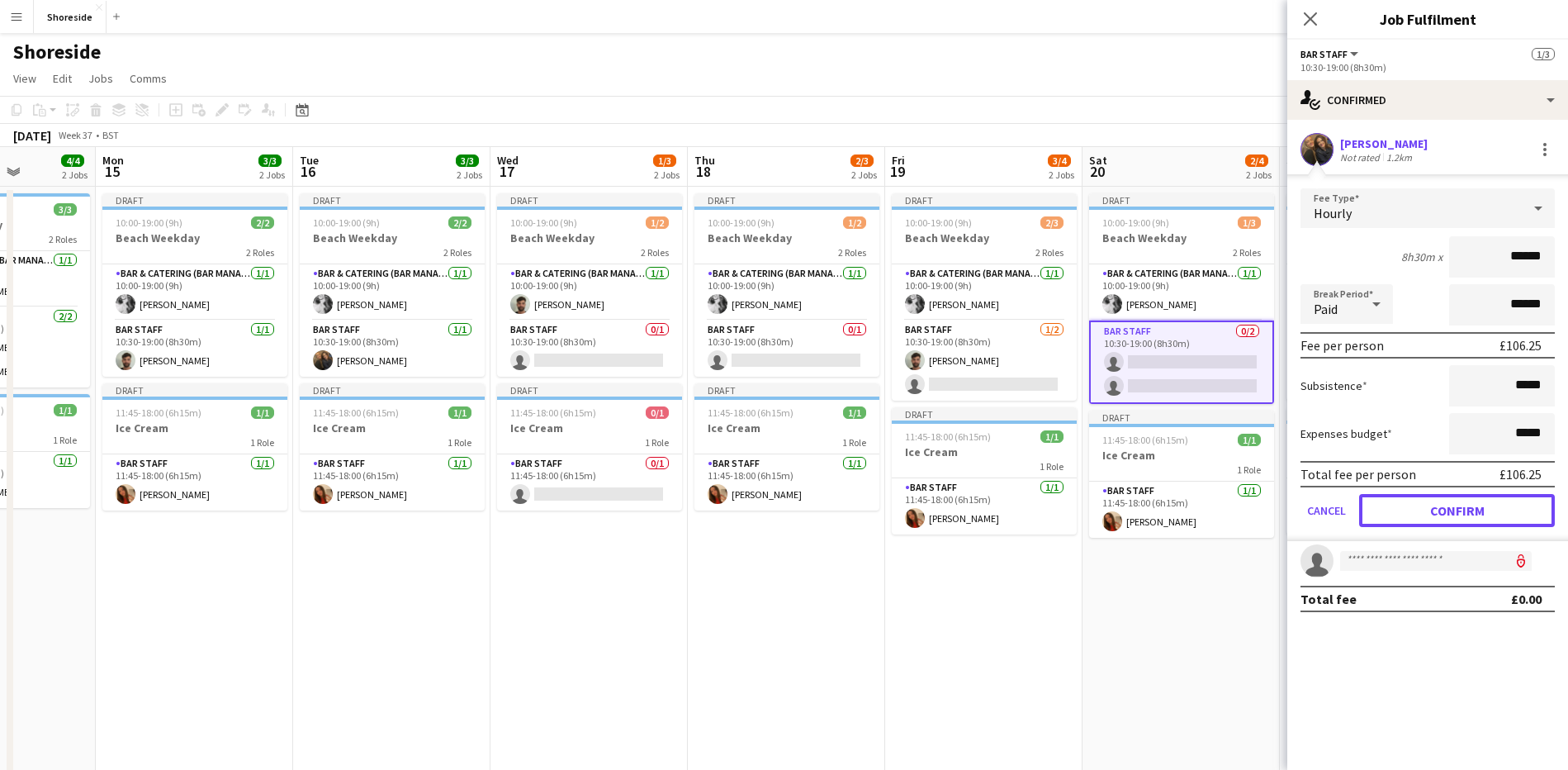
drag, startPoint x: 1458, startPoint y: 509, endPoint x: 1444, endPoint y: 477, distance: 34.9
click at [1456, 509] on button "Confirm" at bounding box center [1457, 510] width 196 height 33
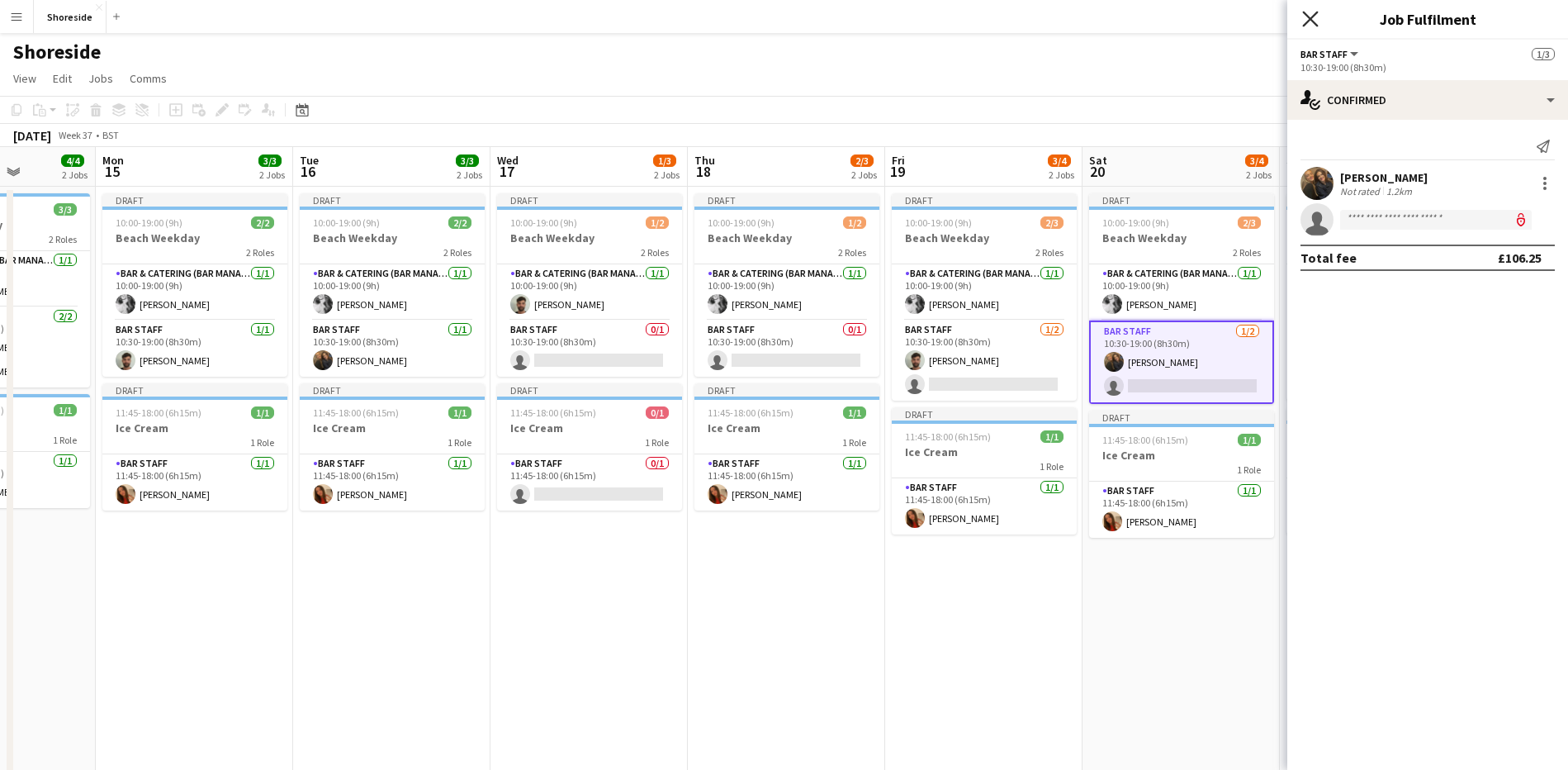
click at [1307, 22] on icon at bounding box center [1309, 18] width 15 height 15
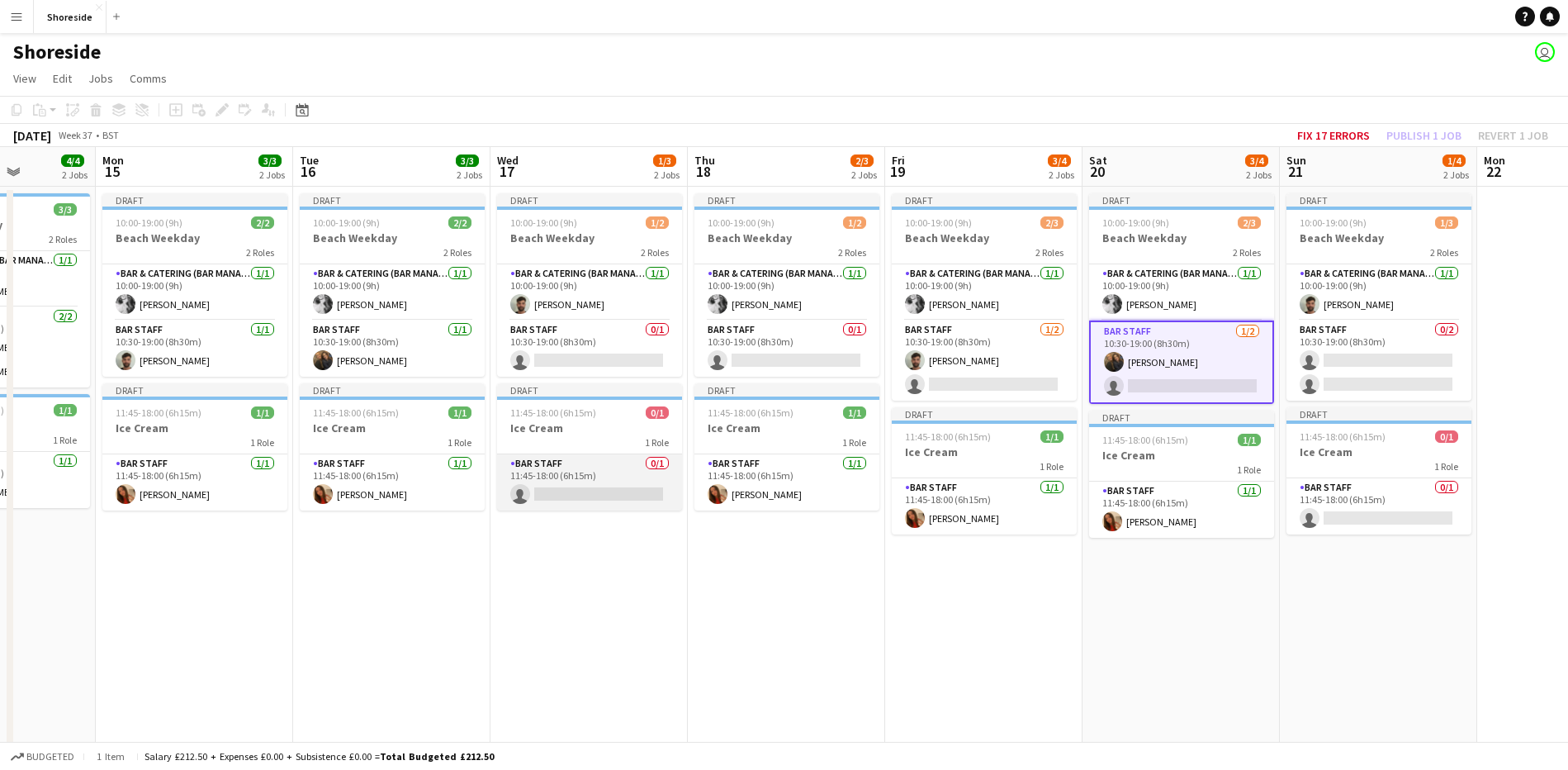
click at [598, 483] on app-card-role "Bar Staff 0/1 11:45-18:00 (6h15m) single-neutral-actions" at bounding box center [589, 482] width 185 height 56
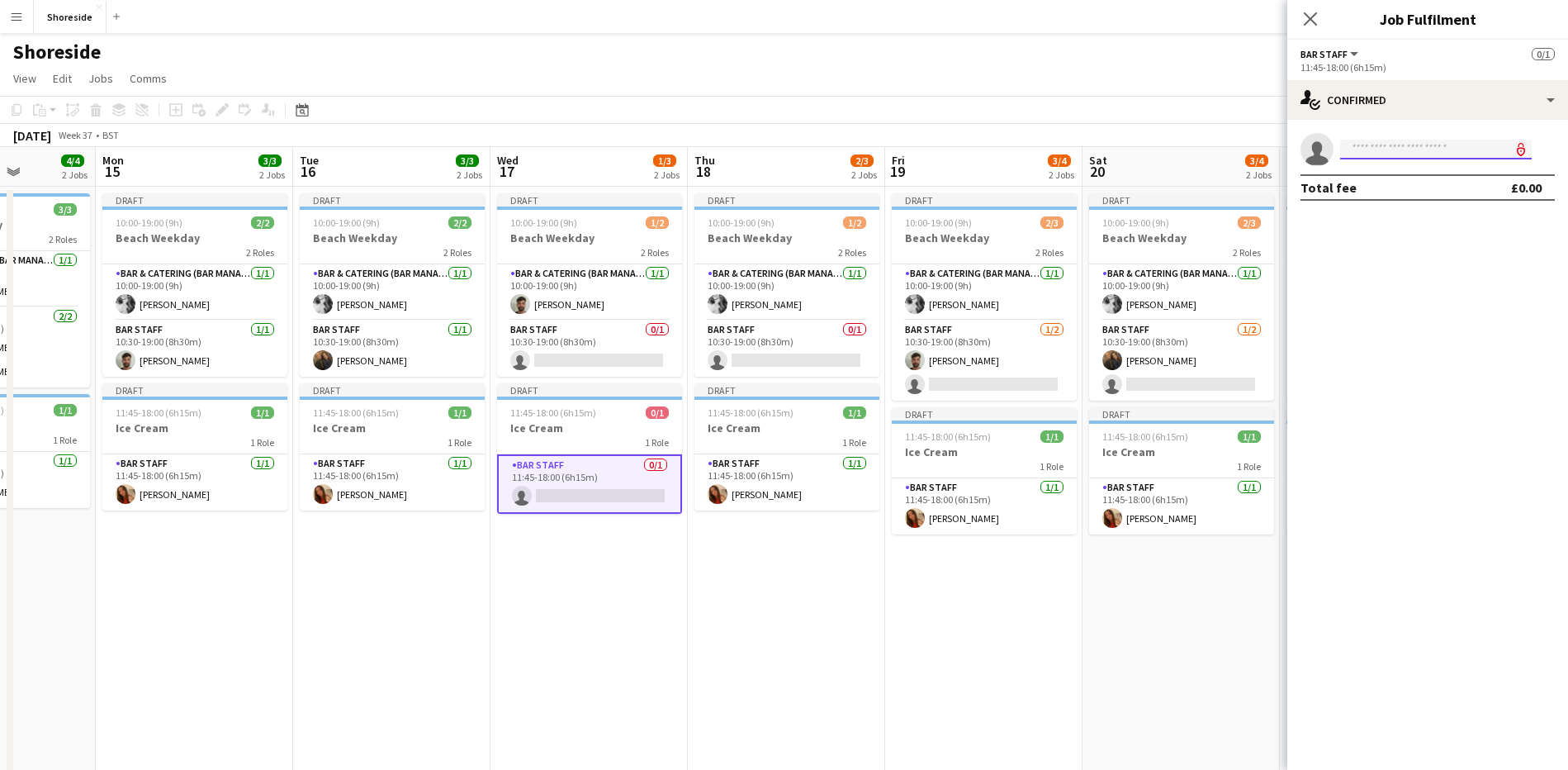
click at [1375, 152] on input at bounding box center [1435, 149] width 191 height 20
type input "**********"
click at [1392, 176] on span "[PERSON_NAME]" at bounding box center [1401, 172] width 95 height 14
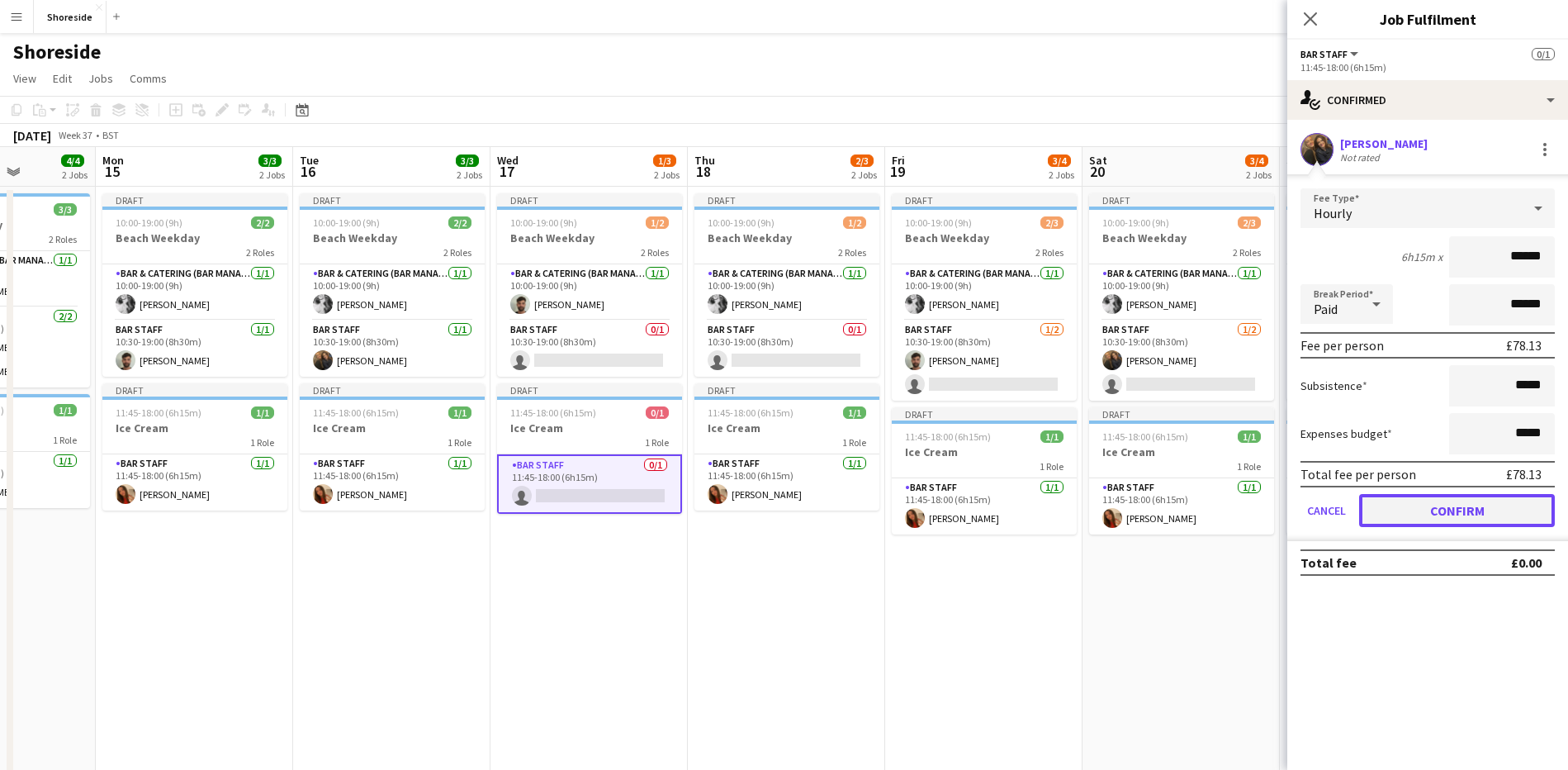
click at [1485, 502] on button "Confirm" at bounding box center [1457, 510] width 196 height 33
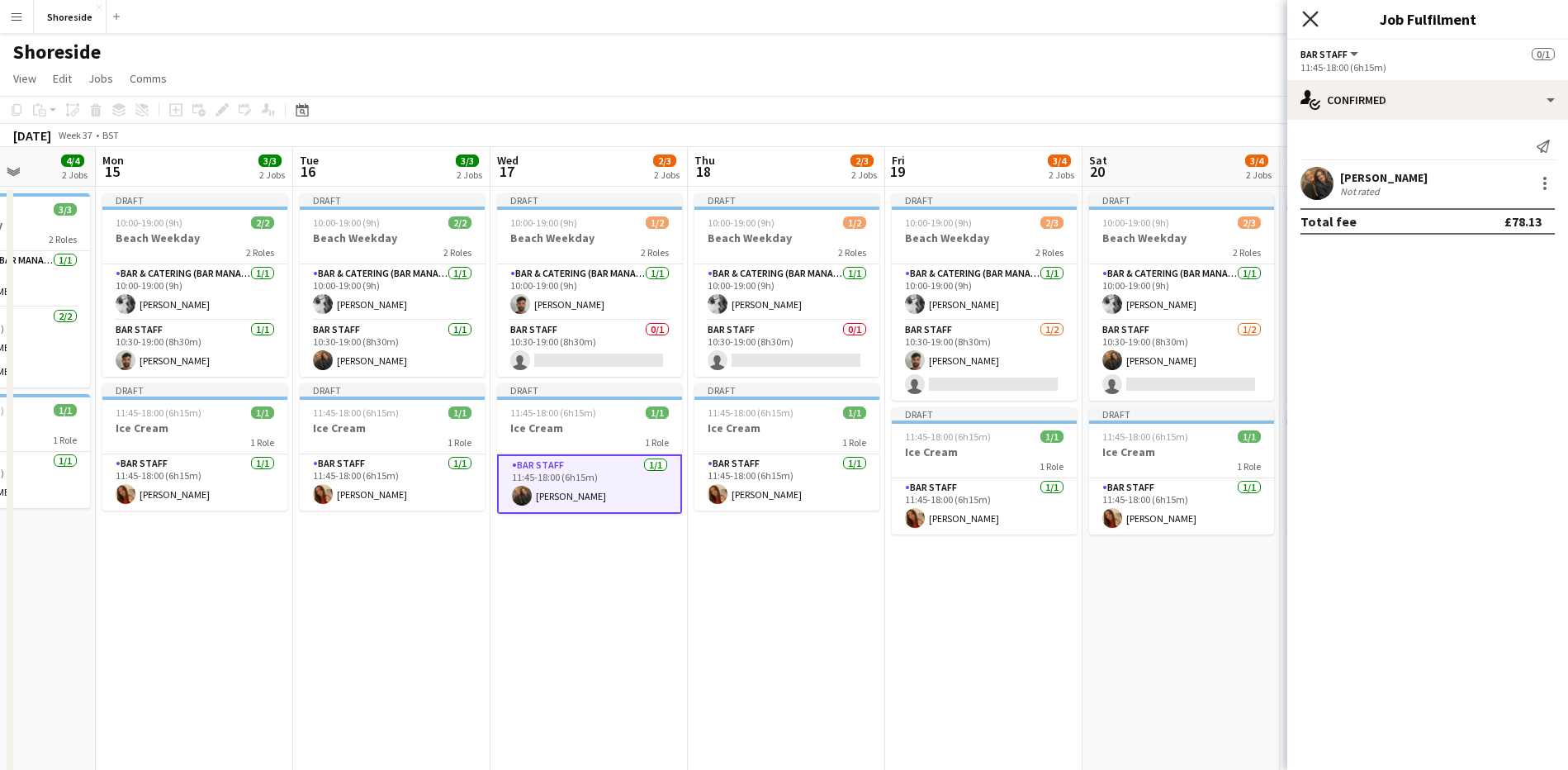
click at [1309, 22] on icon "Close pop-in" at bounding box center [1309, 18] width 15 height 15
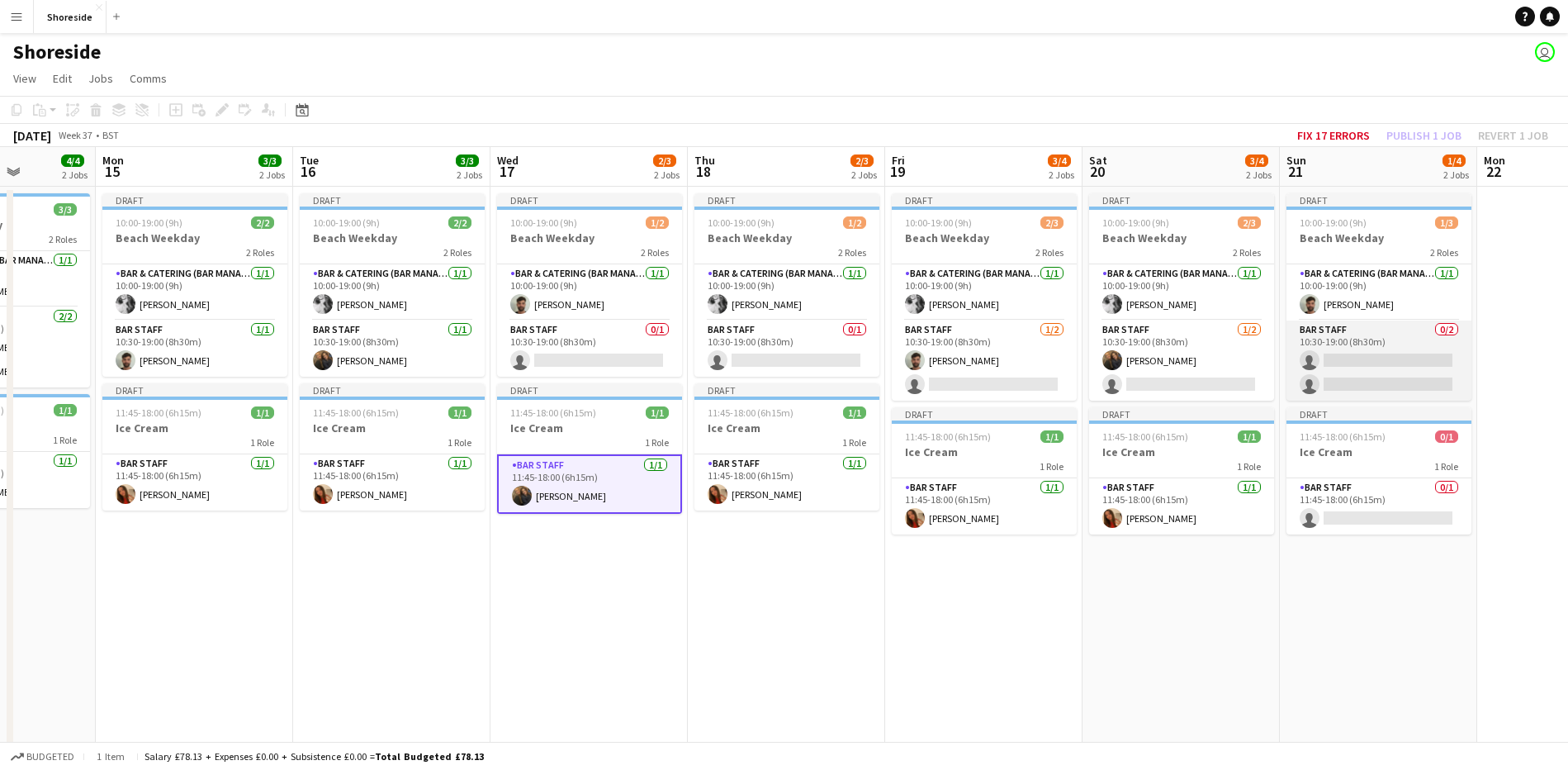
click at [1326, 365] on app-card-role "Bar Staff 0/2 10:30-19:00 (8h30m) single-neutral-actions single-neutral-actions" at bounding box center [1379, 361] width 185 height 80
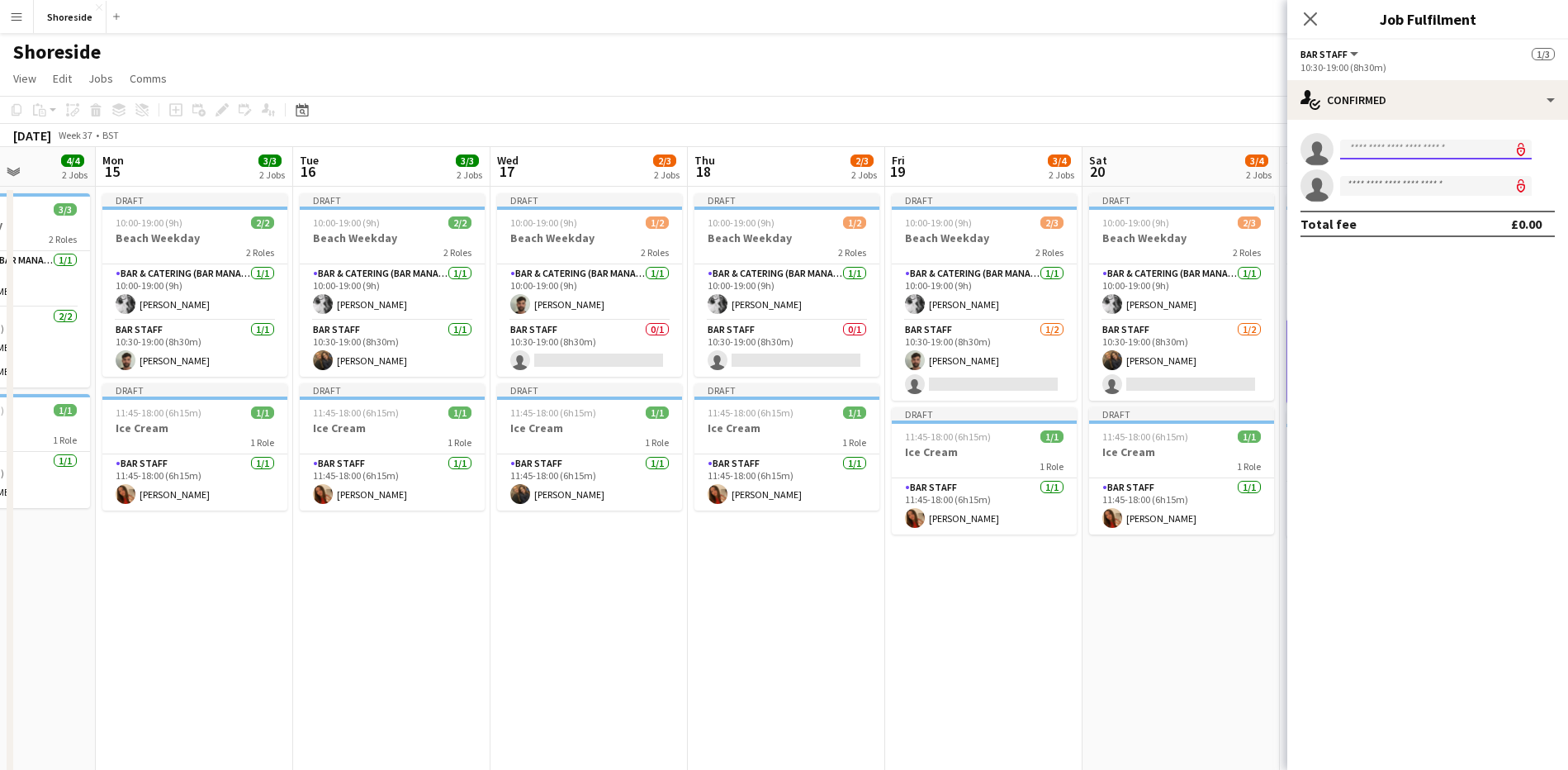
click at [1387, 148] on input at bounding box center [1435, 149] width 191 height 20
type input "*****"
click at [1385, 176] on span "[PERSON_NAME]" at bounding box center [1401, 172] width 95 height 14
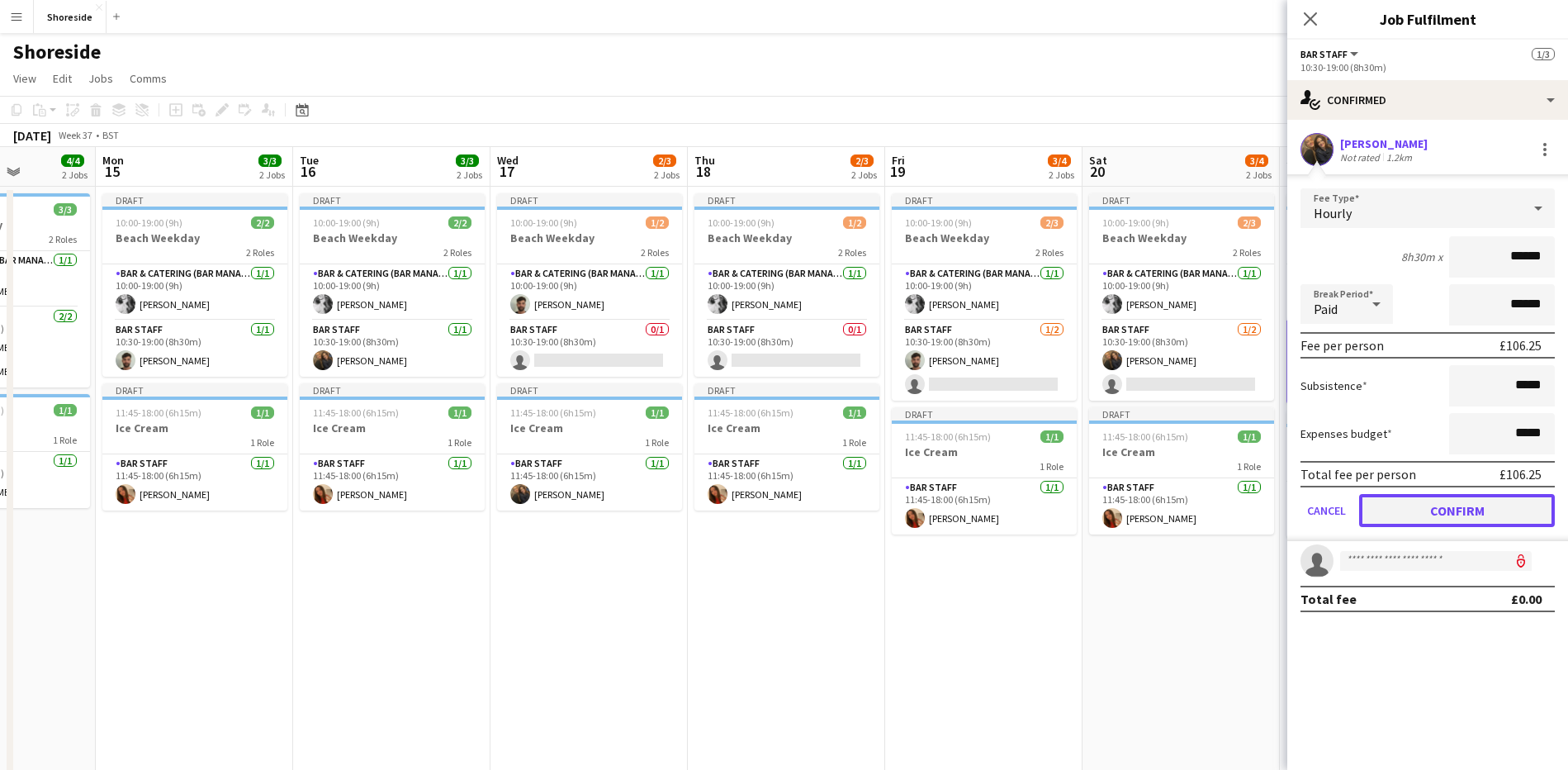
click at [1422, 524] on button "Confirm" at bounding box center [1457, 510] width 196 height 33
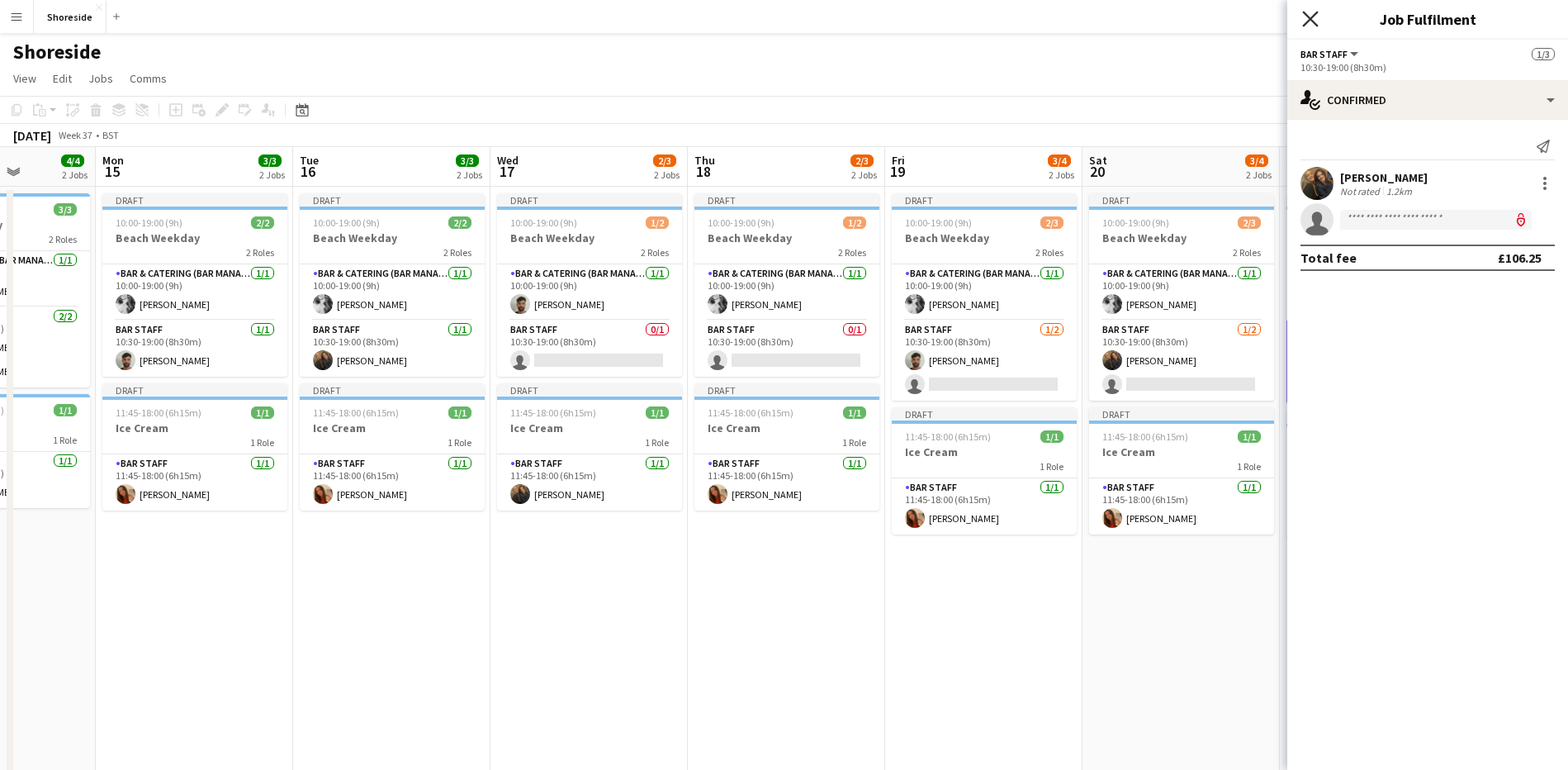
drag, startPoint x: 1322, startPoint y: 17, endPoint x: 1305, endPoint y: 16, distance: 17.0
click at [1316, 17] on div "Close pop-in" at bounding box center [1310, 19] width 47 height 38
click at [1305, 16] on icon "Close pop-in" at bounding box center [1309, 18] width 15 height 15
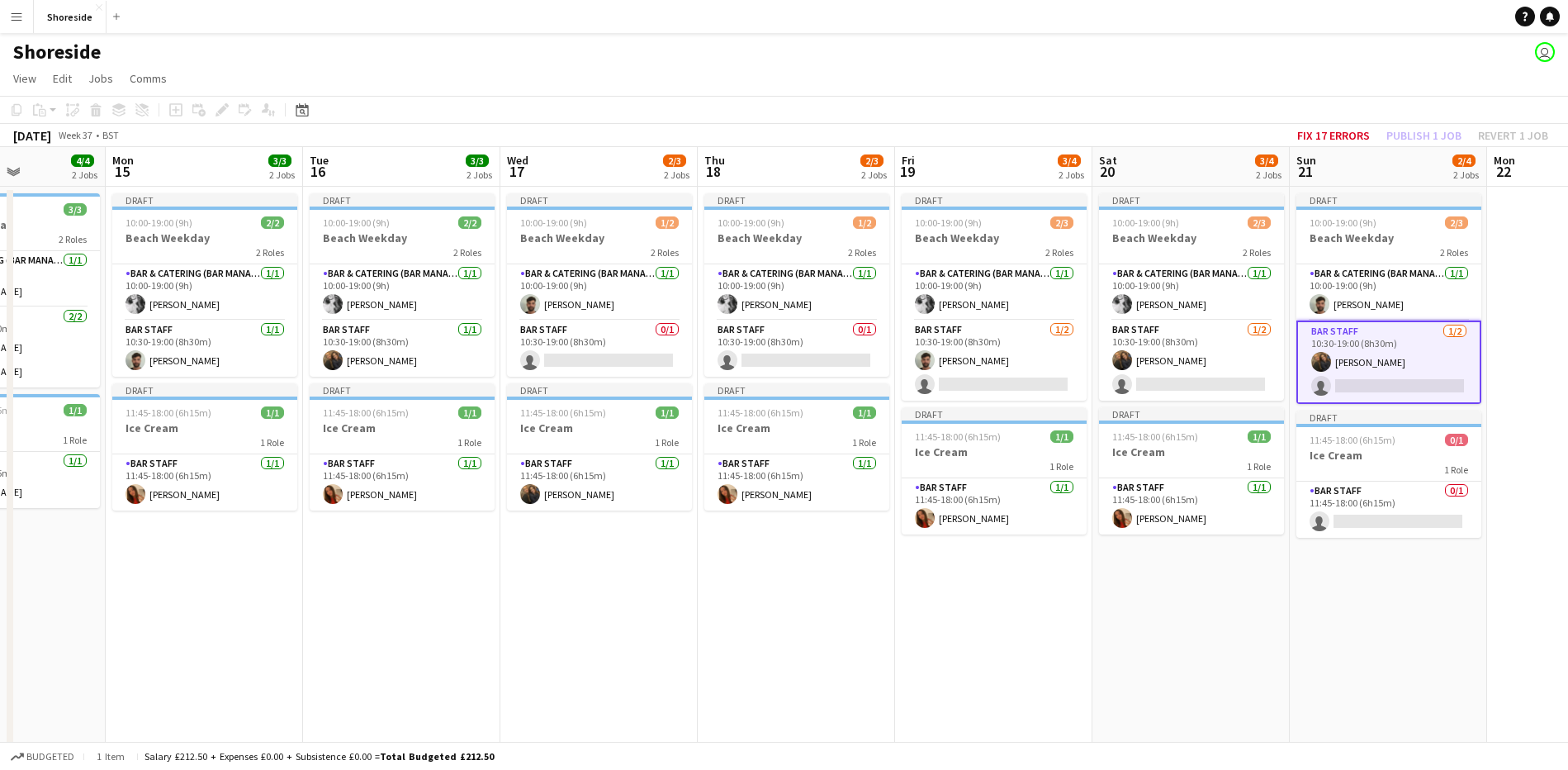
scroll to position [0, 395]
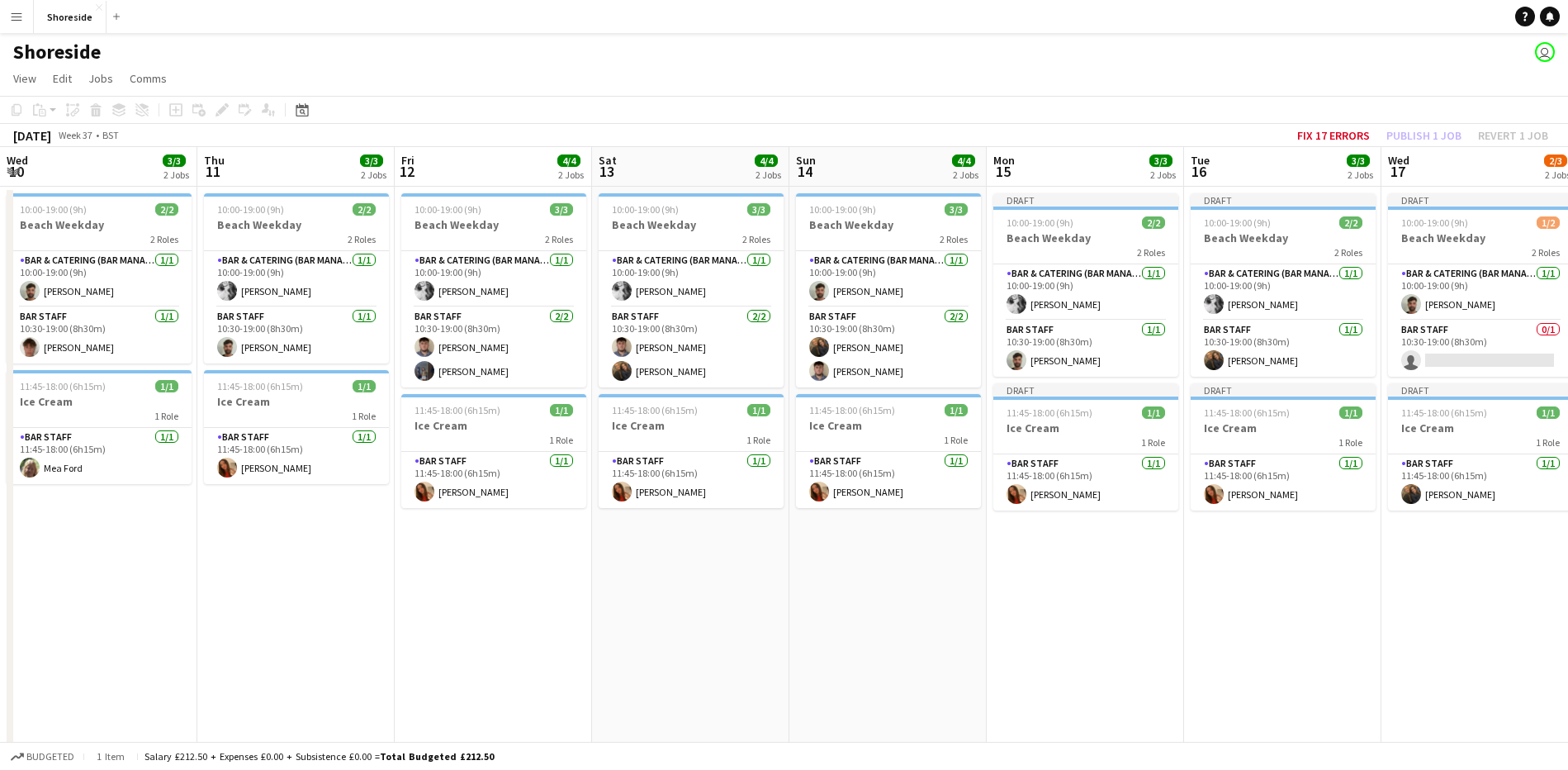
drag, startPoint x: 197, startPoint y: 641, endPoint x: 1049, endPoint y: 601, distance: 852.9
click at [1567, 628] on html "Menu Boards Boards Boards All jobs Status Workforce Workforce My Workforce Recr…" at bounding box center [784, 531] width 1568 height 1063
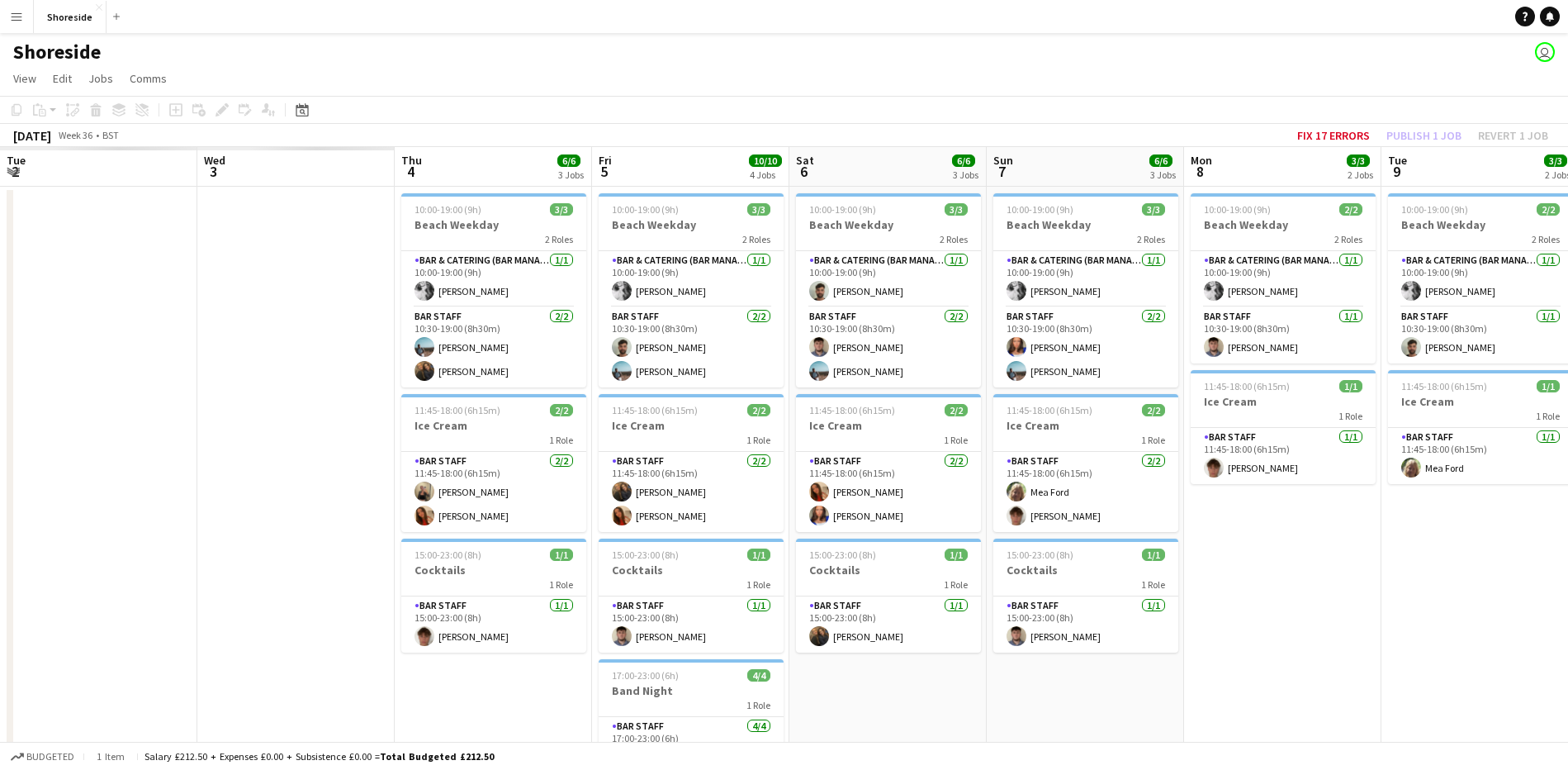
drag, startPoint x: 384, startPoint y: 596, endPoint x: 1460, endPoint y: 560, distance: 1076.6
click at [1460, 560] on app-calendar-viewport "Tue 2 Wed 3 Thu 4 6/6 3 Jobs Fri 5 10/10 4 Jobs Sat 6 6/6 3 Jobs Sun 7 6/6 3 Jo…" at bounding box center [784, 590] width 1568 height 888
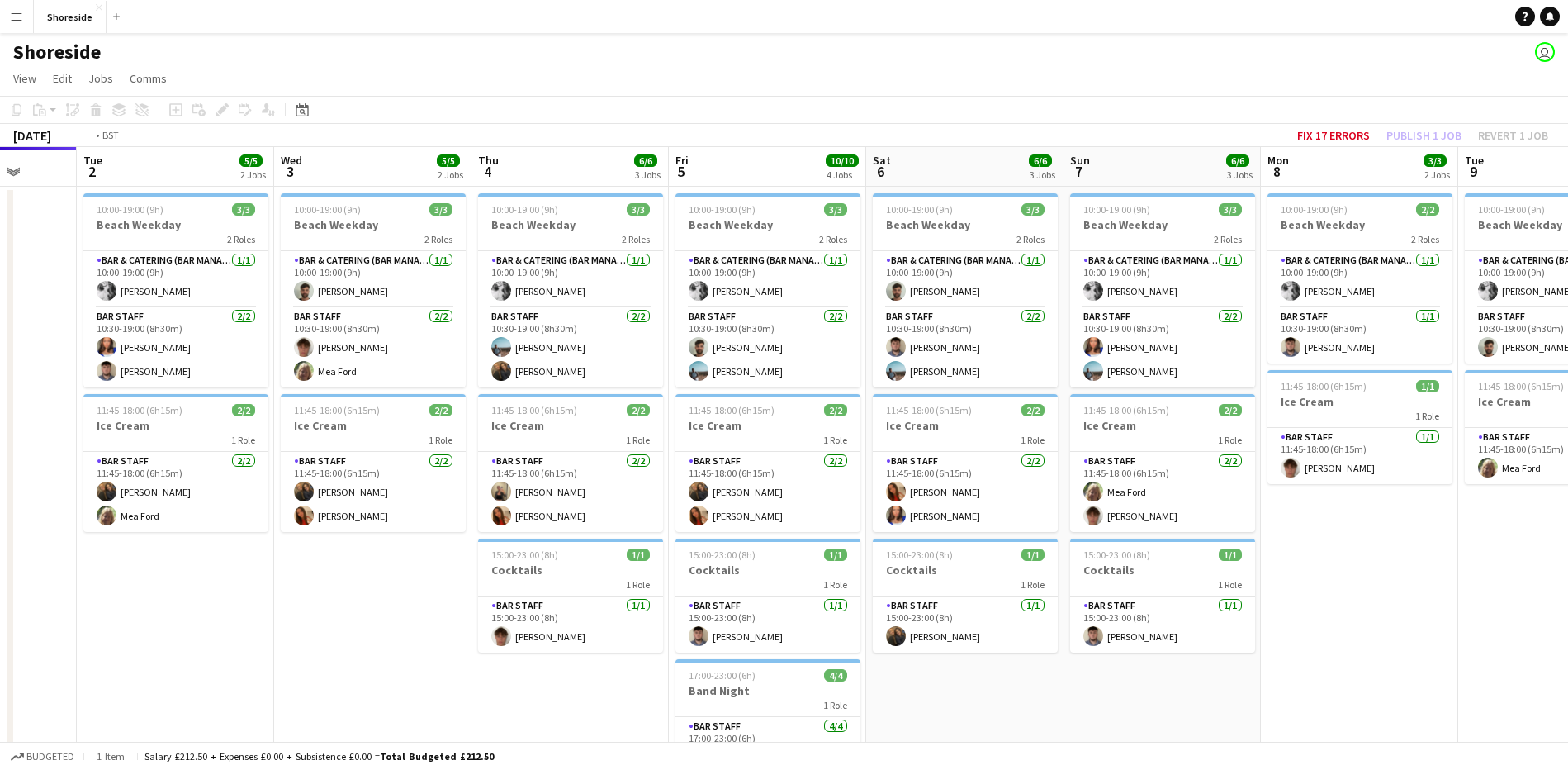
drag, startPoint x: 86, startPoint y: 674, endPoint x: 803, endPoint y: 682, distance: 717.0
click at [809, 683] on app-calendar-viewport "Sat 30 Sun 31 Mon 1 Tue 2 5/5 2 Jobs Wed 3 5/5 2 Jobs Thu 4 6/6 3 Jobs Fri 5 10…" at bounding box center [784, 590] width 1568 height 888
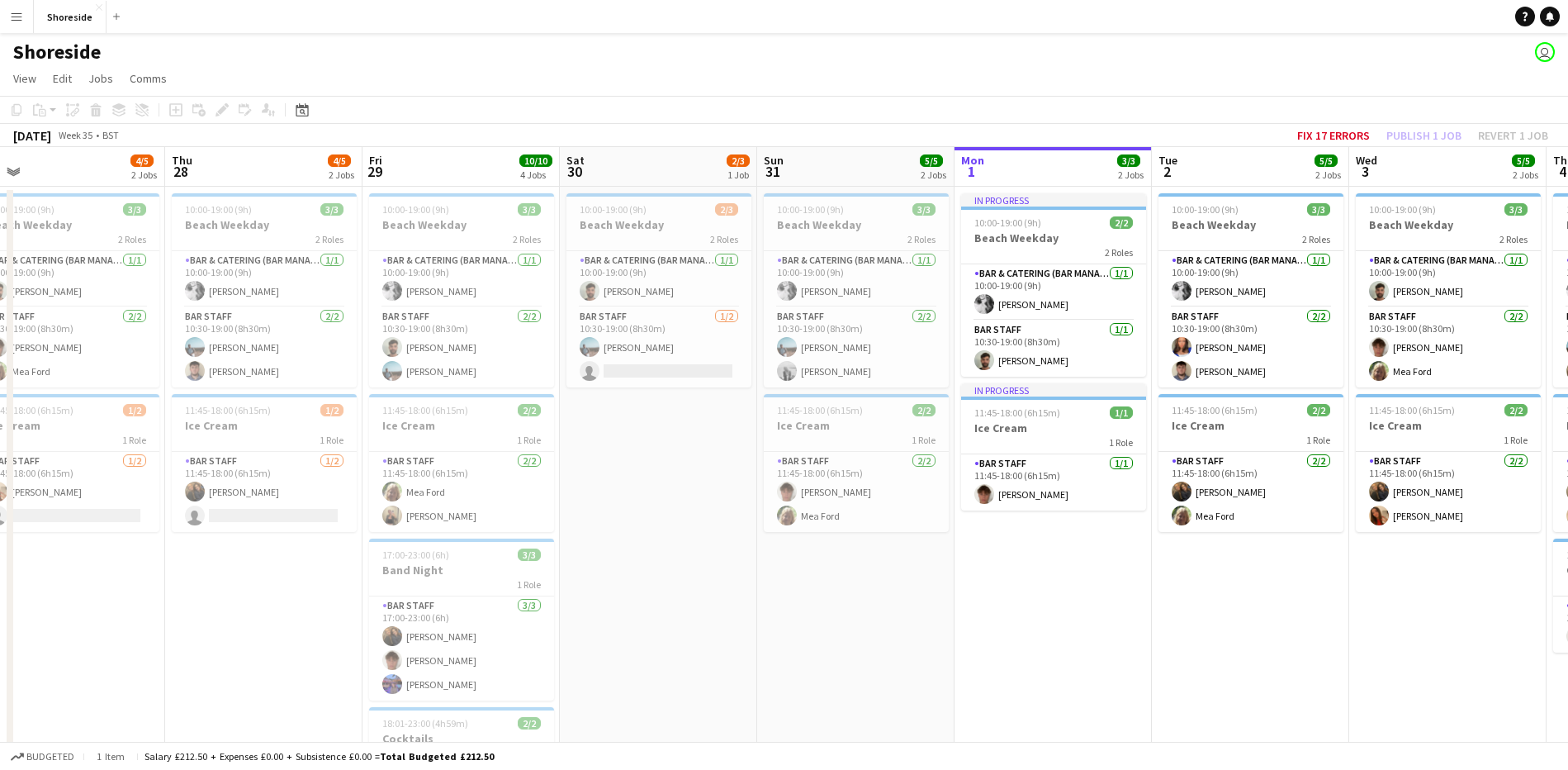
drag, startPoint x: 197, startPoint y: 603, endPoint x: 892, endPoint y: 607, distance: 695.0
click at [977, 609] on app-calendar-viewport "Mon 25 5/6 2 Jobs Tue 26 4/5 2 Jobs Wed 27 4/5 2 Jobs Thu 28 4/5 2 Jobs Fri 29 …" at bounding box center [784, 590] width 1568 height 888
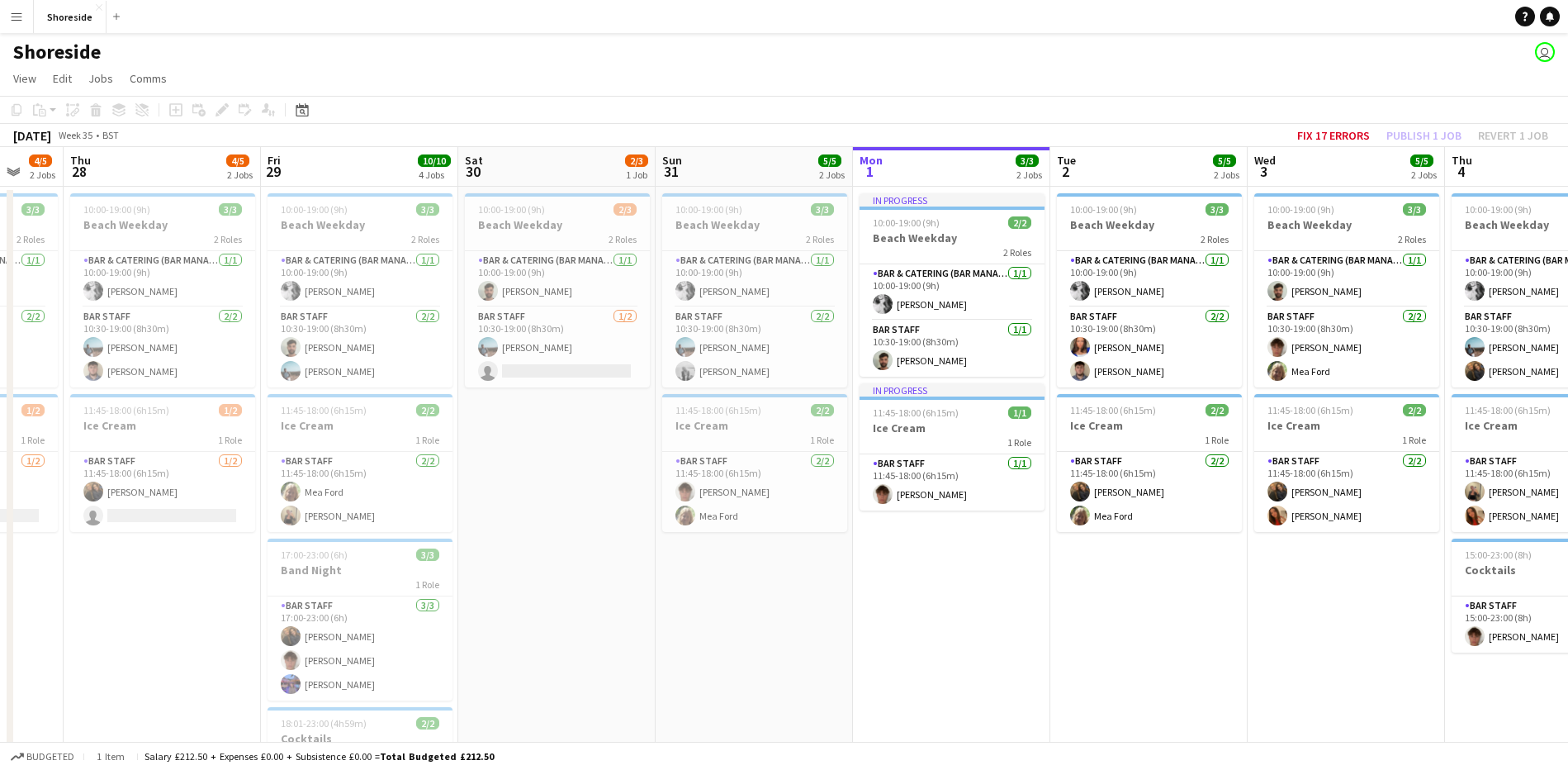
click at [92, 140] on span "Week 35" at bounding box center [74, 134] width 41 height 12
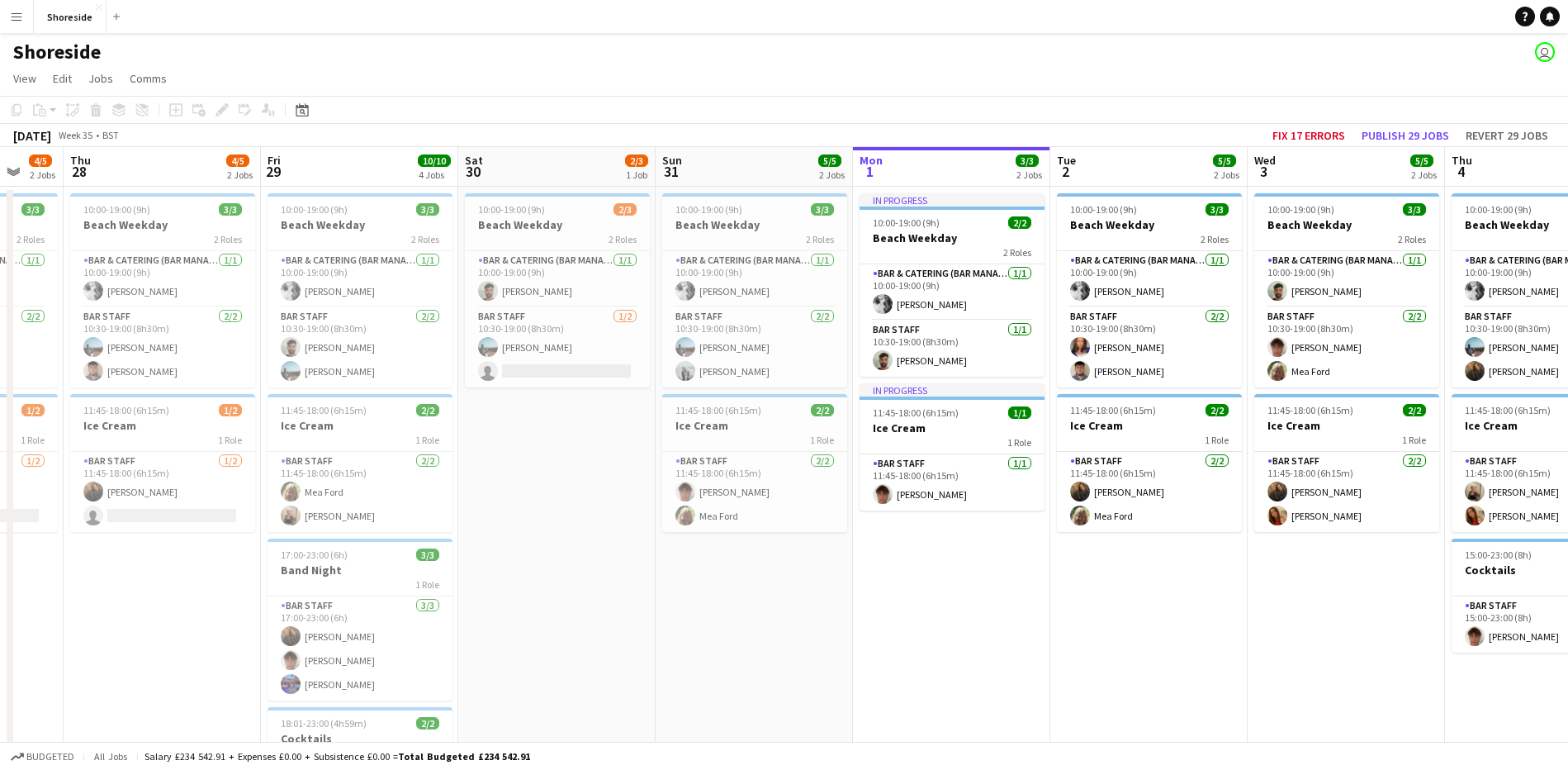
click at [51, 128] on div "[DATE]" at bounding box center [32, 135] width 38 height 16
click at [297, 106] on icon at bounding box center [302, 109] width 12 height 13
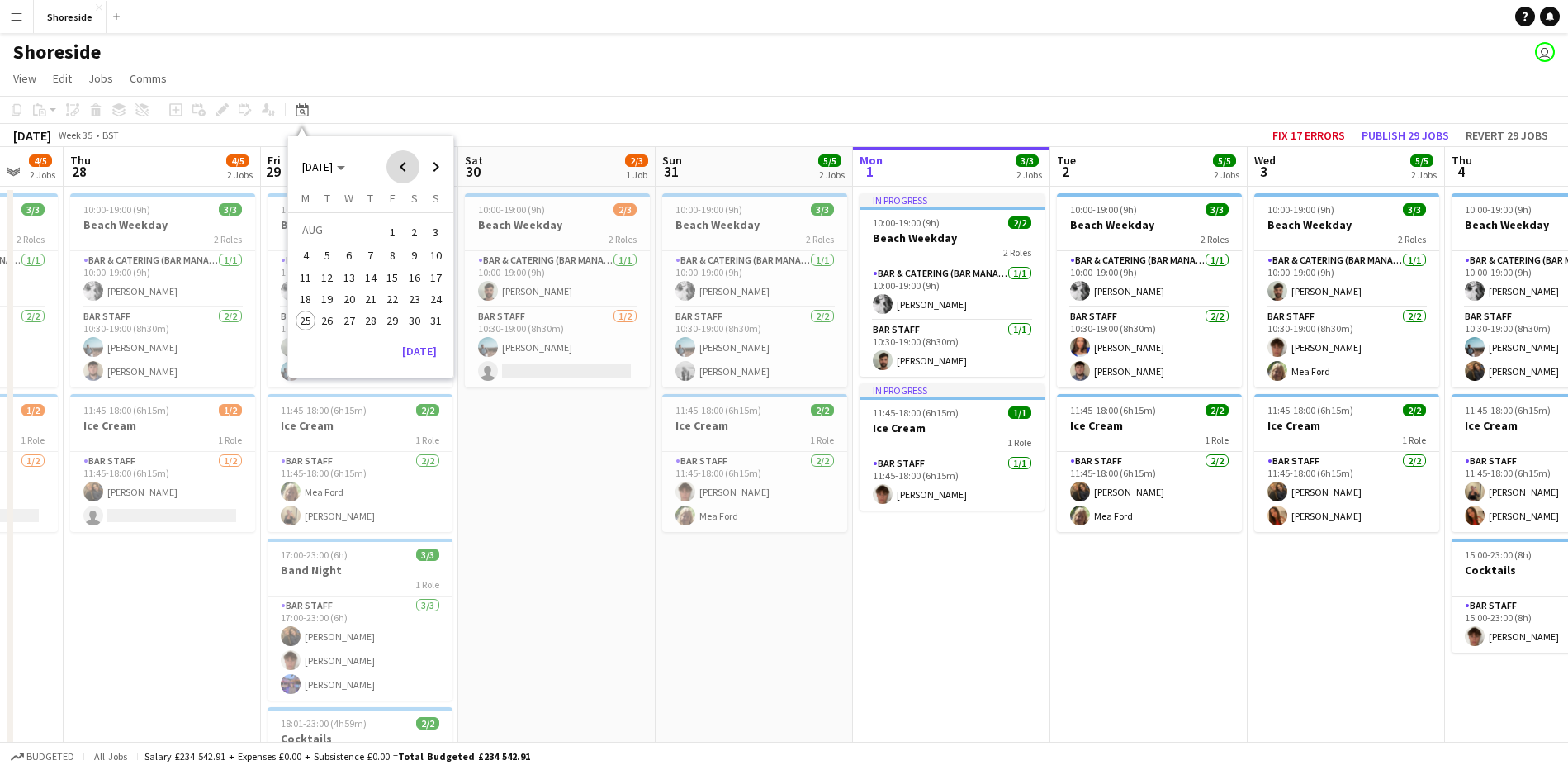
click at [406, 161] on span "Previous month" at bounding box center [402, 167] width 33 height 33
click at [433, 162] on span "Next month" at bounding box center [436, 167] width 33 height 33
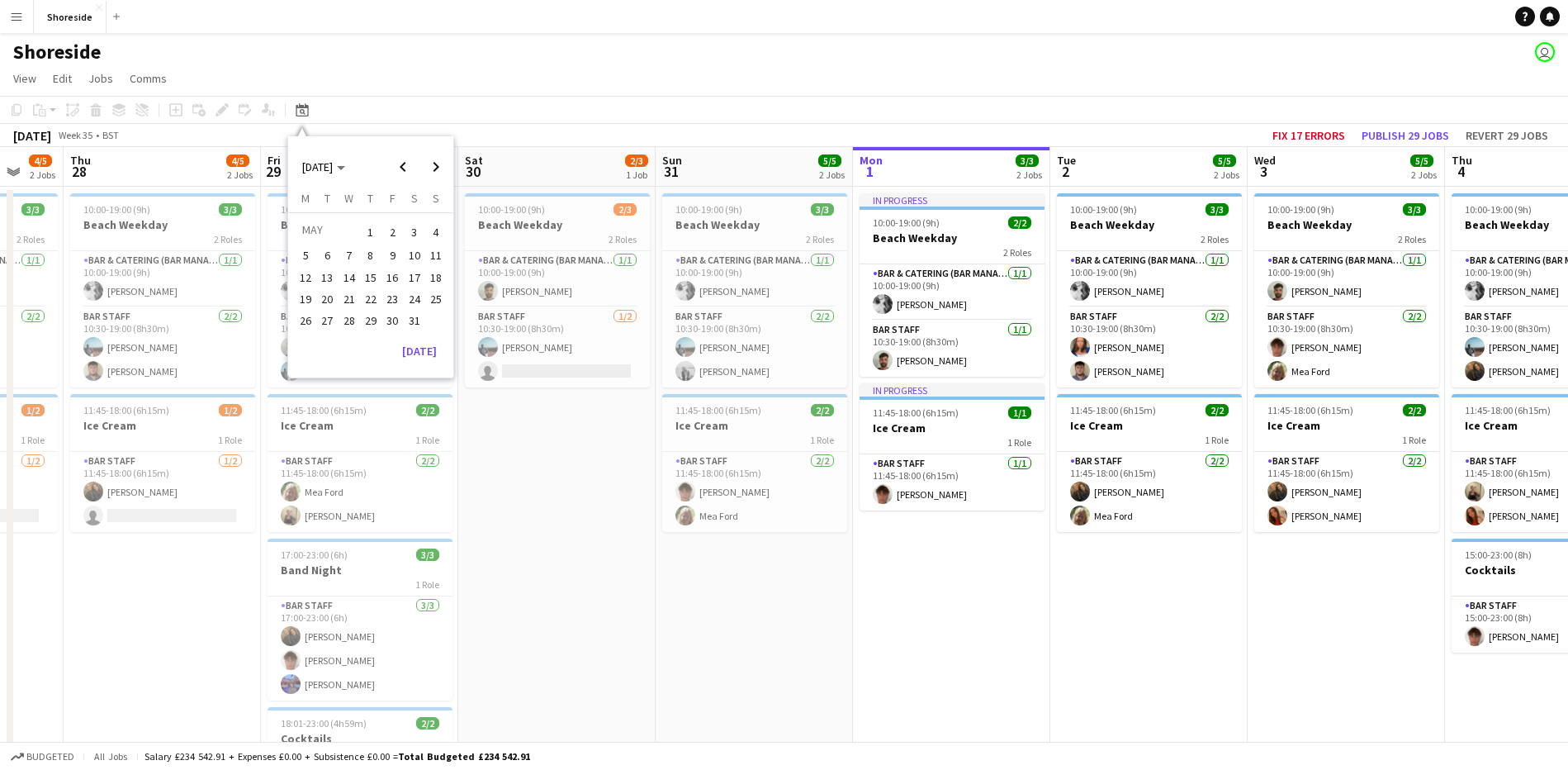
click at [386, 226] on span "2" at bounding box center [392, 232] width 20 height 23
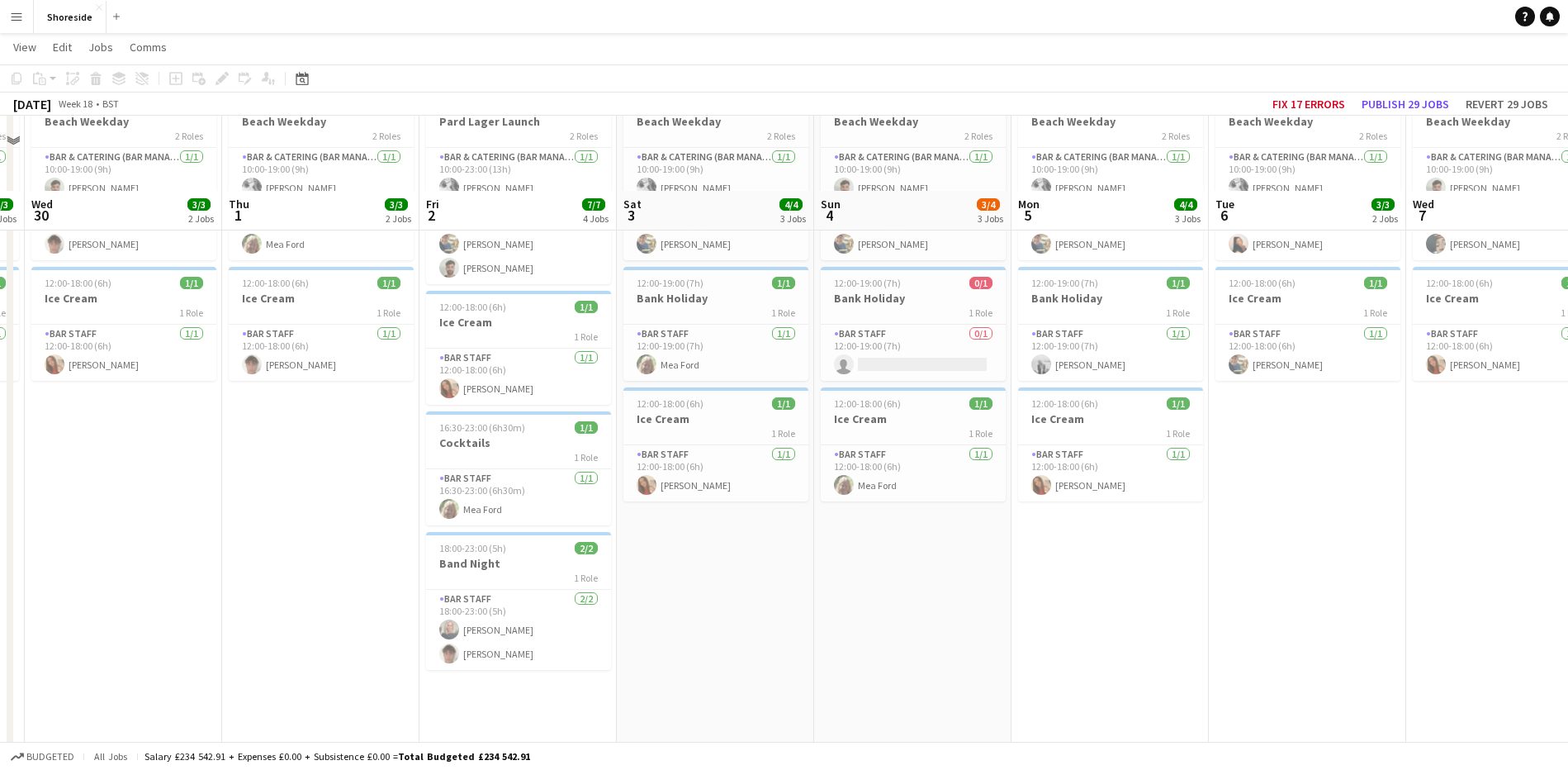
scroll to position [0, 0]
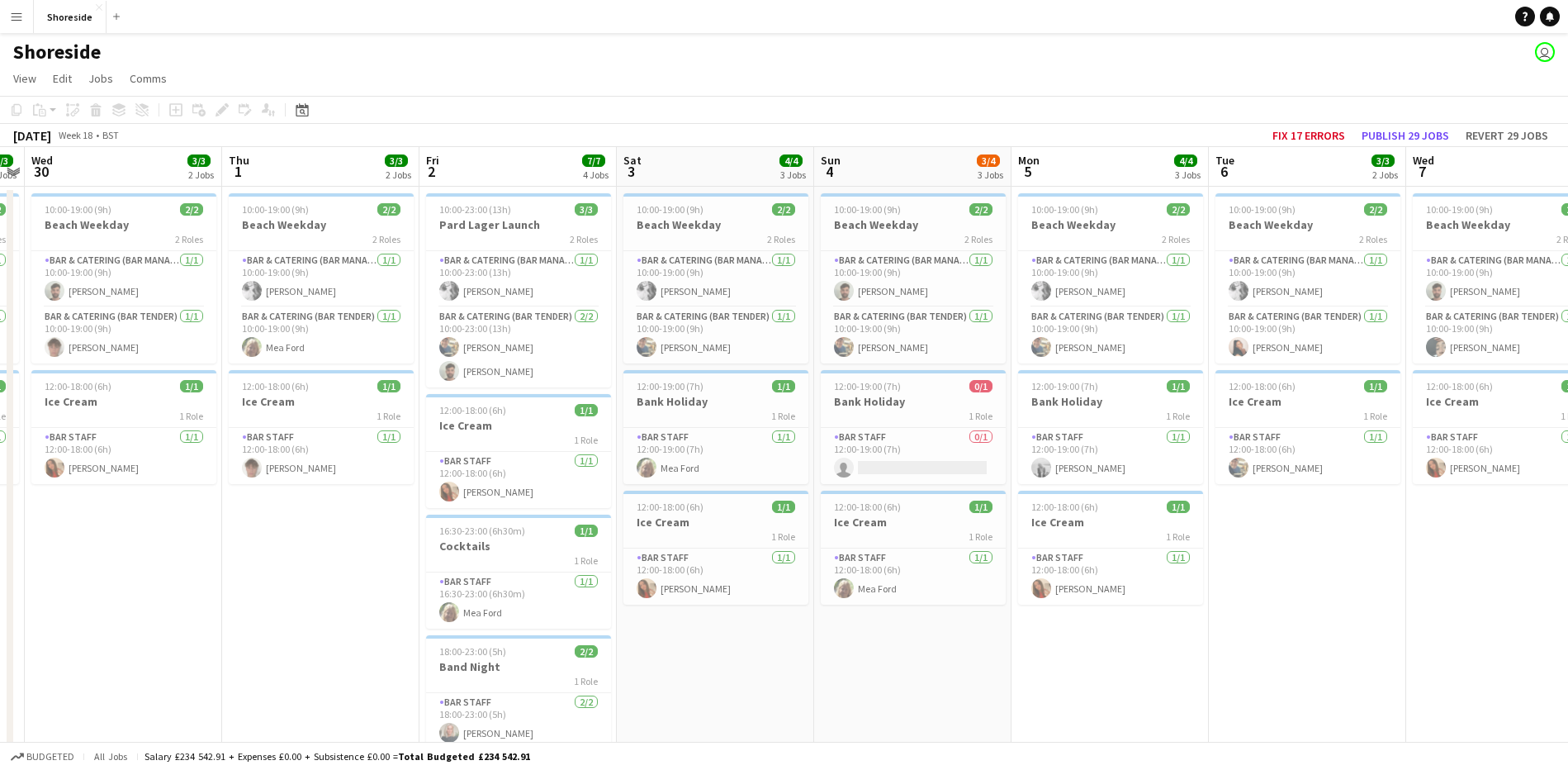
click at [18, 17] on app-icon "Menu" at bounding box center [16, 16] width 13 height 13
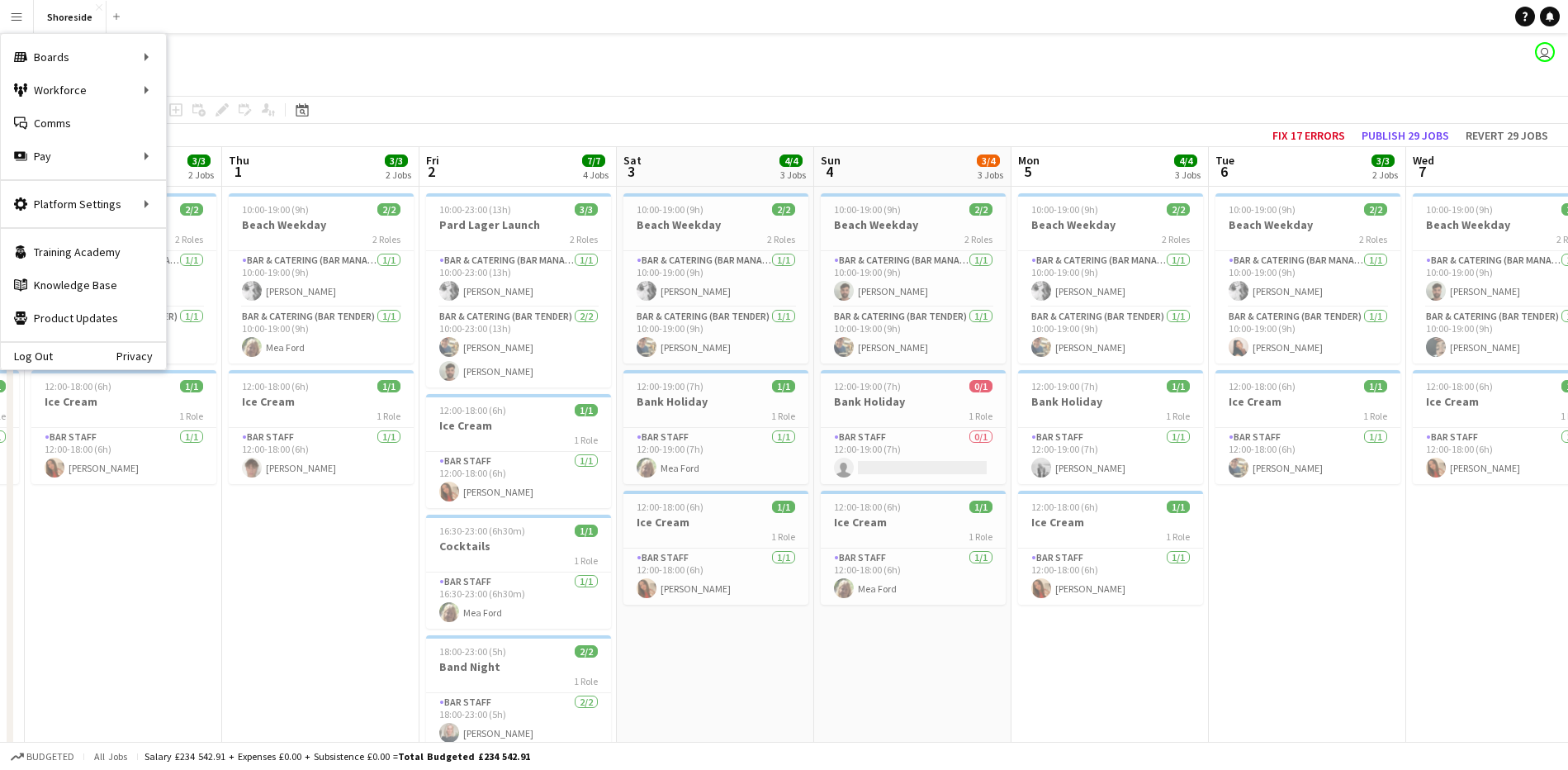
click at [470, 46] on div "Shoreside user" at bounding box center [784, 49] width 1568 height 31
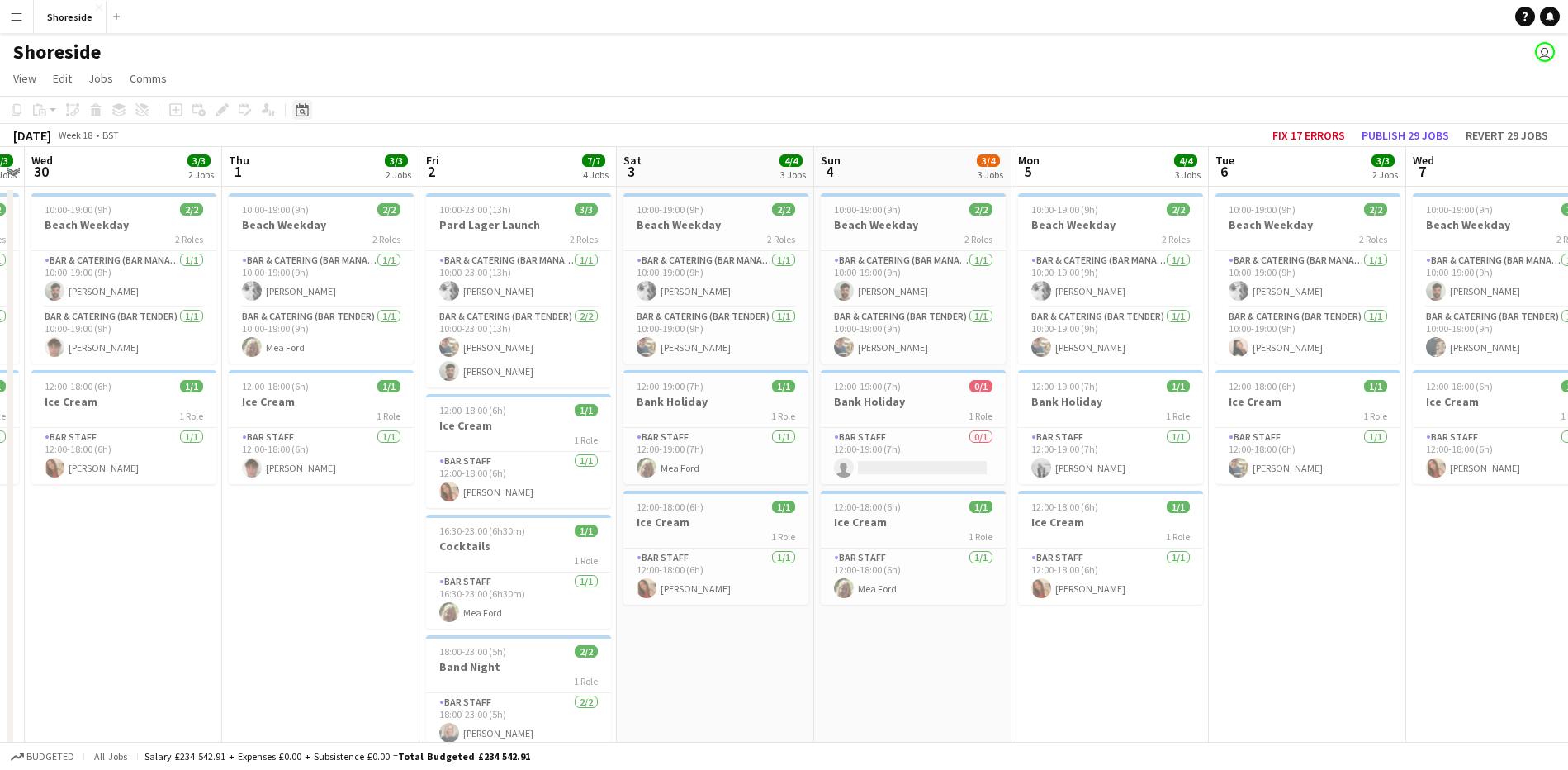
click at [307, 108] on div "Date picker" at bounding box center [302, 109] width 20 height 20
click at [423, 361] on button "[DATE]" at bounding box center [420, 351] width 48 height 27
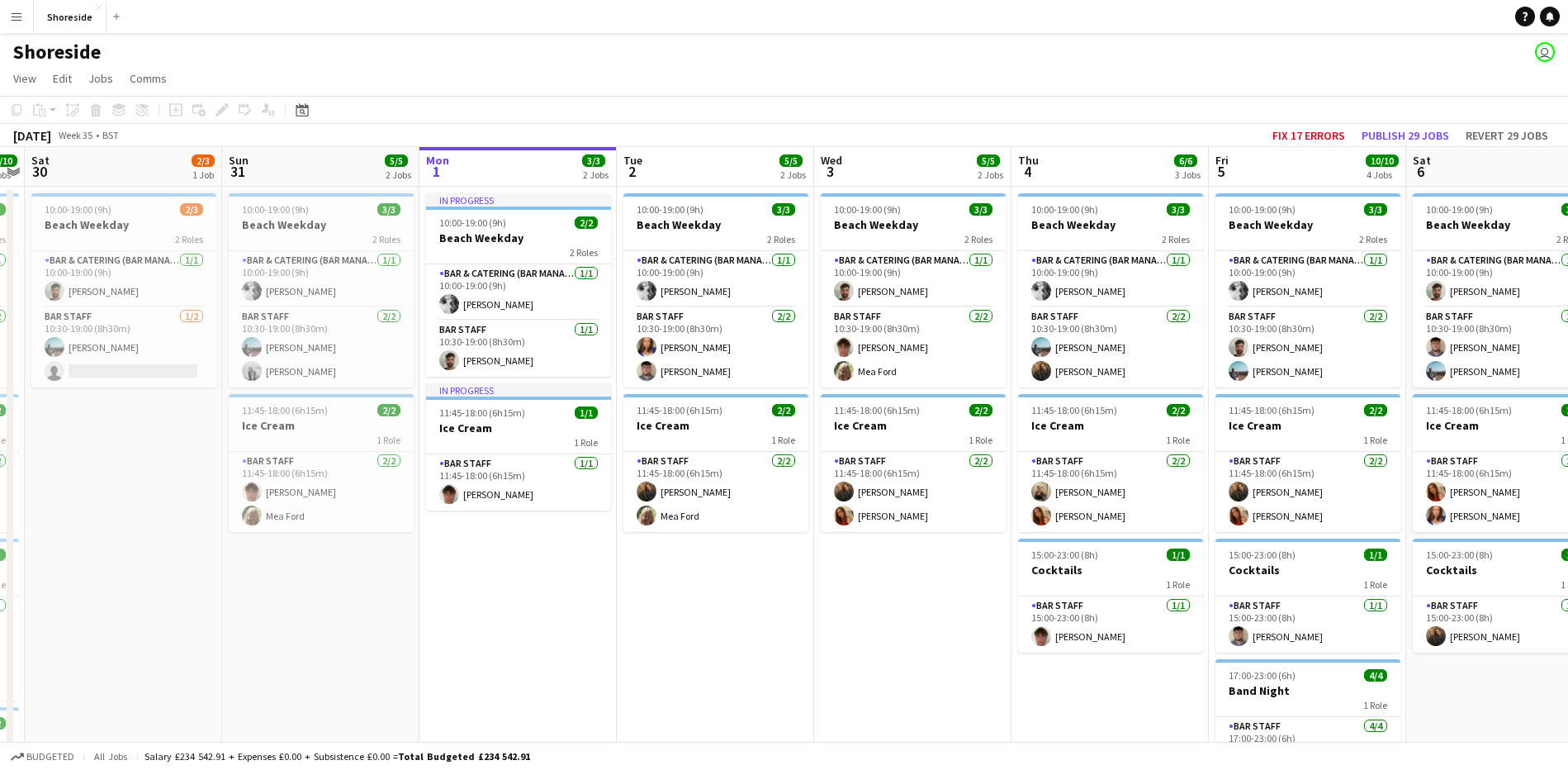
click at [740, 617] on app-date-cell "10:00-19:00 (9h) 3/3 Beach Weekday 2 Roles Bar & Catering (Bar Manager) [DATE] …" at bounding box center [715, 535] width 197 height 697
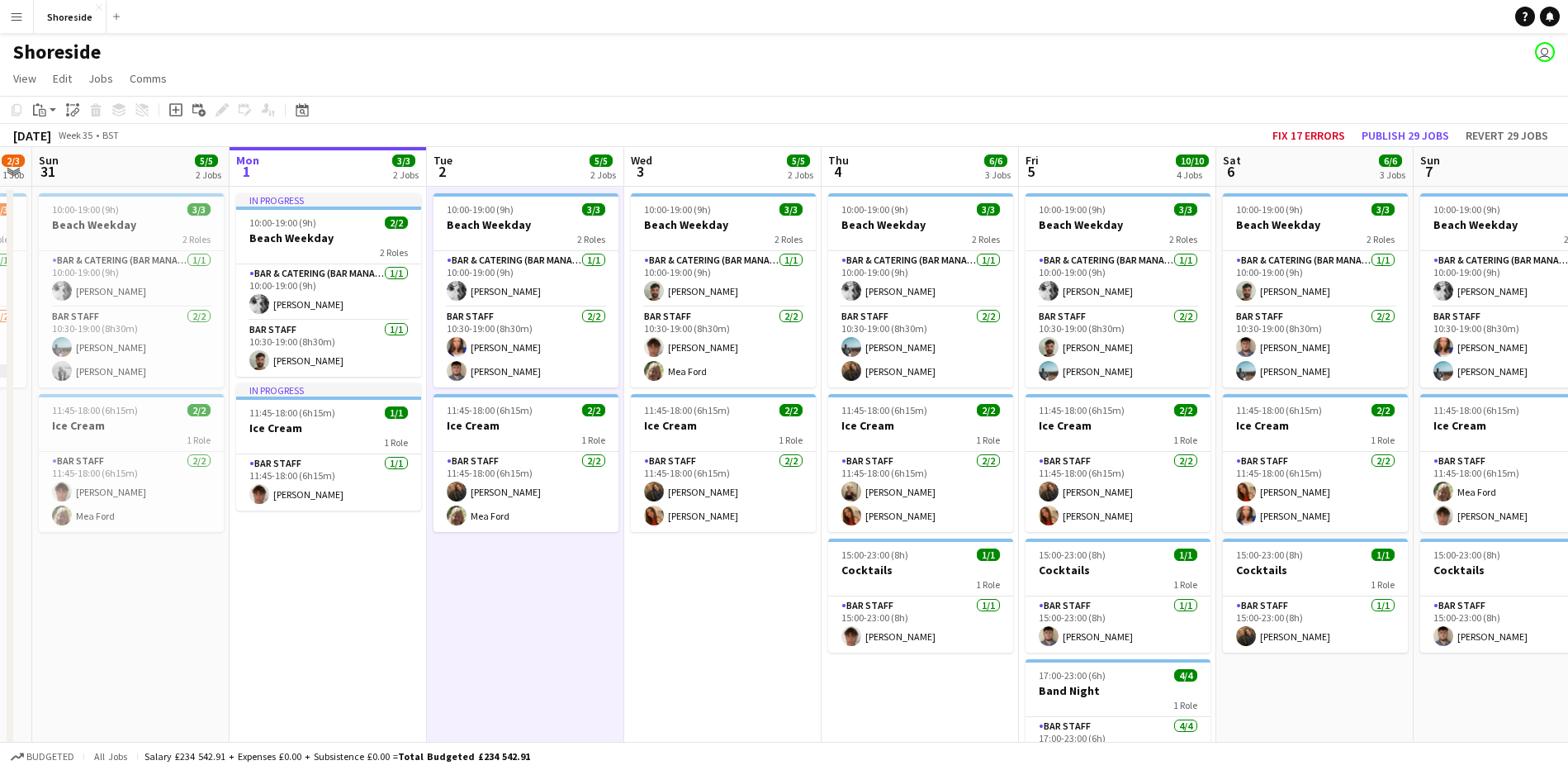
scroll to position [0, 537]
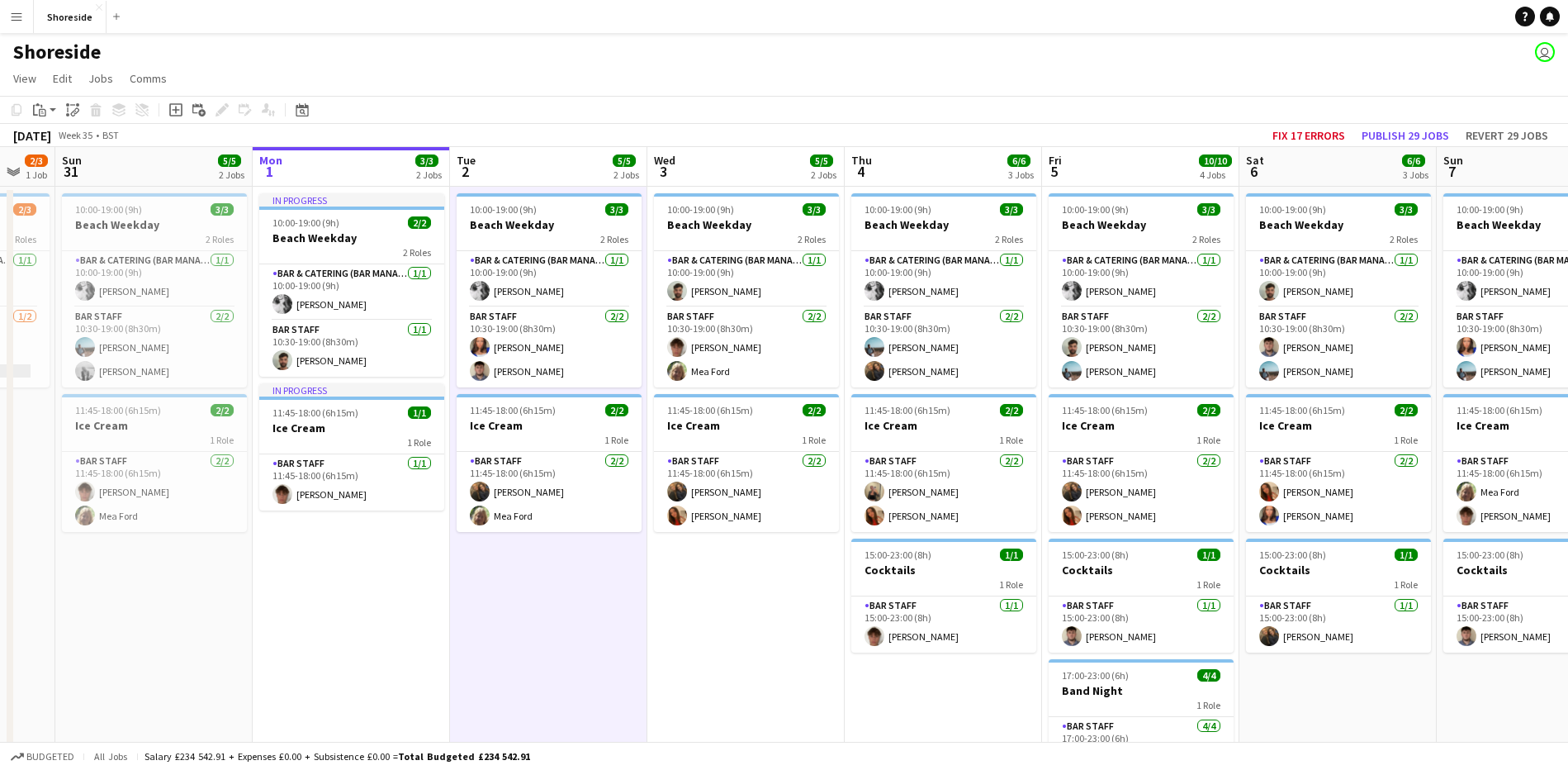
drag, startPoint x: 862, startPoint y: 609, endPoint x: 696, endPoint y: 628, distance: 167.1
click at [696, 628] on app-calendar-viewport "Thu 28 4/5 2 Jobs Fri 29 10/10 4 Jobs Sat 30 2/3 1 Job Sun 31 5/5 2 Jobs Mon 1 …" at bounding box center [784, 590] width 1568 height 888
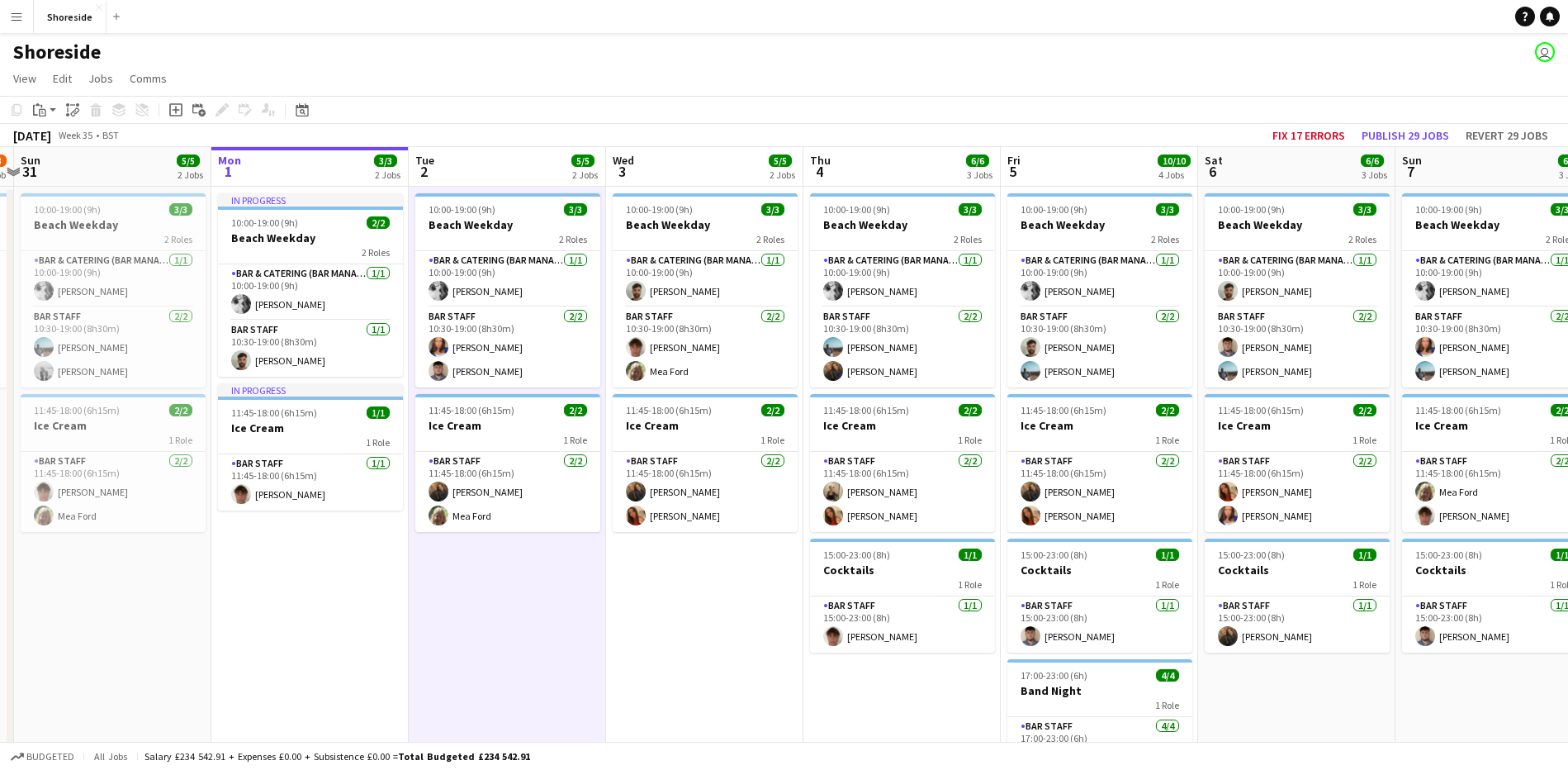
scroll to position [0, 479]
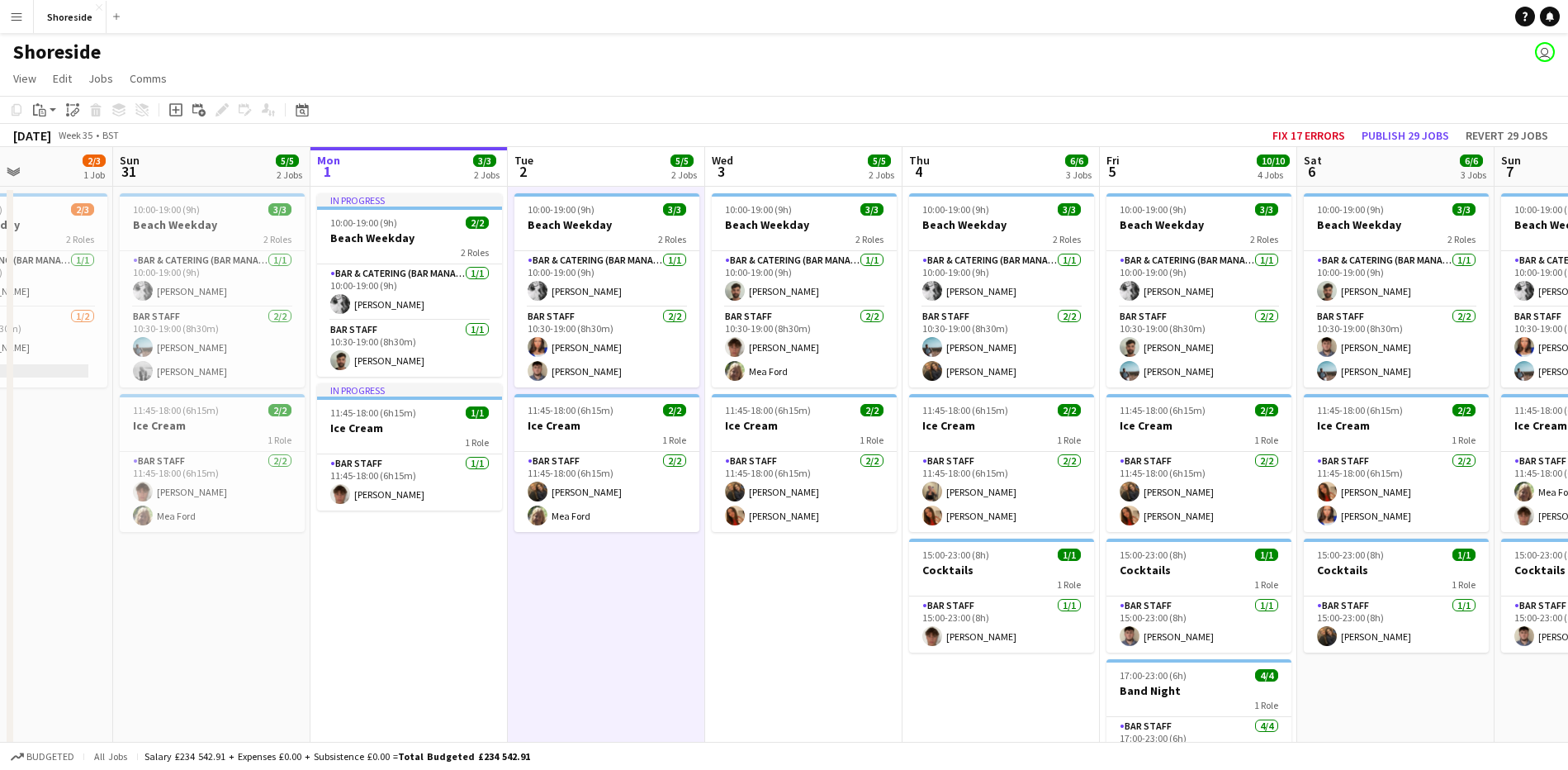
drag, startPoint x: 777, startPoint y: 623, endPoint x: 637, endPoint y: 622, distance: 140.0
click at [637, 622] on app-calendar-viewport "Thu 28 4/5 2 Jobs Fri 29 10/10 4 Jobs Sat 30 2/3 1 Job Sun 31 5/5 2 Jobs Mon 1 …" at bounding box center [784, 590] width 1568 height 888
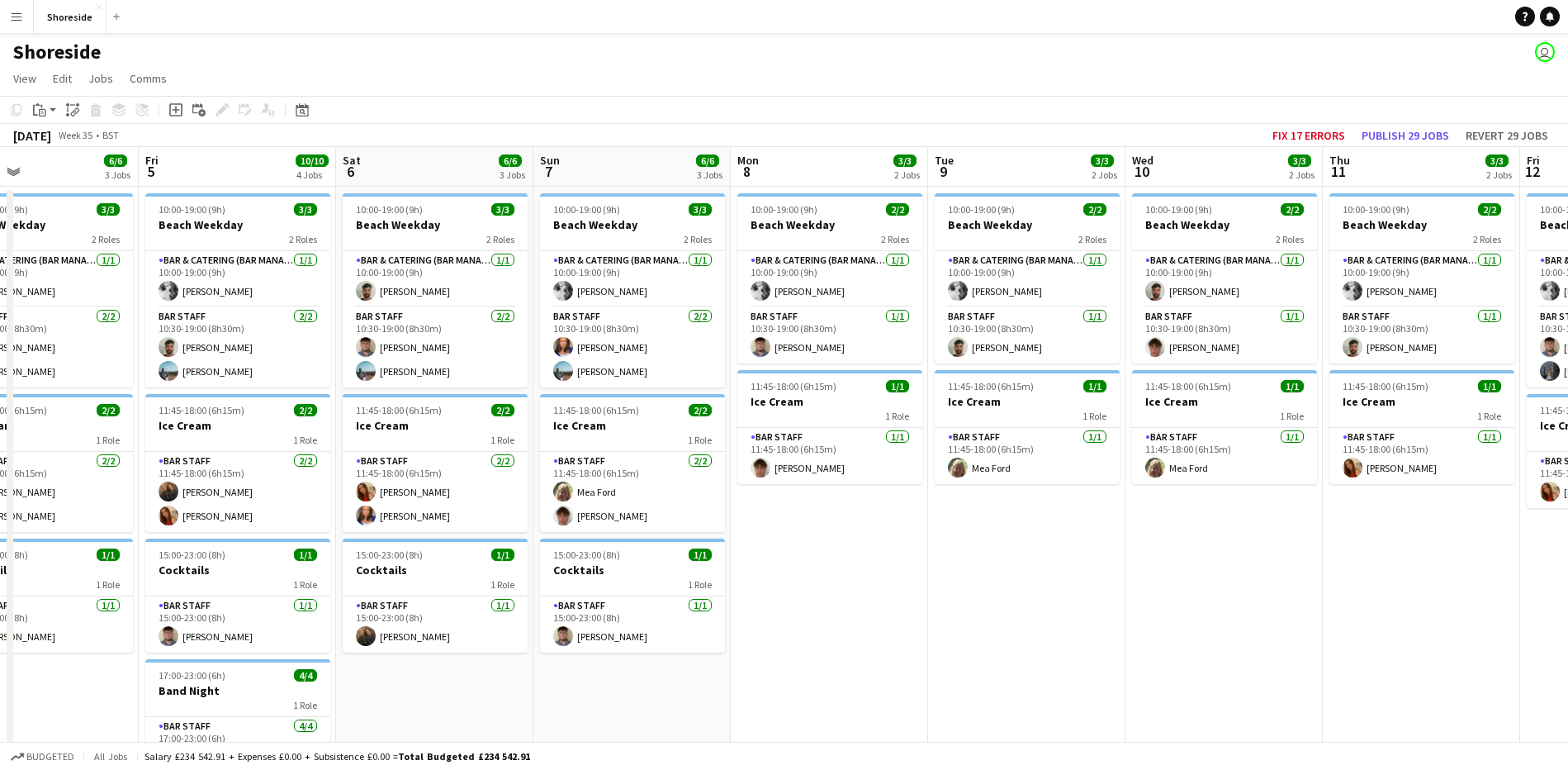
drag, startPoint x: 1396, startPoint y: 707, endPoint x: 629, endPoint y: 715, distance: 767.0
click at [629, 715] on app-calendar-viewport "Mon 1 3/3 2 Jobs Tue 2 5/5 2 Jobs Wed 3 5/5 2 Jobs Thu 4 6/6 3 Jobs Fri 5 10/10…" at bounding box center [784, 590] width 1568 height 888
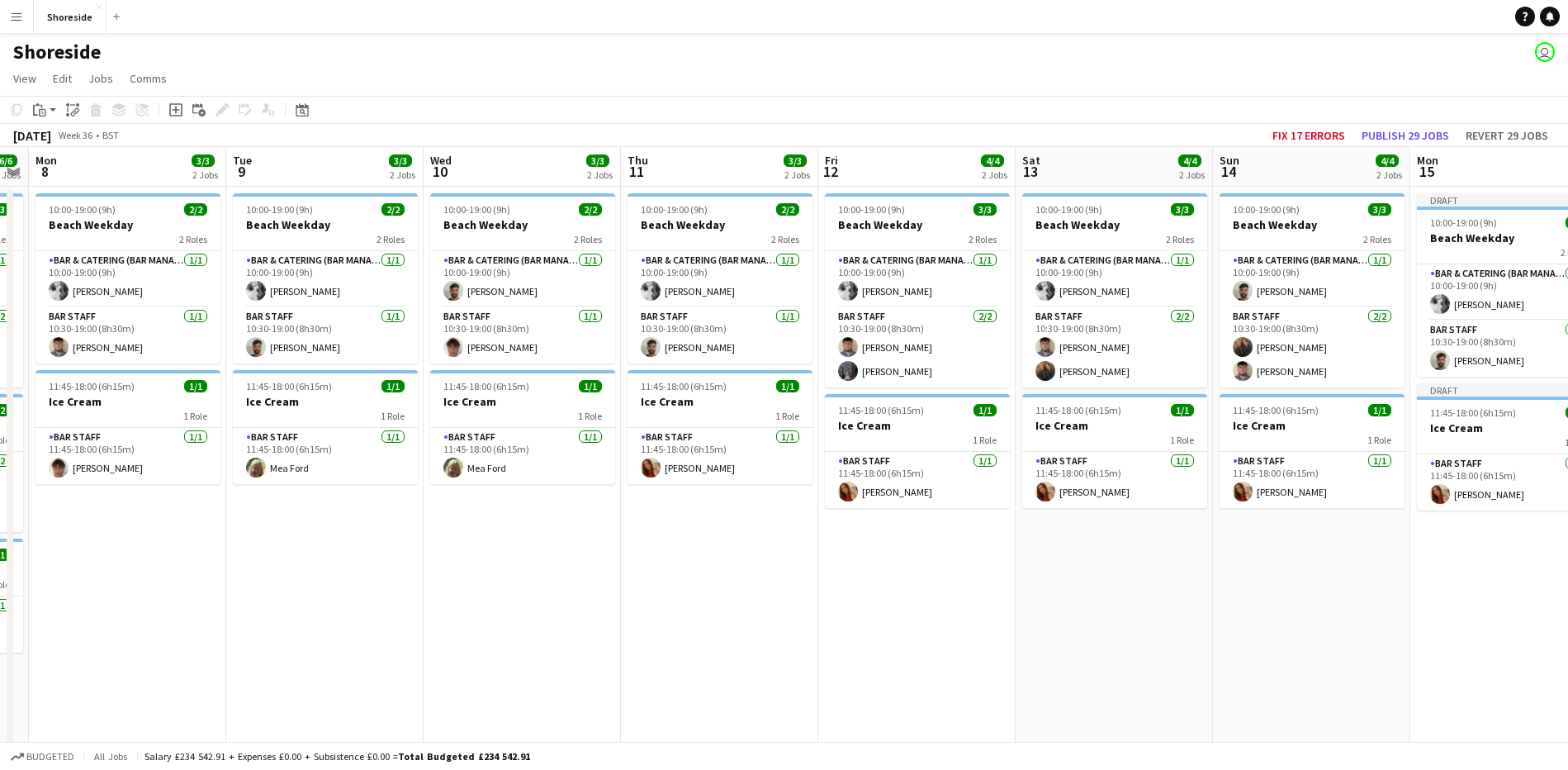
drag, startPoint x: 1245, startPoint y: 654, endPoint x: 778, endPoint y: 613, distance: 468.8
click at [546, 630] on app-calendar-viewport "Fri 5 10/10 4 Jobs Sat 6 6/6 3 Jobs Sun 7 6/6 3 Jobs Mon 8 3/3 2 Jobs Tue 9 3/3…" at bounding box center [784, 590] width 1568 height 888
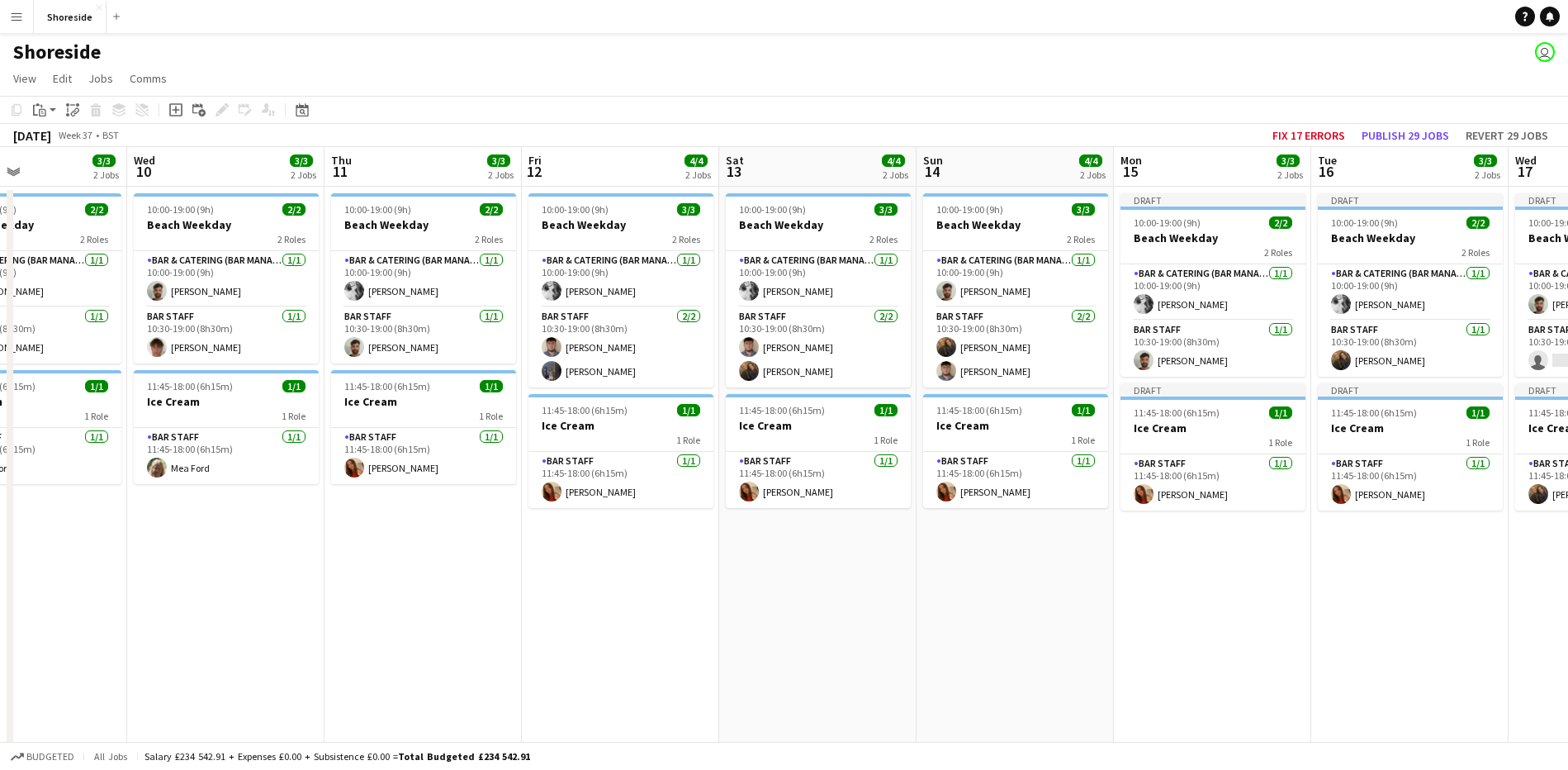
drag, startPoint x: 1282, startPoint y: 581, endPoint x: 590, endPoint y: 607, distance: 692.5
click at [590, 607] on app-calendar-viewport "Sat 6 6/6 3 Jobs Sun 7 6/6 3 Jobs Mon 8 3/3 2 Jobs Tue 9 3/3 2 Jobs Wed 10 3/3 …" at bounding box center [784, 590] width 1568 height 888
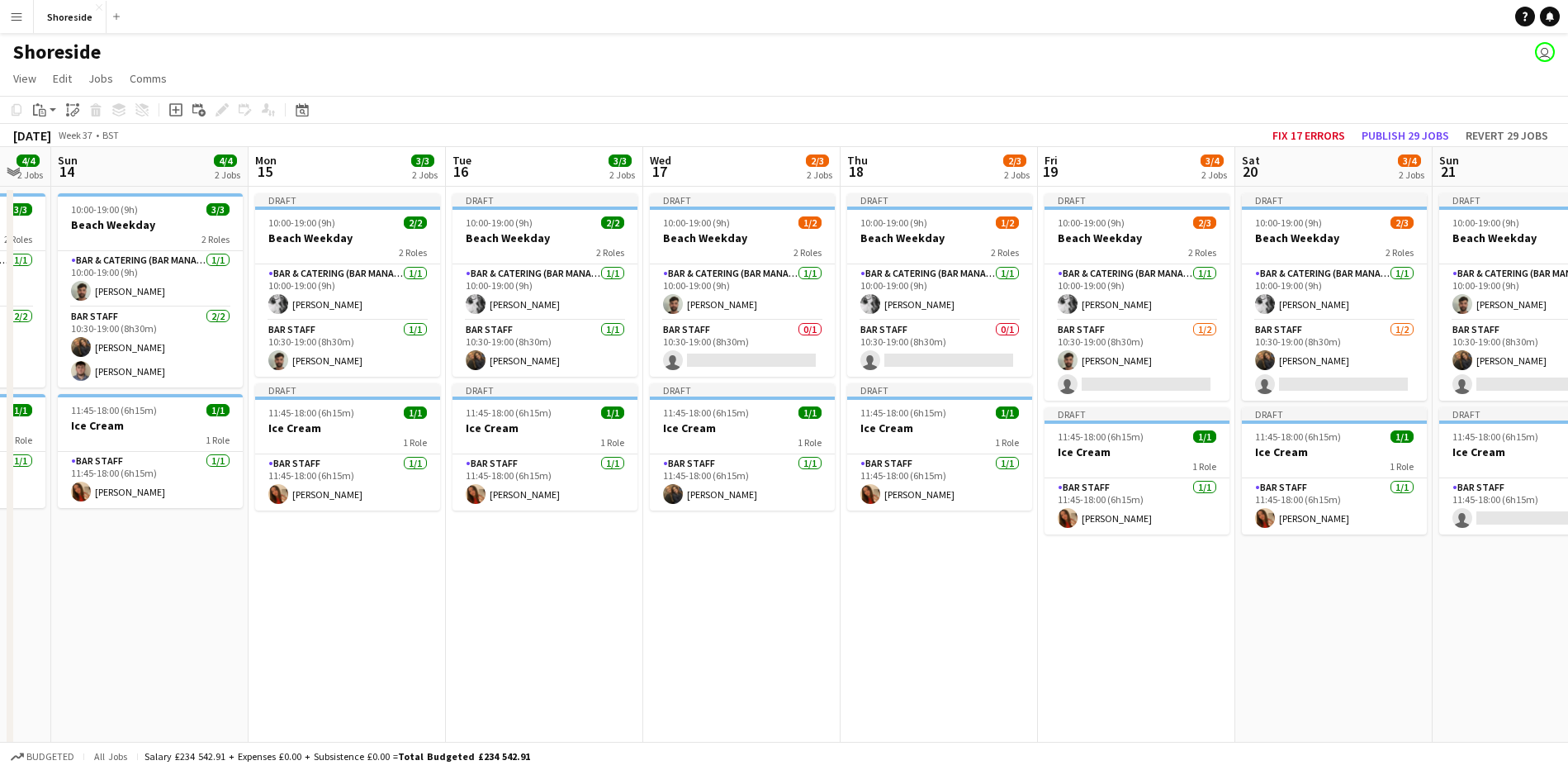
drag, startPoint x: 1138, startPoint y: 607, endPoint x: 779, endPoint y: 615, distance: 359.1
click at [784, 615] on app-calendar-viewport "Thu 11 3/3 2 Jobs Fri 12 4/4 2 Jobs Sat 13 4/4 2 Jobs Sun 14 4/4 2 Jobs Mon 15 …" at bounding box center [784, 590] width 1568 height 888
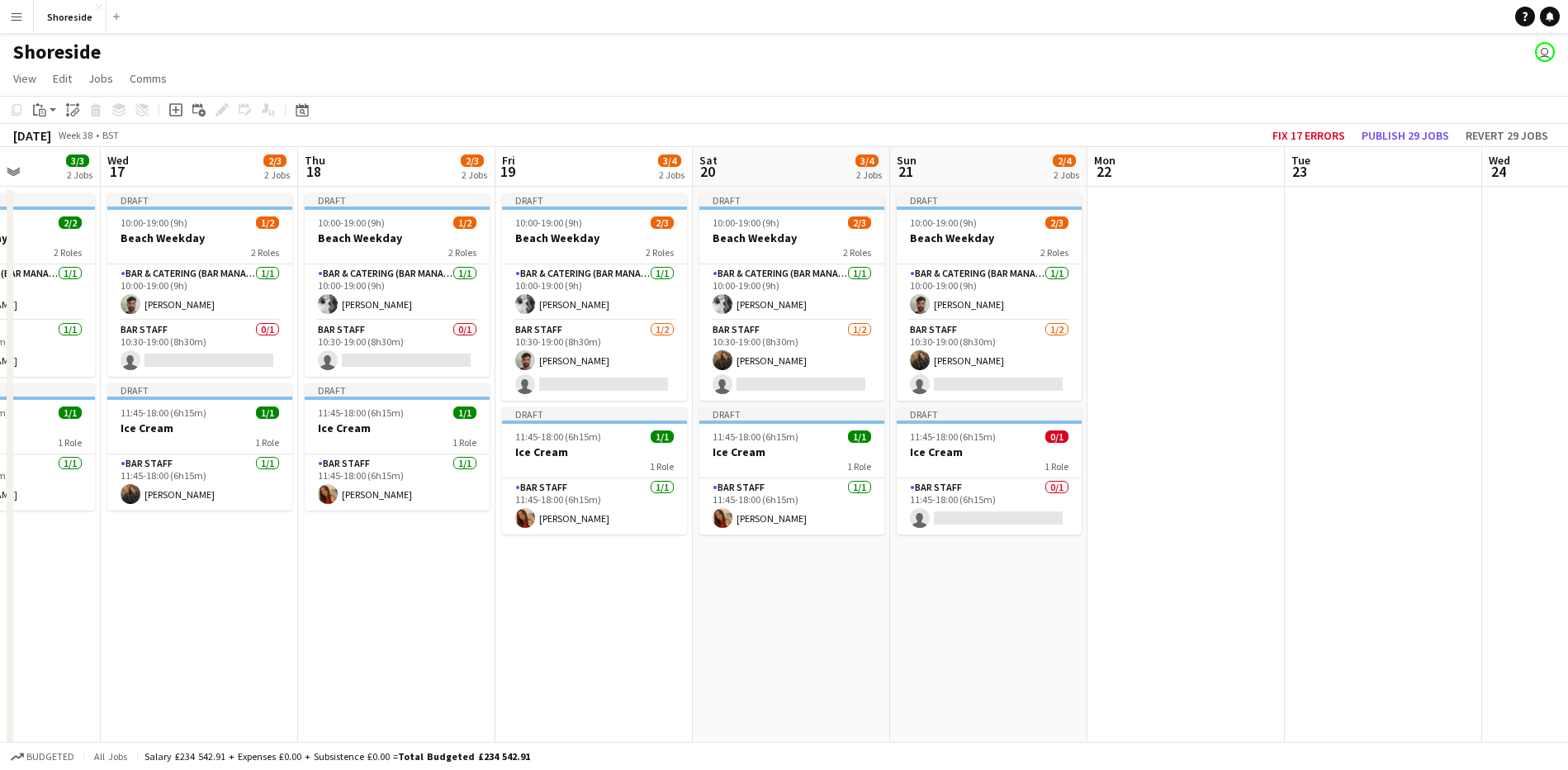
drag, startPoint x: 1102, startPoint y: 604, endPoint x: 565, endPoint y: 588, distance: 537.2
click at [565, 588] on app-calendar-viewport "Sun 14 4/4 2 Jobs Mon 15 3/3 2 Jobs Tue 16 3/3 2 Jobs Wed 17 2/3 2 Jobs Thu 18 …" at bounding box center [784, 590] width 1568 height 888
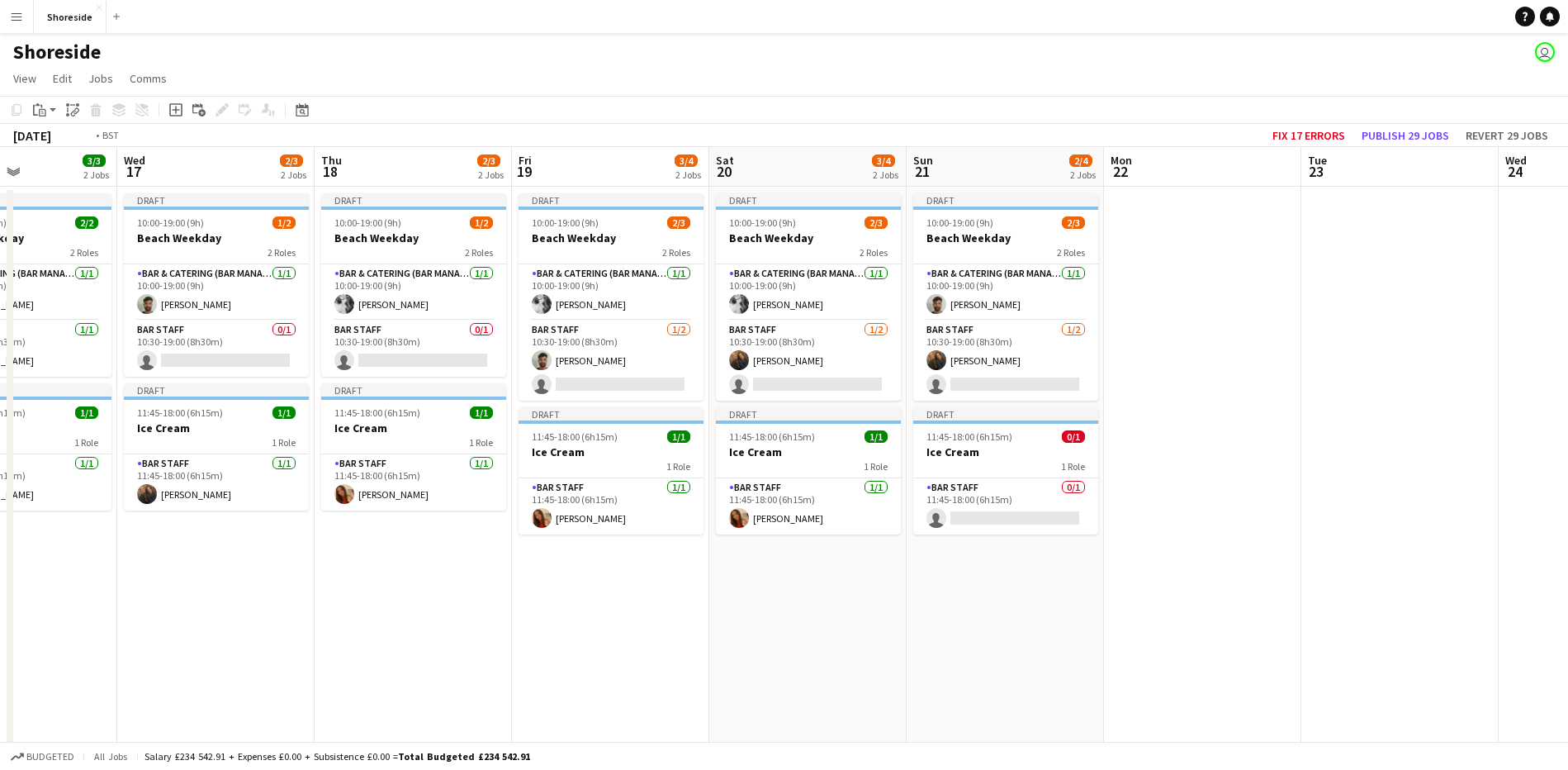
scroll to position [0, 466]
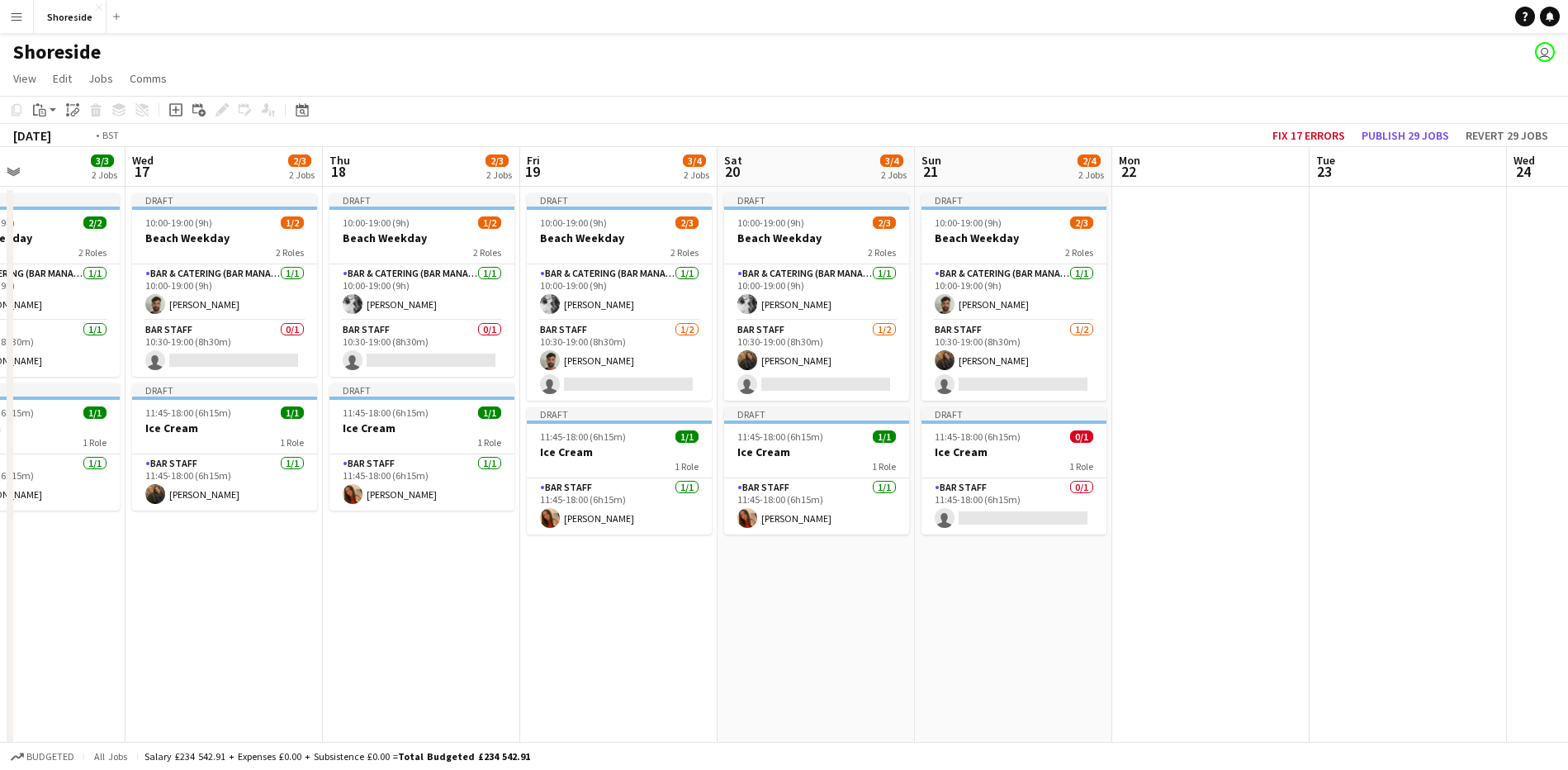
drag, startPoint x: 235, startPoint y: 531, endPoint x: 655, endPoint y: 549, distance: 420.4
click at [655, 549] on app-calendar-viewport "Sun 14 4/4 2 Jobs Mon 15 3/3 2 Jobs Tue 16 3/3 2 Jobs Wed 17 2/3 2 Jobs Thu 18 …" at bounding box center [784, 590] width 1568 height 888
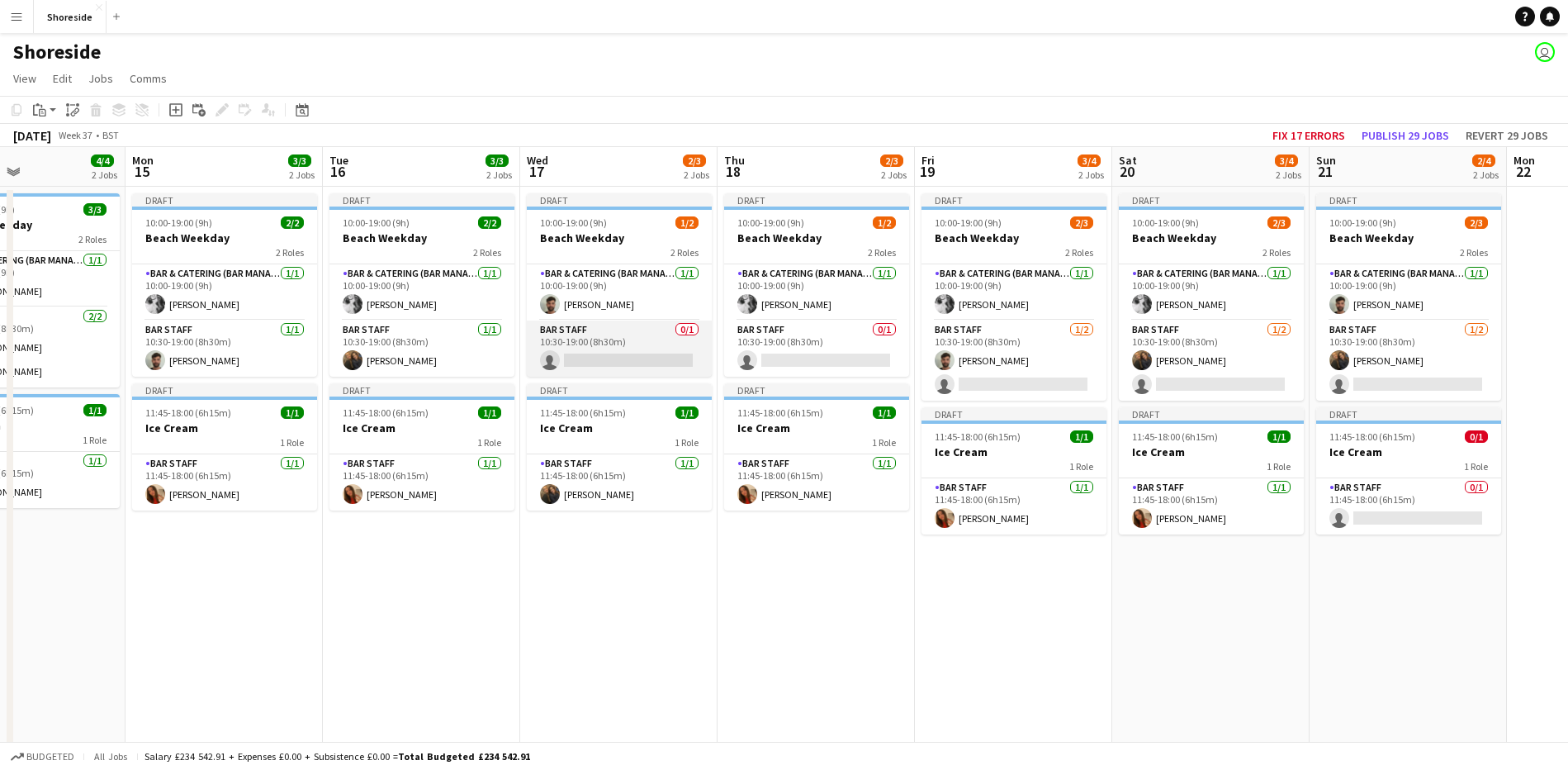
click at [631, 341] on app-card-role "Bar Staff 0/1 10:30-19:00 (8h30m) single-neutral-actions" at bounding box center [619, 348] width 185 height 56
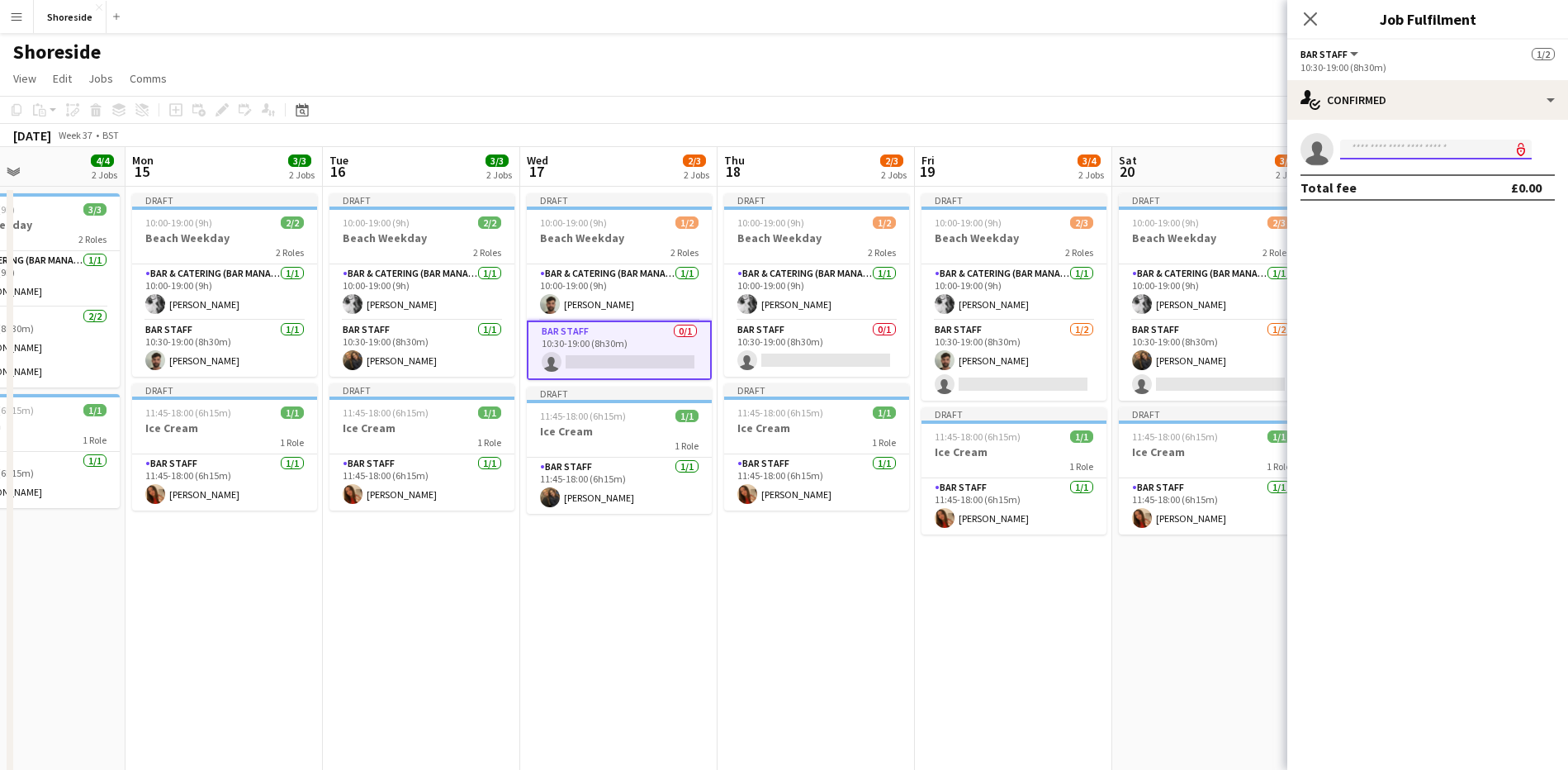
click at [1369, 152] on input at bounding box center [1435, 149] width 191 height 20
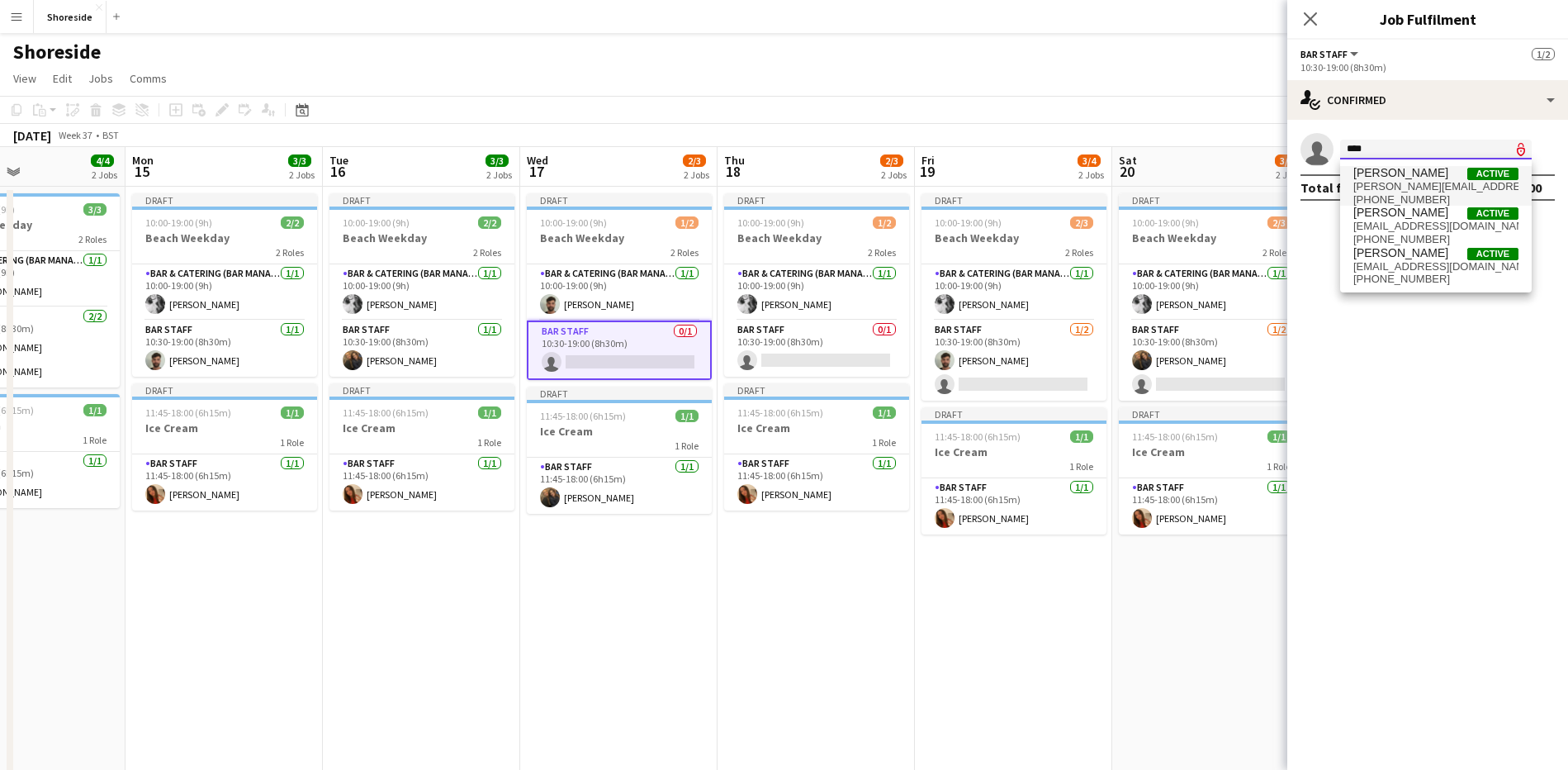
type input "****"
click at [1384, 174] on span "[PERSON_NAME]" at bounding box center [1401, 172] width 95 height 14
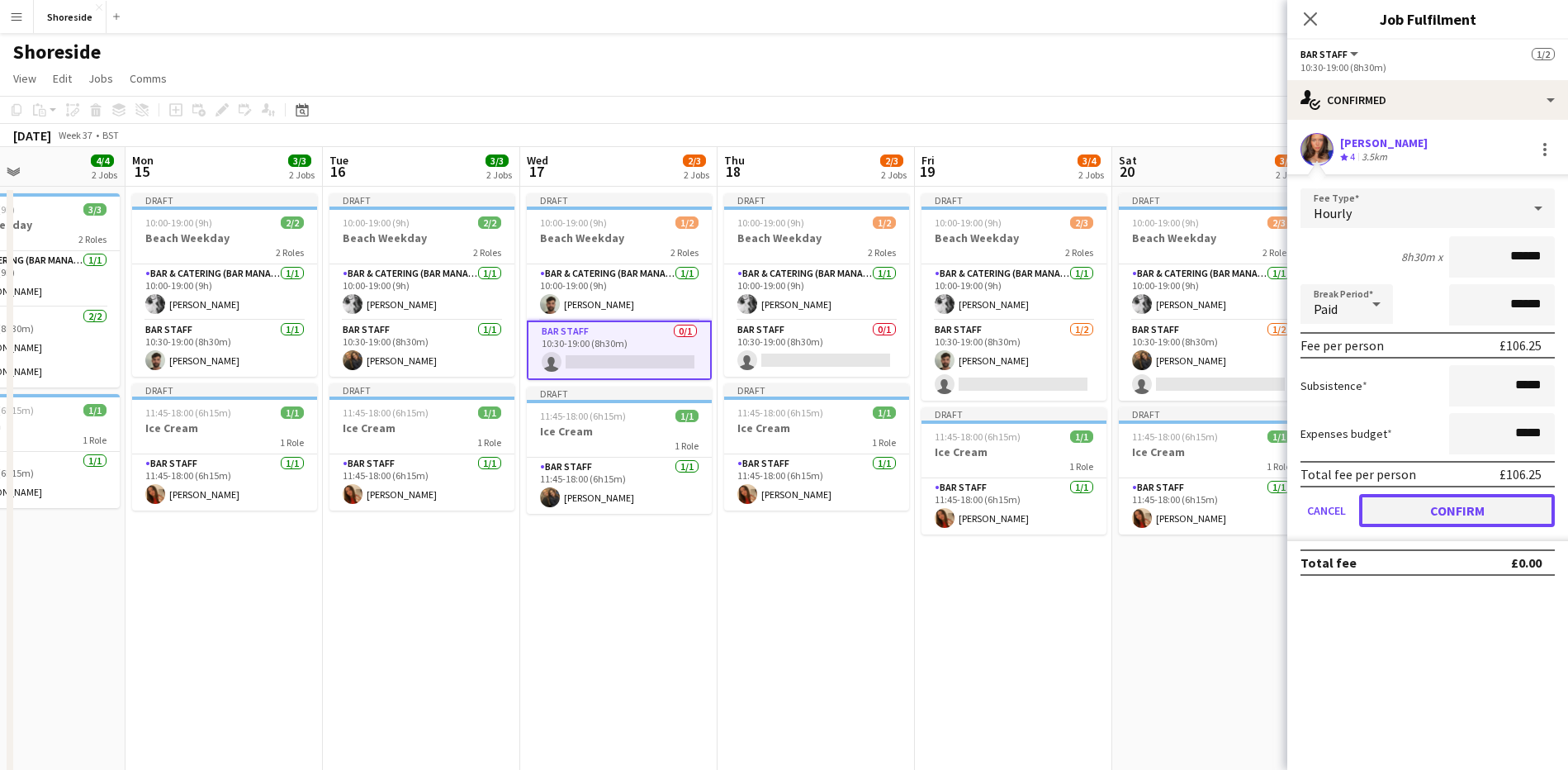
click at [1459, 515] on button "Confirm" at bounding box center [1457, 510] width 196 height 33
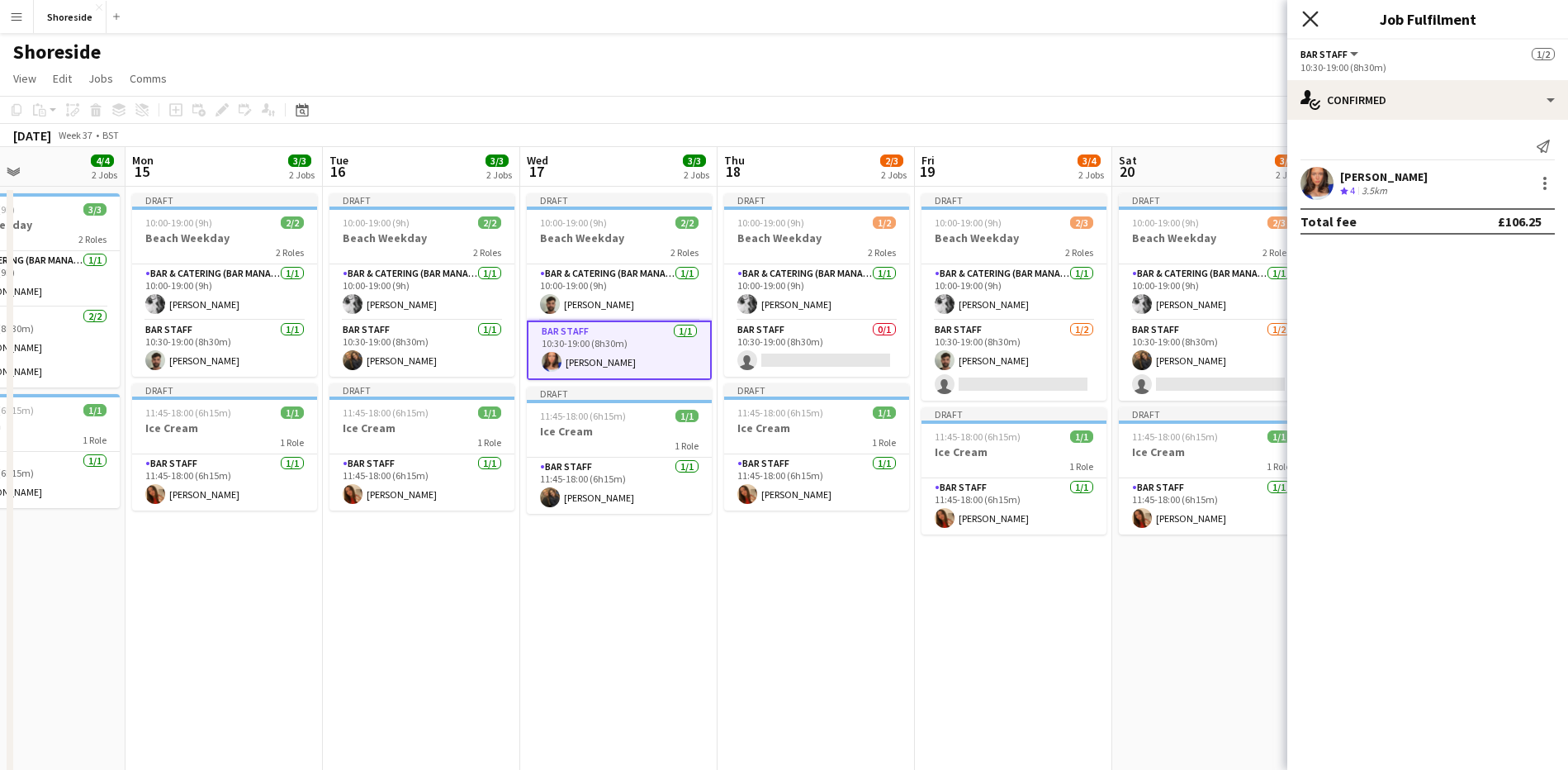
click at [1310, 18] on icon at bounding box center [1309, 18] width 15 height 15
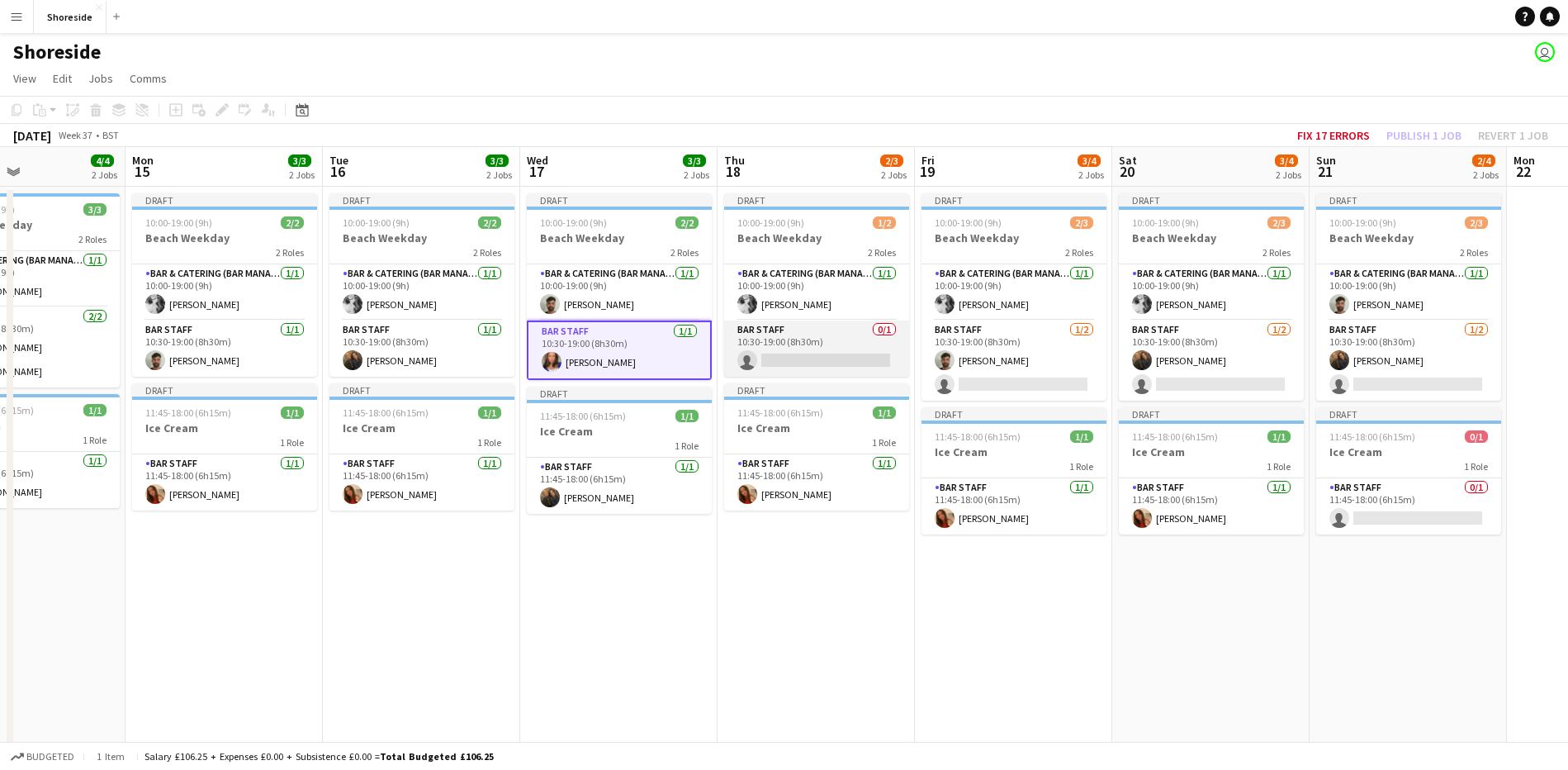
click at [832, 365] on app-card-role "Bar Staff 0/1 10:30-19:00 (8h30m) single-neutral-actions" at bounding box center [816, 348] width 185 height 56
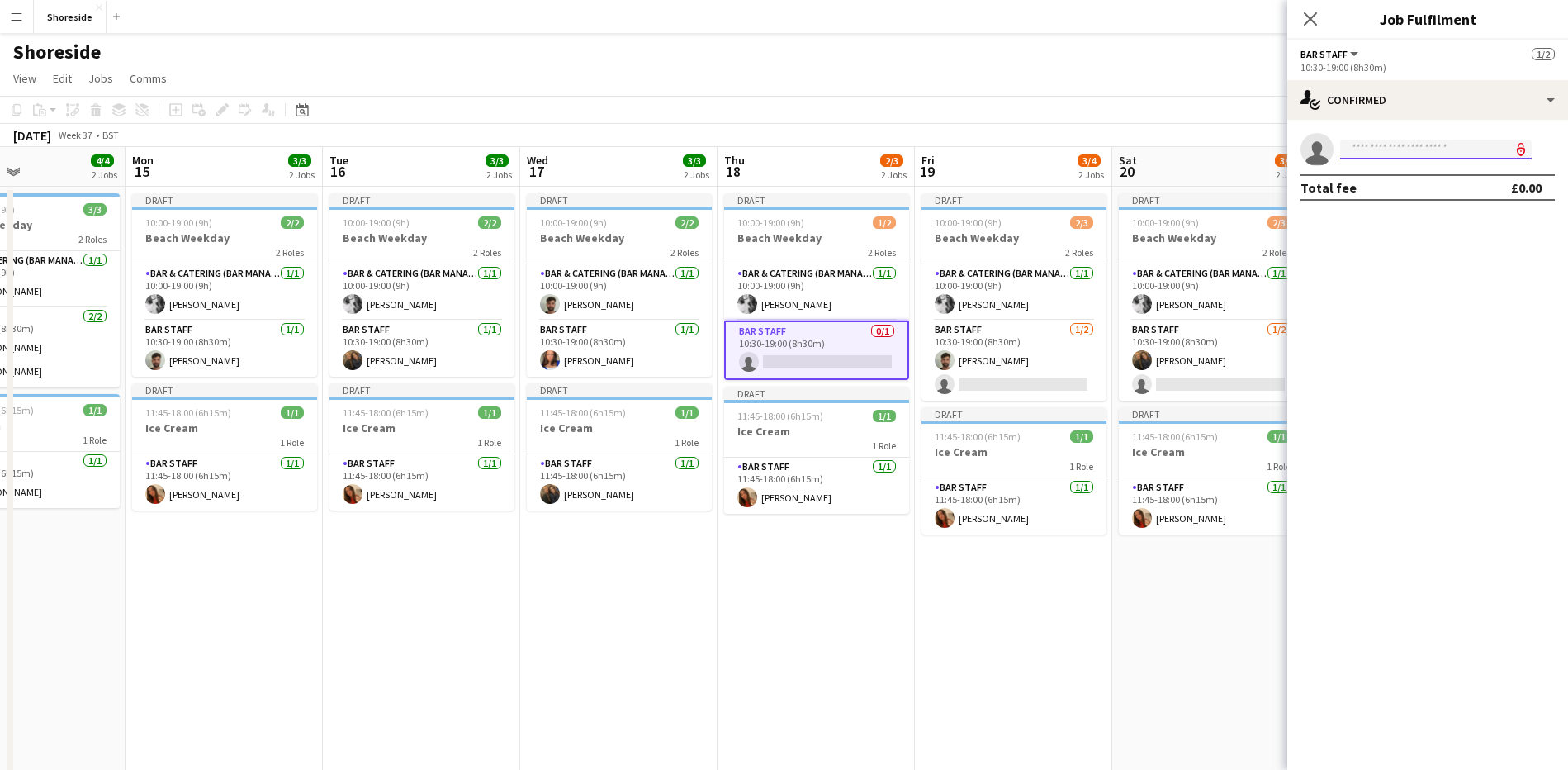
click at [1376, 145] on input at bounding box center [1435, 149] width 191 height 20
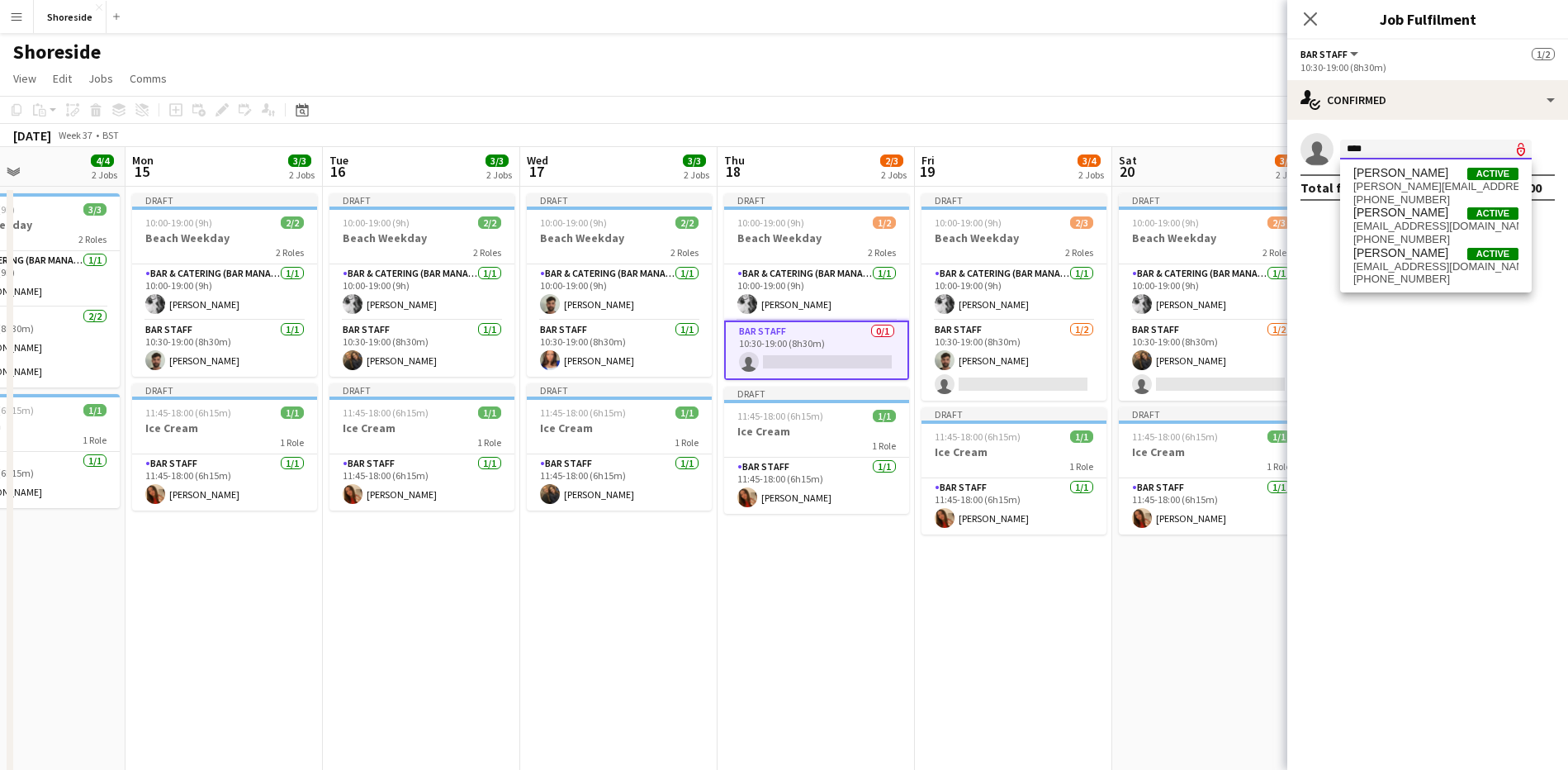
type input "****"
click at [1398, 170] on span "[PERSON_NAME]" at bounding box center [1401, 172] width 95 height 14
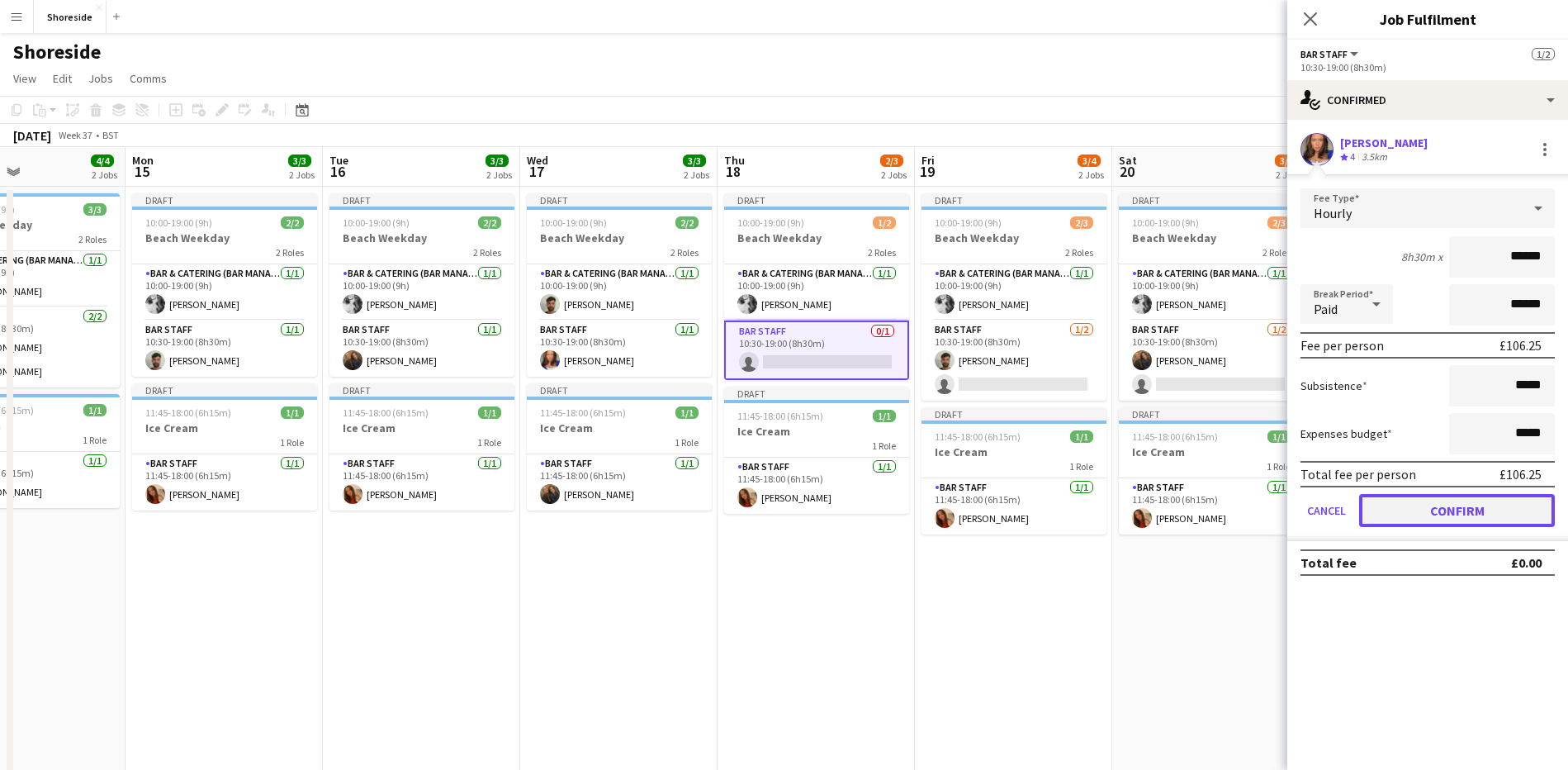
click at [1440, 515] on button "Confirm" at bounding box center [1457, 510] width 196 height 33
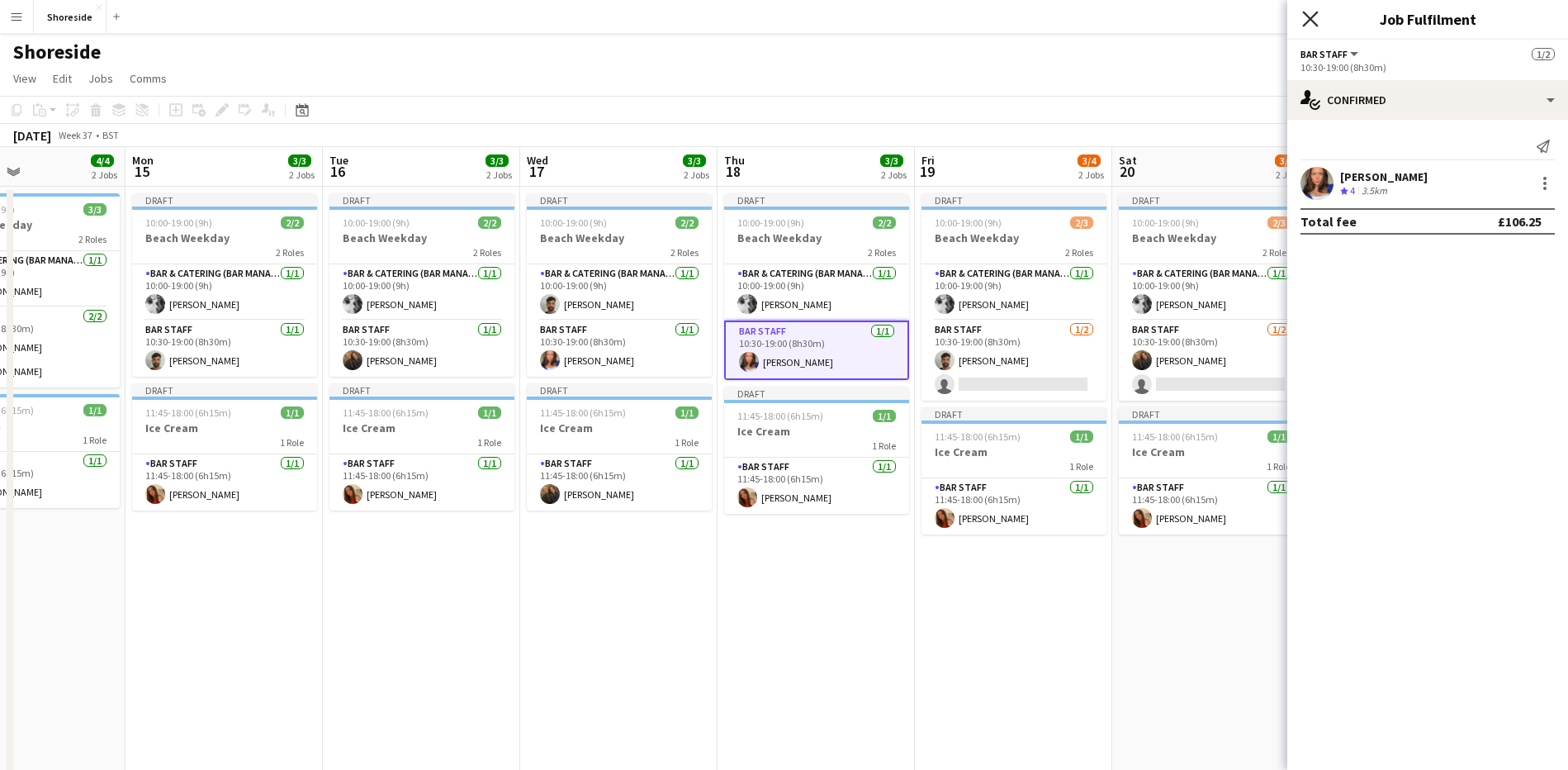
click at [1313, 17] on icon at bounding box center [1309, 18] width 15 height 15
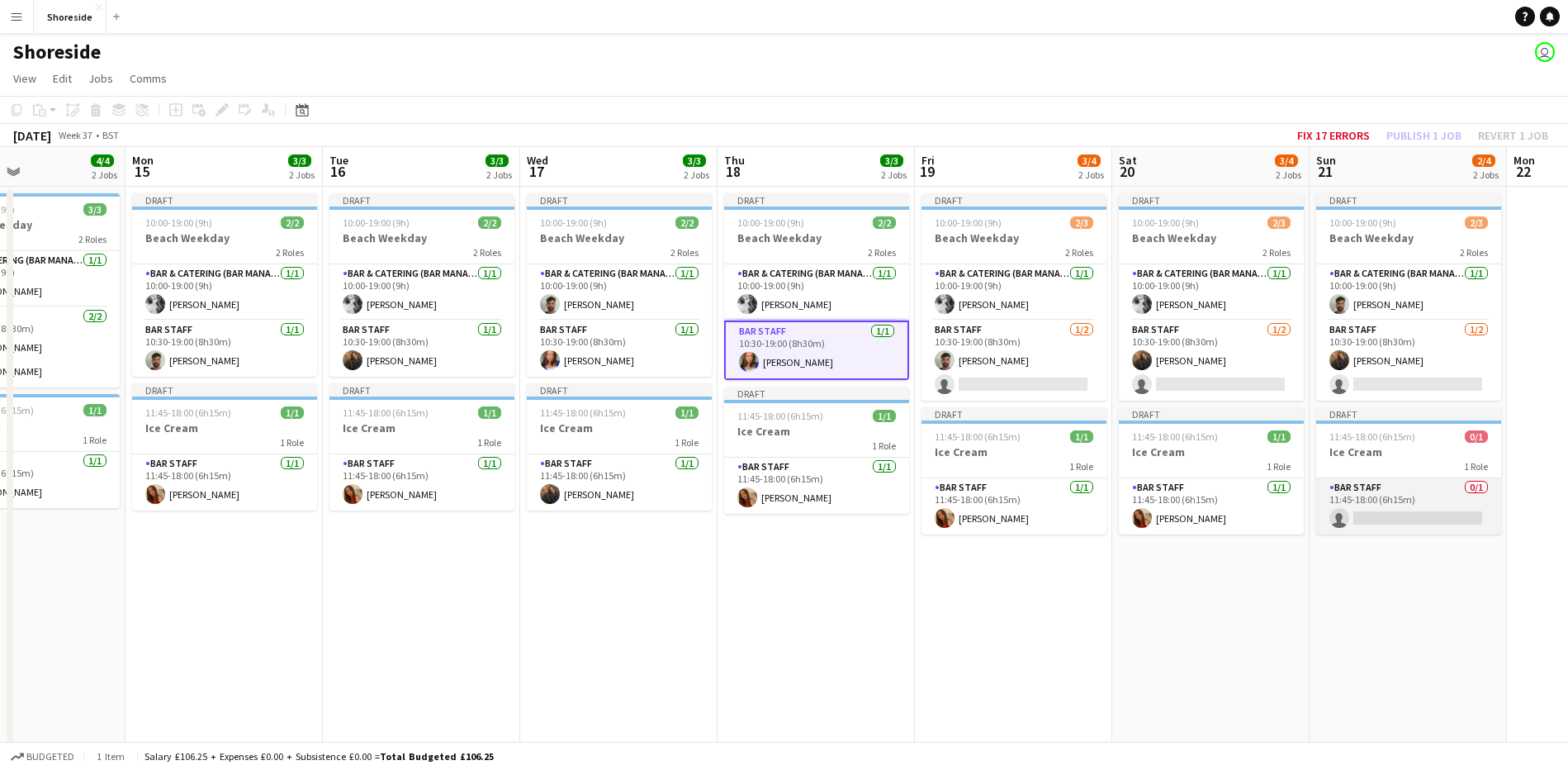
click at [1406, 515] on app-card-role "Bar Staff 0/1 11:45-18:00 (6h15m) single-neutral-actions" at bounding box center [1408, 505] width 185 height 56
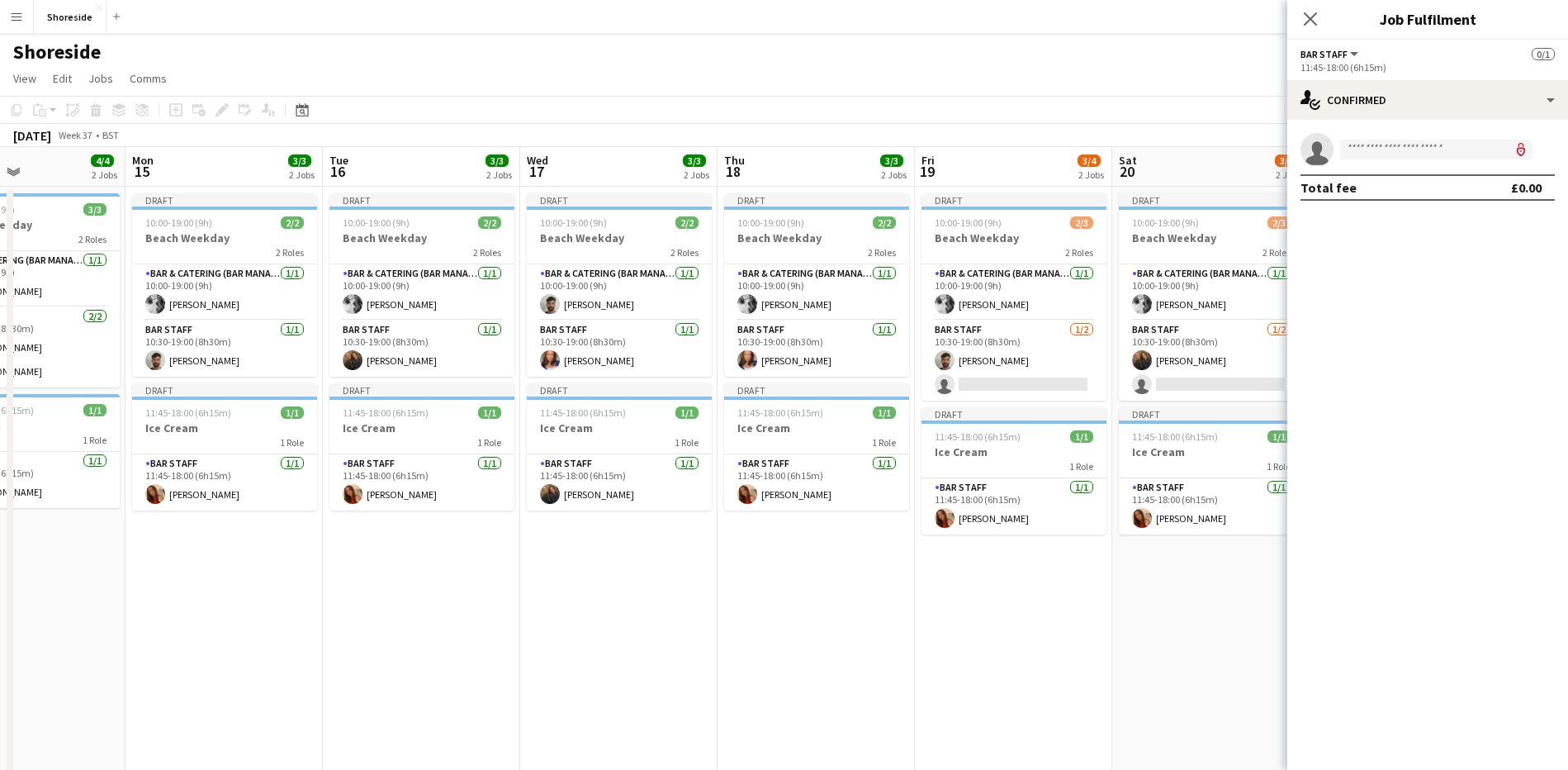
click at [1305, 12] on icon "Close pop-in" at bounding box center [1310, 19] width 13 height 13
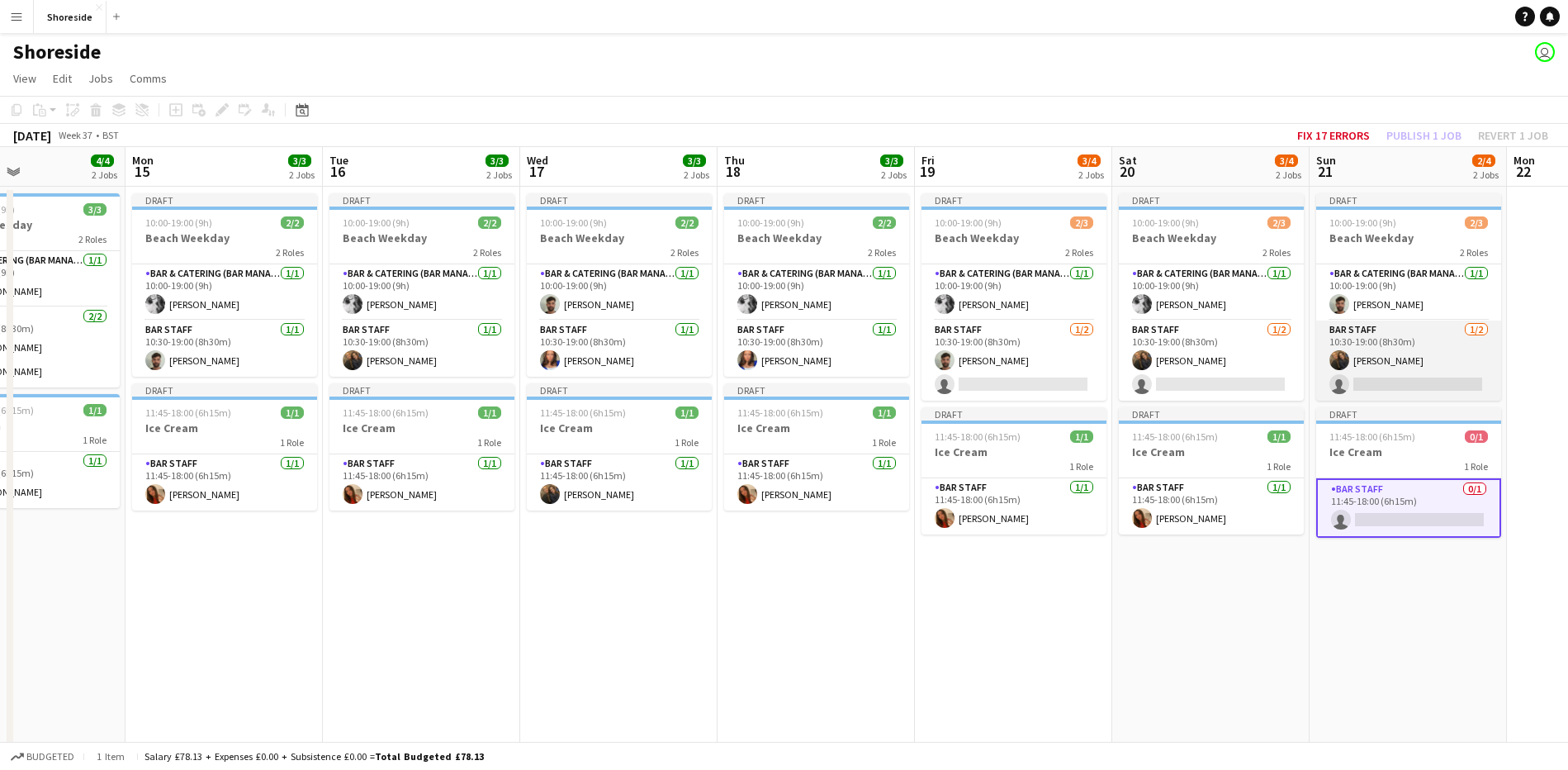
click at [1426, 349] on app-card-role "Bar Staff [DATE] 10:30-19:00 (8h30m) [PERSON_NAME] single-neutral-actions" at bounding box center [1408, 361] width 185 height 80
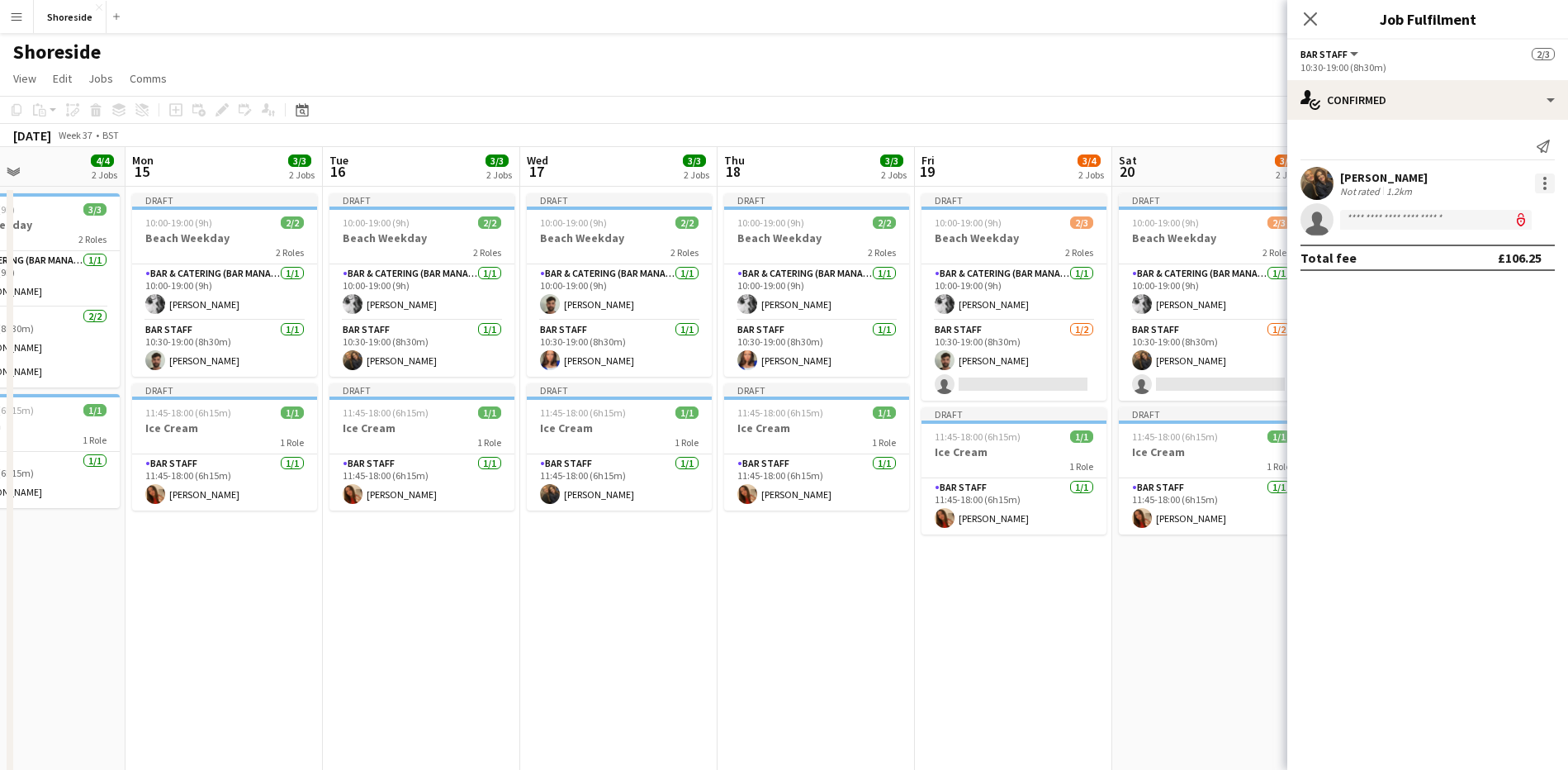
click at [1545, 187] on div at bounding box center [1544, 188] width 3 height 3
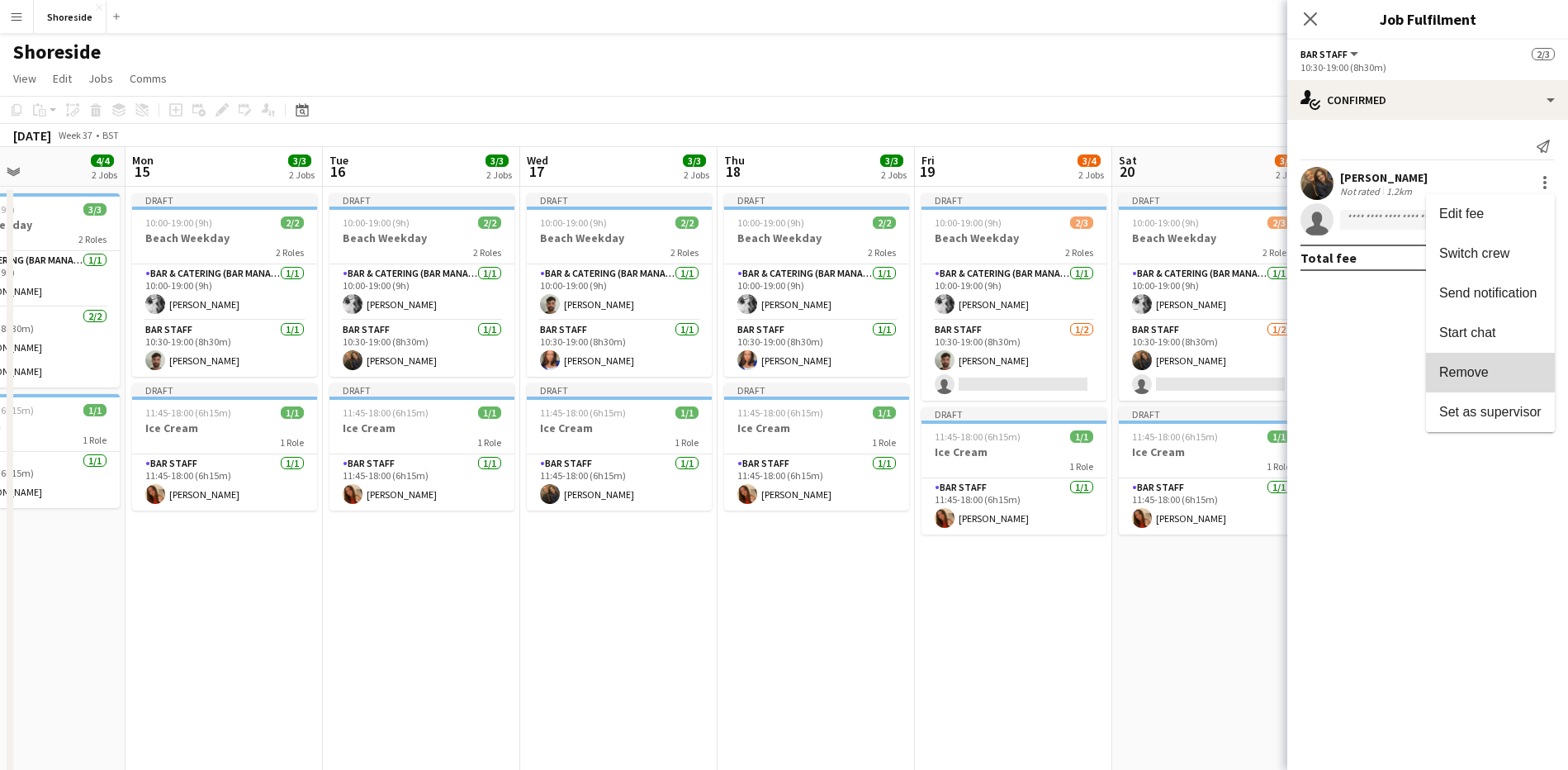
click at [1470, 378] on span "Remove" at bounding box center [1464, 372] width 49 height 14
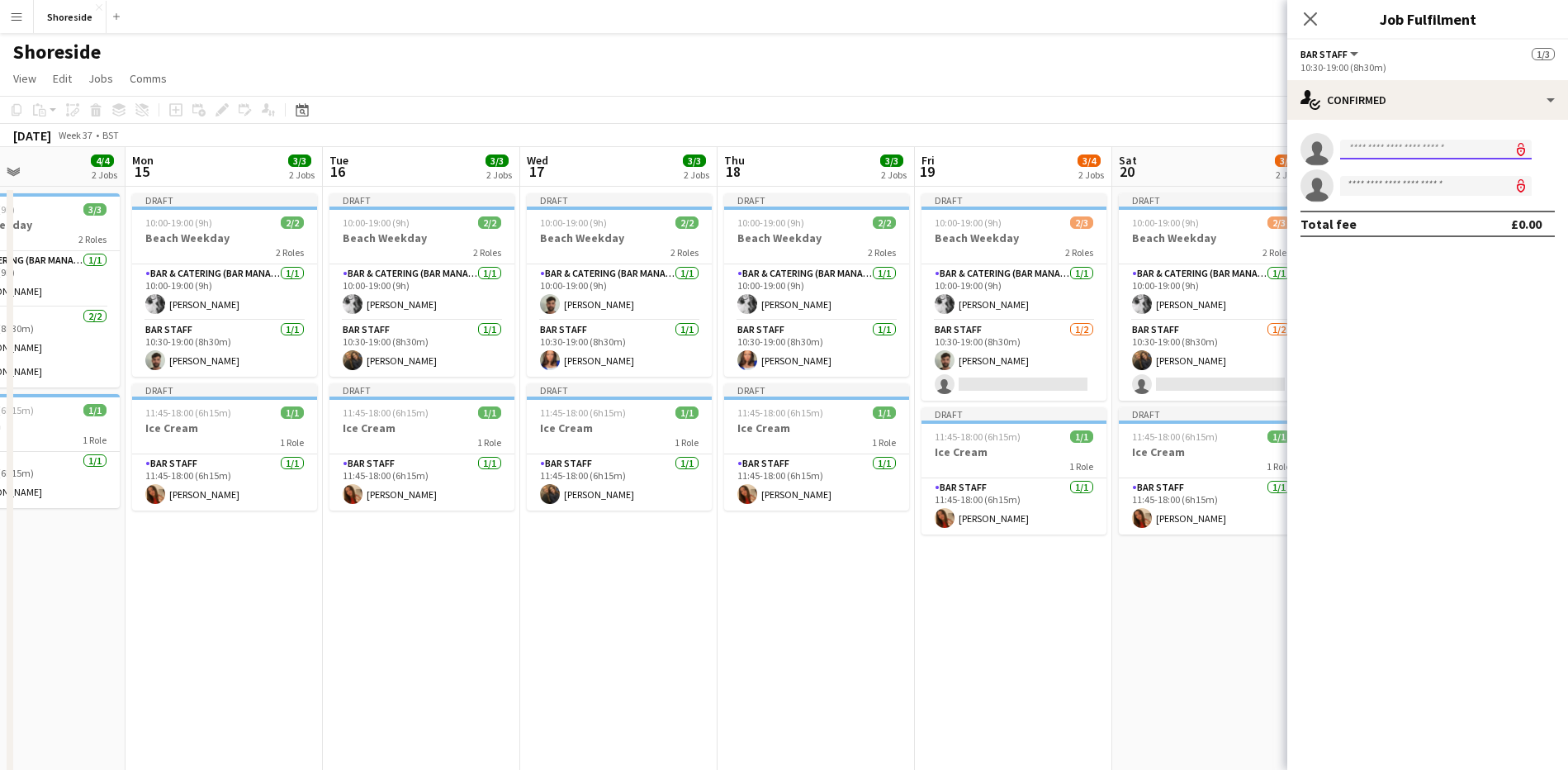
click at [1397, 142] on input at bounding box center [1435, 149] width 191 height 20
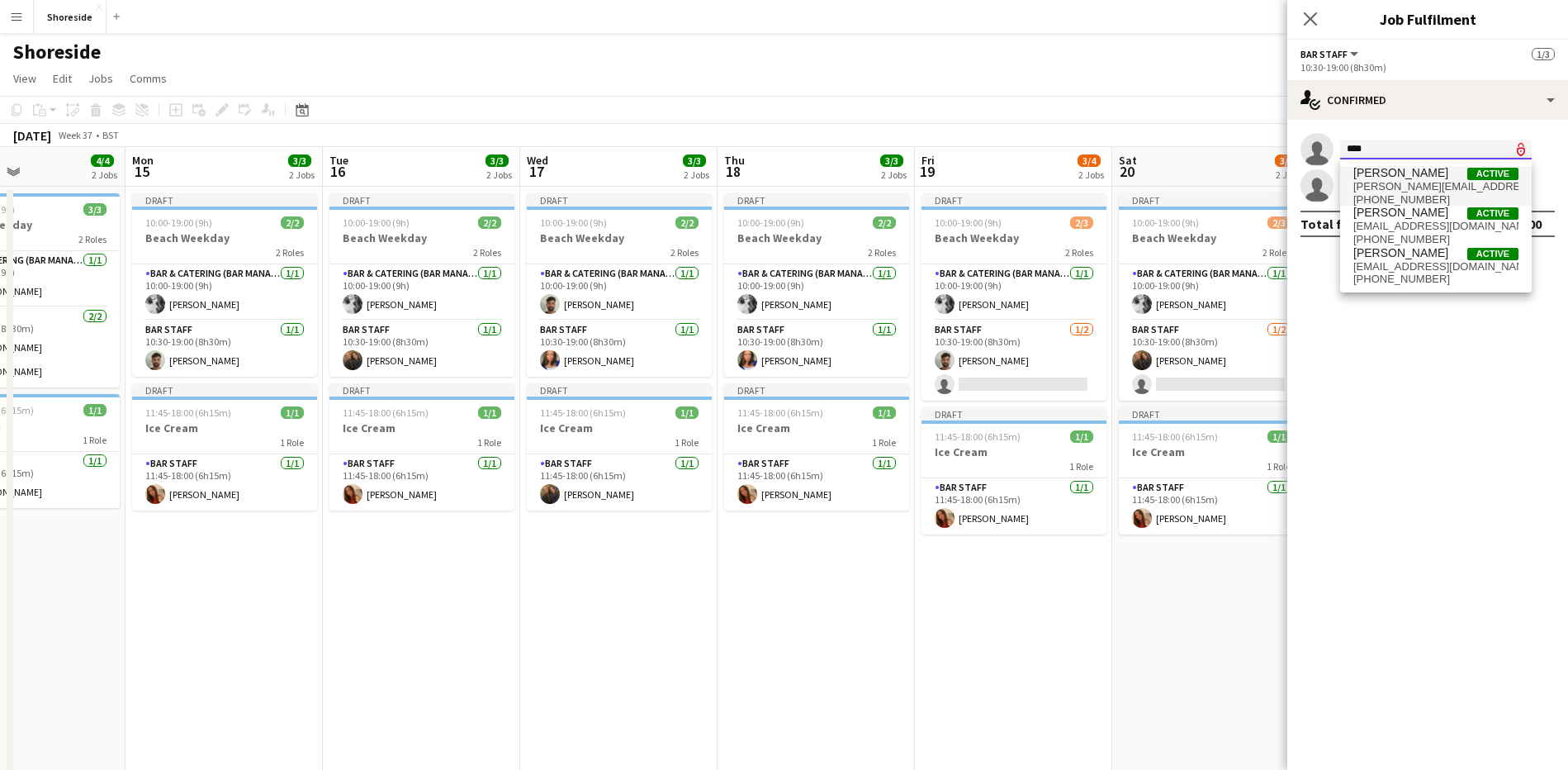
type input "****"
click at [1425, 174] on span "[PERSON_NAME] Active" at bounding box center [1436, 172] width 166 height 14
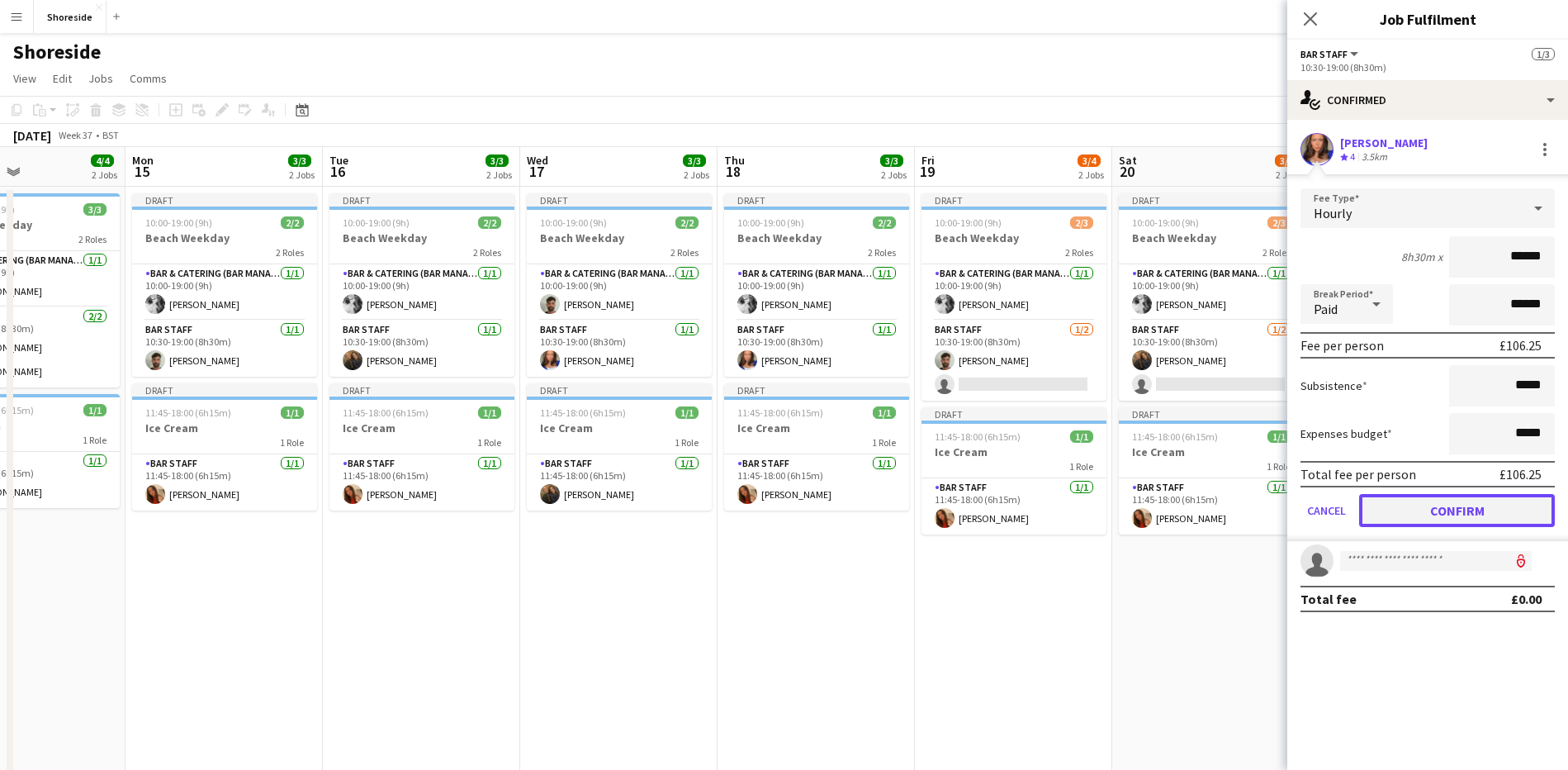
click at [1483, 516] on button "Confirm" at bounding box center [1457, 510] width 196 height 33
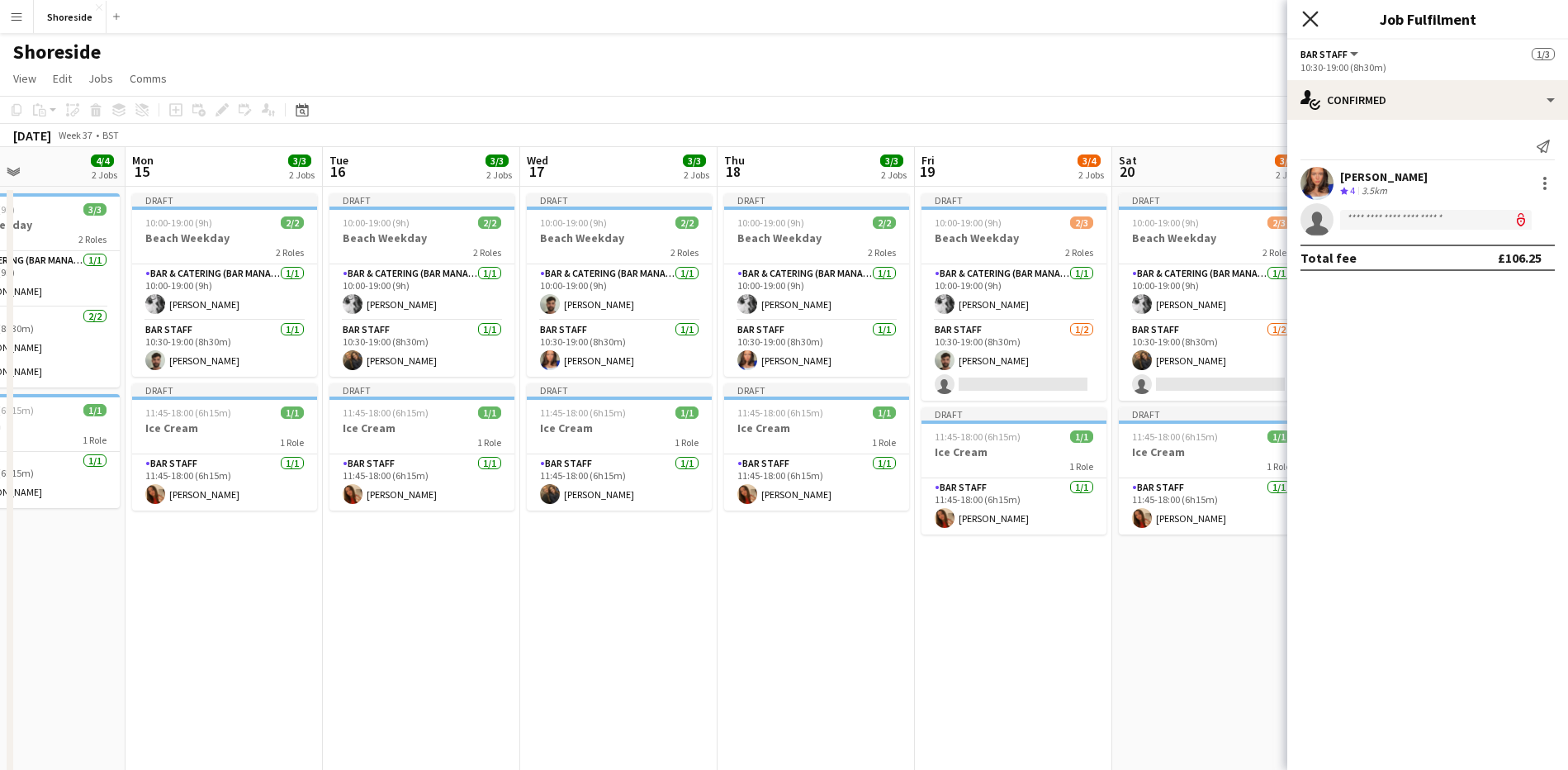
click at [1313, 13] on icon "Close pop-in" at bounding box center [1309, 18] width 15 height 15
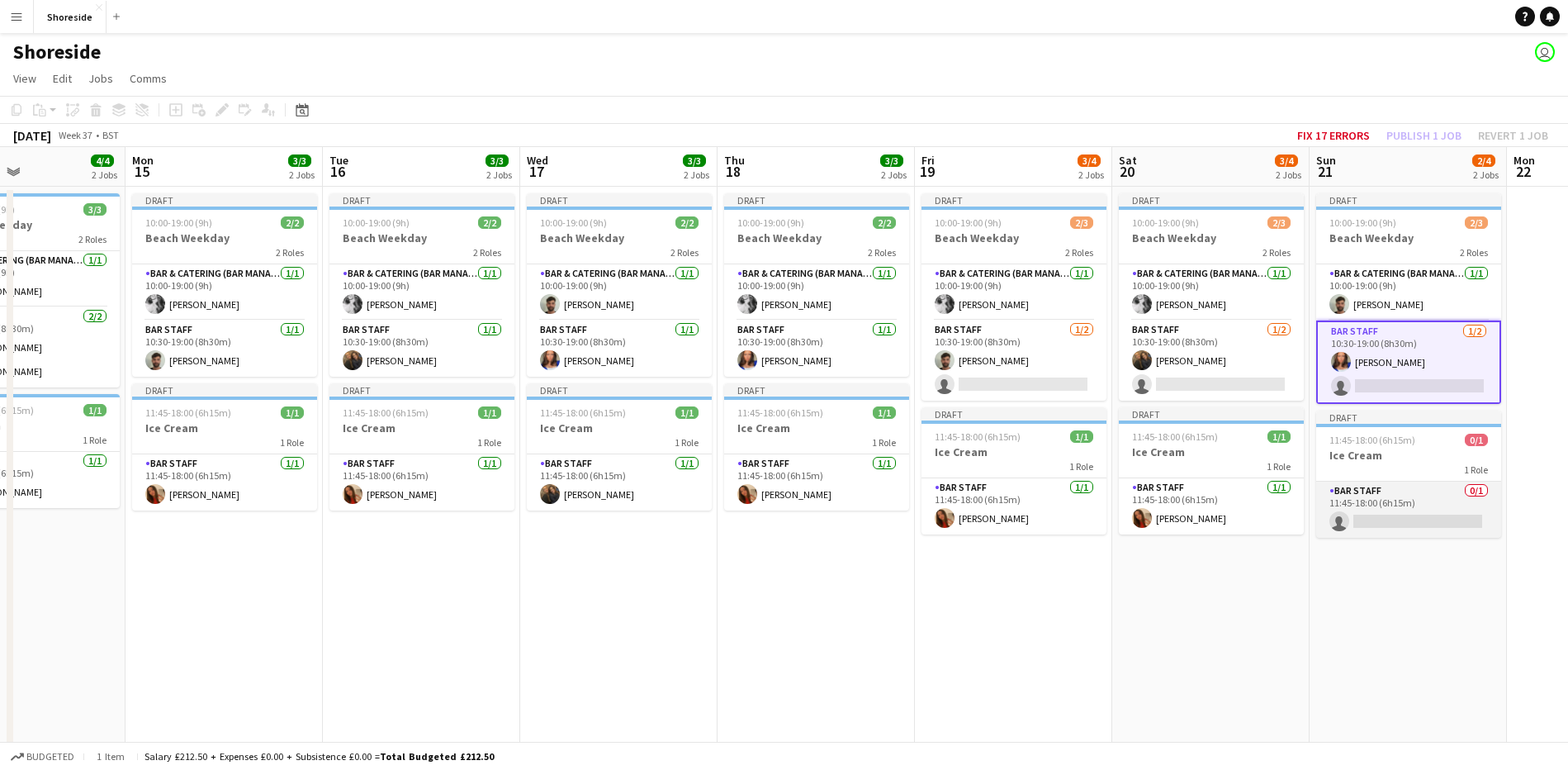
click at [1401, 530] on app-card-role "Bar Staff 0/1 11:45-18:00 (6h15m) single-neutral-actions" at bounding box center [1408, 509] width 185 height 56
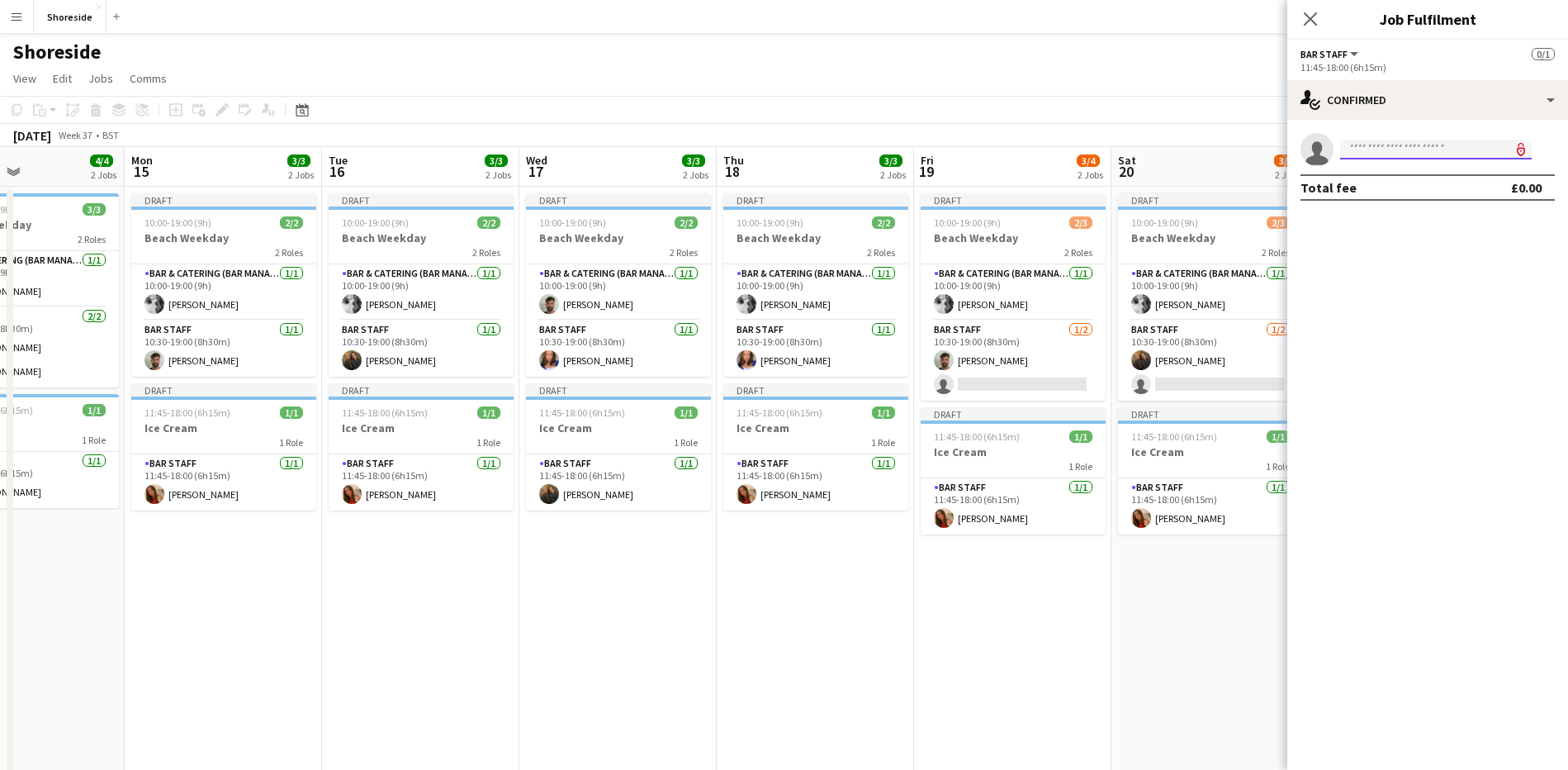
click at [1402, 143] on input at bounding box center [1435, 149] width 191 height 20
type input "*****"
click at [1360, 170] on span "[PERSON_NAME]" at bounding box center [1401, 172] width 95 height 14
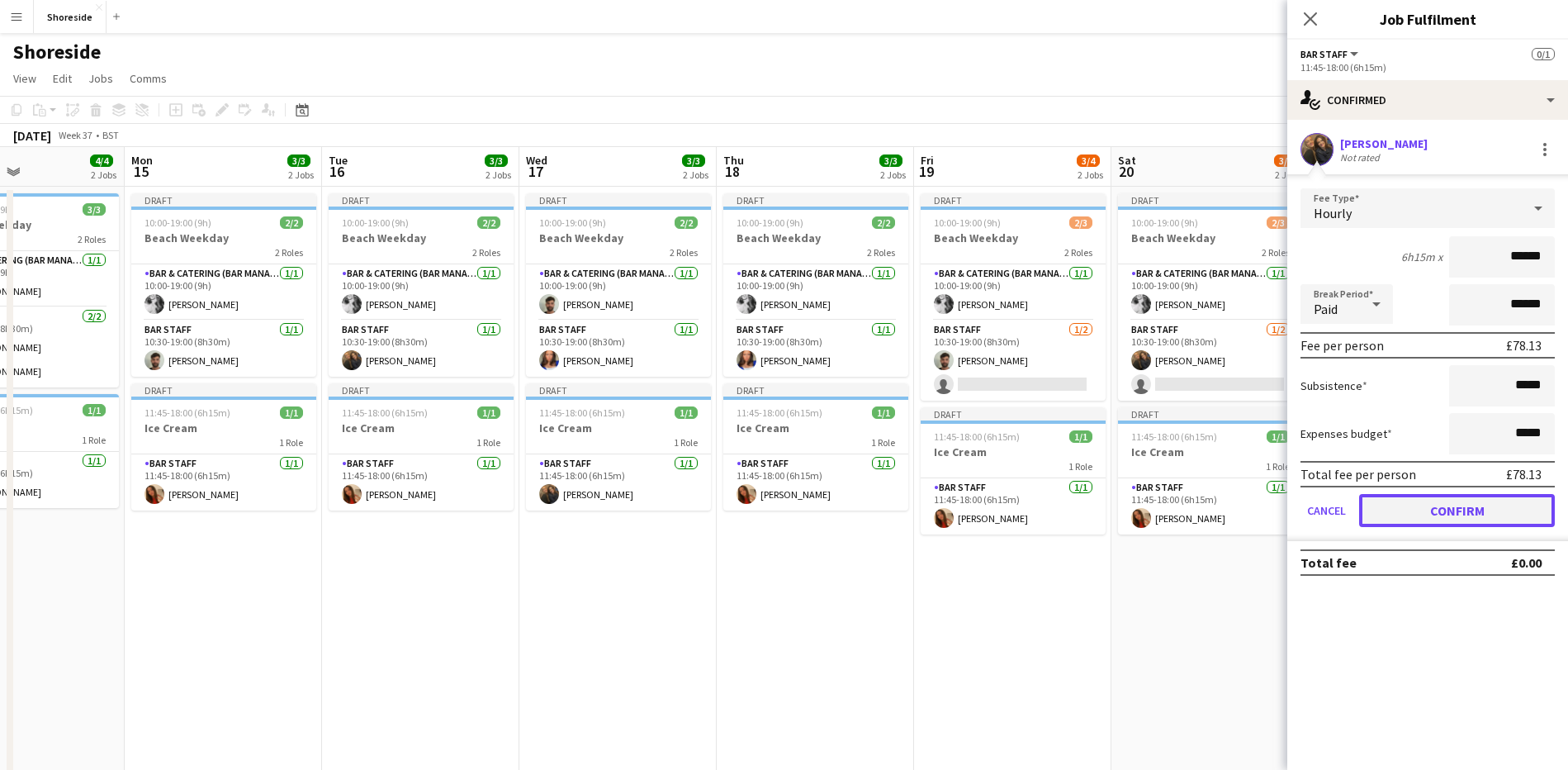
click at [1457, 516] on button "Confirm" at bounding box center [1457, 510] width 196 height 33
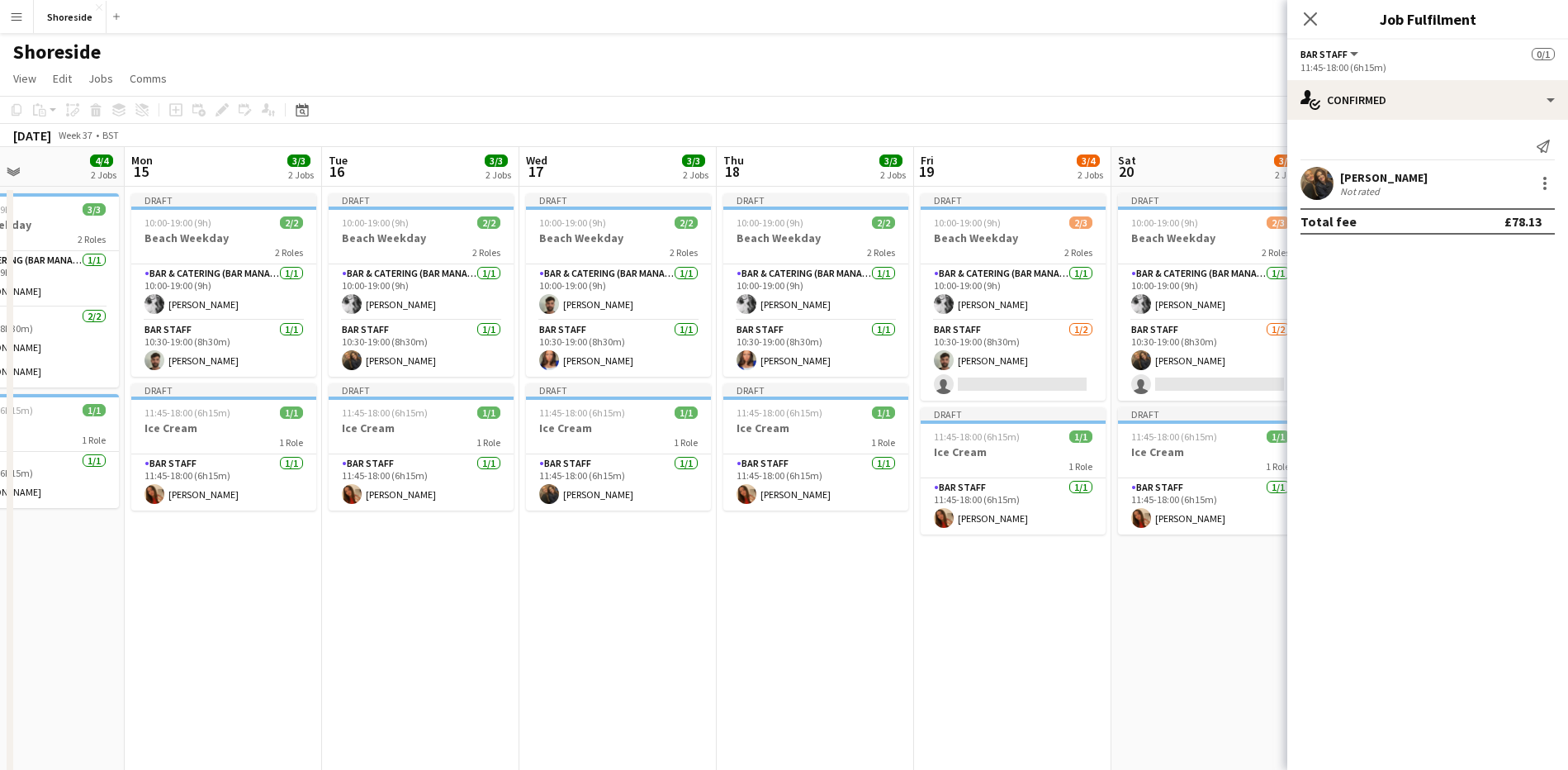
click at [1312, 4] on div "Close pop-in" at bounding box center [1310, 19] width 47 height 38
click at [1305, 15] on icon "Close pop-in" at bounding box center [1309, 18] width 15 height 15
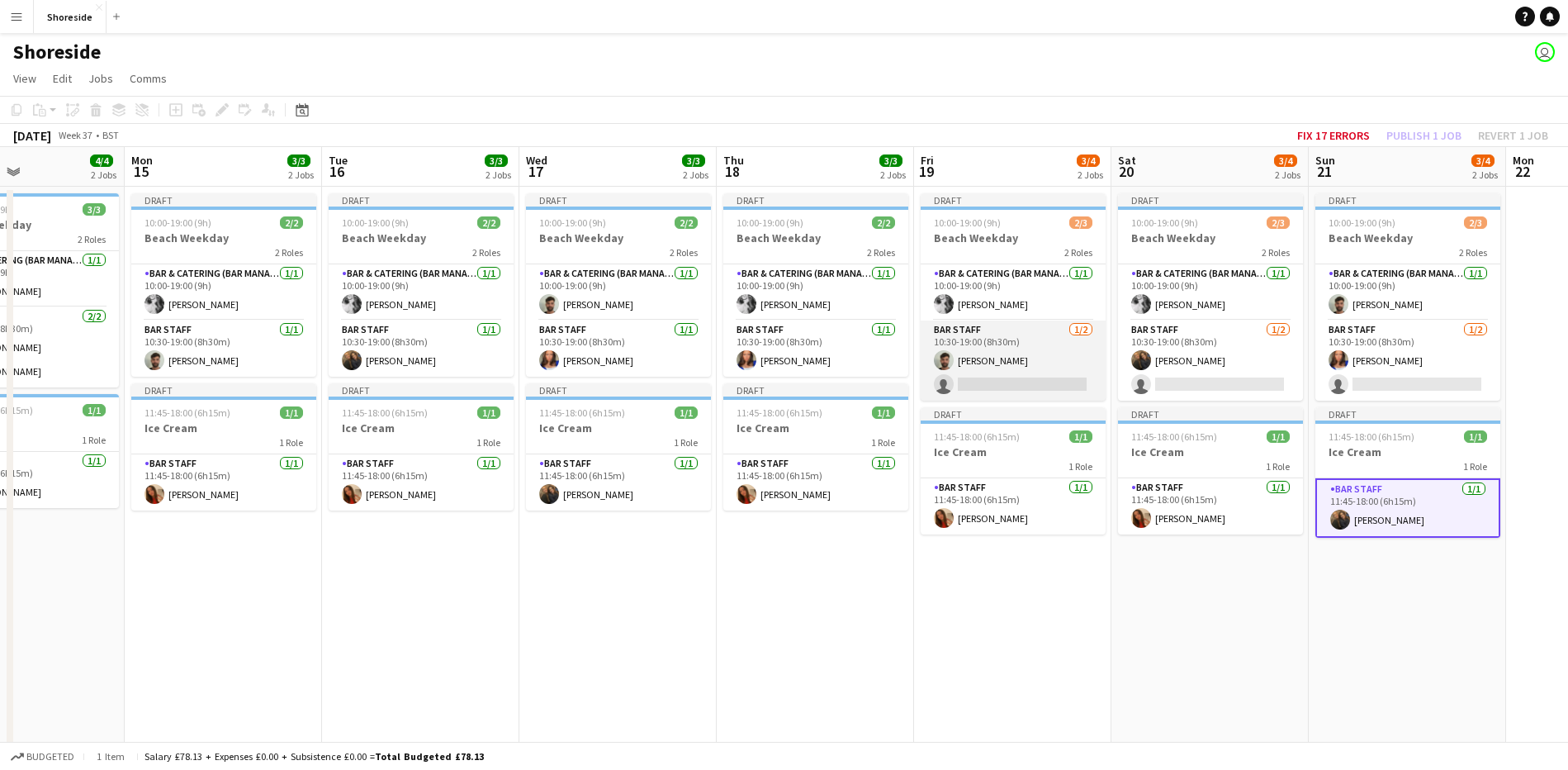
click at [1014, 375] on app-card-role "Bar Staff [DATE] 10:30-19:00 (8h30m) [PERSON_NAME] single-neutral-actions" at bounding box center [1013, 361] width 185 height 80
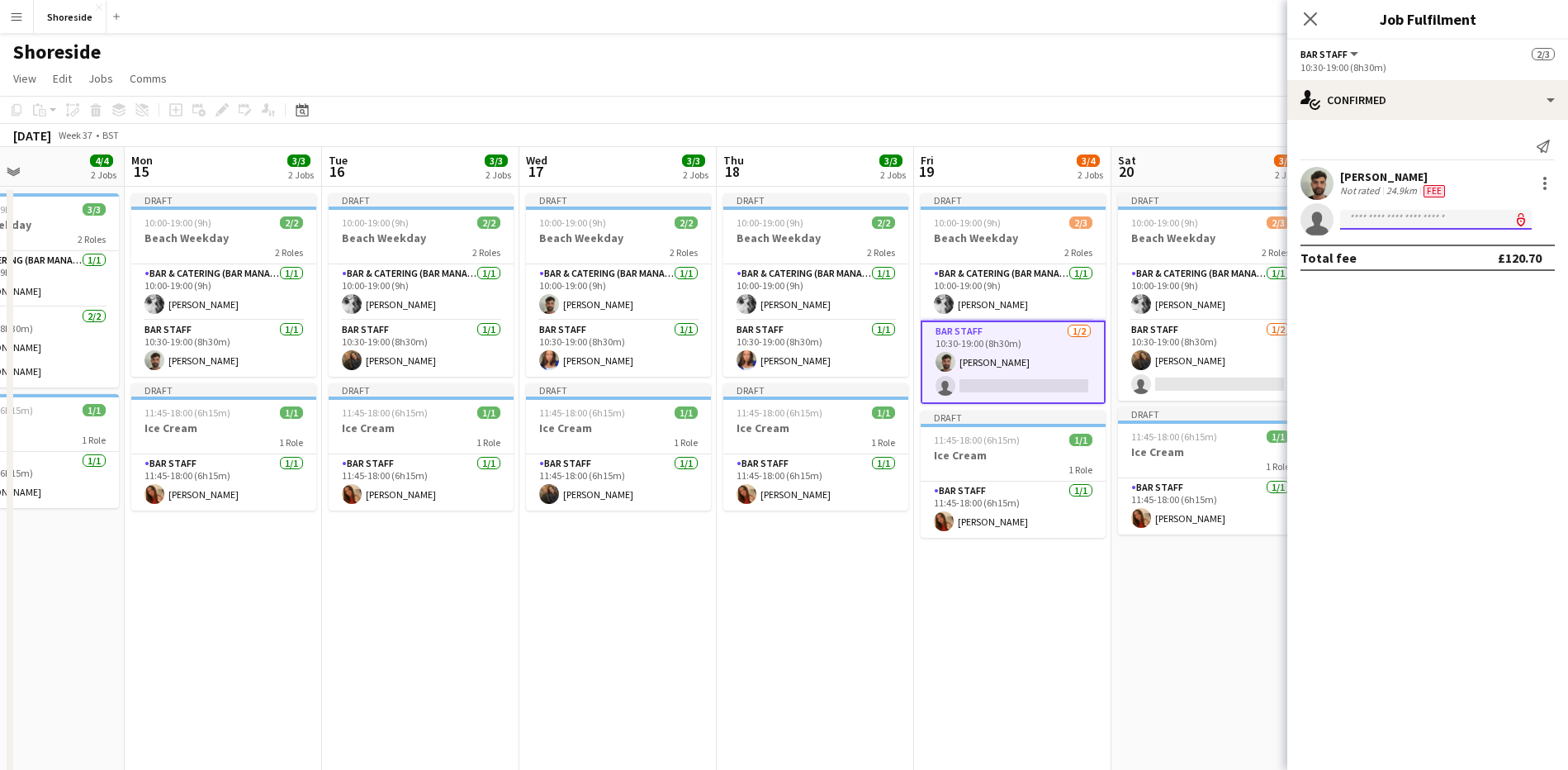
click at [1369, 222] on input at bounding box center [1435, 219] width 191 height 20
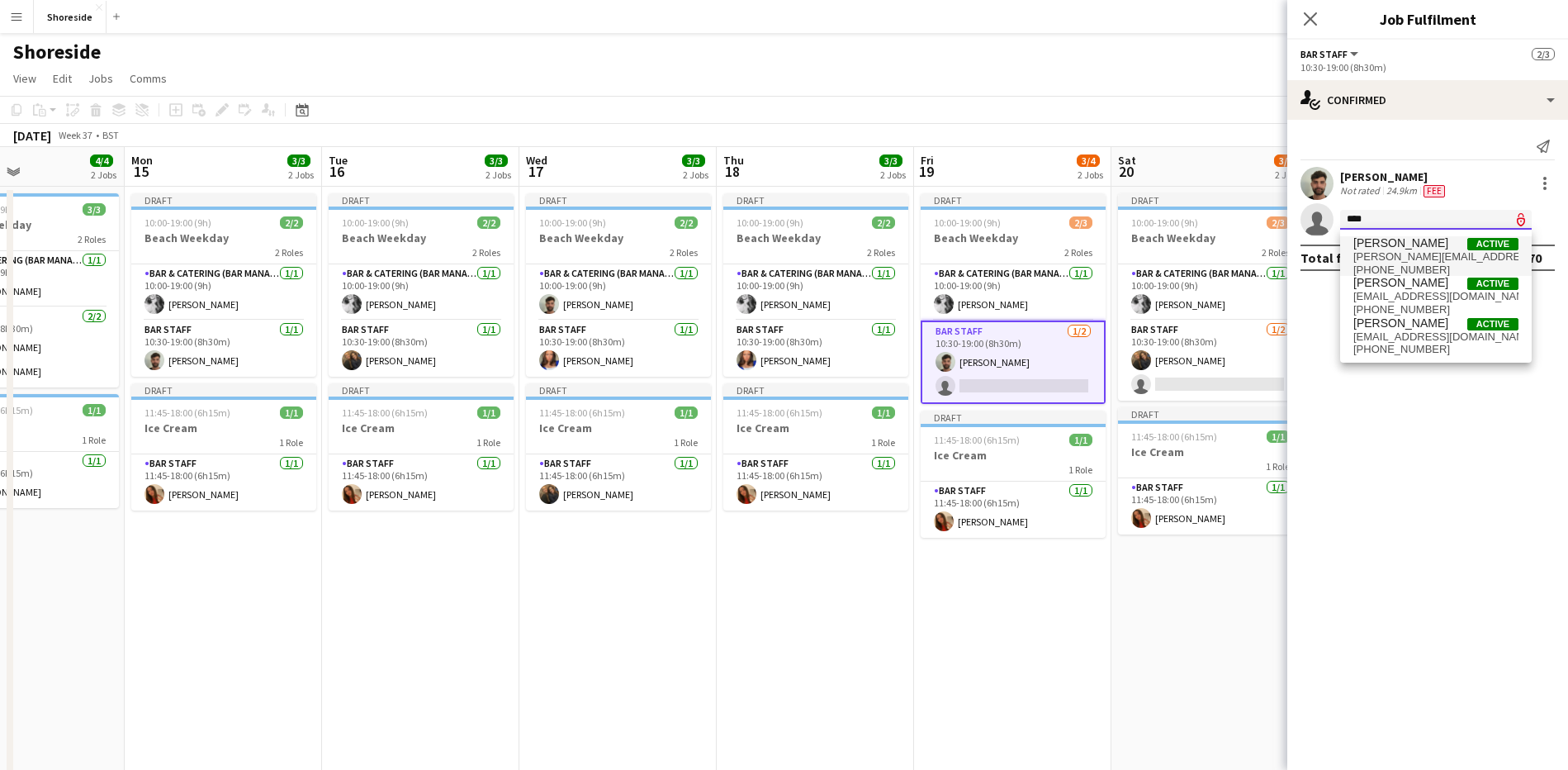
type input "****"
click at [1370, 246] on span "[PERSON_NAME]" at bounding box center [1401, 243] width 95 height 14
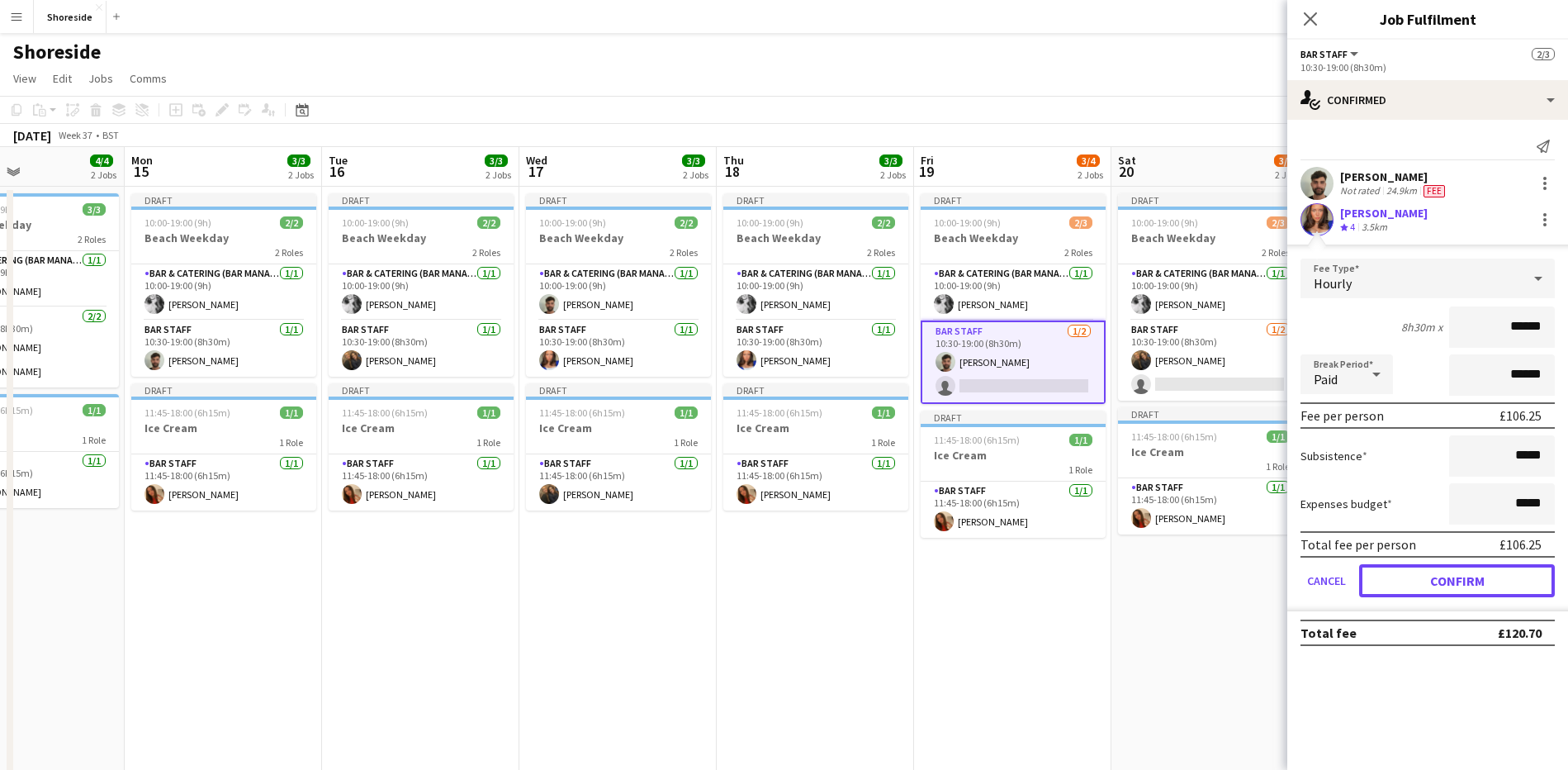
click at [1481, 573] on button "Confirm" at bounding box center [1457, 581] width 196 height 33
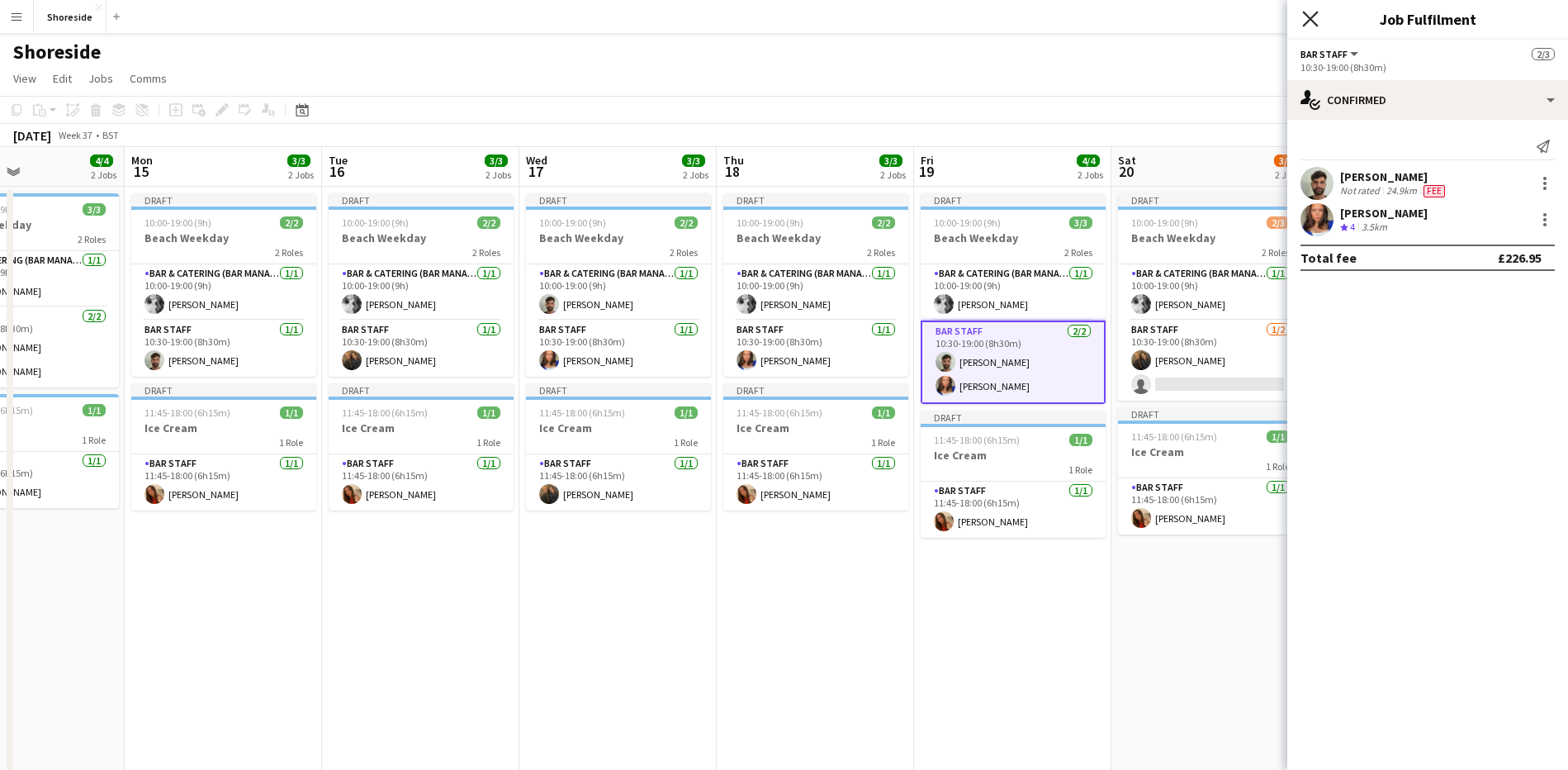
click at [1306, 17] on icon "Close pop-in" at bounding box center [1309, 18] width 15 height 15
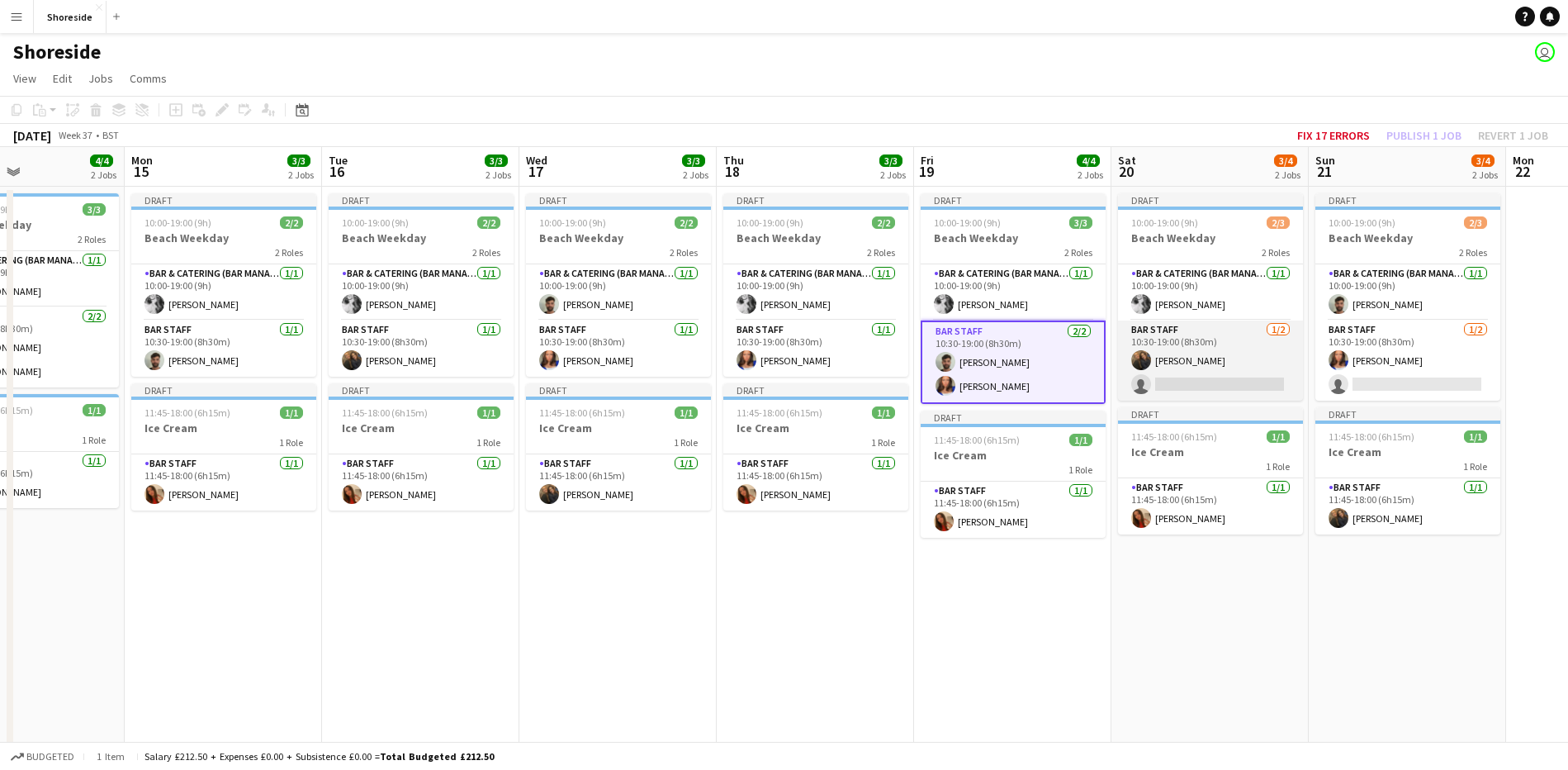
click at [1245, 390] on app-card-role "Bar Staff [DATE] 10:30-19:00 (8h30m) [PERSON_NAME] single-neutral-actions" at bounding box center [1210, 361] width 185 height 80
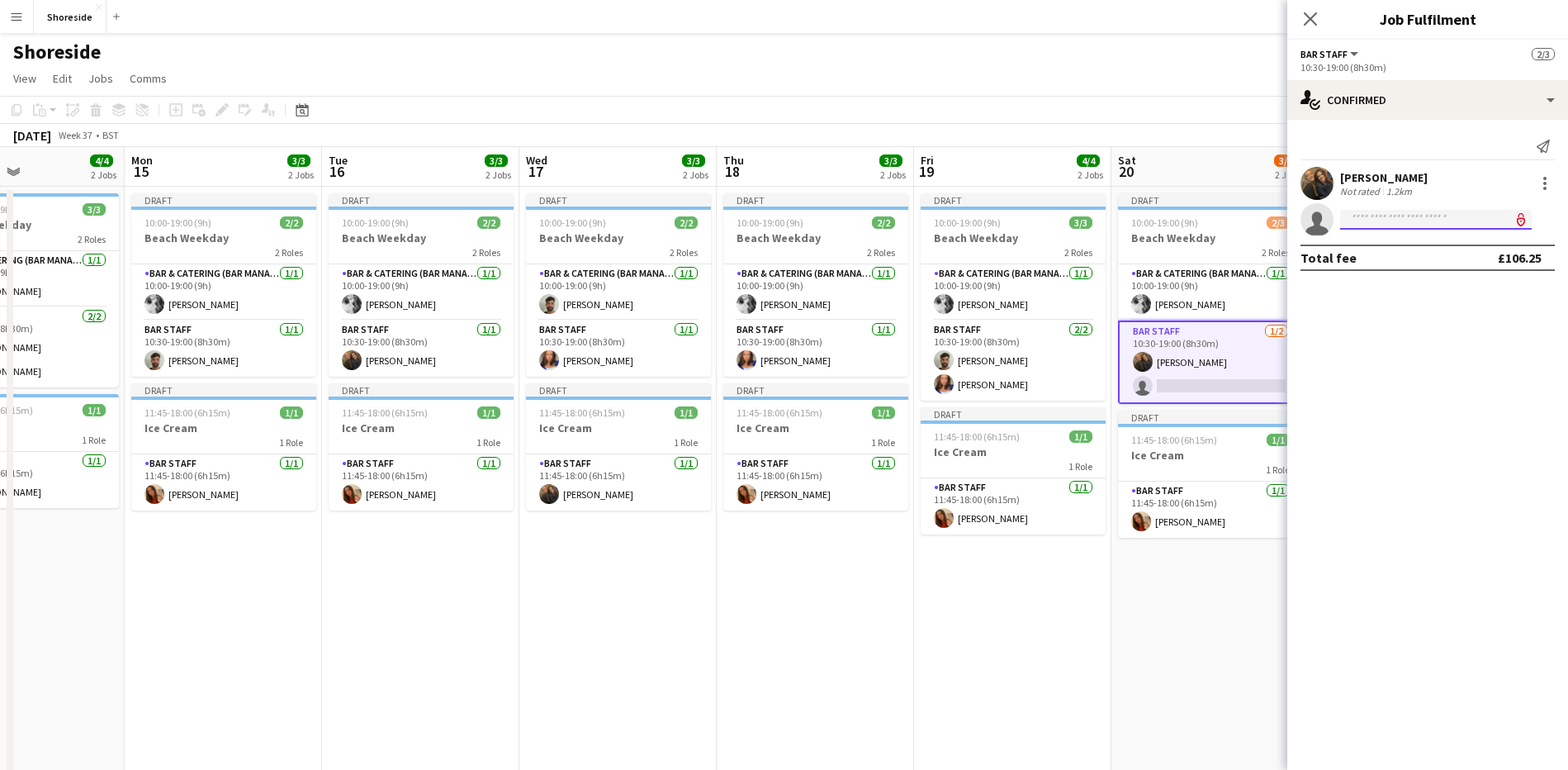
click at [1373, 222] on input at bounding box center [1435, 219] width 191 height 20
click at [1309, 17] on icon at bounding box center [1309, 18] width 15 height 15
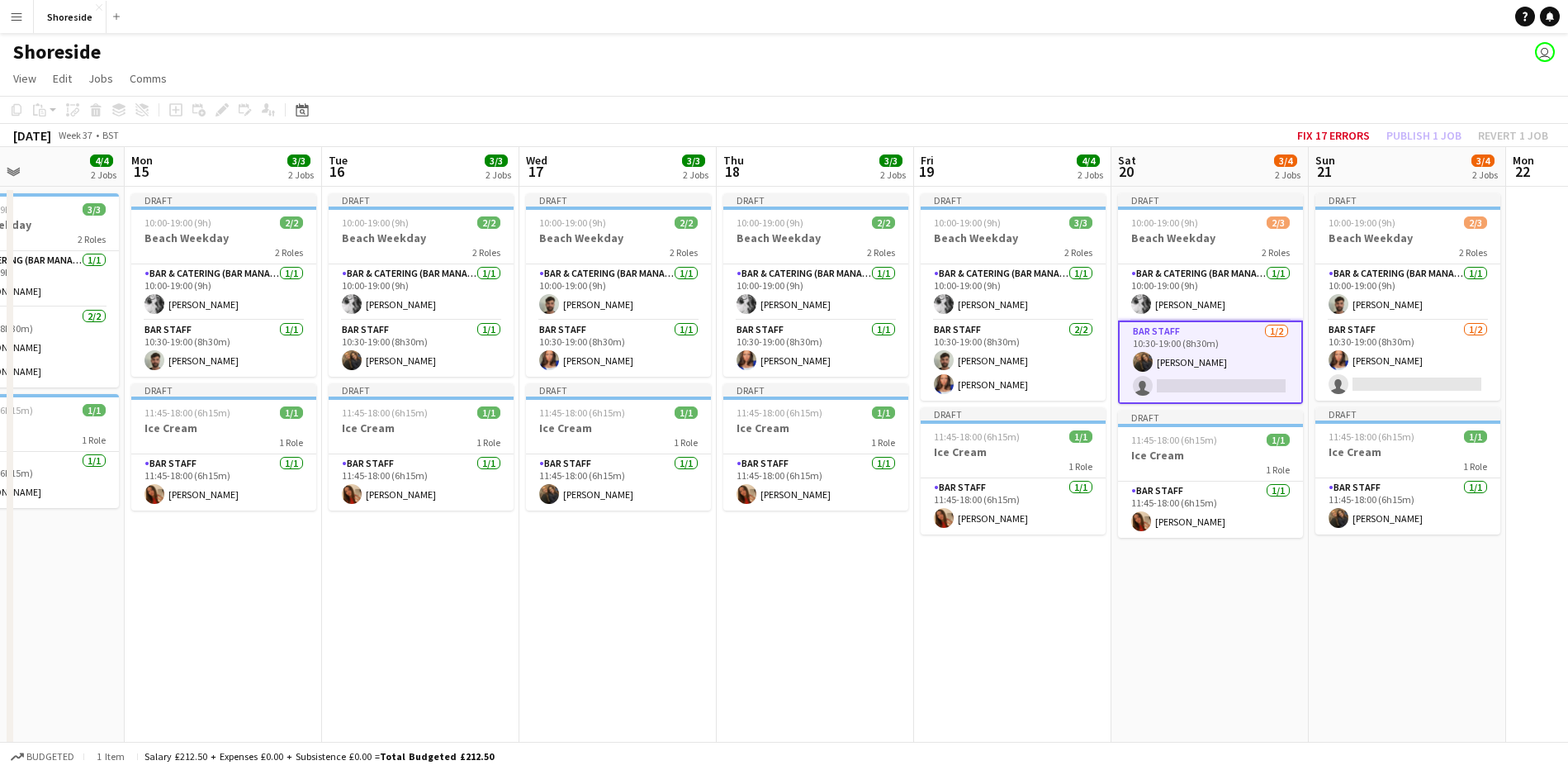
click at [1211, 383] on app-card-role "Bar Staff [DATE] 10:30-19:00 (8h30m) [PERSON_NAME] single-neutral-actions" at bounding box center [1210, 363] width 185 height 84
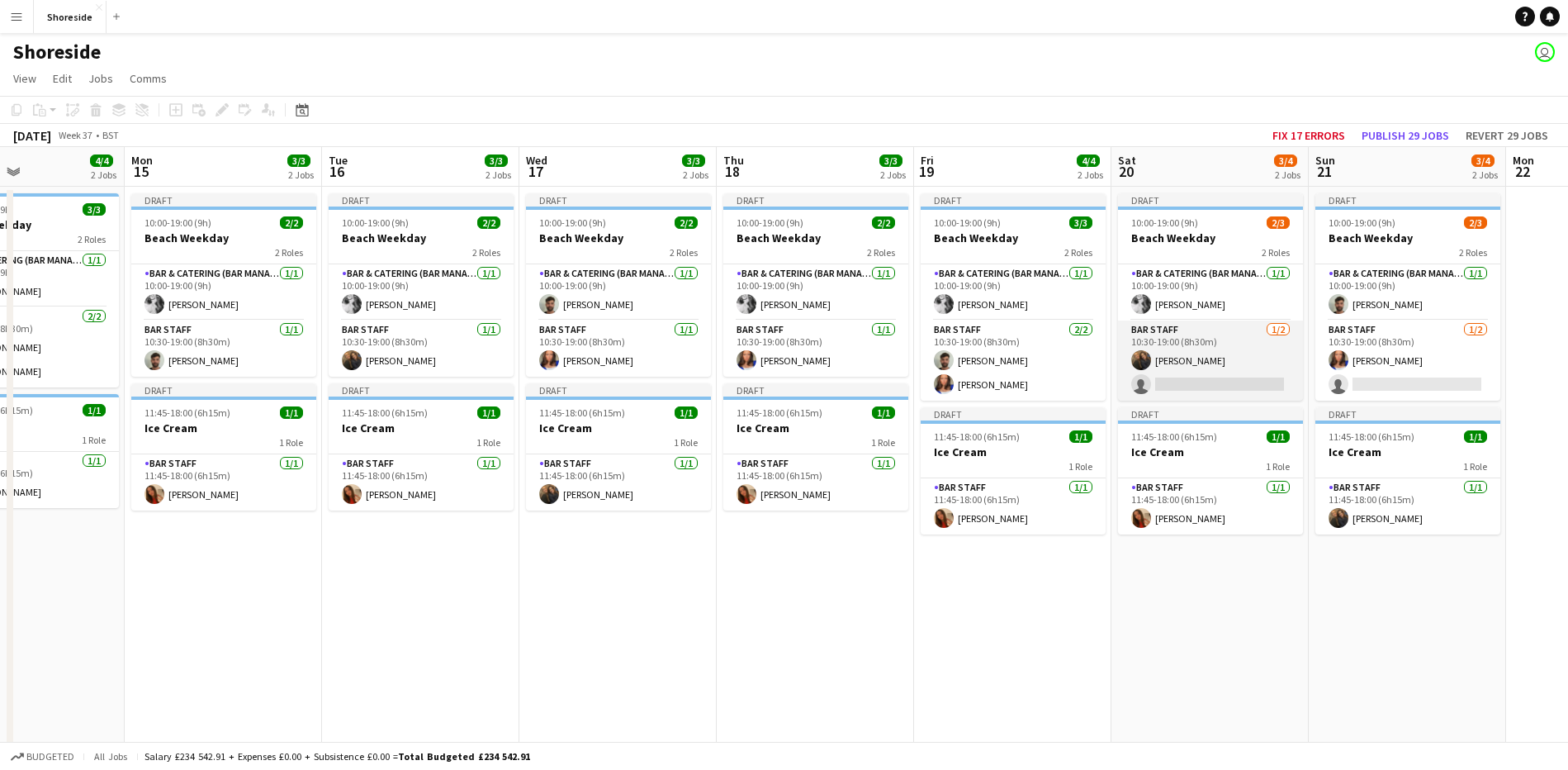
click at [1205, 383] on app-card-role "Bar Staff [DATE] 10:30-19:00 (8h30m) [PERSON_NAME] single-neutral-actions" at bounding box center [1210, 361] width 185 height 80
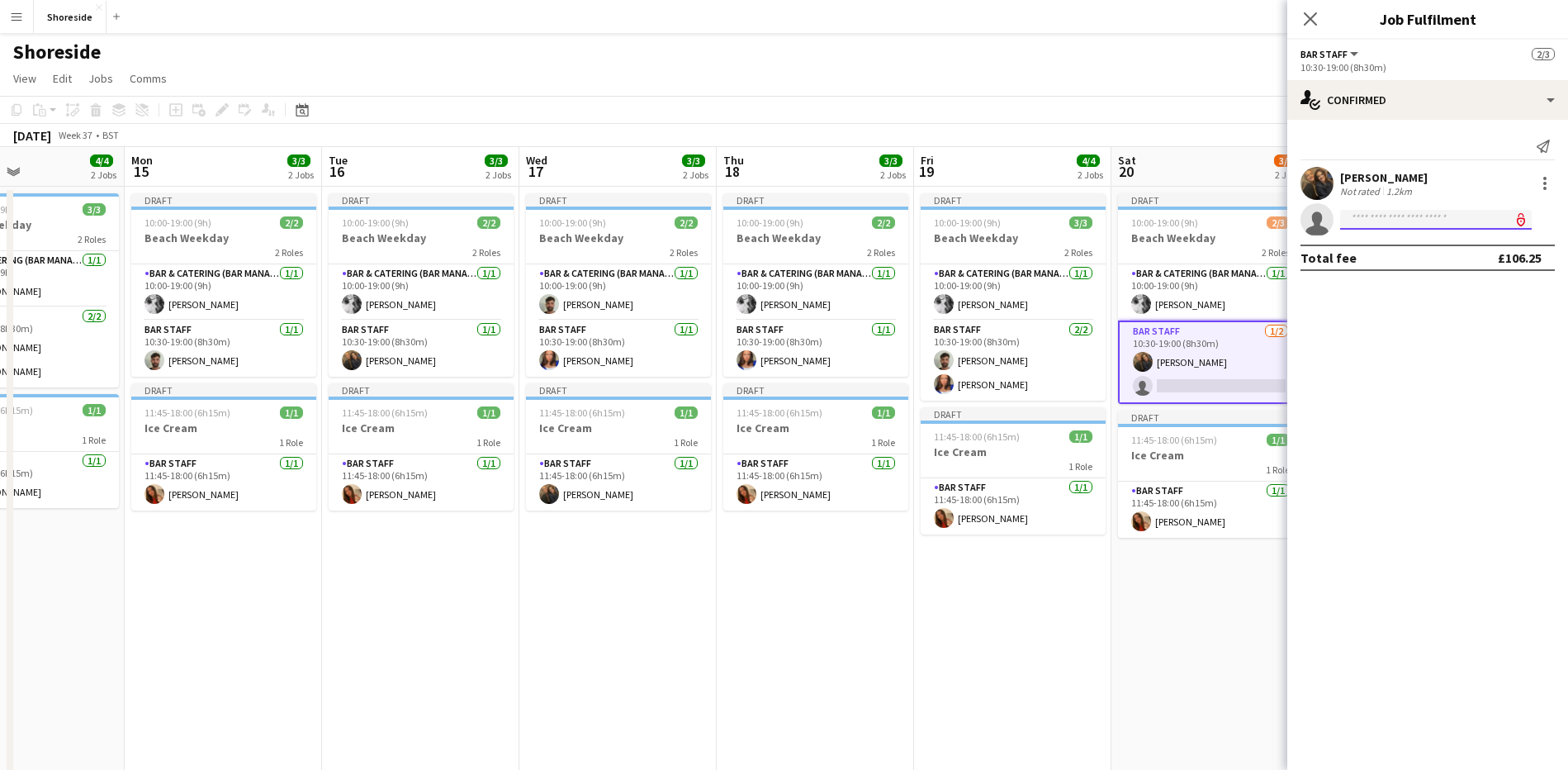
click at [1415, 227] on input at bounding box center [1435, 219] width 191 height 20
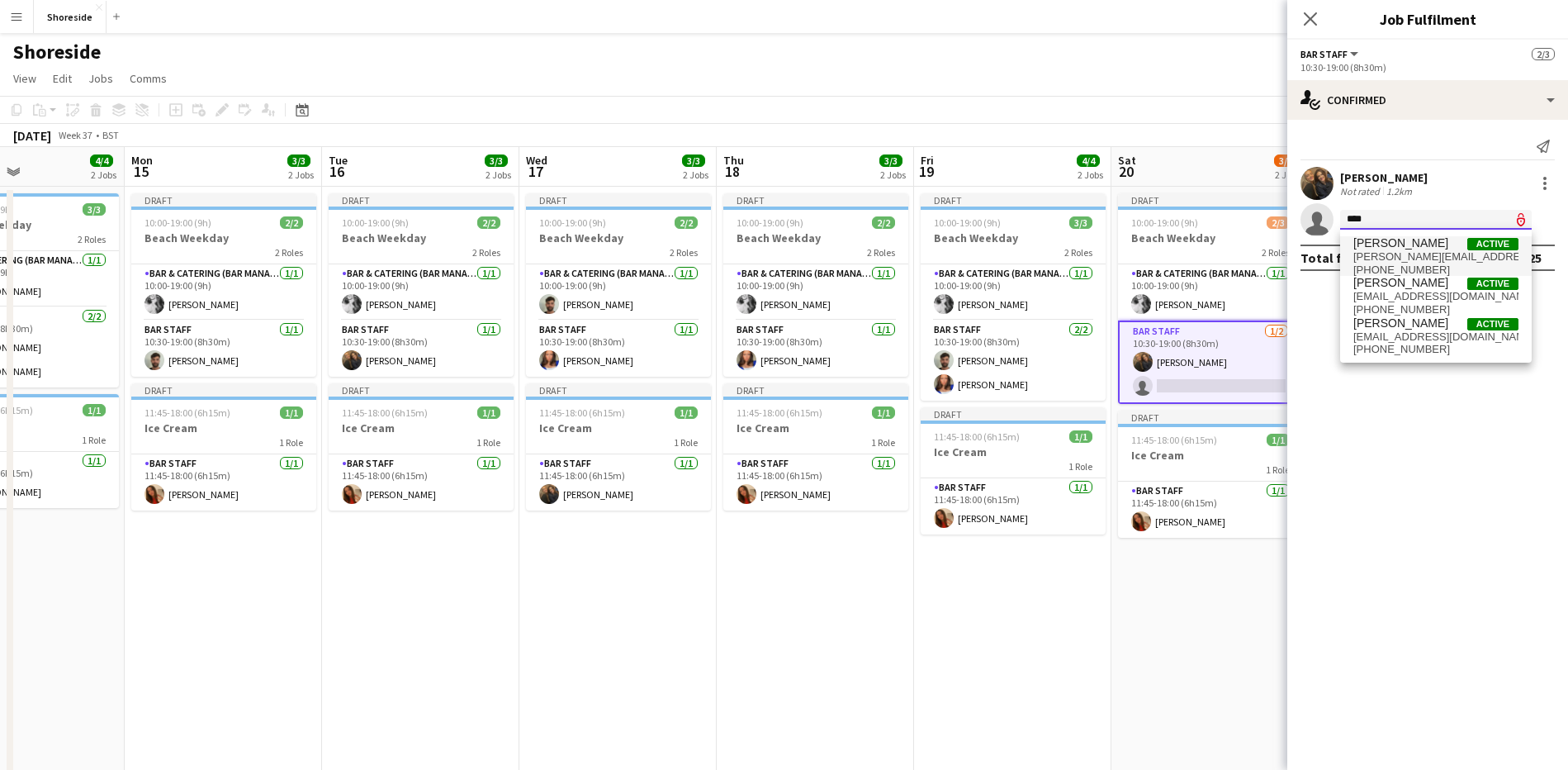
type input "****"
click at [1393, 258] on span "[PERSON_NAME][EMAIL_ADDRESS][DOMAIN_NAME]" at bounding box center [1436, 257] width 166 height 13
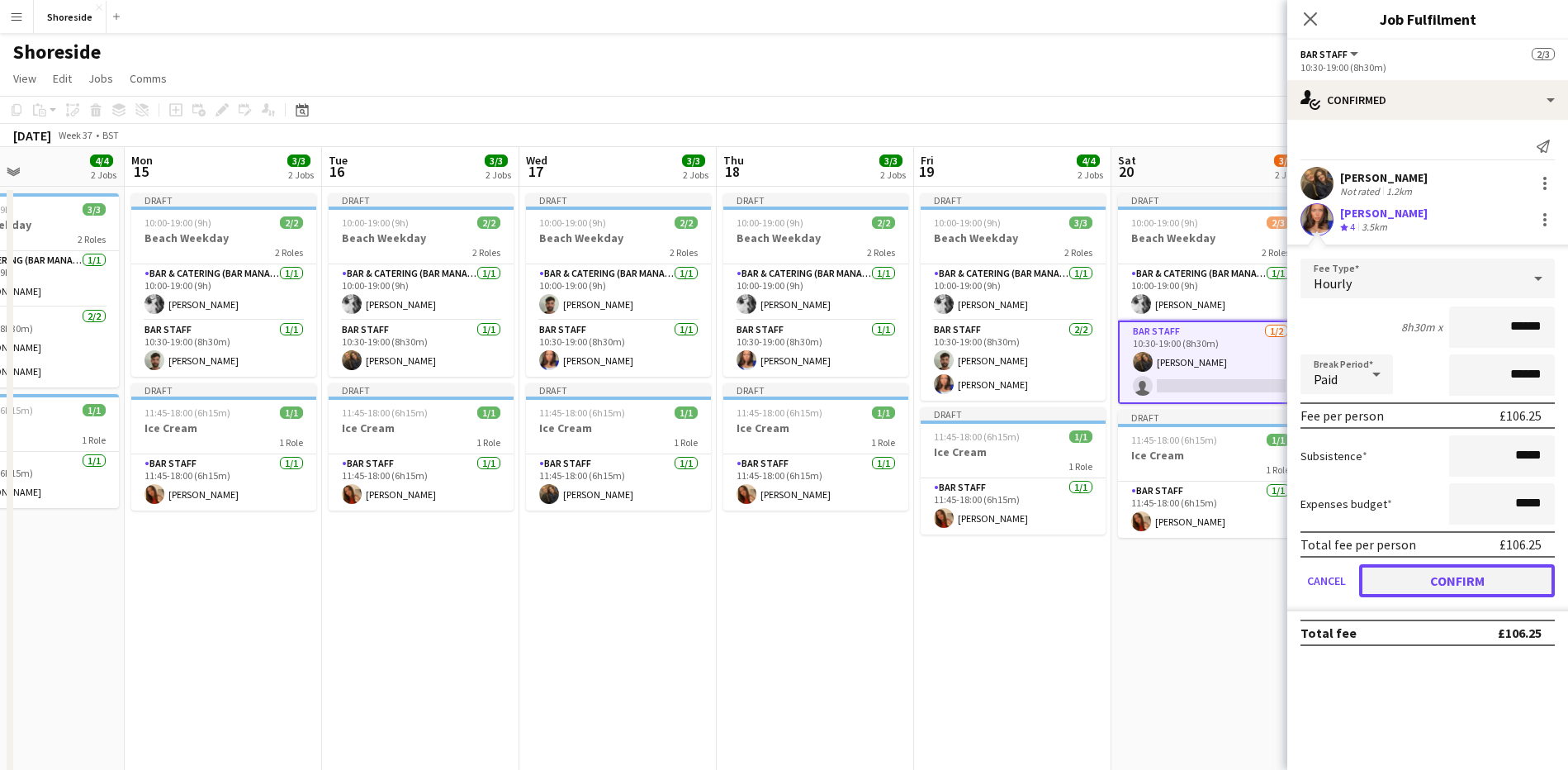
click at [1467, 589] on button "Confirm" at bounding box center [1457, 581] width 196 height 33
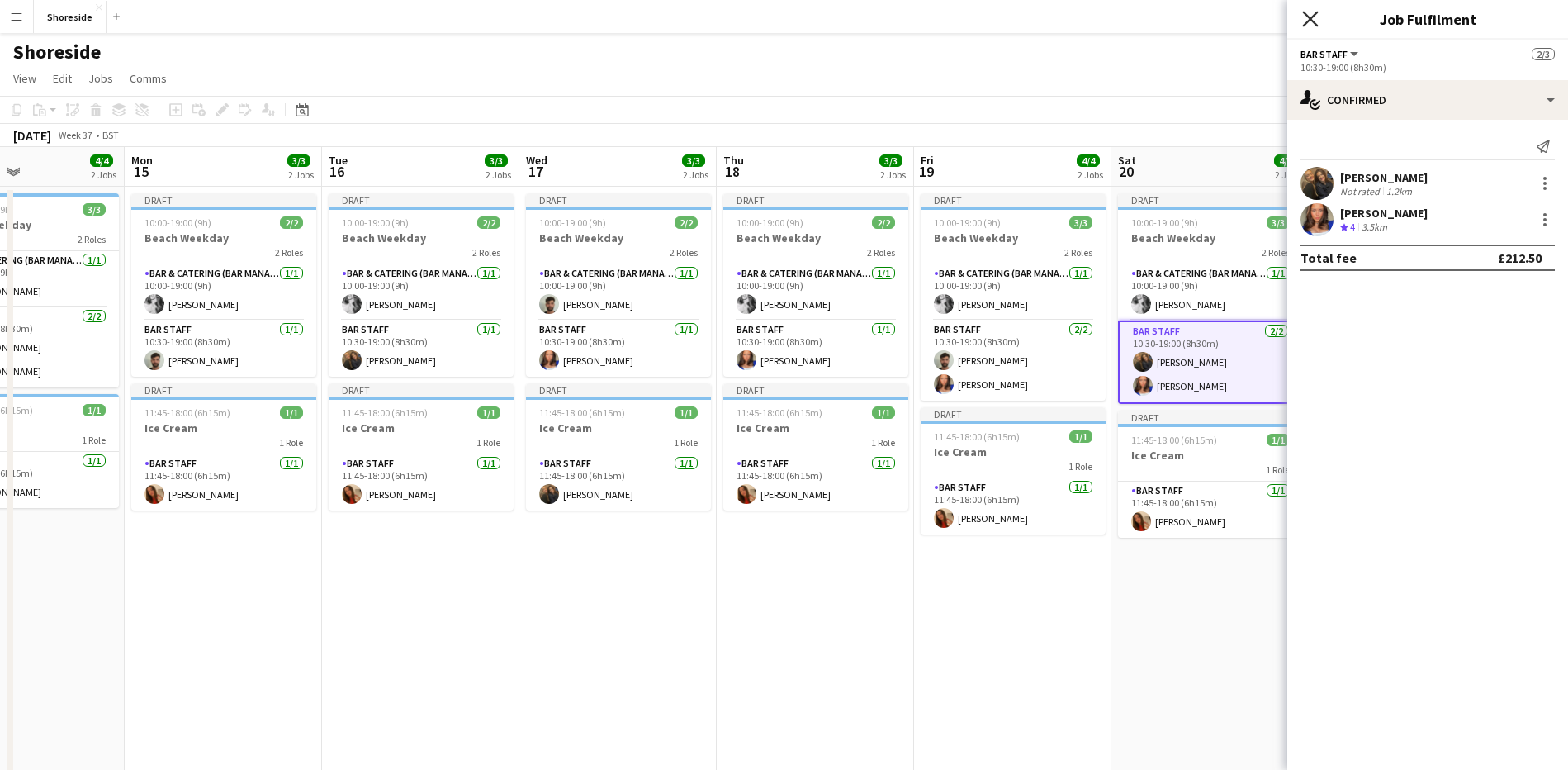
click at [1307, 13] on icon "Close pop-in" at bounding box center [1309, 18] width 15 height 15
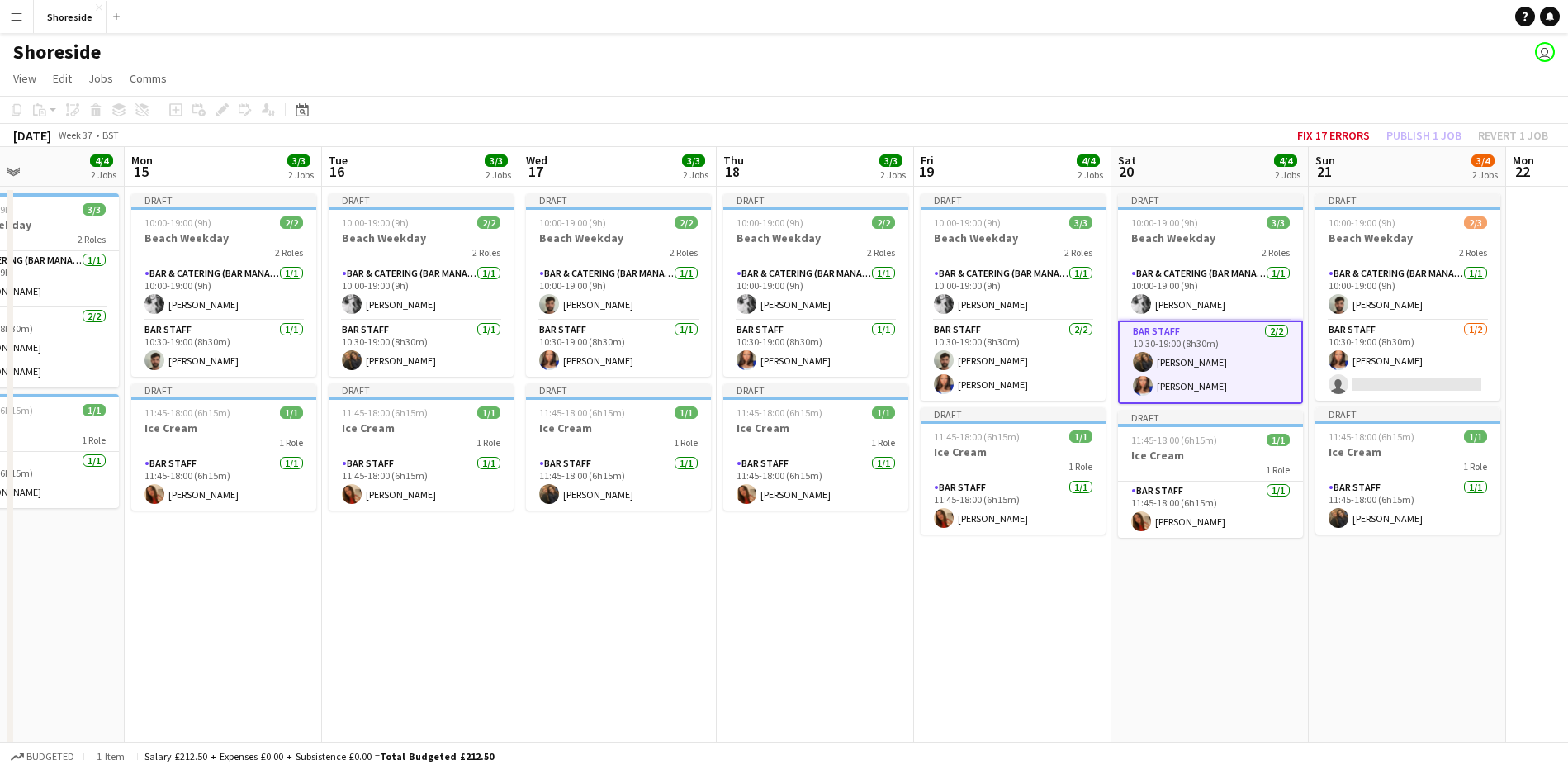
click at [1260, 580] on app-date-cell "Draft 10:00-19:00 (9h) 3/3 Beach Weekday 2 Roles Bar & Catering (Bar Manager) […" at bounding box center [1209, 535] width 197 height 697
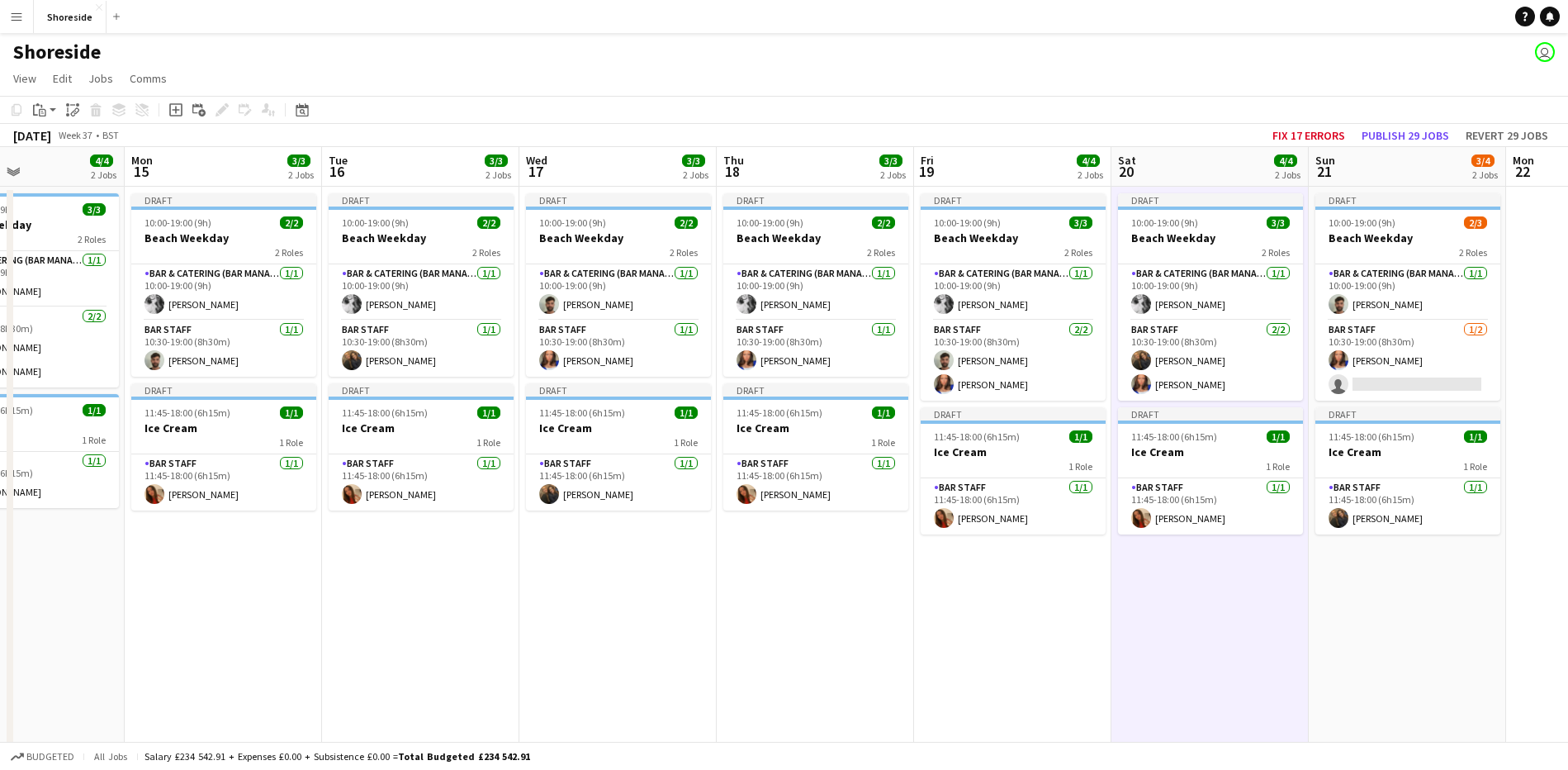
click at [1081, 579] on app-date-cell "Draft 10:00-19:00 (9h) 3/3 Beach Weekday 2 Roles Bar & Catering (Bar Manager) […" at bounding box center [1012, 535] width 197 height 697
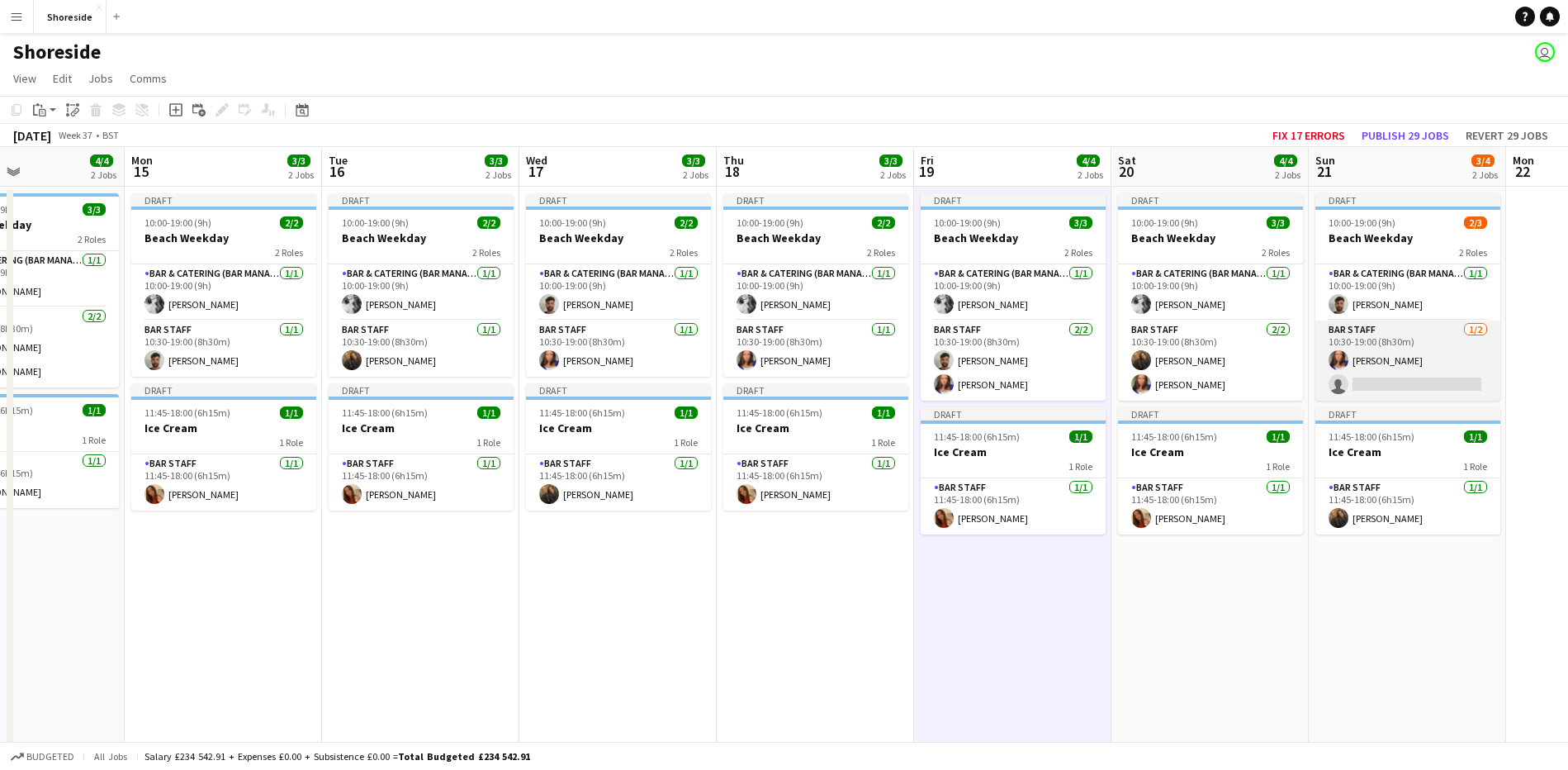
click at [1412, 375] on app-card-role "Bar Staff [DATE] 10:30-19:00 (8h30m) [PERSON_NAME] single-neutral-actions" at bounding box center [1407, 361] width 185 height 80
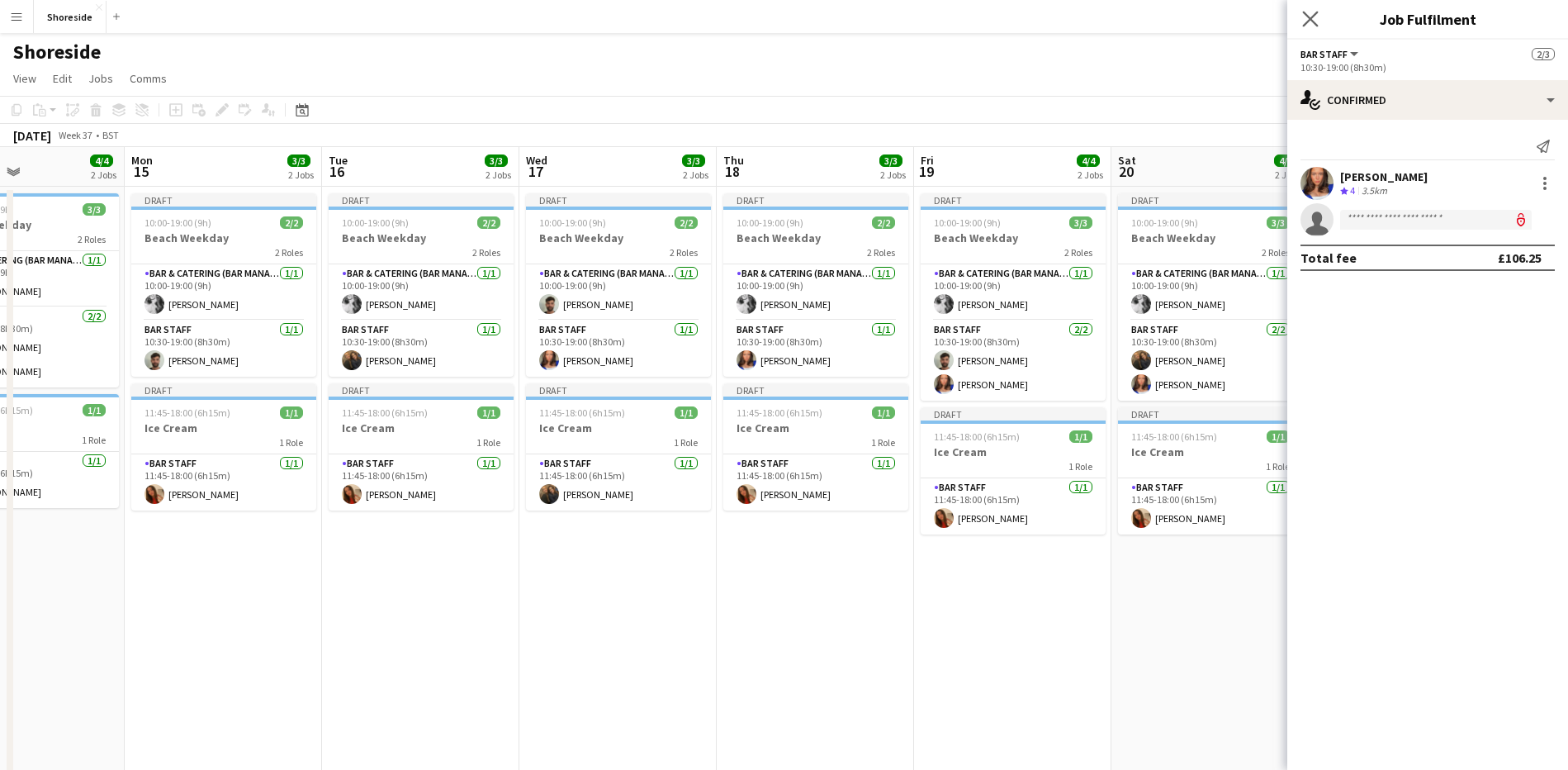
click at [1309, 27] on app-icon "Close pop-in" at bounding box center [1310, 19] width 24 height 24
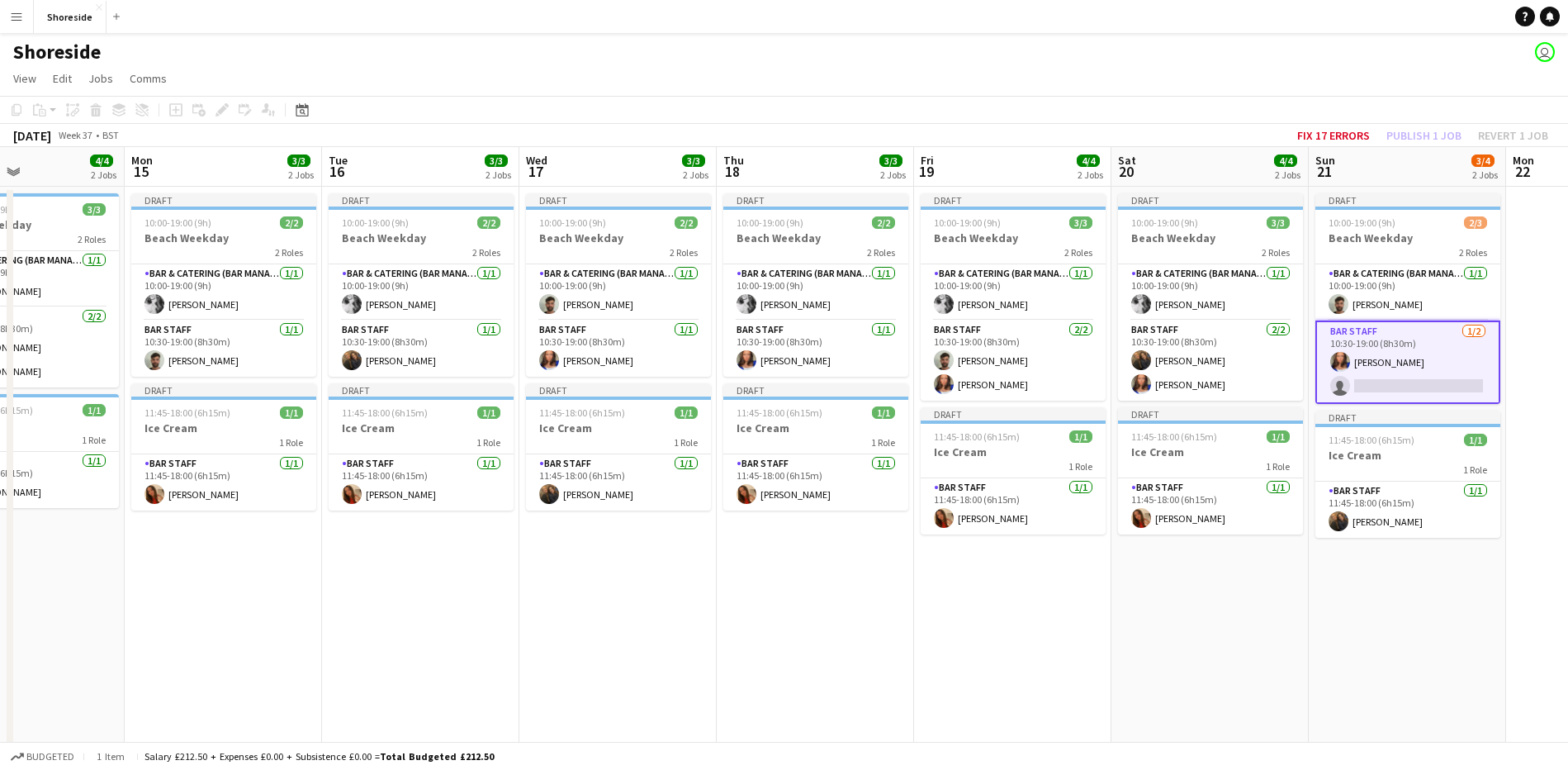
click at [1406, 594] on app-date-cell "Draft 10:00-19:00 (9h) 2/3 Beach Weekday 2 Roles Bar & Catering (Bar Manager) […" at bounding box center [1406, 535] width 197 height 697
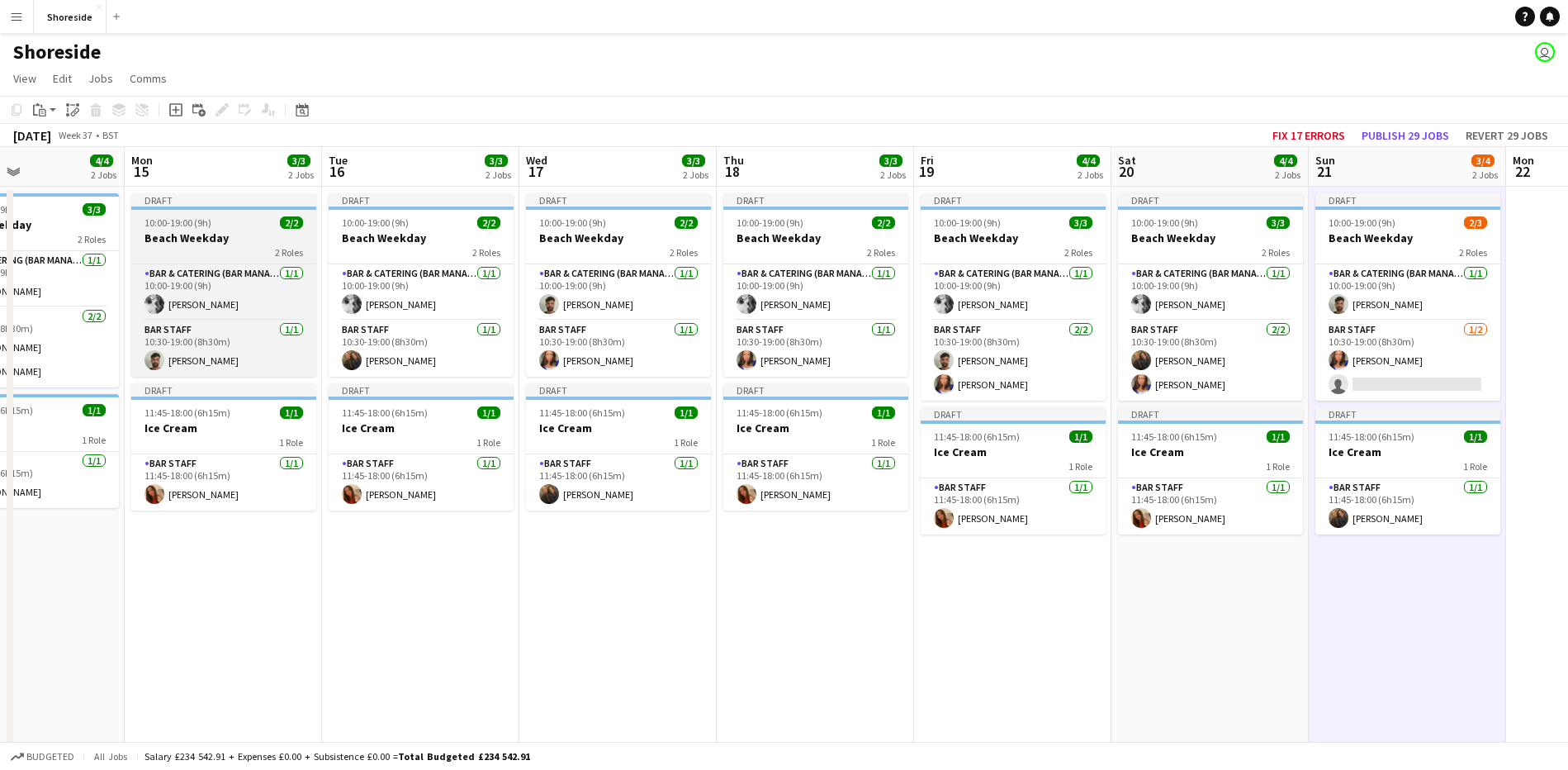
click at [219, 226] on div "10:00-19:00 (9h) 2/2" at bounding box center [224, 222] width 185 height 12
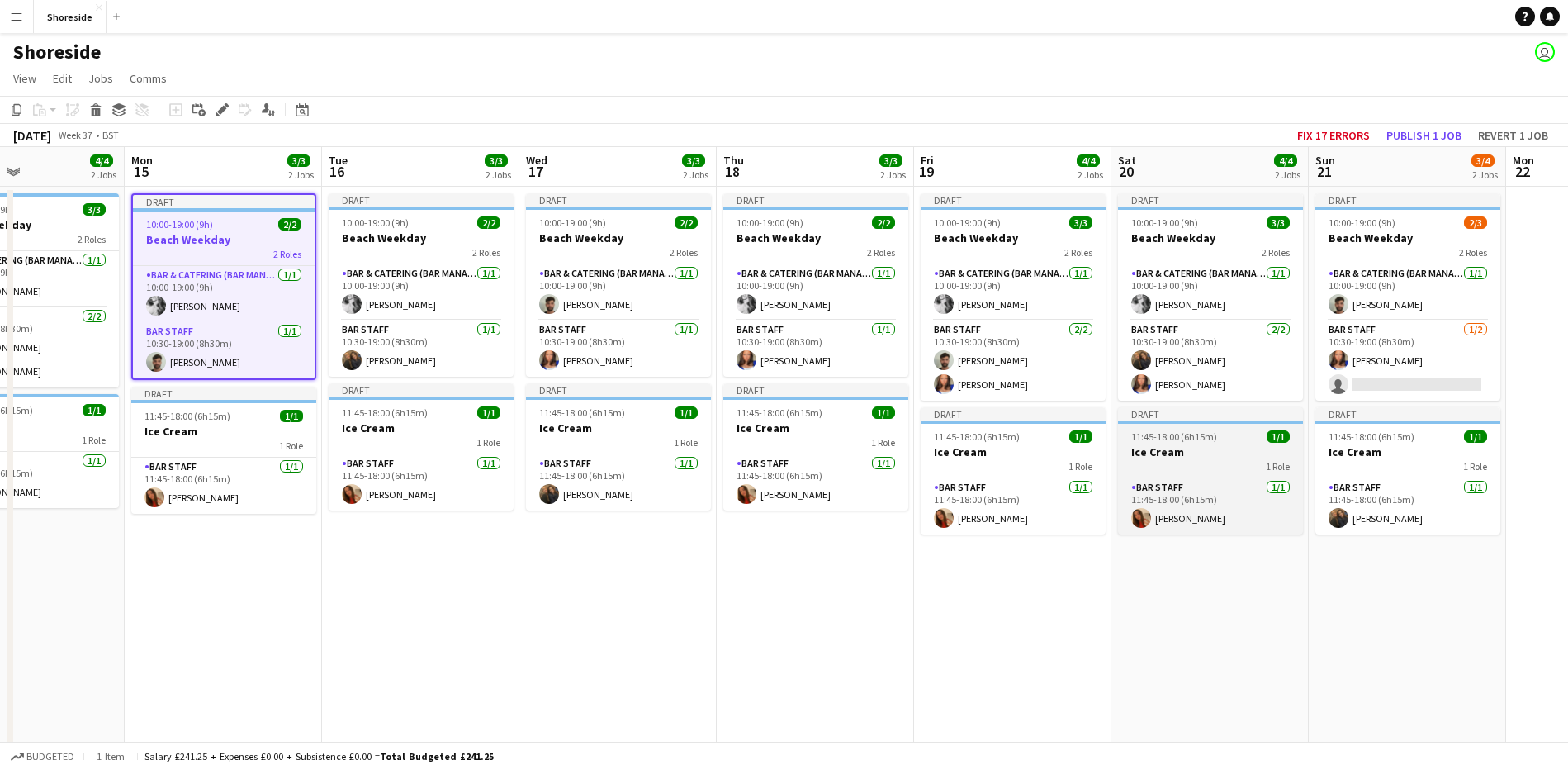
click at [1225, 463] on div "1 Role" at bounding box center [1210, 465] width 185 height 13
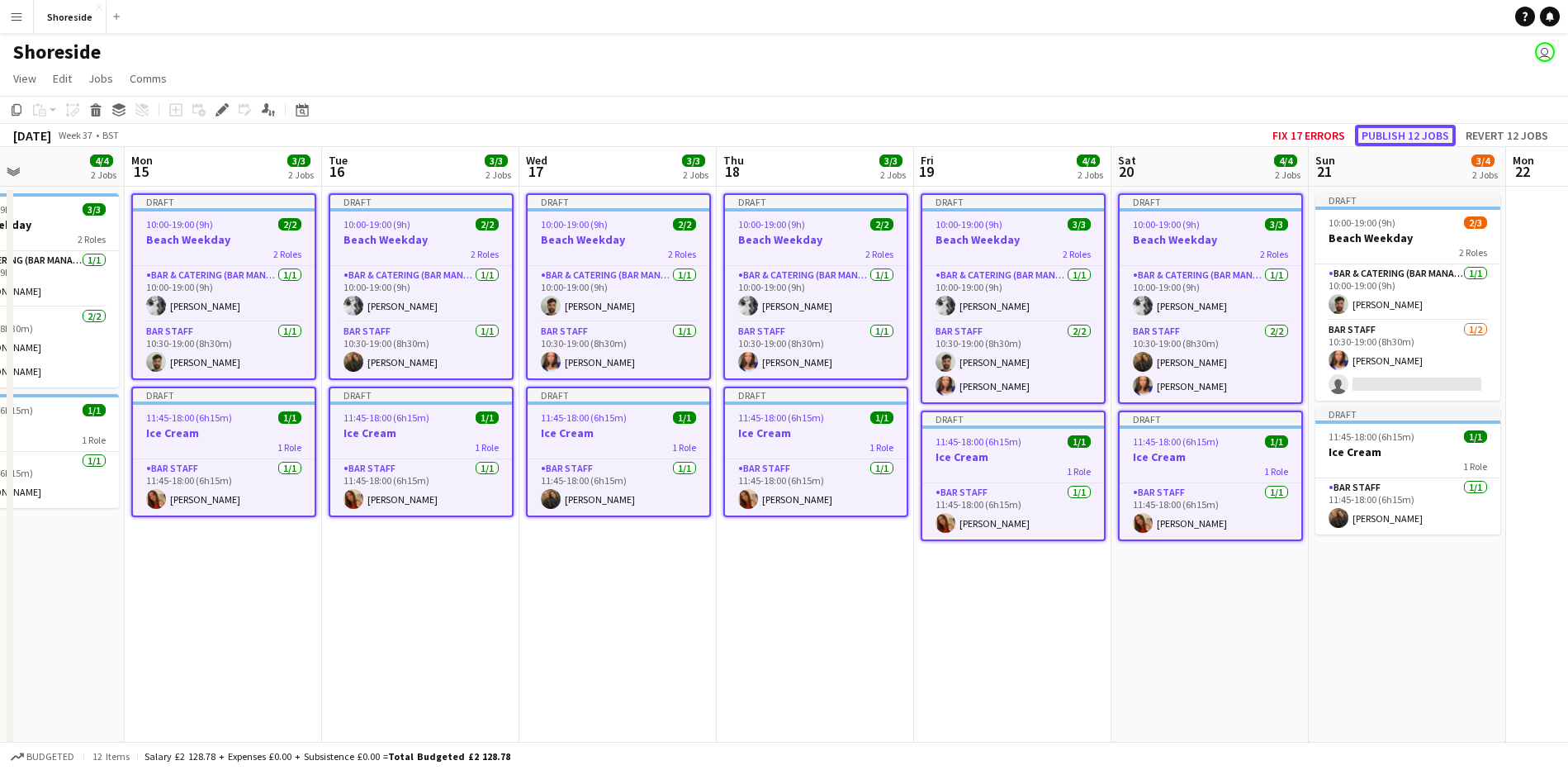
click at [1433, 139] on button "Publish 12 jobs" at bounding box center [1405, 135] width 101 height 22
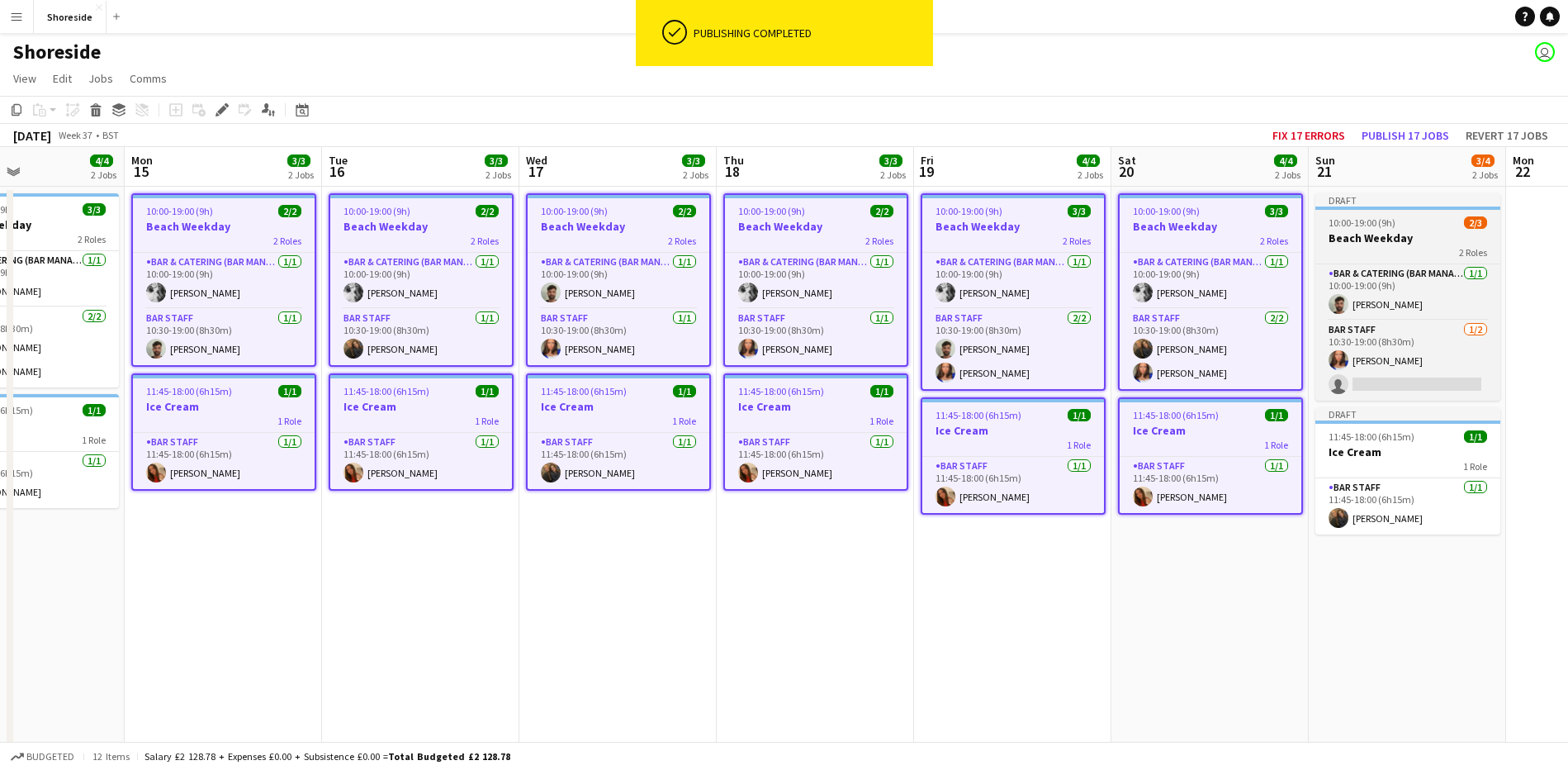
click at [1398, 236] on h3 "Beach Weekday" at bounding box center [1407, 238] width 185 height 15
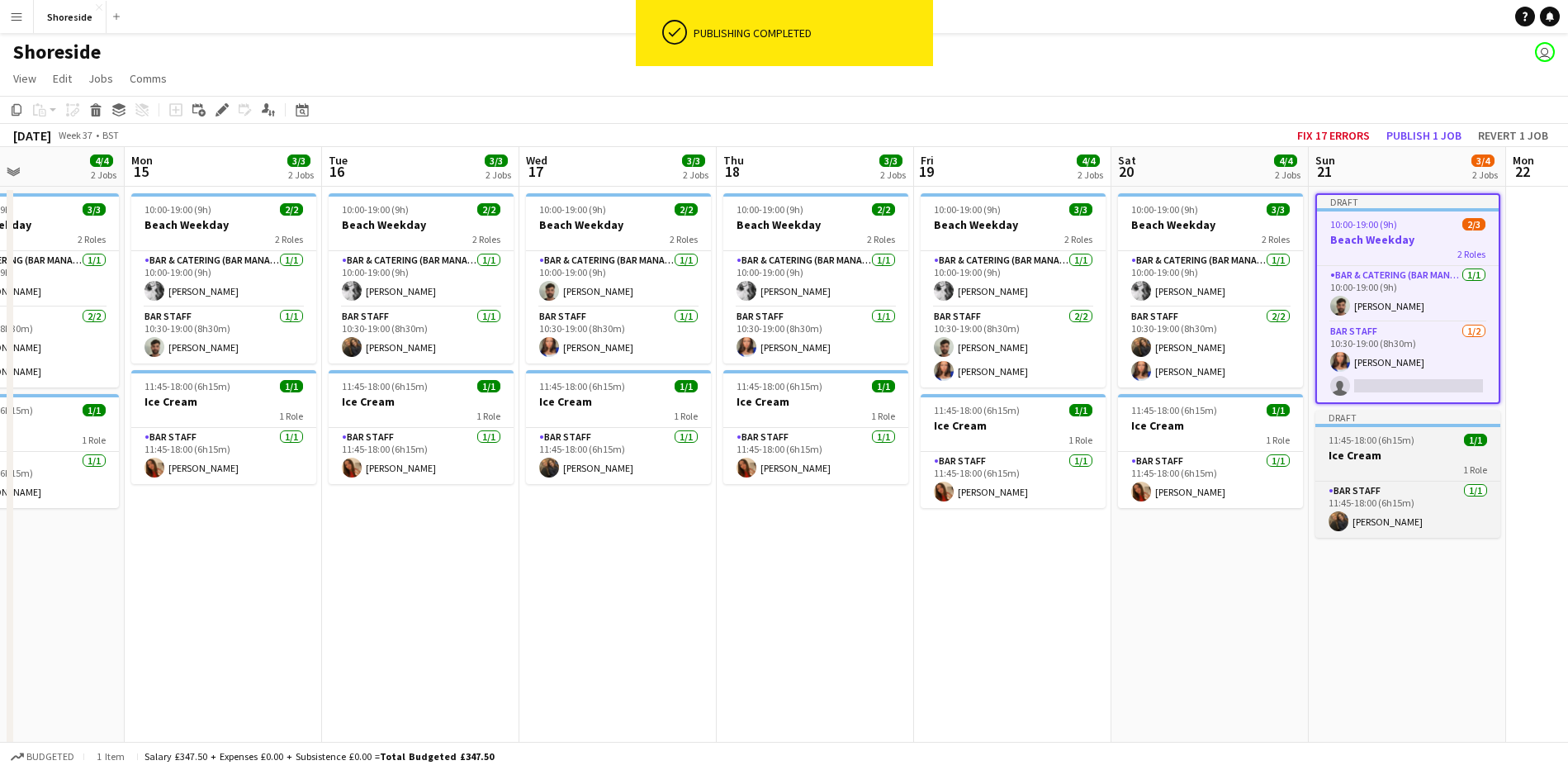
click at [1434, 456] on h3 "Ice Cream" at bounding box center [1407, 455] width 185 height 15
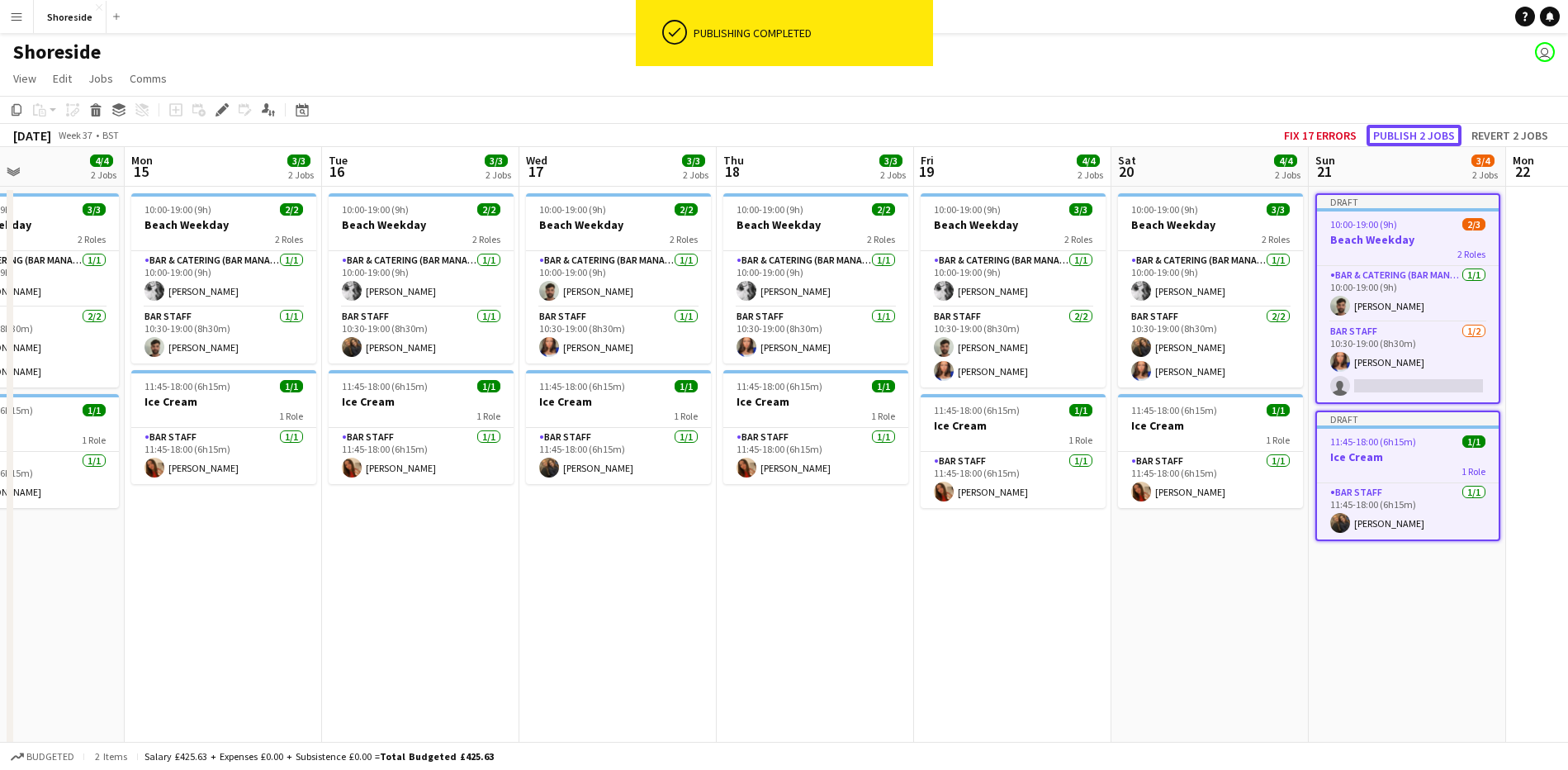
click at [1414, 141] on button "Publish 2 jobs" at bounding box center [1414, 135] width 95 height 22
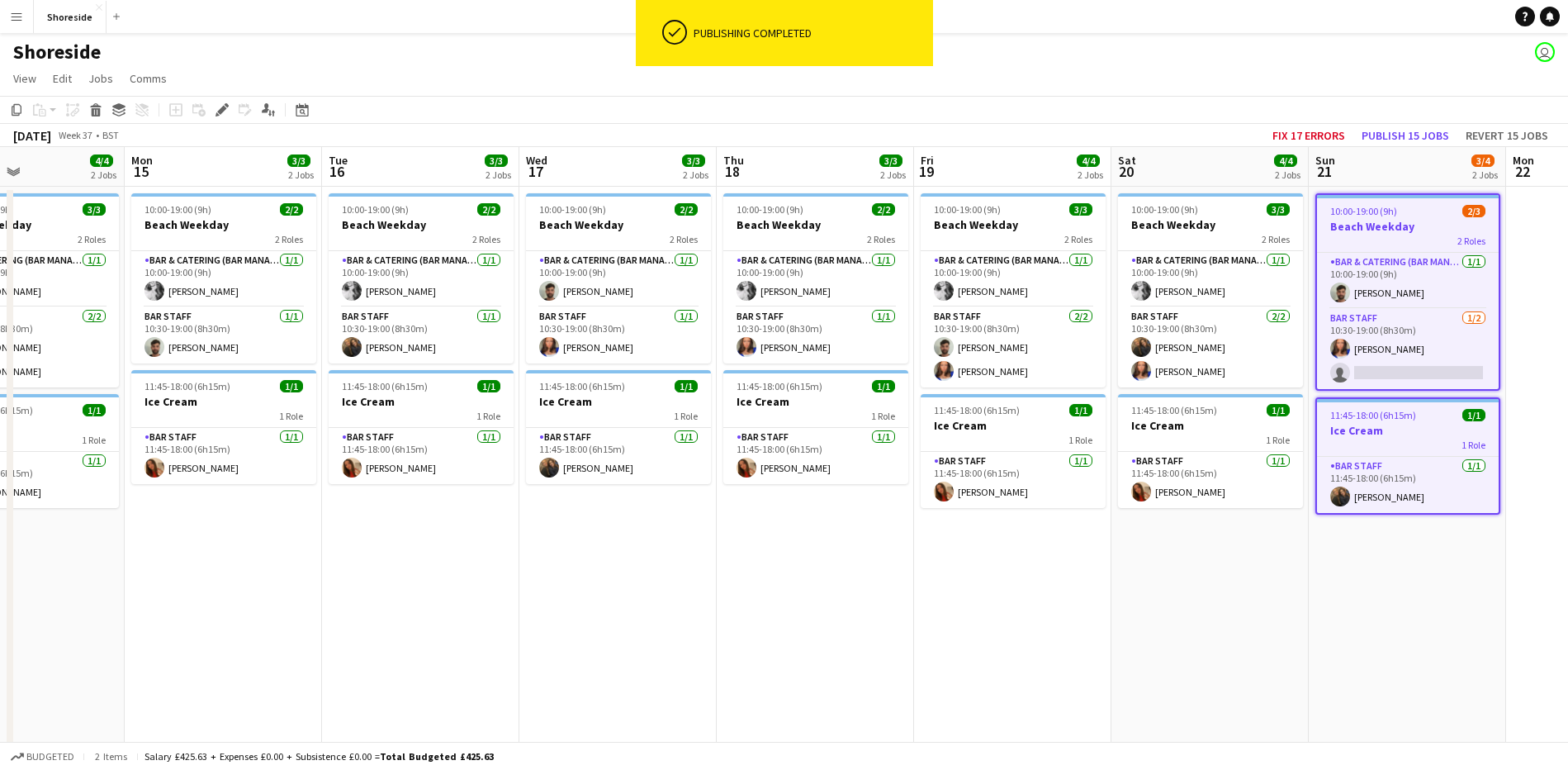
click at [1221, 555] on app-date-cell "10:00-19:00 (9h) 3/3 Beach Weekday 2 Roles Bar & Catering (Bar Manager) [DATE] …" at bounding box center [1209, 535] width 197 height 697
